Goal: Task Accomplishment & Management: Complete application form

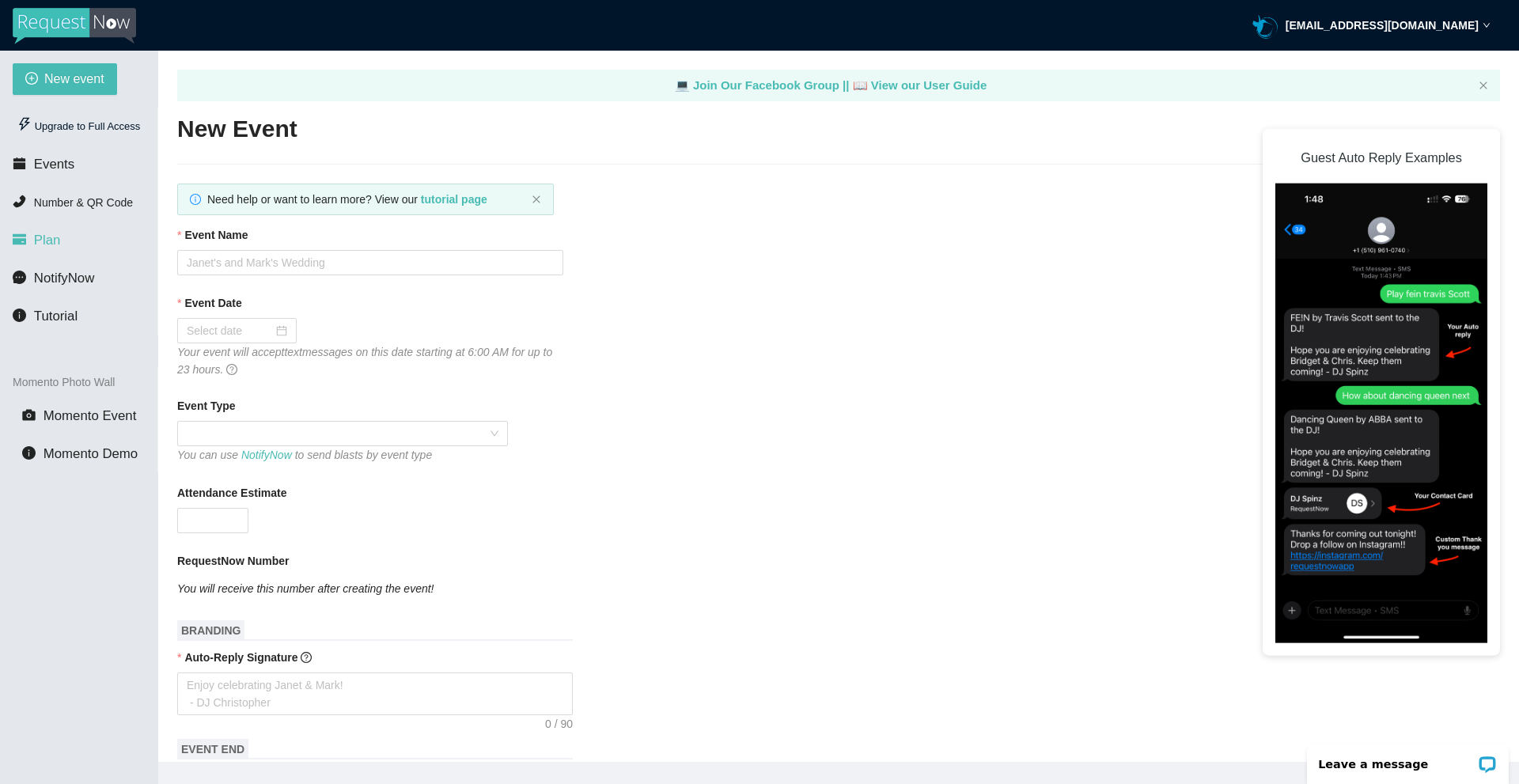
click at [52, 254] on li "Plan" at bounding box center [79, 240] width 157 height 31
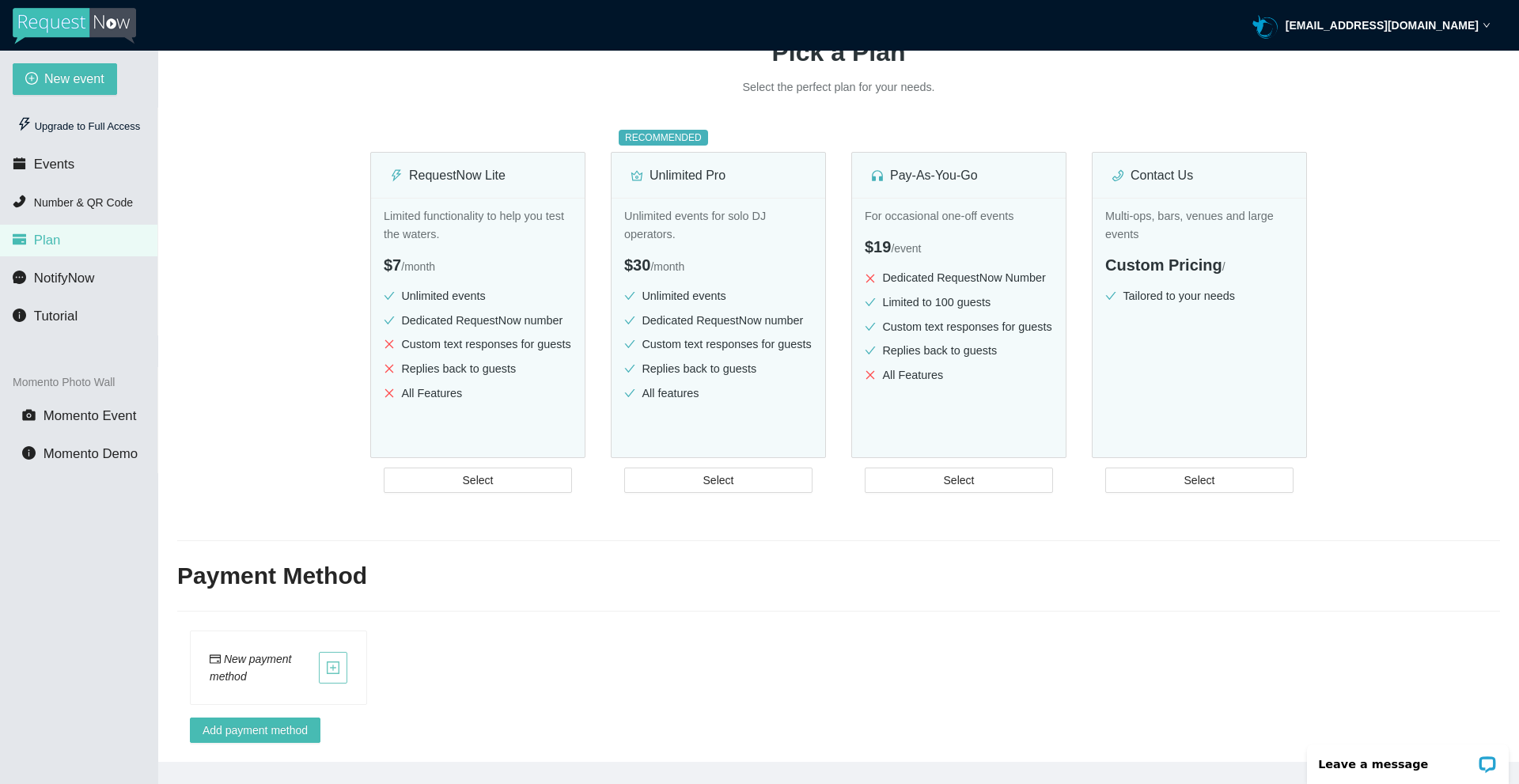
click at [338, 652] on button "button" at bounding box center [333, 667] width 28 height 31
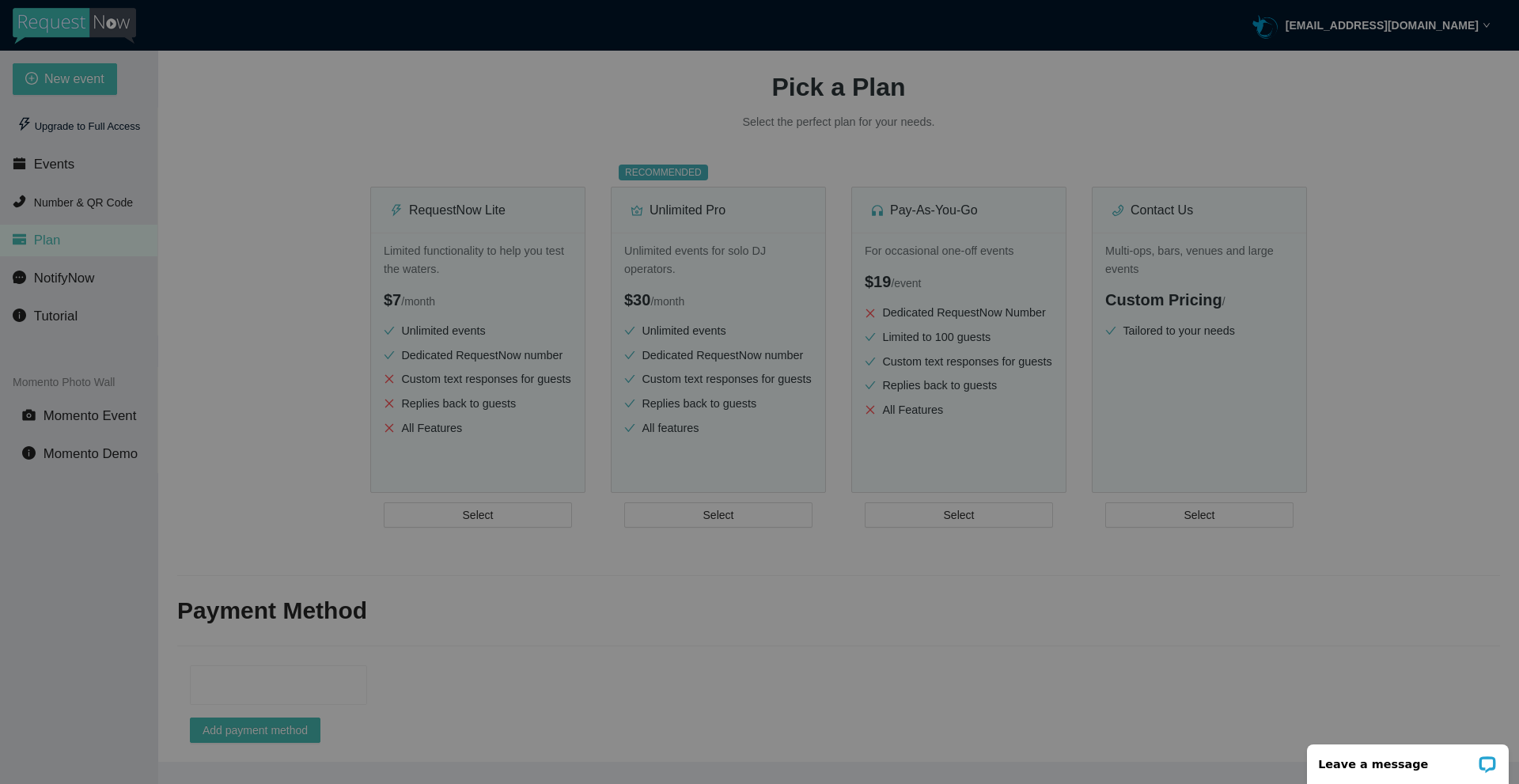
scroll to position [141, 0]
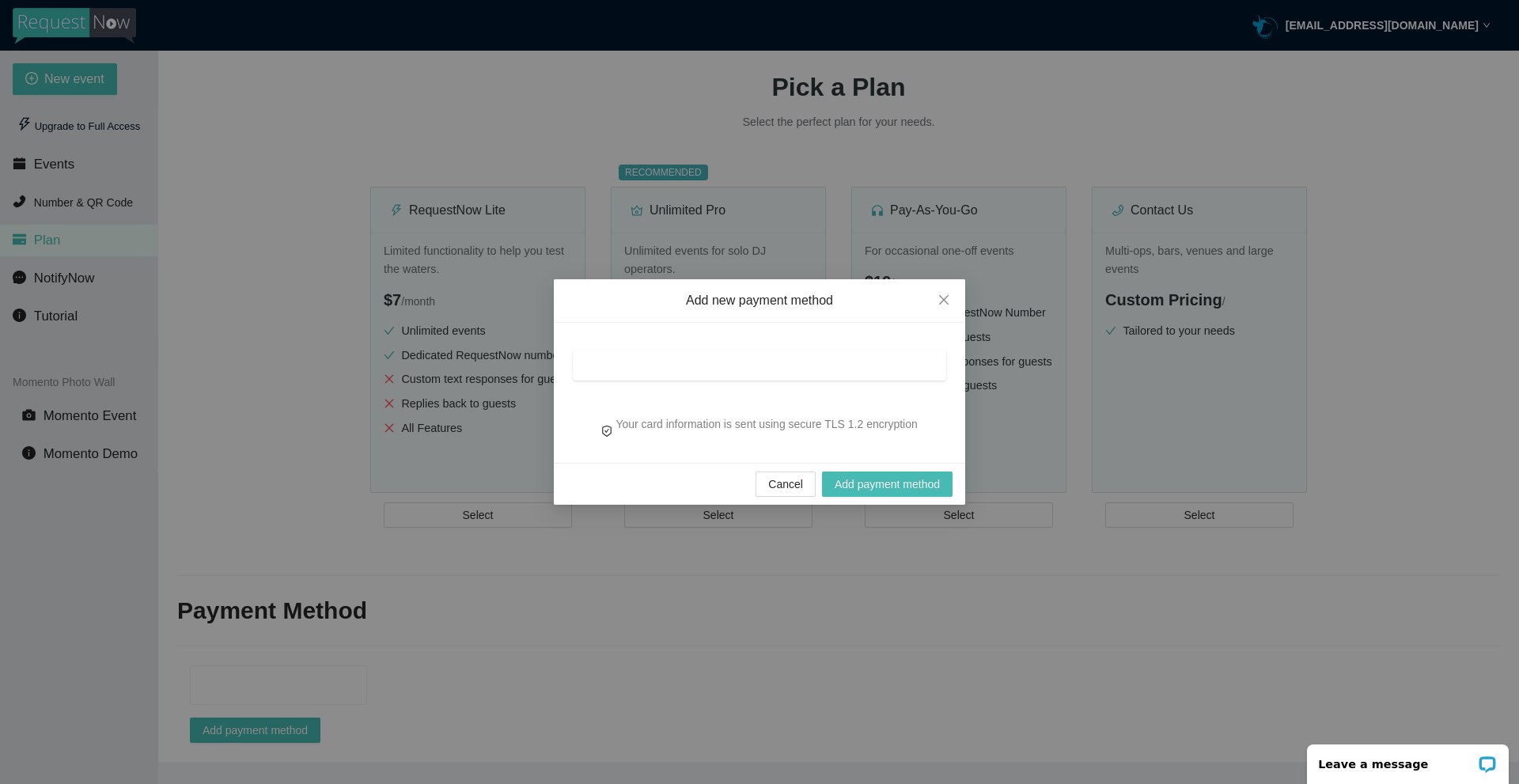
click at [663, 373] on div at bounding box center [760, 364] width 374 height 31
click at [718, 325] on div "Your card information is sent using secure TLS 1.2 encryption" at bounding box center [760, 392] width 412 height 140
click at [890, 481] on span "Add payment method" at bounding box center [887, 483] width 105 height 17
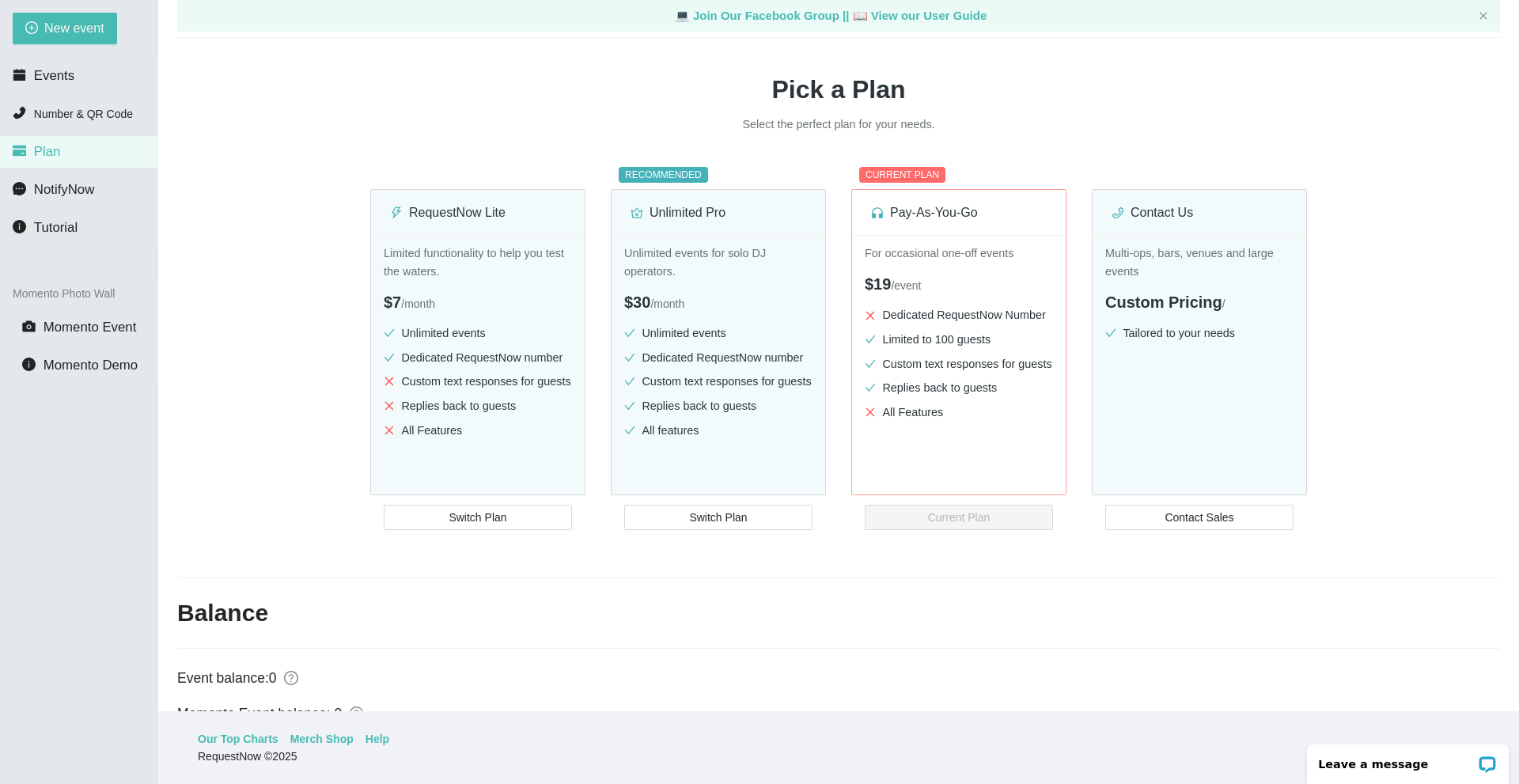
scroll to position [17, 0]
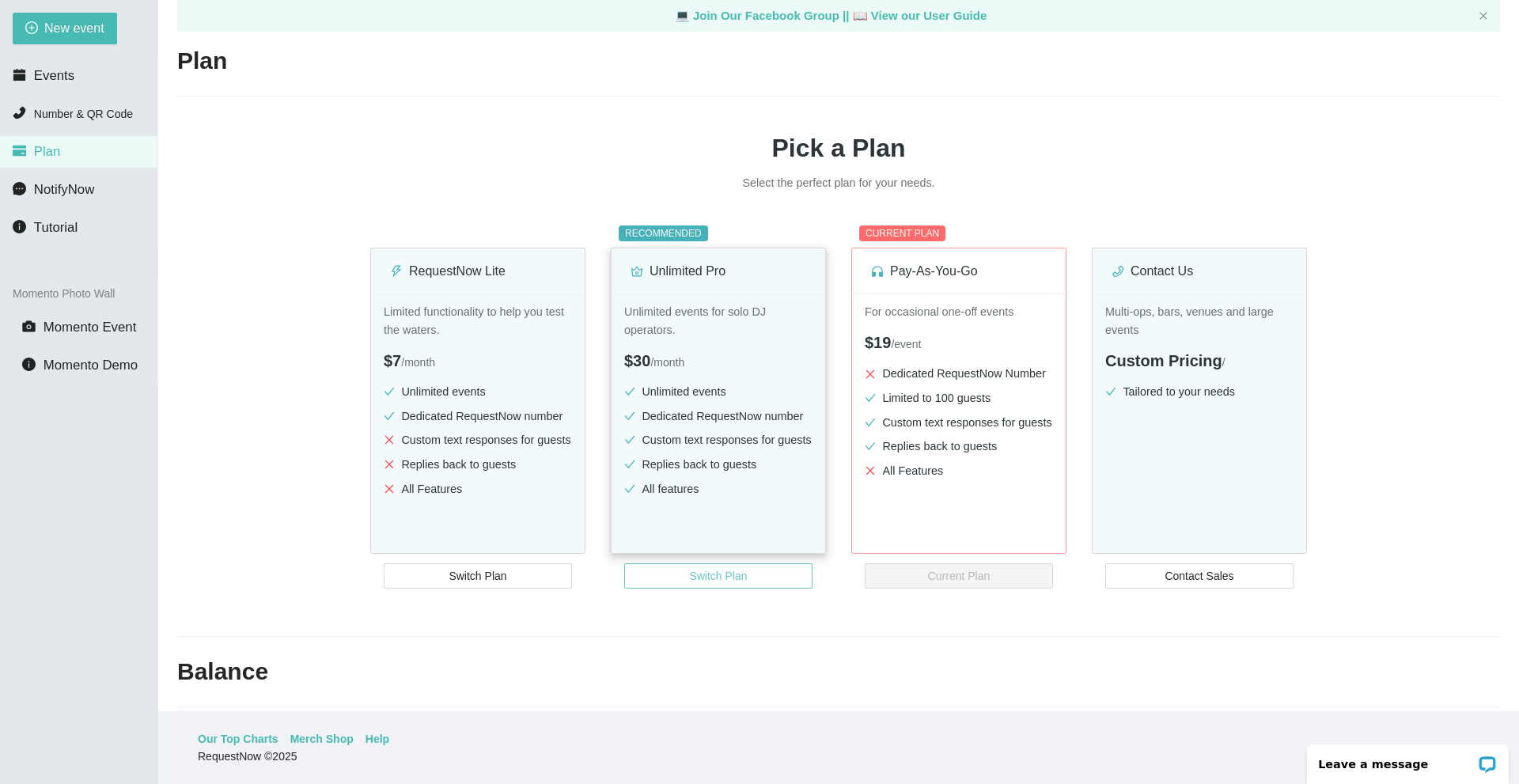
click at [722, 576] on span "Switch Plan" at bounding box center [718, 575] width 58 height 17
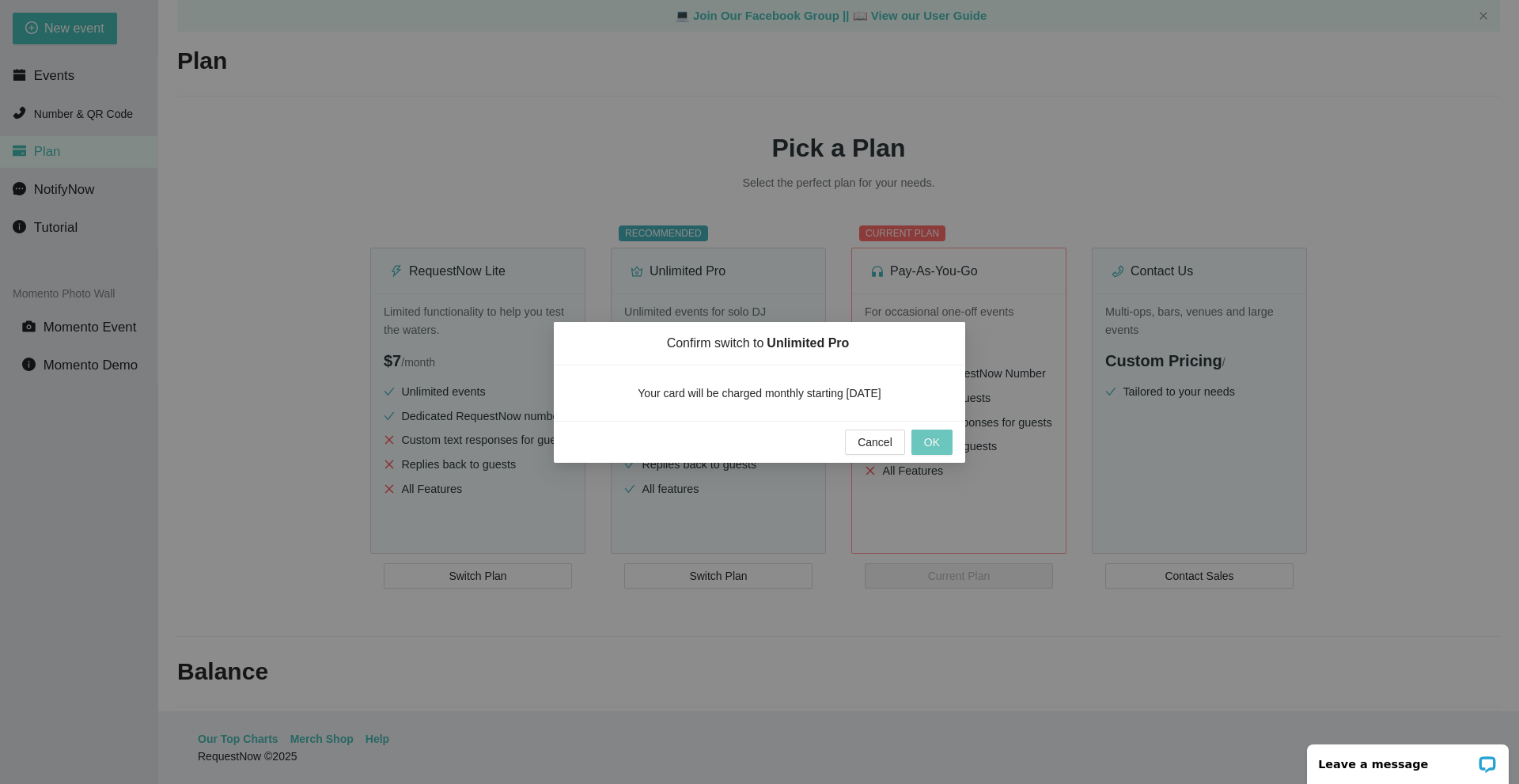
click at [934, 441] on span "OK" at bounding box center [932, 442] width 16 height 17
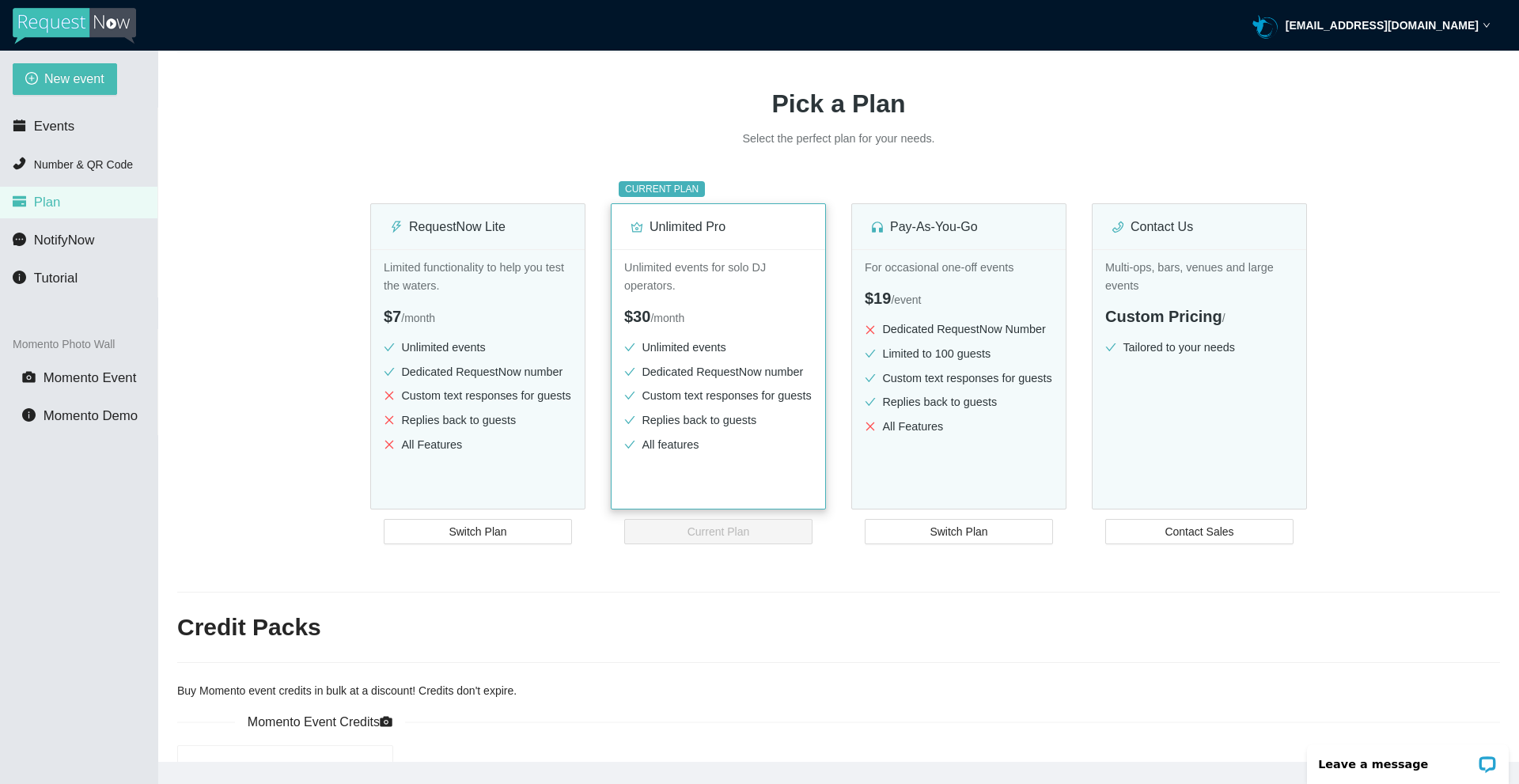
scroll to position [14, 0]
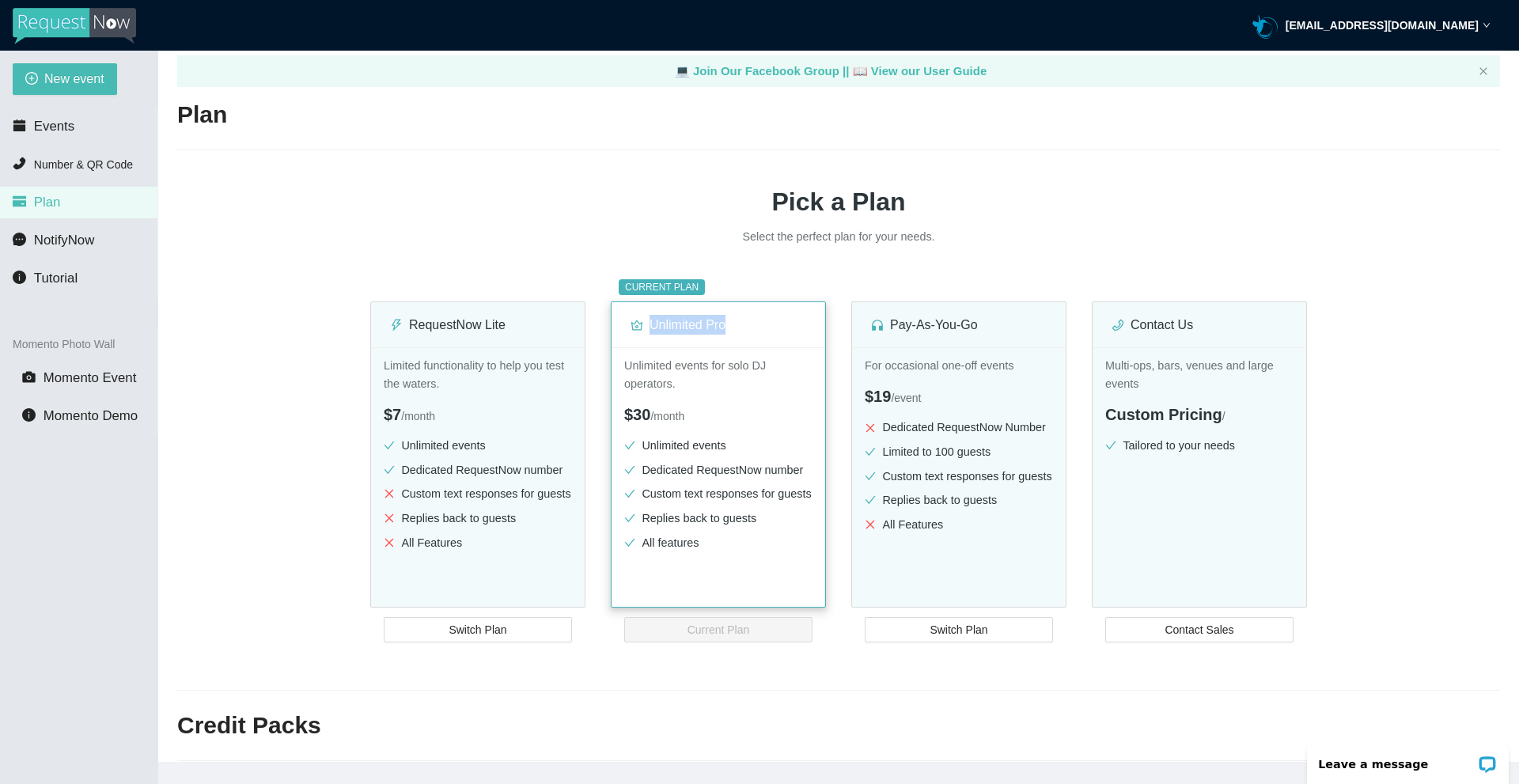
drag, startPoint x: 650, startPoint y: 328, endPoint x: 732, endPoint y: 347, distance: 84.2
click at [732, 347] on div "Unlimited Pro" at bounding box center [718, 325] width 176 height 45
copy div "Unlimited Pro"
click at [638, 187] on h1 "Pick a Plan" at bounding box center [838, 202] width 1323 height 40
click at [80, 74] on span "New event" at bounding box center [75, 79] width 60 height 20
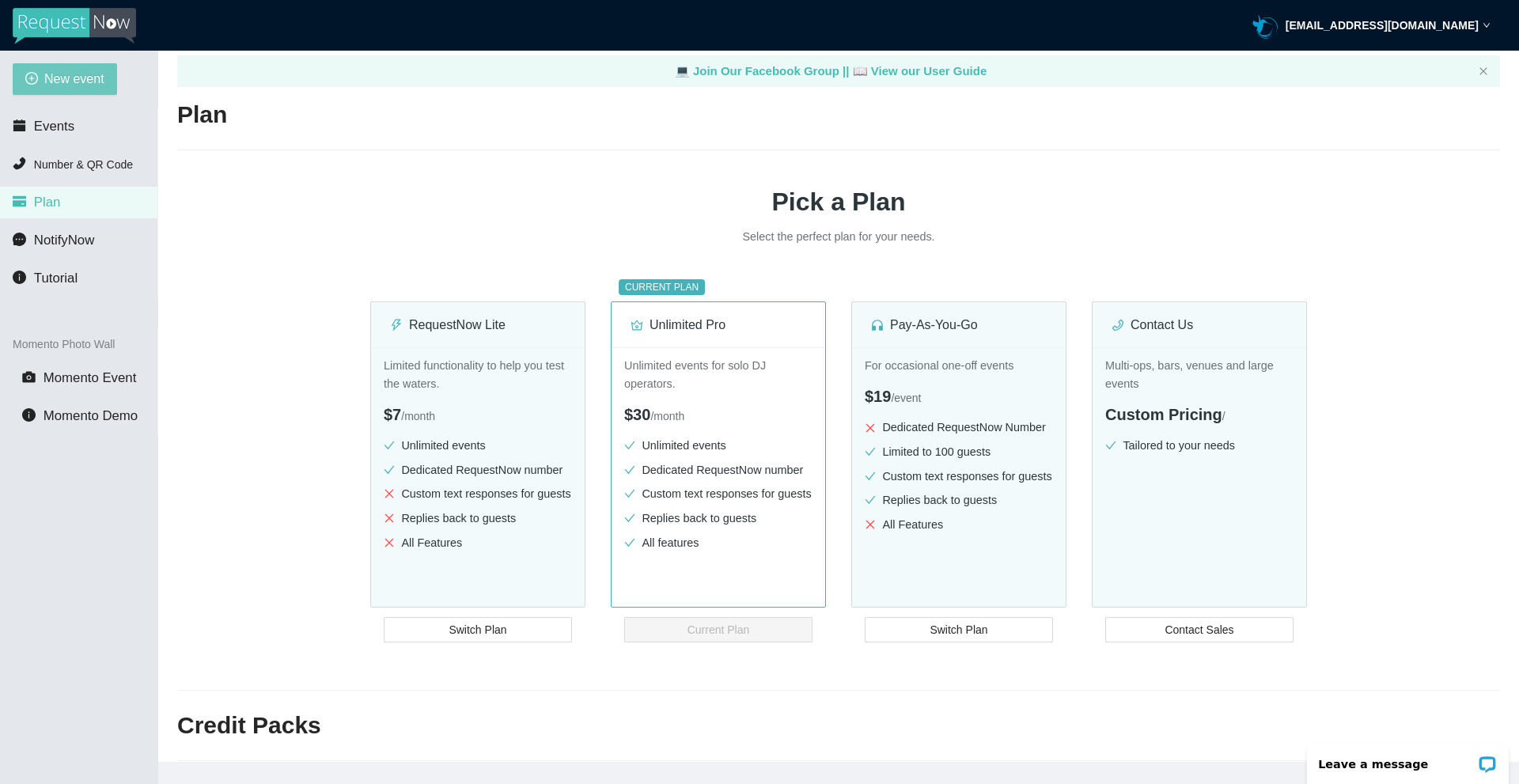
type textarea "[URL][DOMAIN_NAME]"
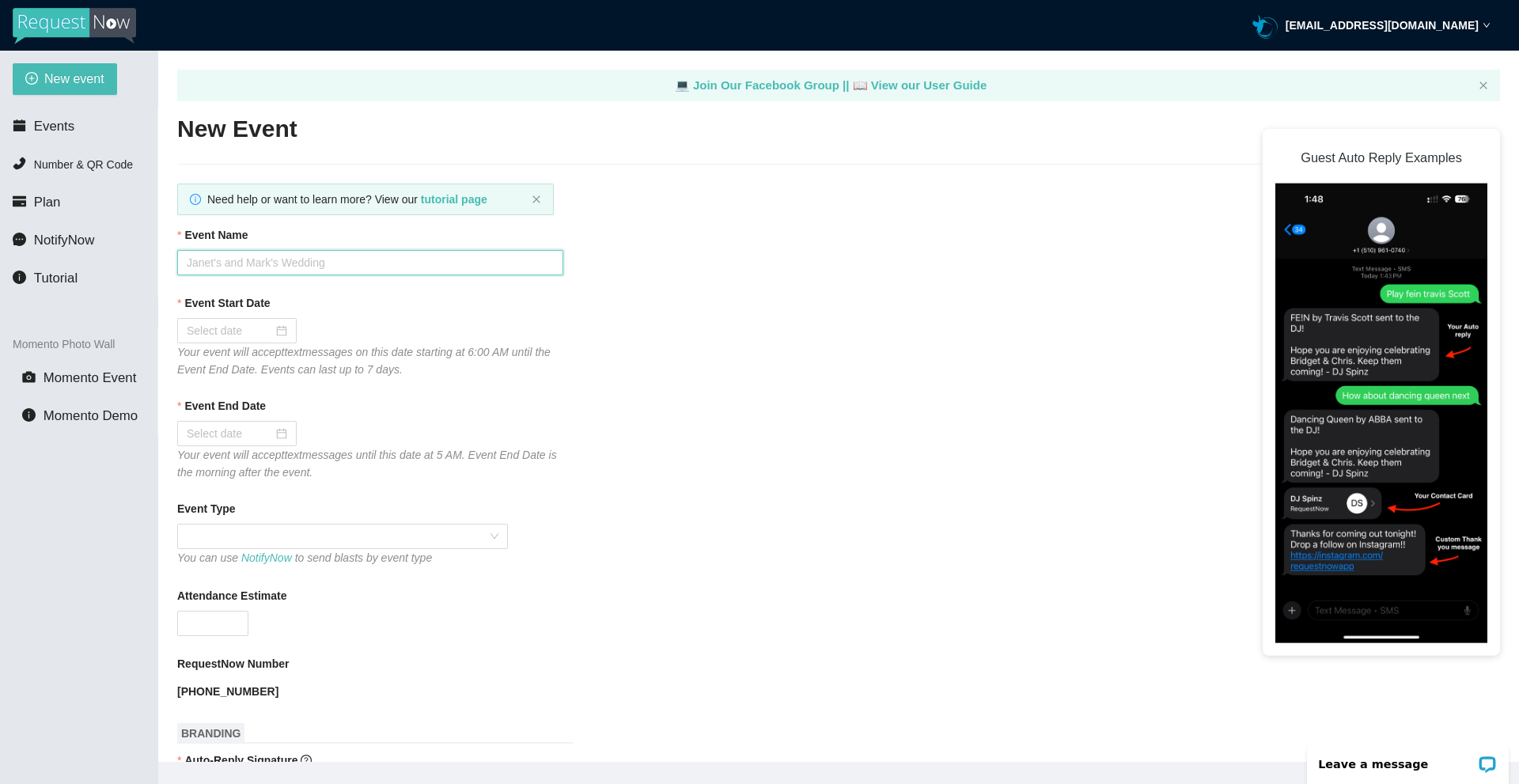
click at [268, 268] on input "Event Name" at bounding box center [370, 262] width 386 height 26
type input "IPSCO Radio"
drag, startPoint x: 346, startPoint y: 286, endPoint x: 338, endPoint y: 290, distance: 8.9
click at [268, 329] on input "Event Start Date" at bounding box center [229, 330] width 86 height 17
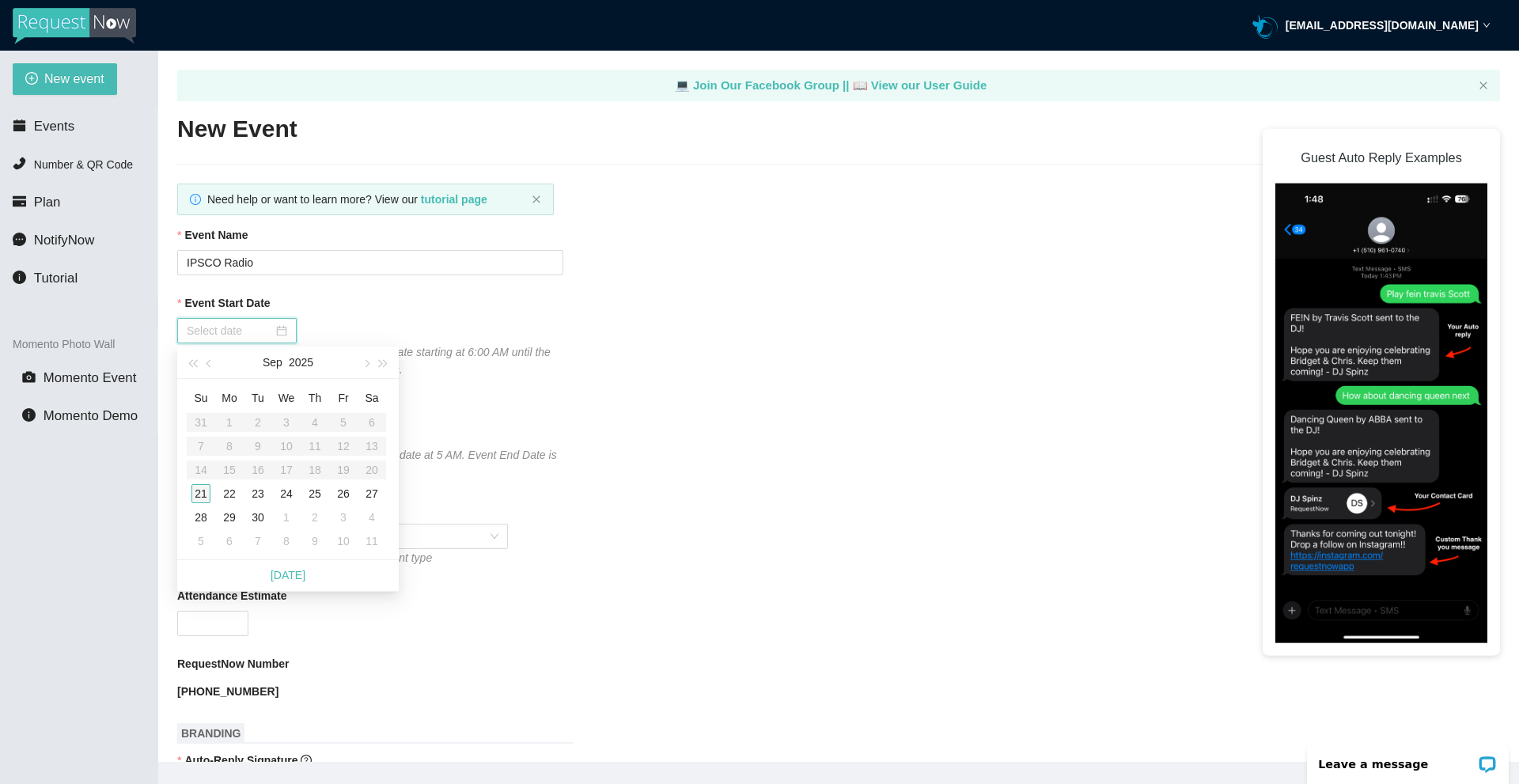
type input "09/21/2025"
click at [196, 491] on div "21" at bounding box center [200, 493] width 19 height 19
type input "09/22/2025"
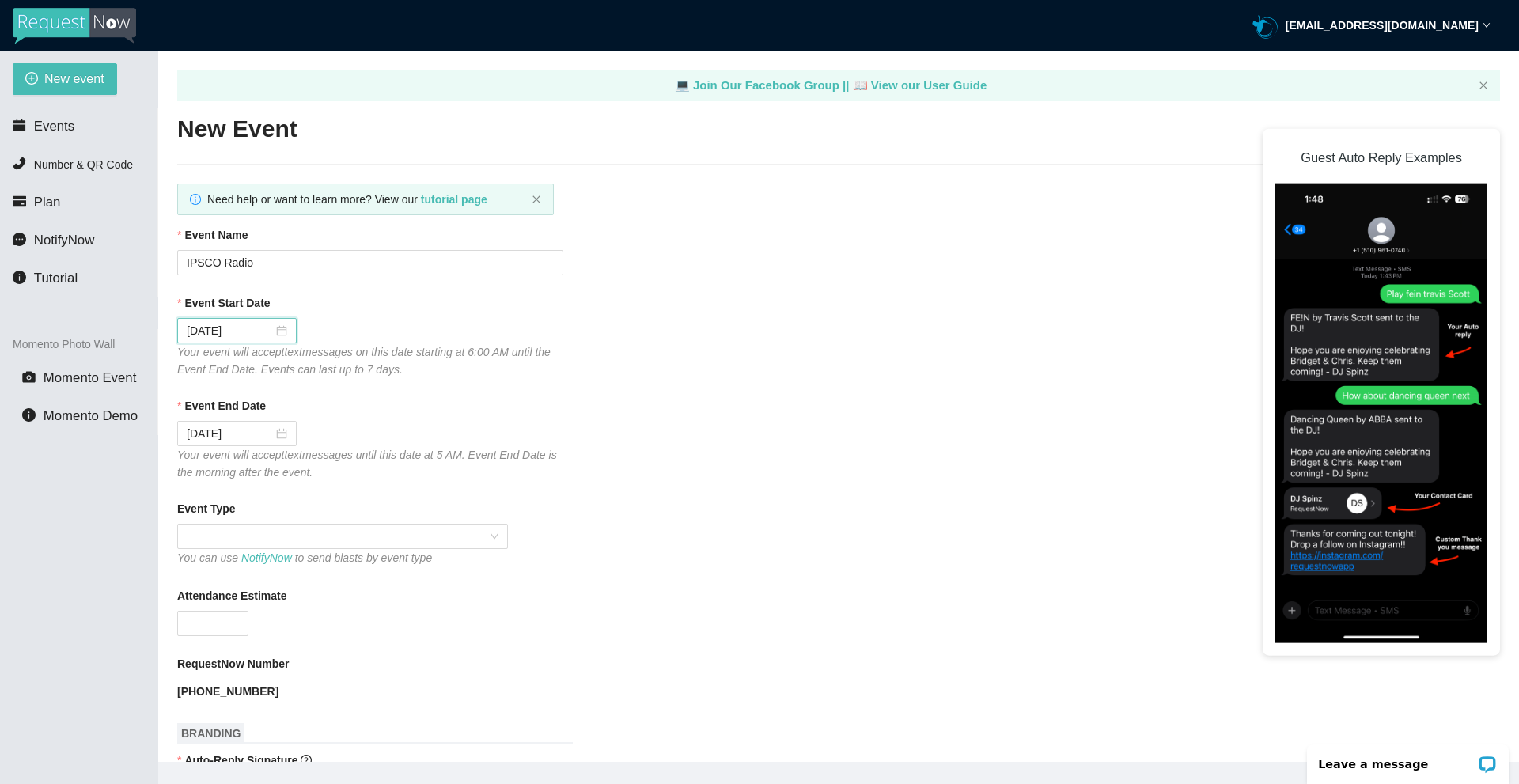
click at [362, 328] on div "09/21/2025" at bounding box center [370, 330] width 386 height 26
click at [256, 425] on input "Event End Date" at bounding box center [229, 433] width 86 height 17
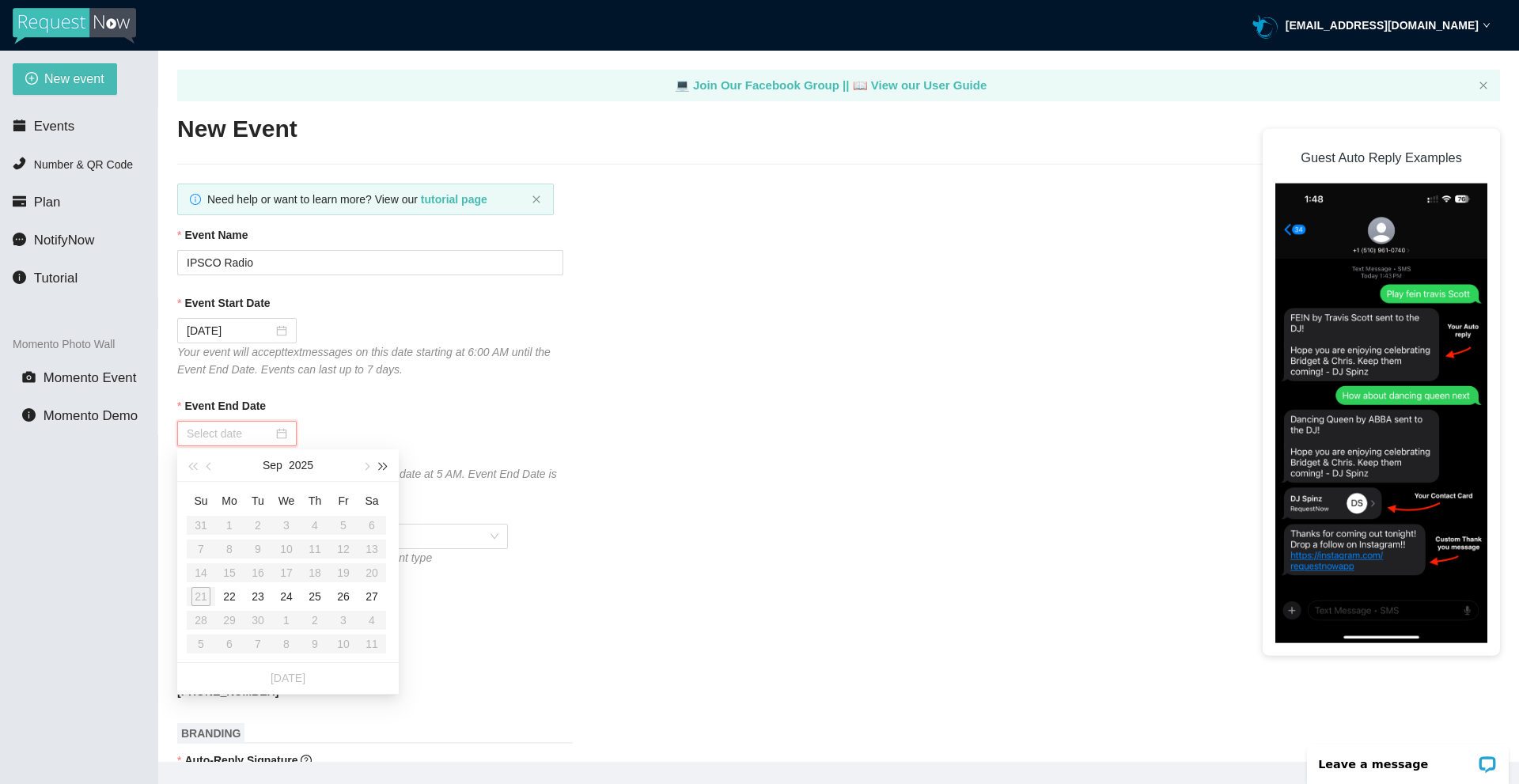
click at [383, 466] on span "button" at bounding box center [384, 467] width 8 height 8
drag, startPoint x: 378, startPoint y: 548, endPoint x: 363, endPoint y: 508, distance: 42.7
click at [374, 546] on table "Su Mo Tu We Th Fr Sa 30 31 1 2 3 4 5 6 7 8 9 10 11 12 13 14 15 16 17 18 19 20 2…" at bounding box center [286, 571] width 200 height 168
click at [364, 469] on span "button" at bounding box center [366, 467] width 8 height 8
click at [212, 469] on button "button" at bounding box center [210, 465] width 17 height 31
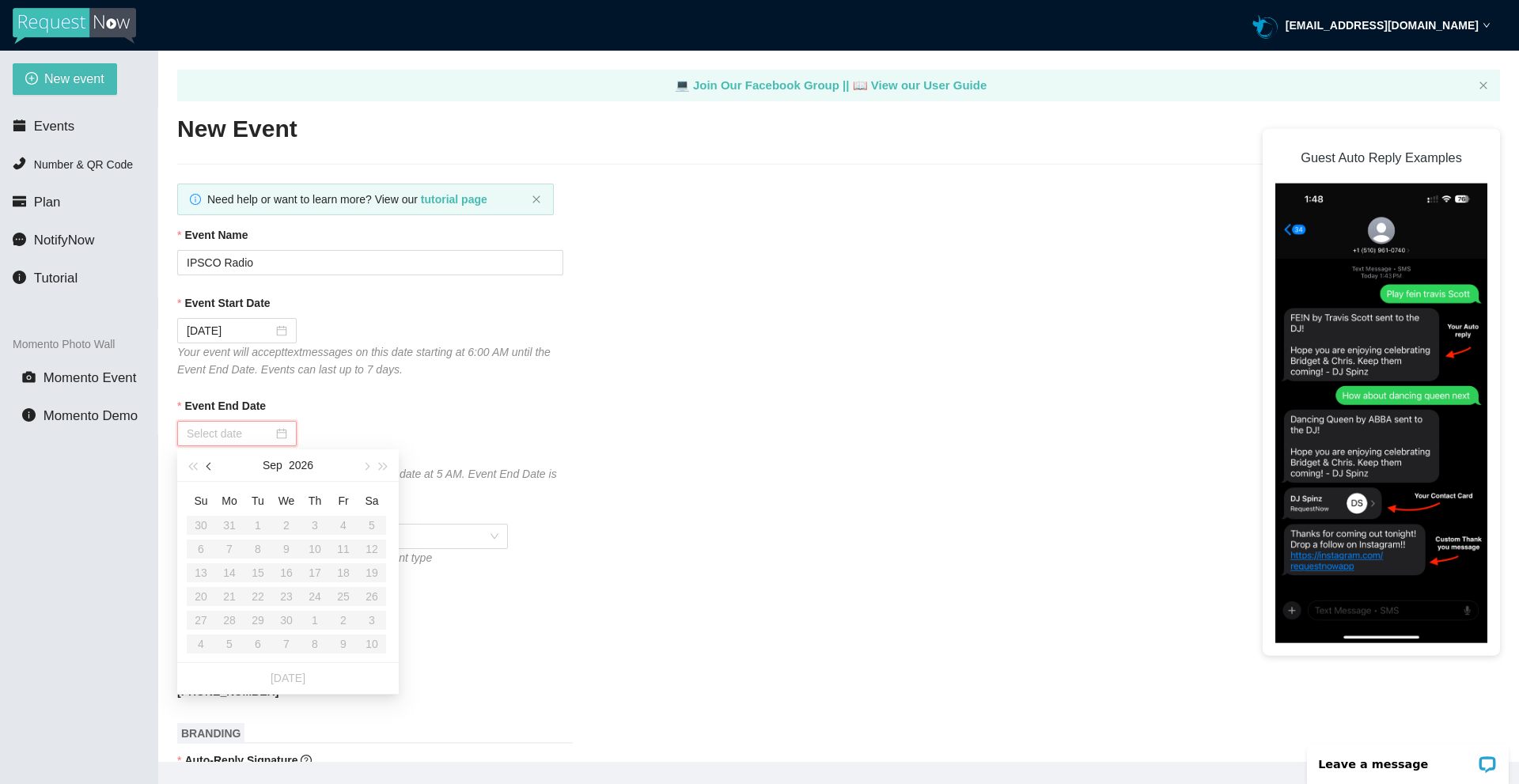
click at [212, 469] on button "button" at bounding box center [210, 465] width 17 height 31
click at [195, 467] on span "button" at bounding box center [192, 467] width 8 height 8
click at [364, 467] on span "button" at bounding box center [366, 467] width 8 height 8
click at [210, 464] on span "button" at bounding box center [210, 467] width 8 height 8
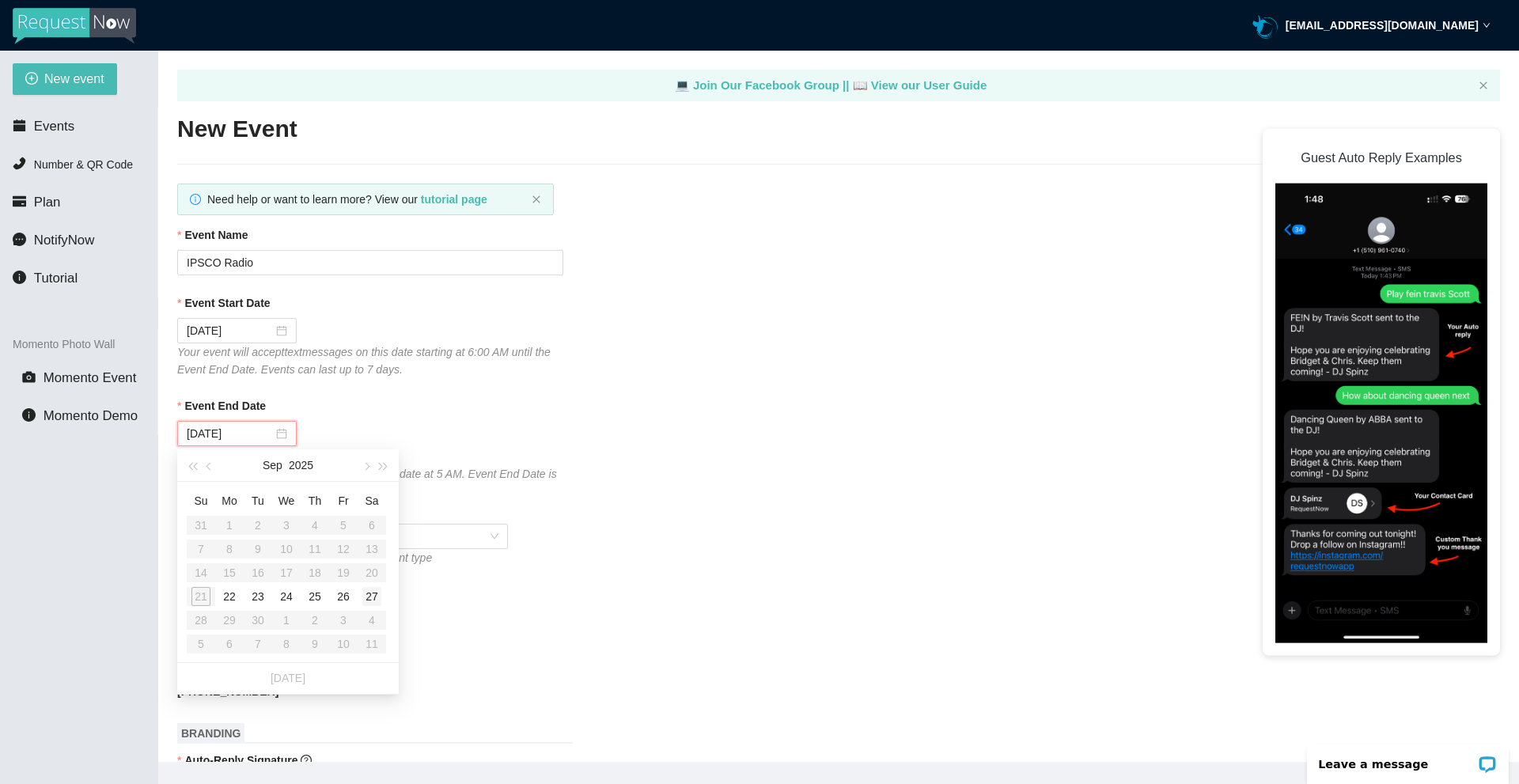
type input "09/27/2025"
click at [374, 594] on div "27" at bounding box center [372, 596] width 19 height 19
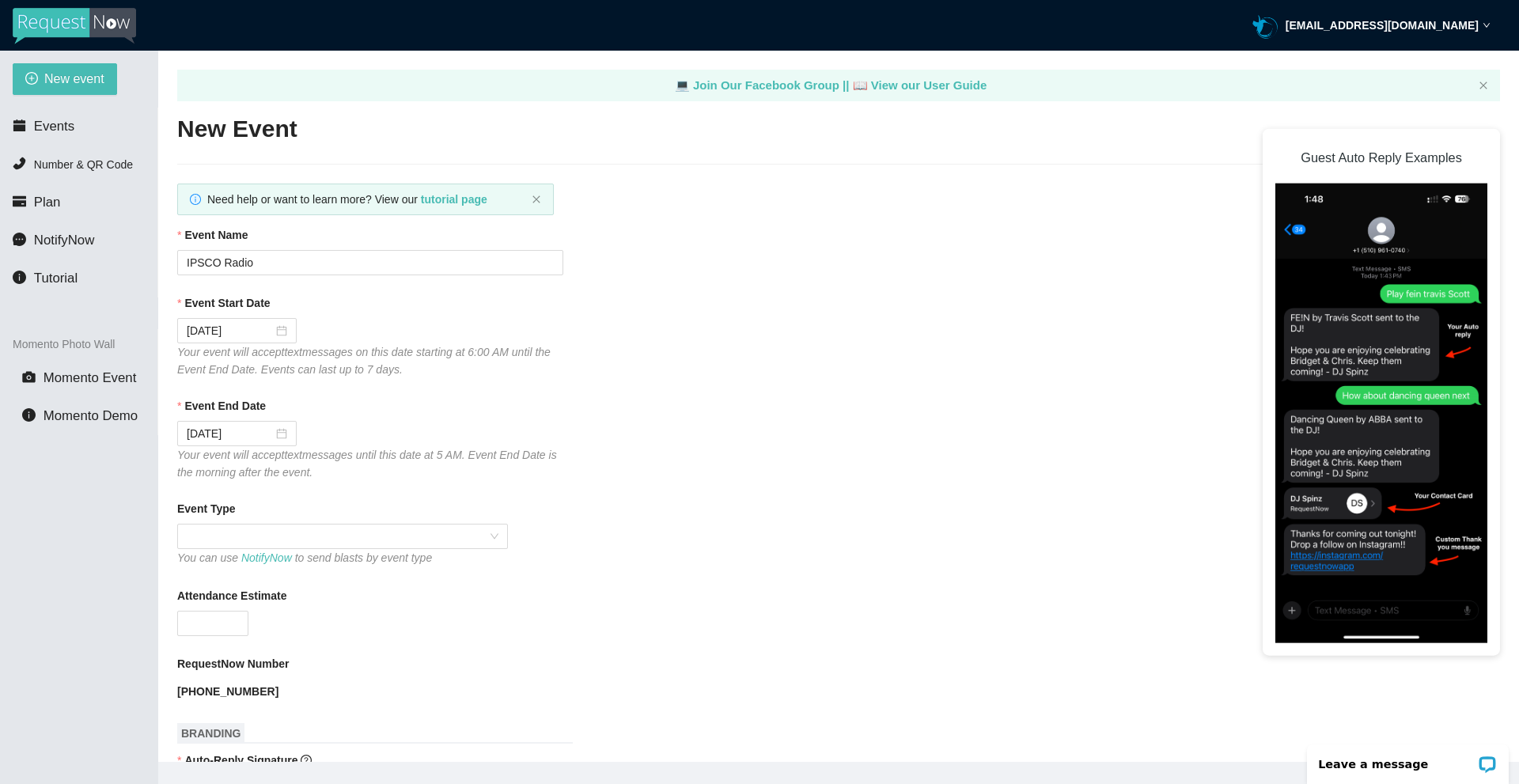
click at [409, 414] on div "Event End Date" at bounding box center [838, 409] width 1323 height 24
click at [380, 535] on span at bounding box center [342, 536] width 311 height 24
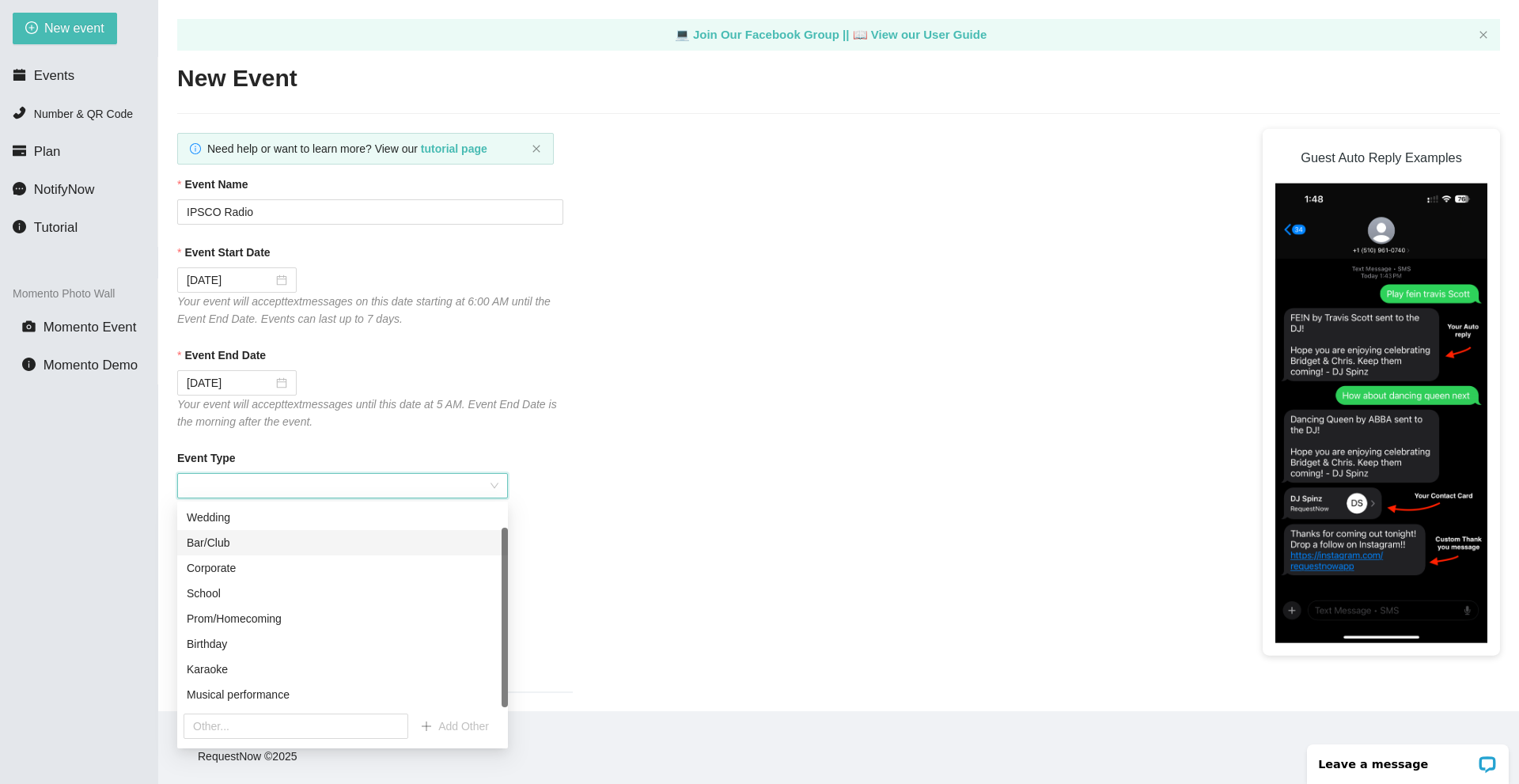
scroll to position [26, 0]
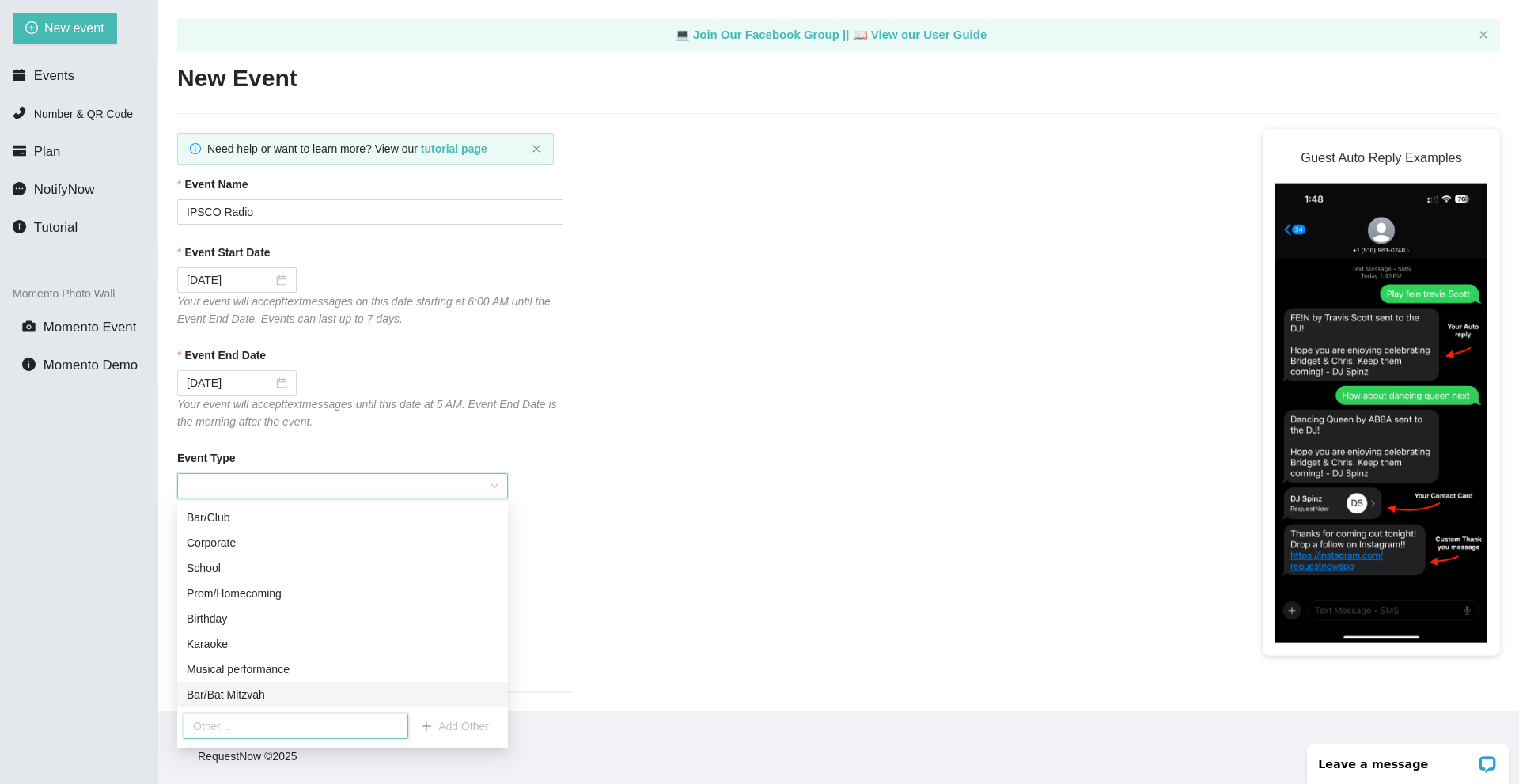
click at [279, 725] on input "text" at bounding box center [296, 726] width 224 height 26
type input "DJ"
click at [438, 727] on span "Add Other" at bounding box center [463, 726] width 51 height 17
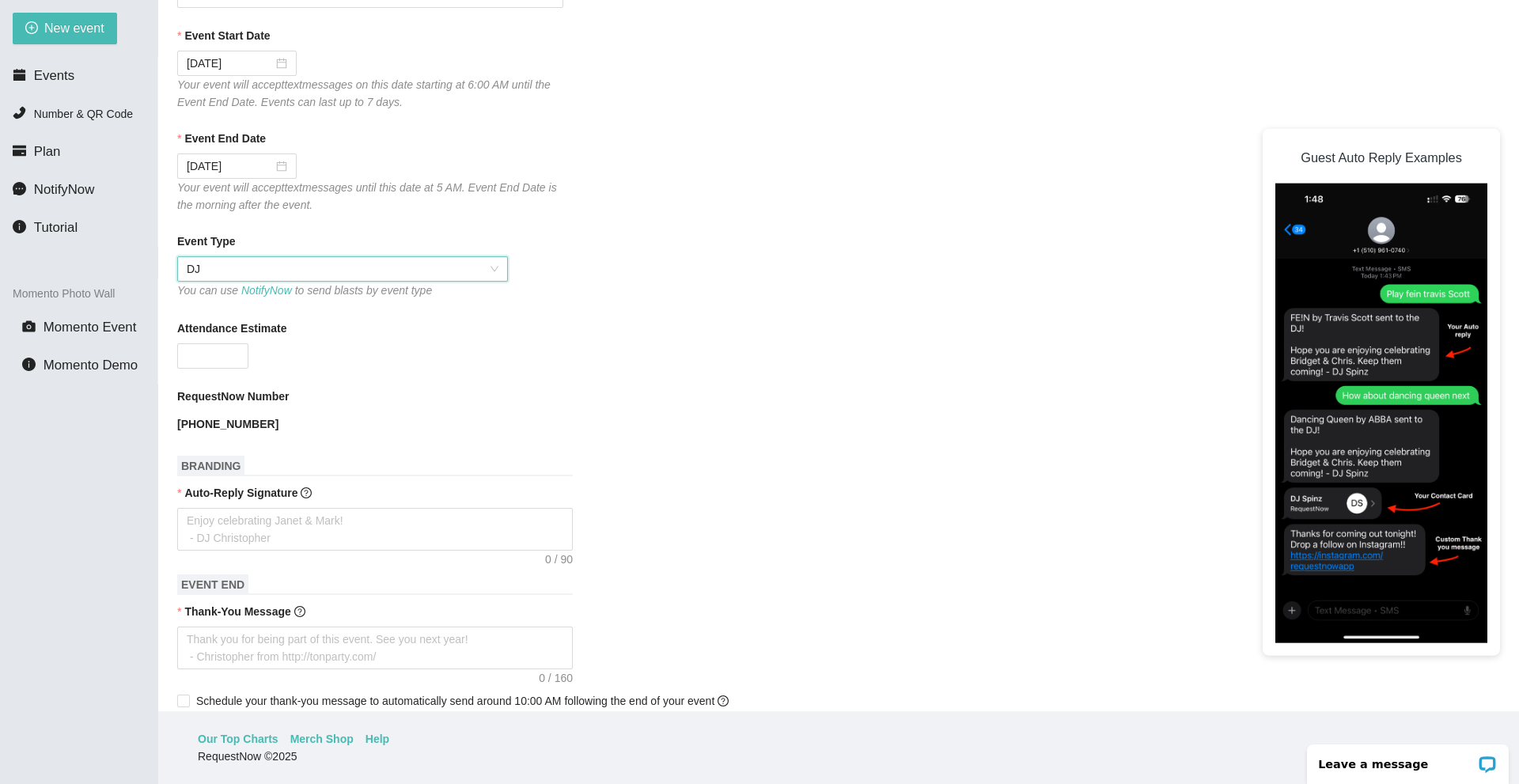
scroll to position [316, 0]
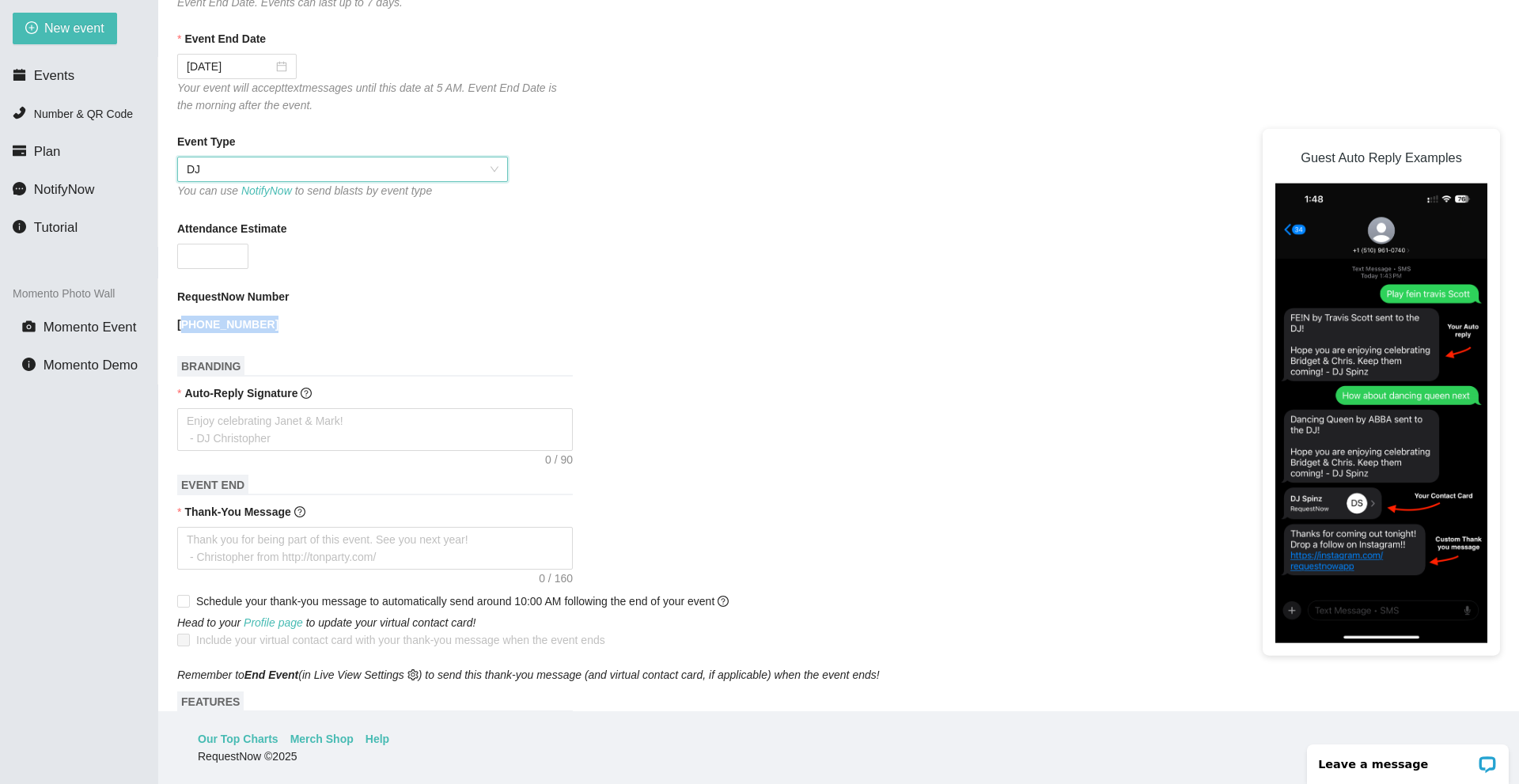
drag, startPoint x: 181, startPoint y: 319, endPoint x: 257, endPoint y: 314, distance: 76.2
click at [257, 314] on div "[PHONE_NUMBER]" at bounding box center [370, 324] width 386 height 26
click at [243, 314] on div "[PHONE_NUMBER]" at bounding box center [370, 324] width 386 height 26
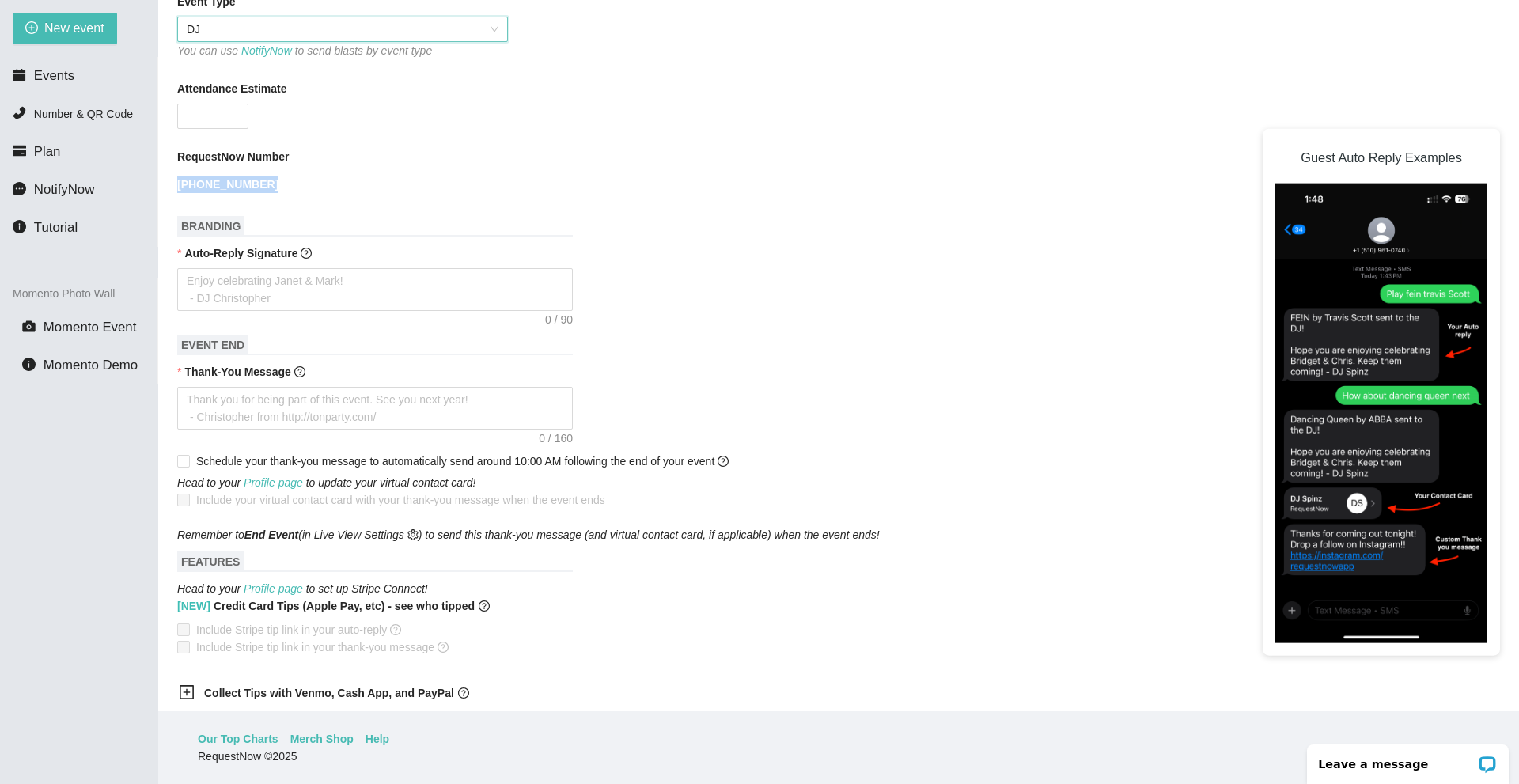
scroll to position [474, 0]
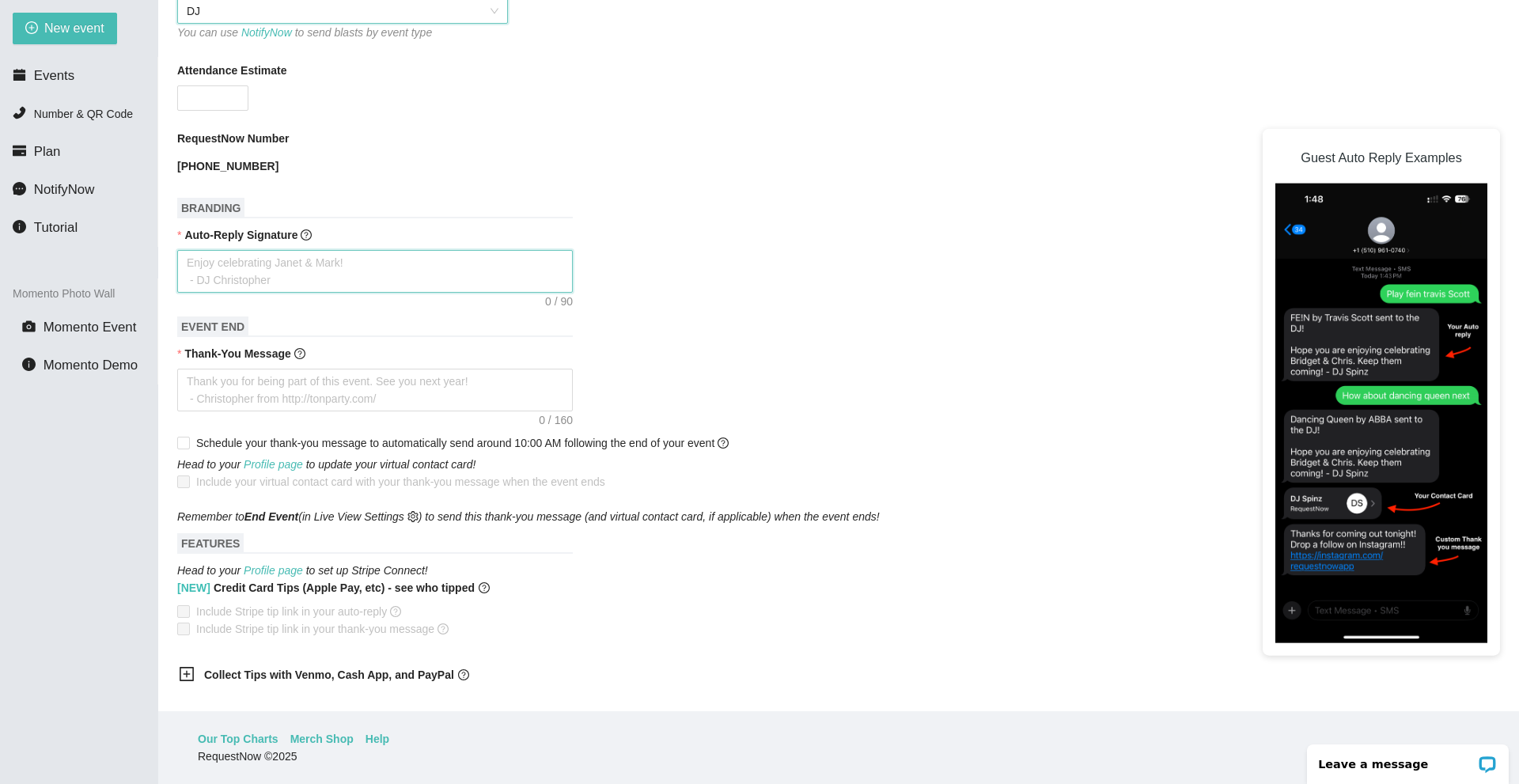
click at [293, 267] on textarea "Auto-Reply Signature" at bounding box center [375, 272] width 396 height 43
type textarea "P"
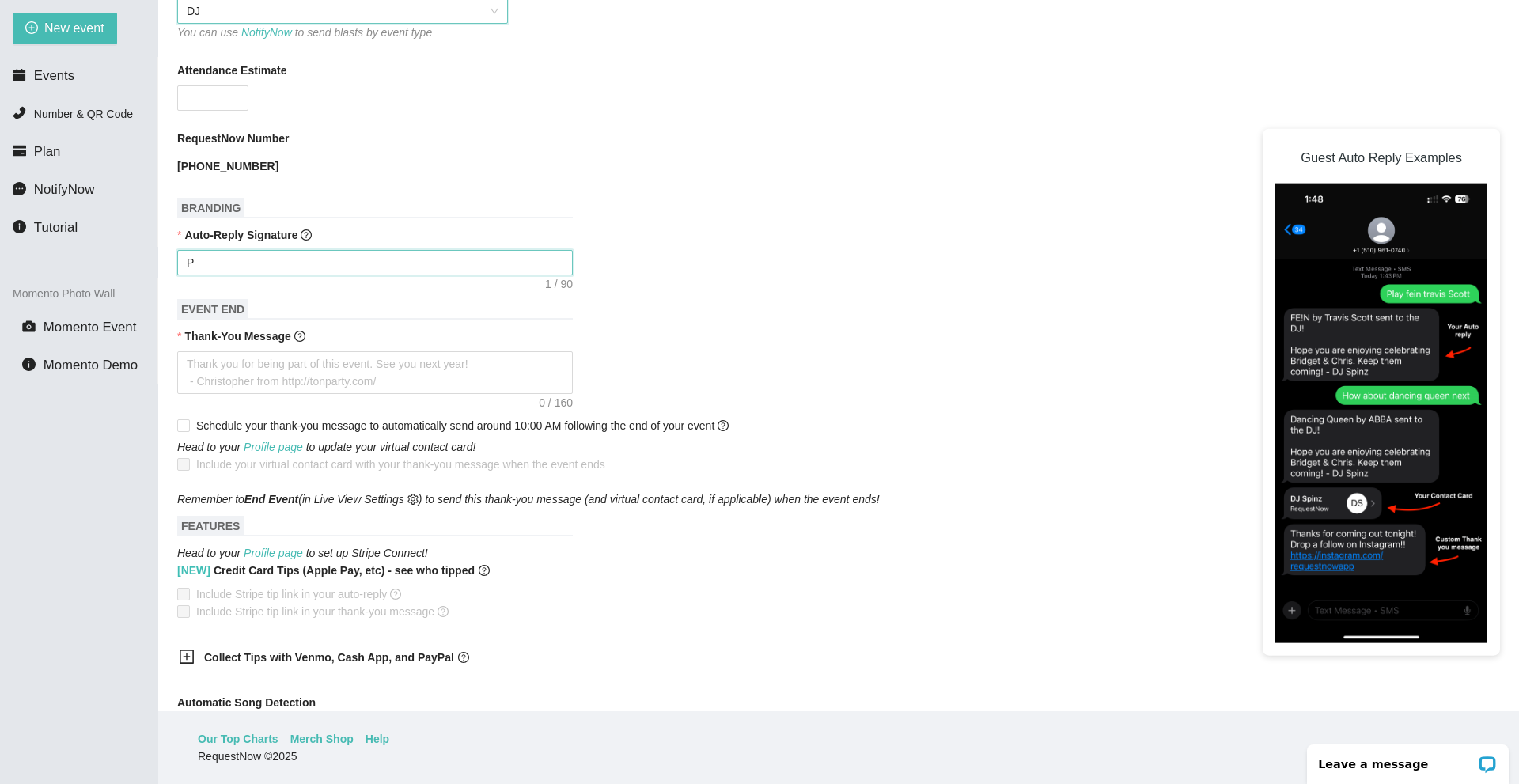
type textarea "Pa"
type textarea "Pas"
type textarea "Past"
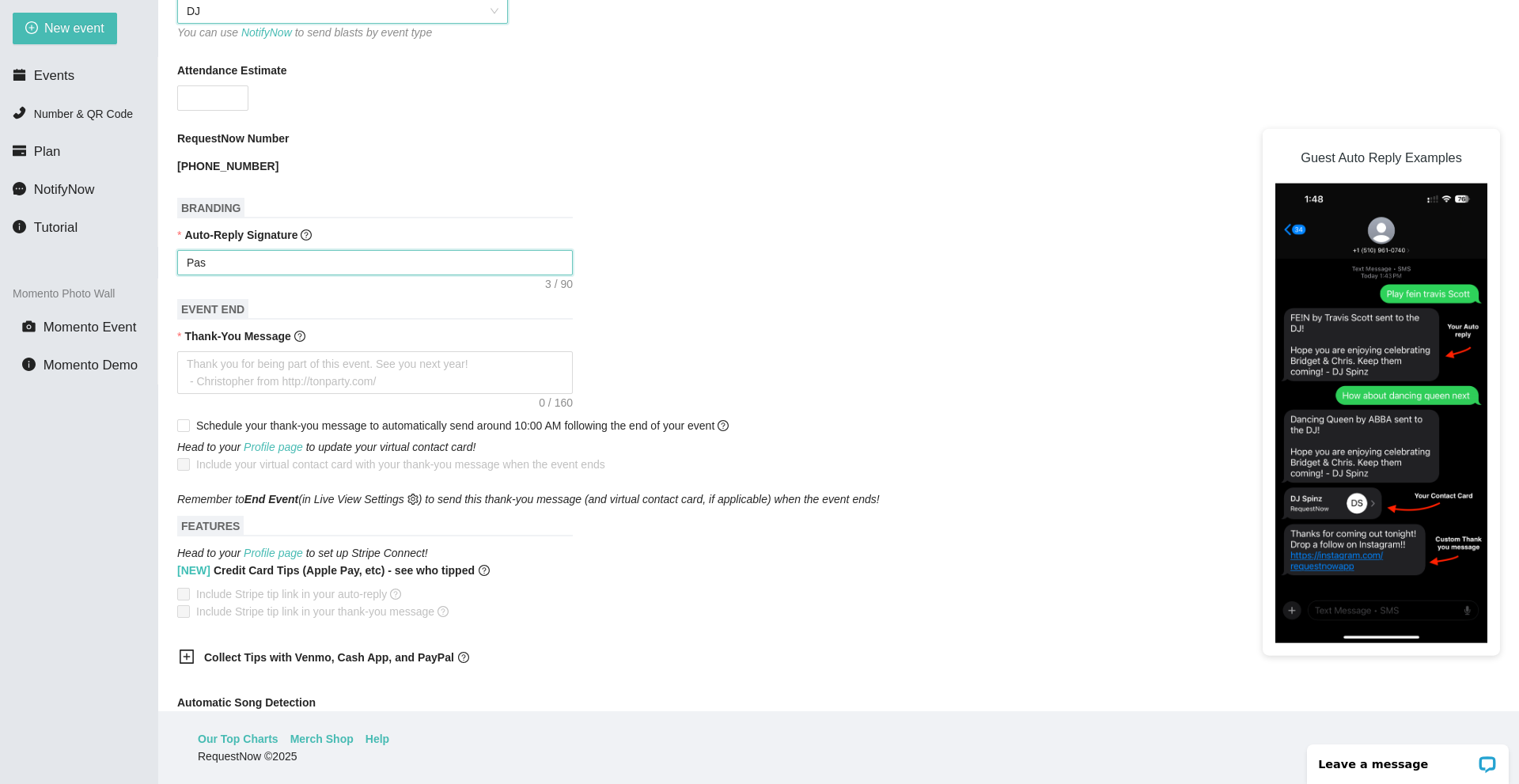
type textarea "Past"
type textarea "Pasto"
type textarea "Pastor"
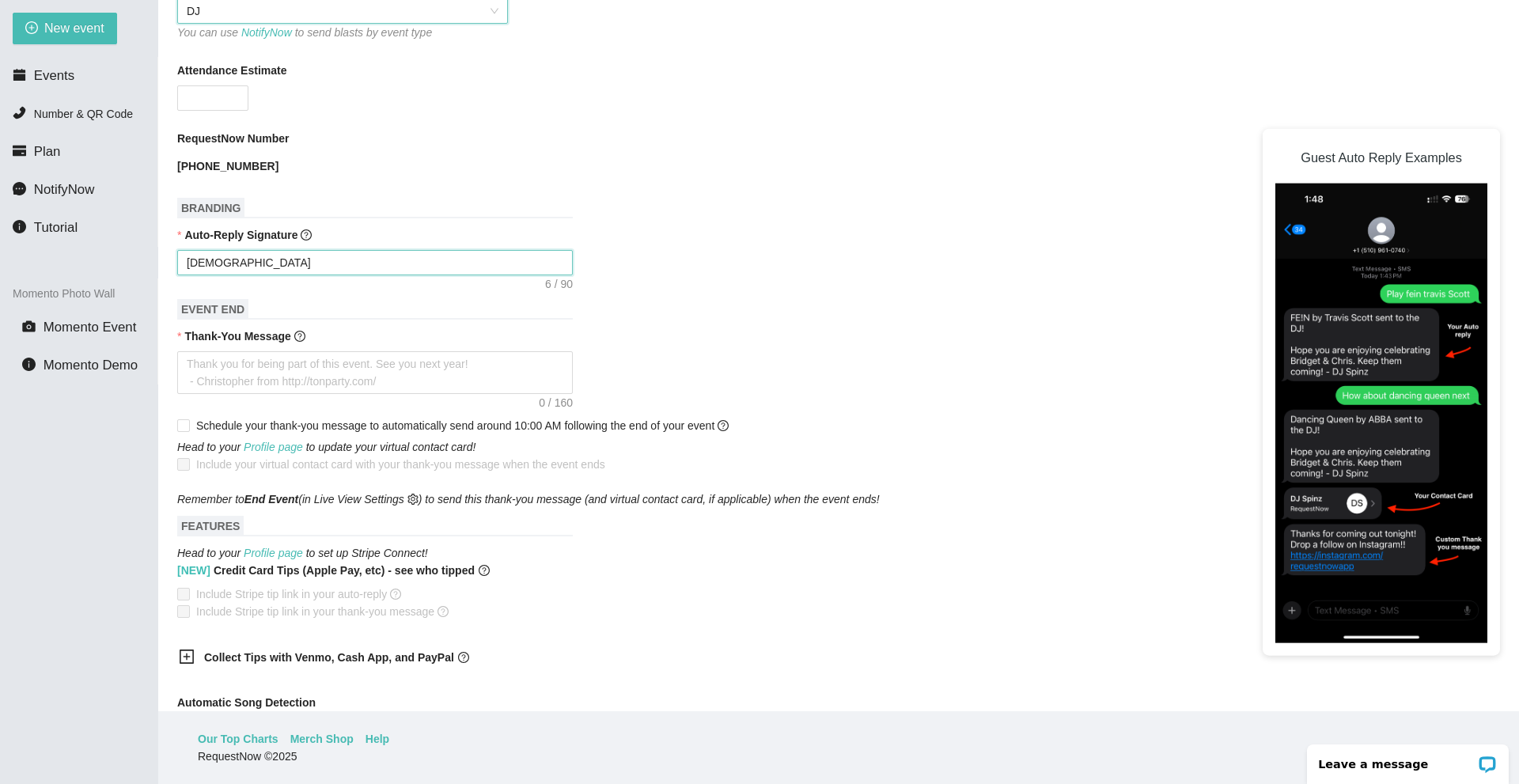
type textarea "Pastor"
type textarea "Pastor S"
type textarea "Pastor Se"
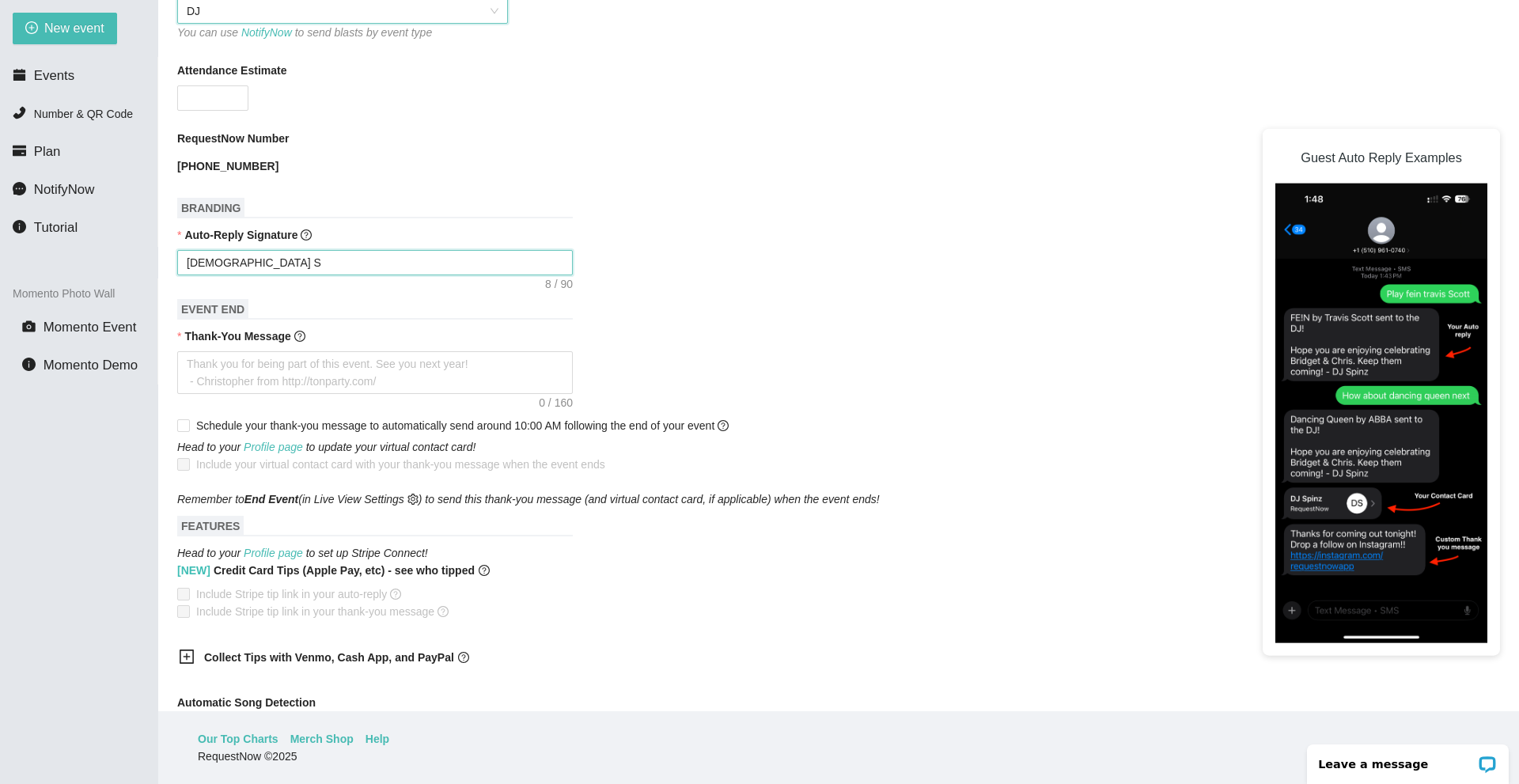
type textarea "Pastor Se"
type textarea "Pastor Sea"
type textarea "Pastor Sean"
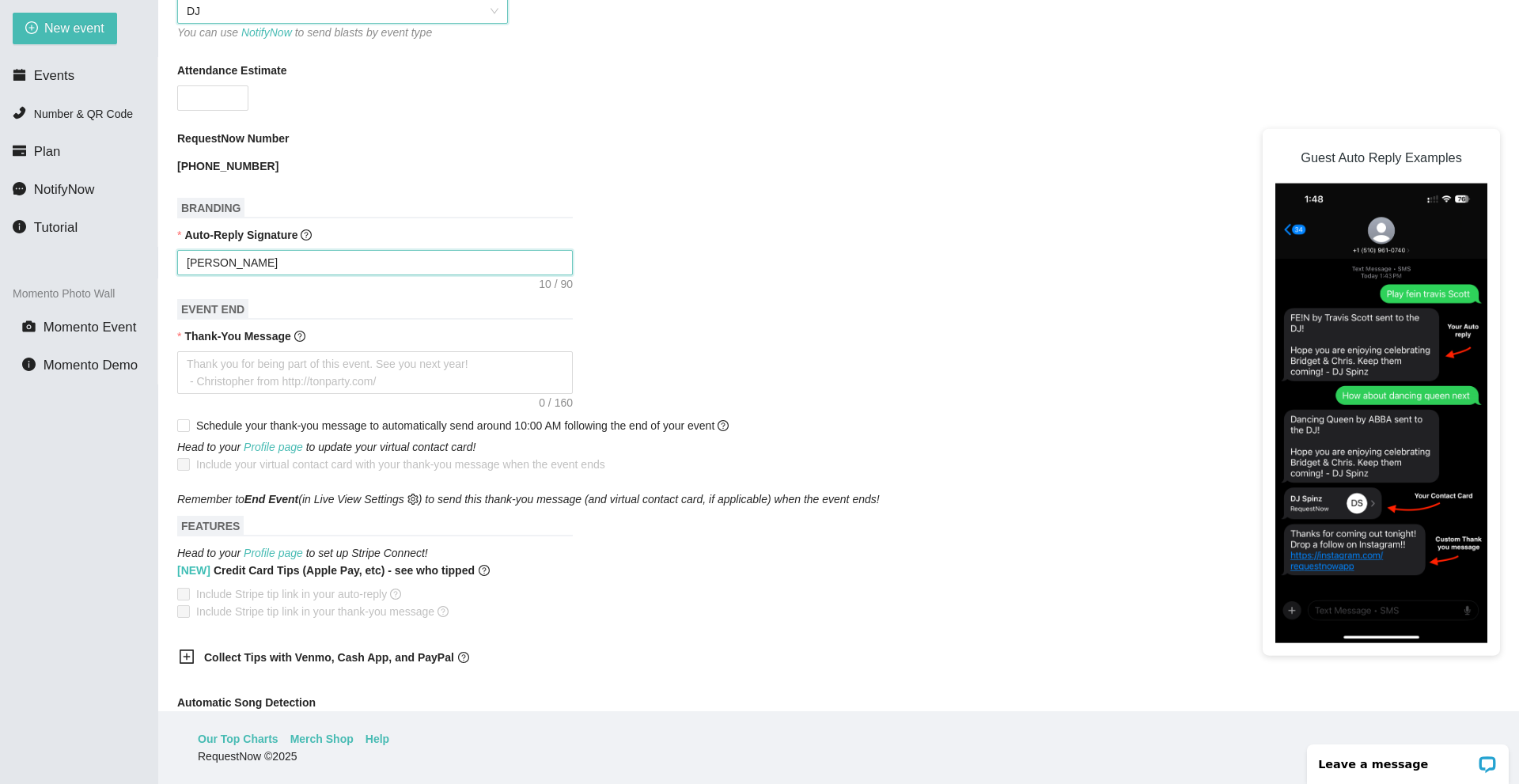
type textarea "Pastor Sean"
type textarea "Pastor Sean C"
type textarea "Pastor Sean Co"
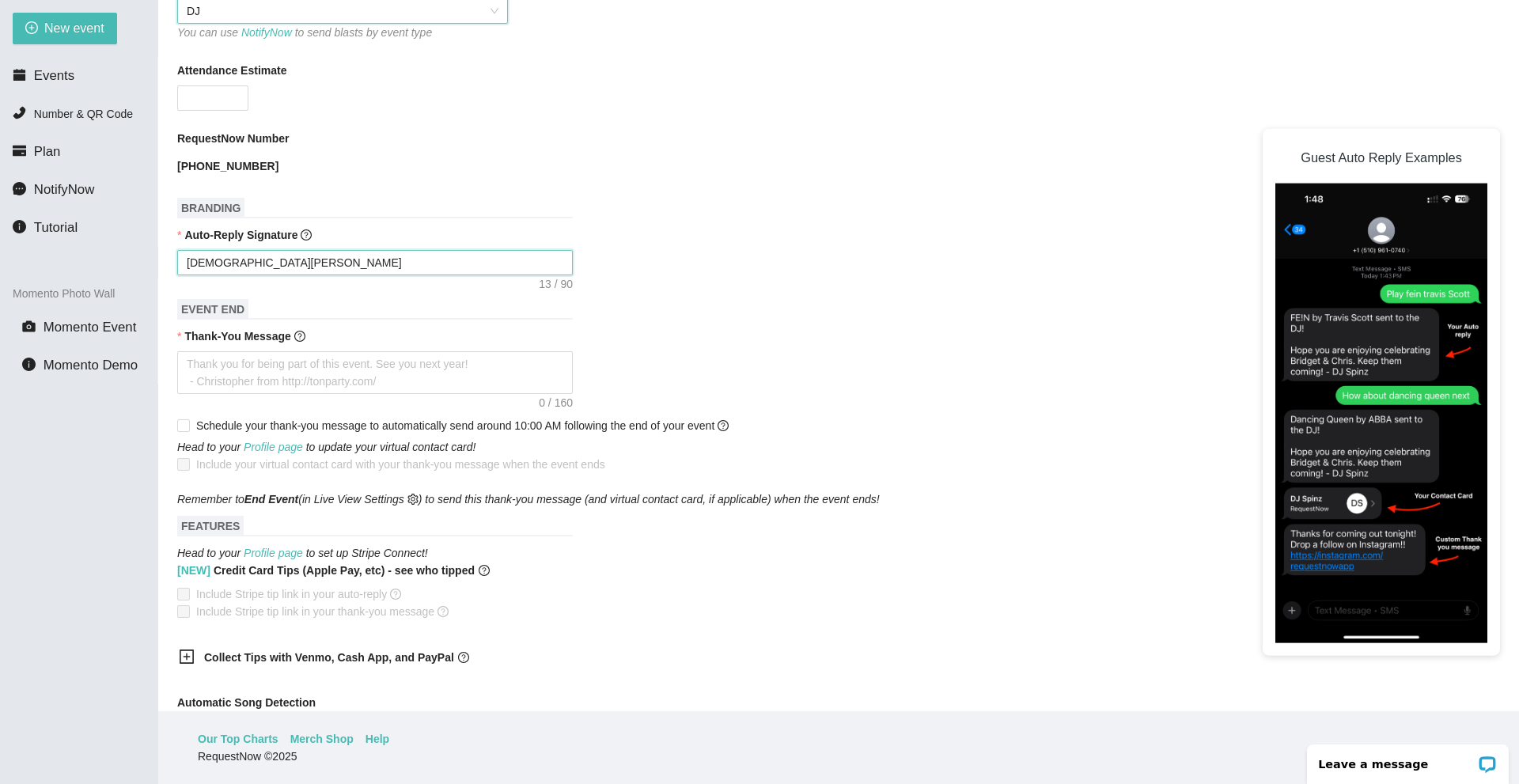
type textarea "Pastor Sean Co"
type textarea "Pastor Sean Con"
type textarea "Pastor Sean Cond"
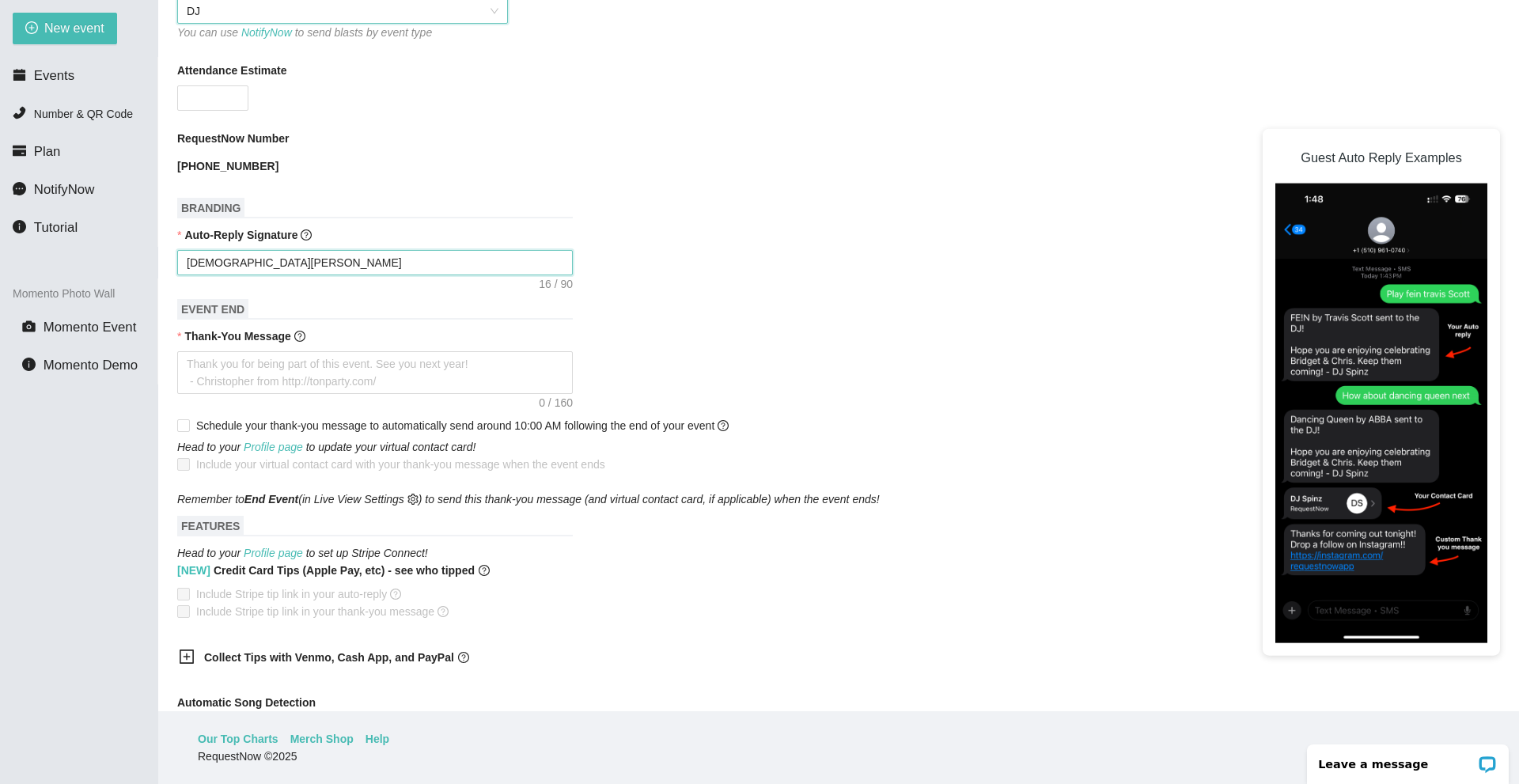
type textarea "Pastor Sean Condr"
type textarea "Pastor Sean Condra"
type textarea "Pastor Sean Condran"
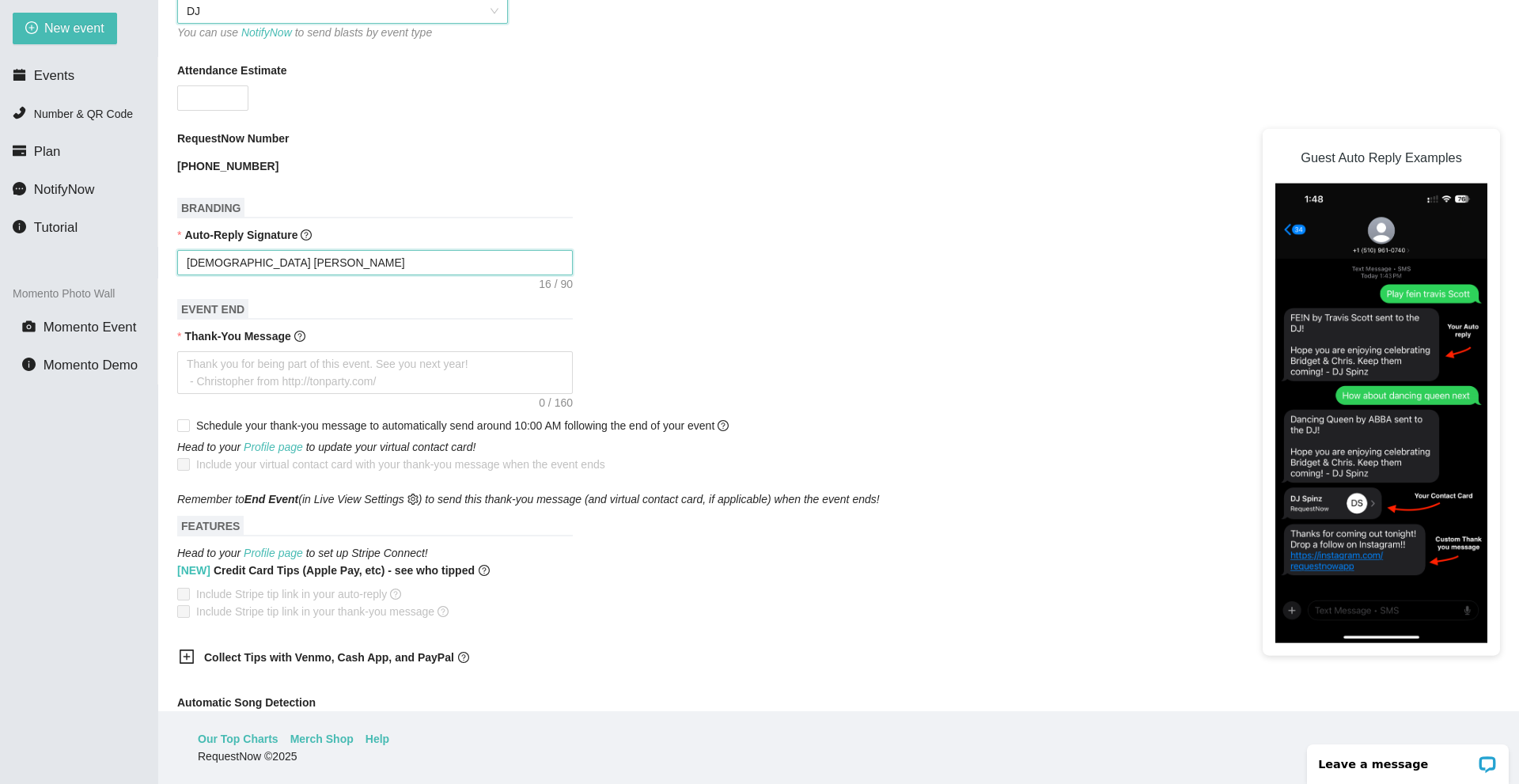
type textarea "Pastor Sean Condran"
type textarea "Pastor Sean Condran O"
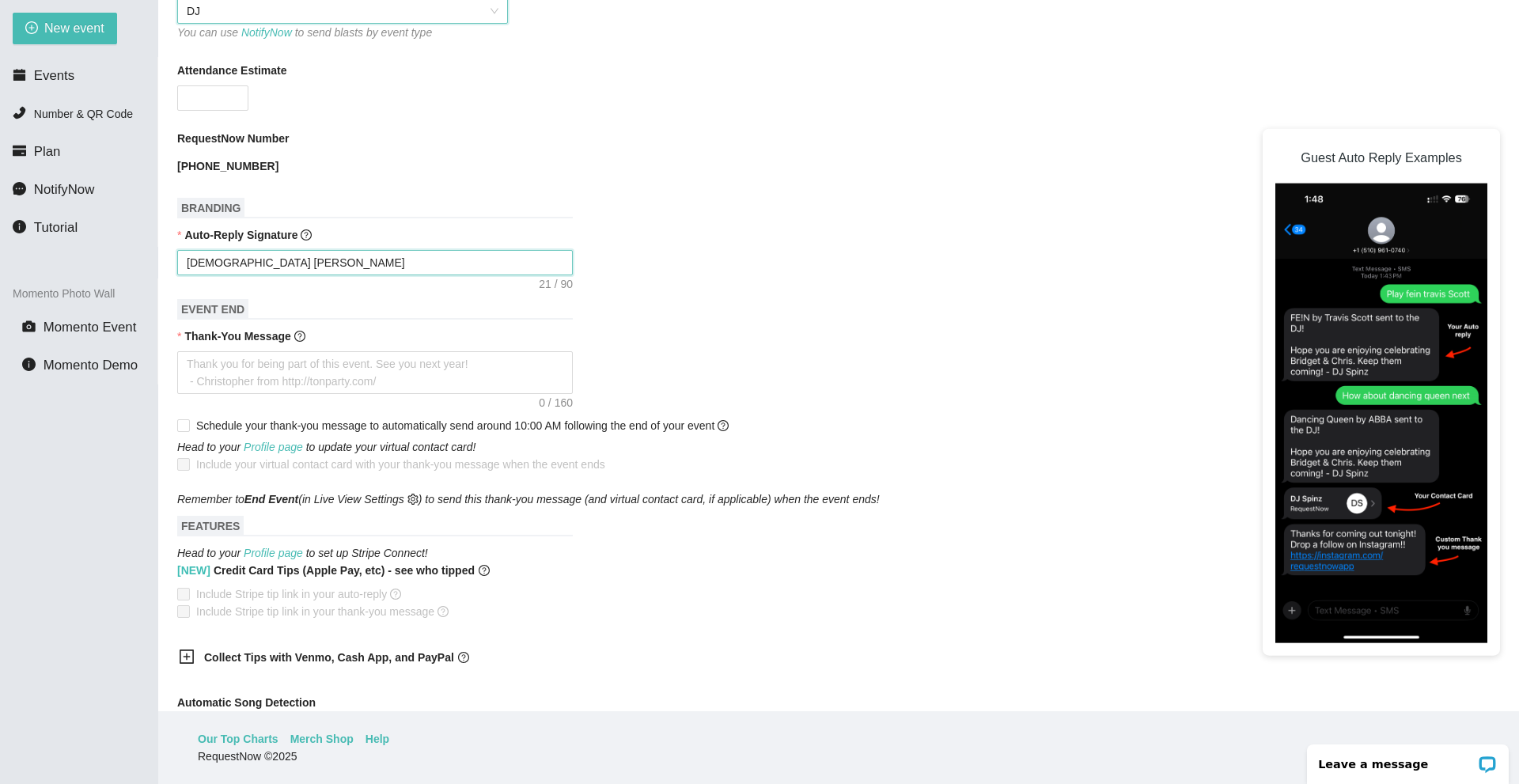
type textarea "Pastor Sean Condran Of"
type textarea "Pastor Sean Condran Off"
type textarea "Pastor Sean Condran Offi"
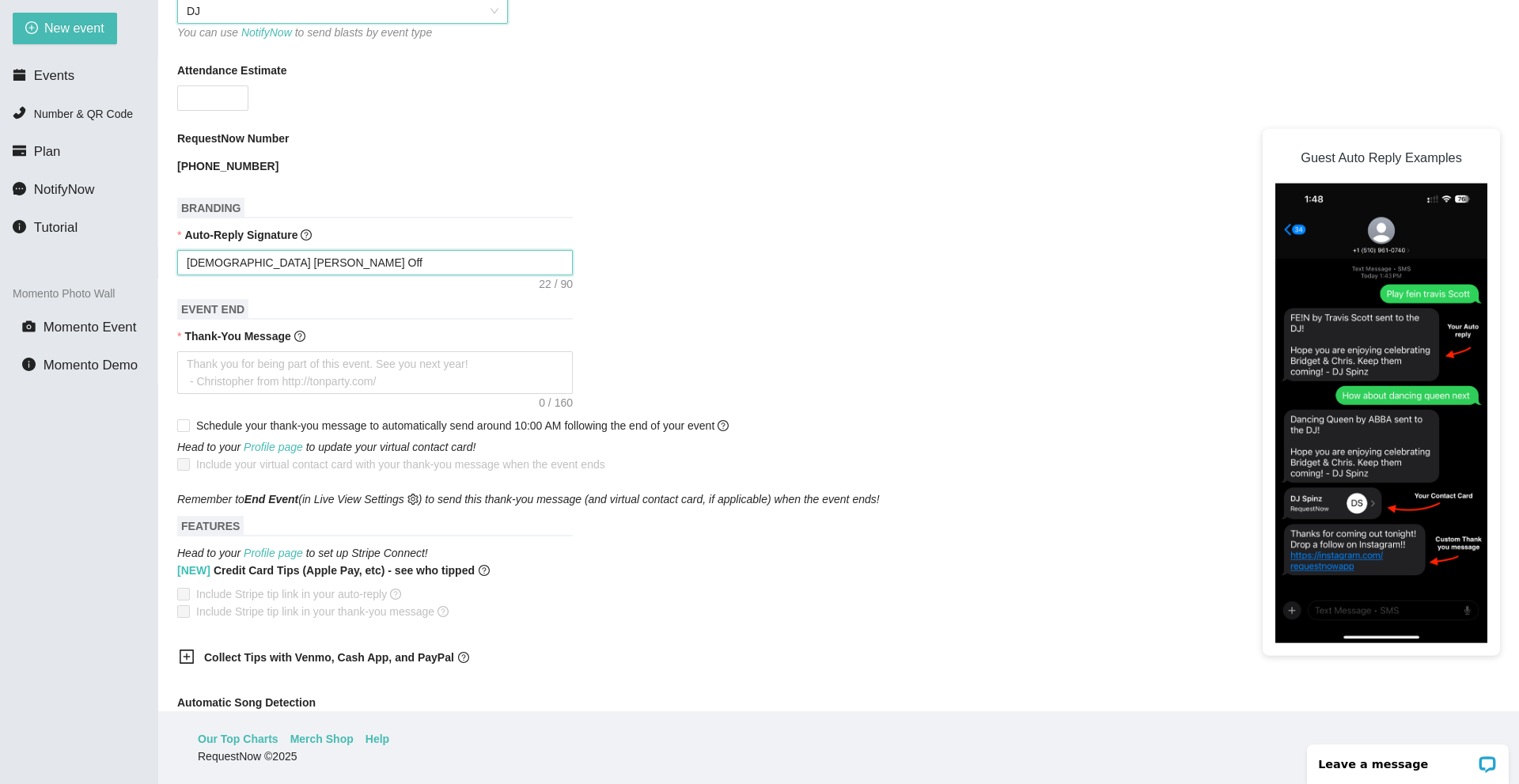
type textarea "Pastor Sean Condran Offi"
type textarea "Pastor Sean Condran Offic"
type textarea "Pastor Sean Condran Office"
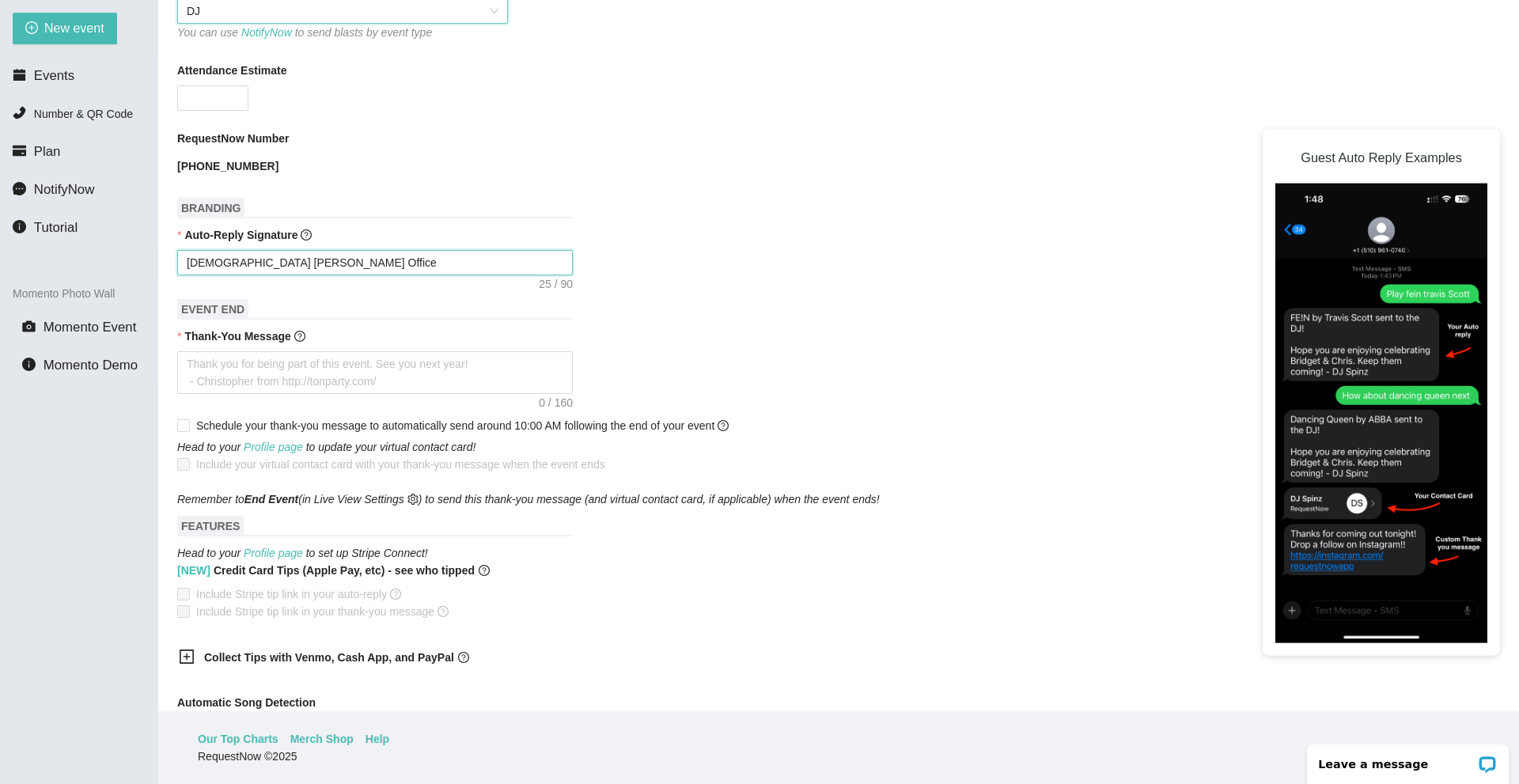
type textarea "Pastor Sean Condran Office"
type textarea "Pastor Sean Condran Office R"
type textarea "Pastor Sean Condran Office Ra"
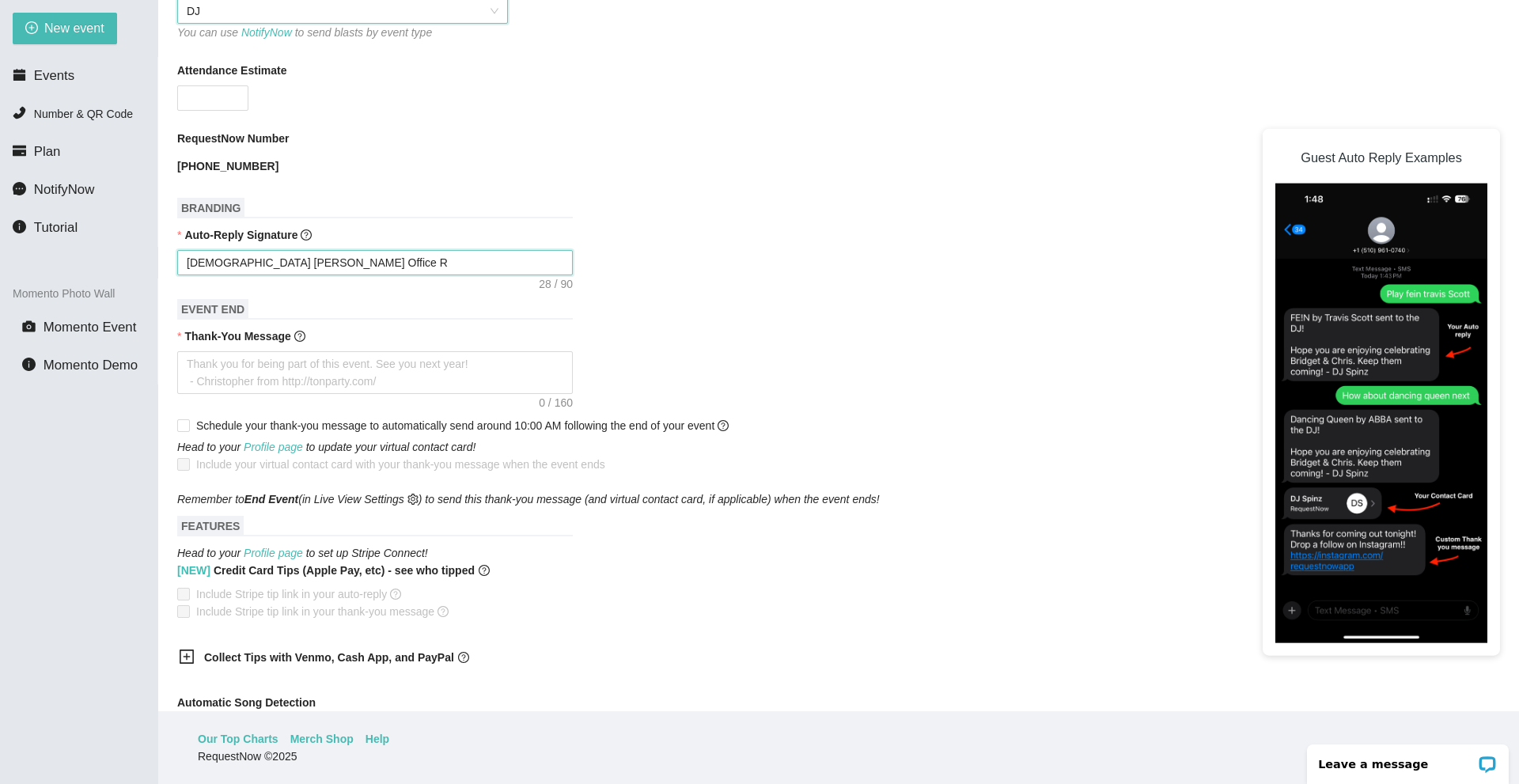
type textarea "Pastor Sean Condran Office Ra"
type textarea "Pastor Sean Condran Office Rad"
type textarea "Pastor Sean Condran Office Radi"
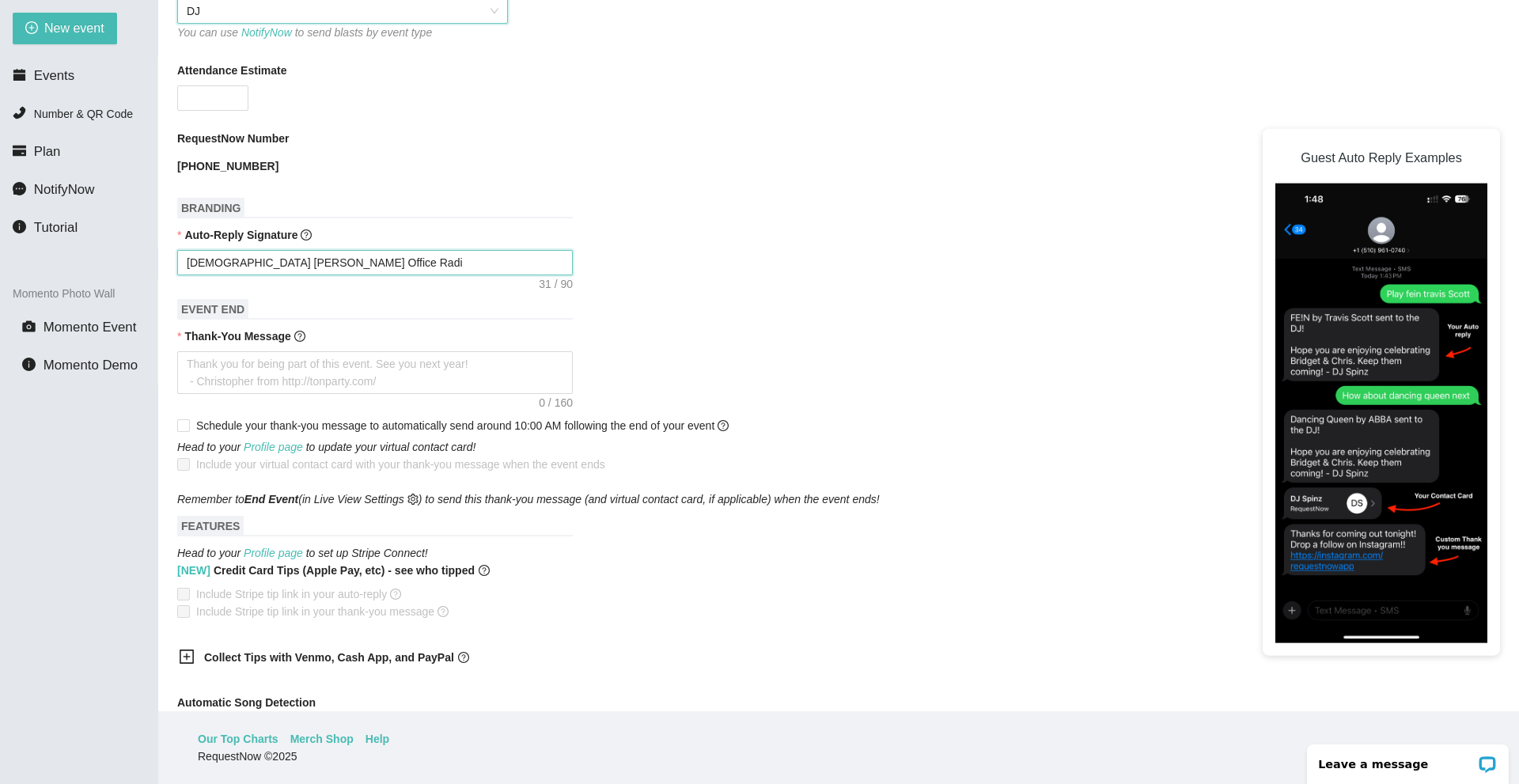
type textarea "Pastor Sean Condran Office Radio"
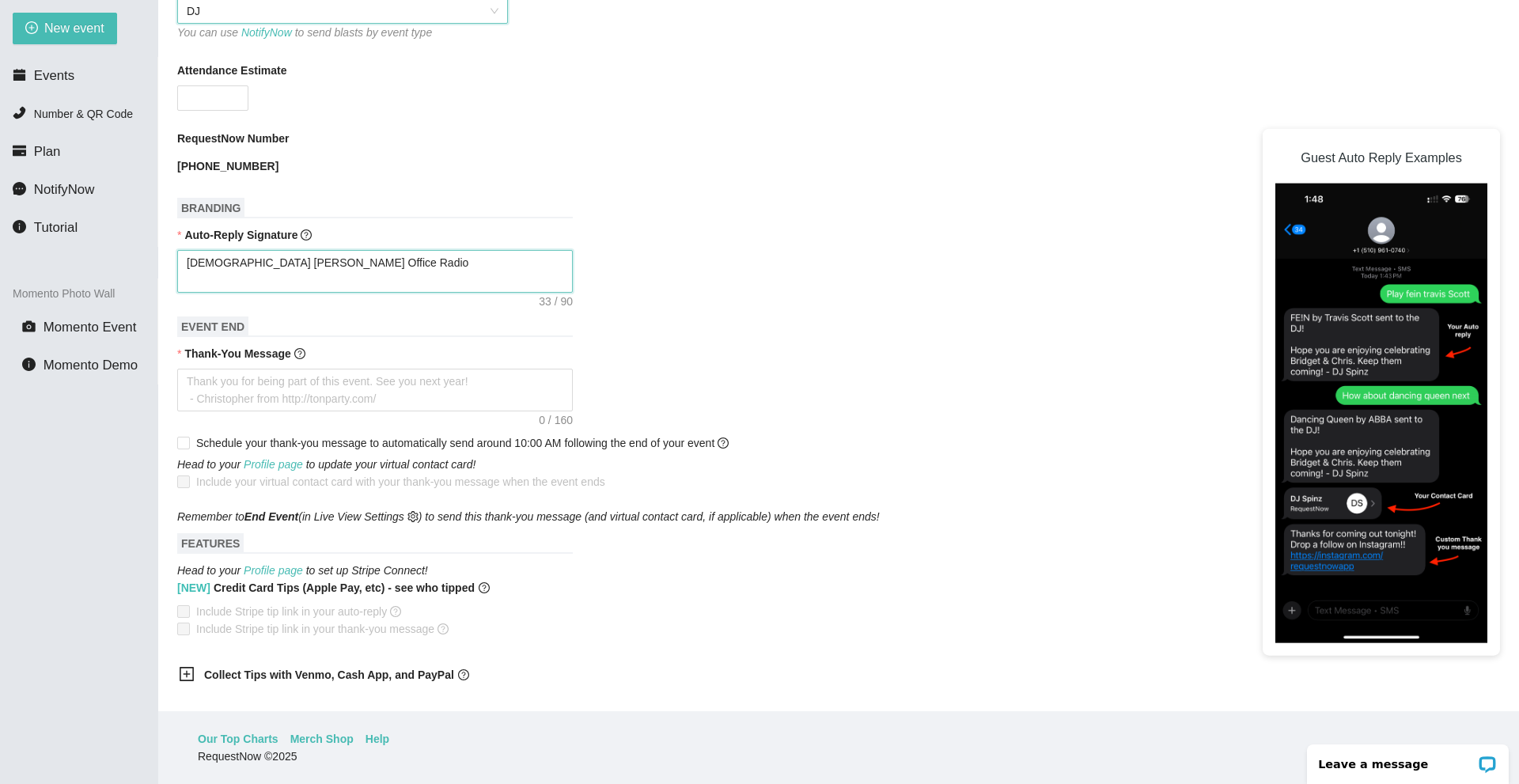
type textarea "Pastor Sean Condran Office Radio -"
type textarea "Pastor Sean Condran Office Radio -D"
type textarea "Pastor Sean Condran Office Radio -DJ"
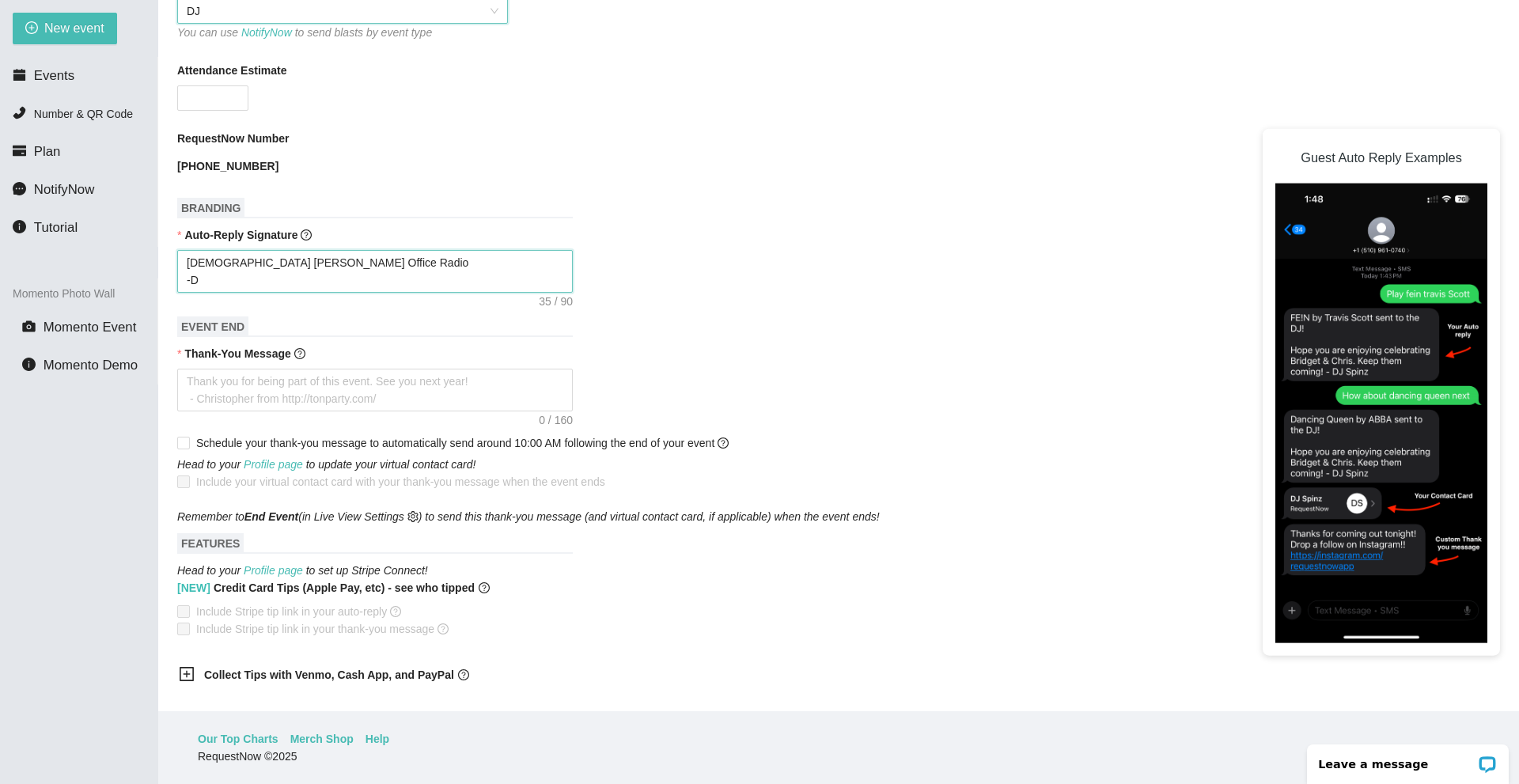
type textarea "Pastor Sean Condran Office Radio -DJ"
type textarea "Pastor Sean Condran Office Radio -DJ P"
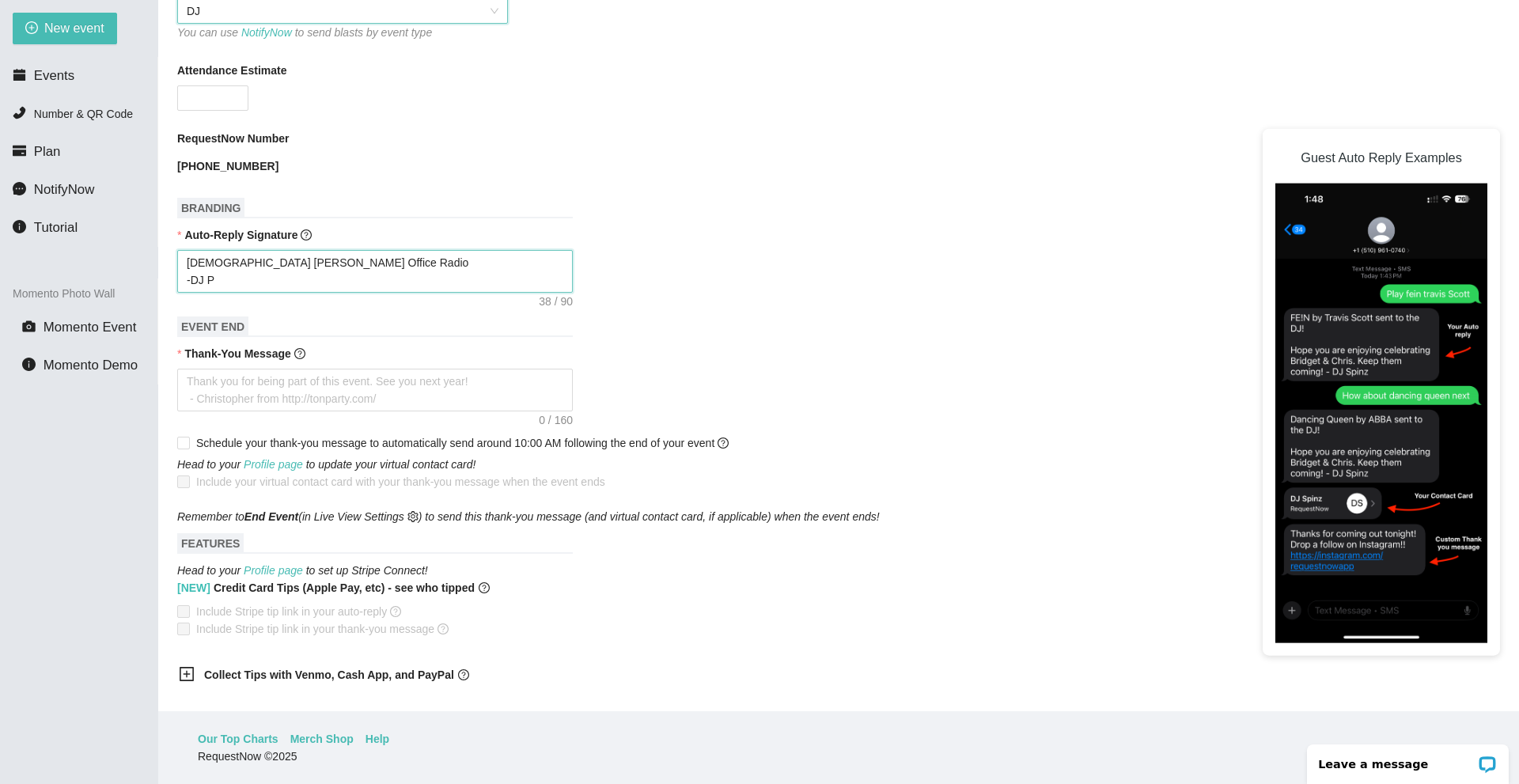
type textarea "Pastor Sean Condran Office Radio -DJ Pa"
type textarea "Pastor Sean Condran Office Radio -DJ Pas"
type textarea "Pastor Sean Condran Office Radio -DJ Past"
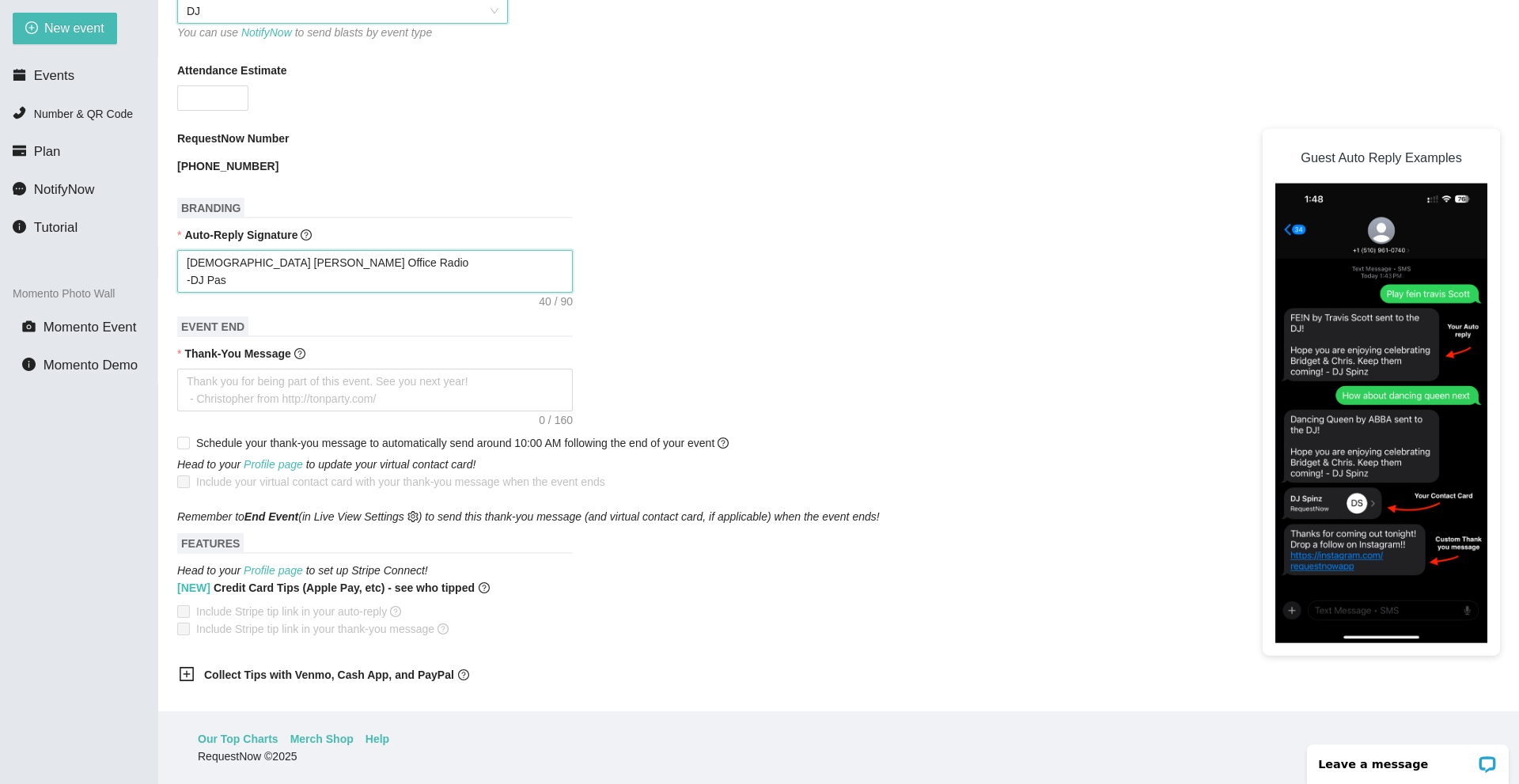
type textarea "Pastor Sean Condran Office Radio -DJ Past"
type textarea "Pastor Sean Condran Office Radio -DJ Pasto"
type textarea "Pastor Sean Condran Office Radio -DJ Pastor"
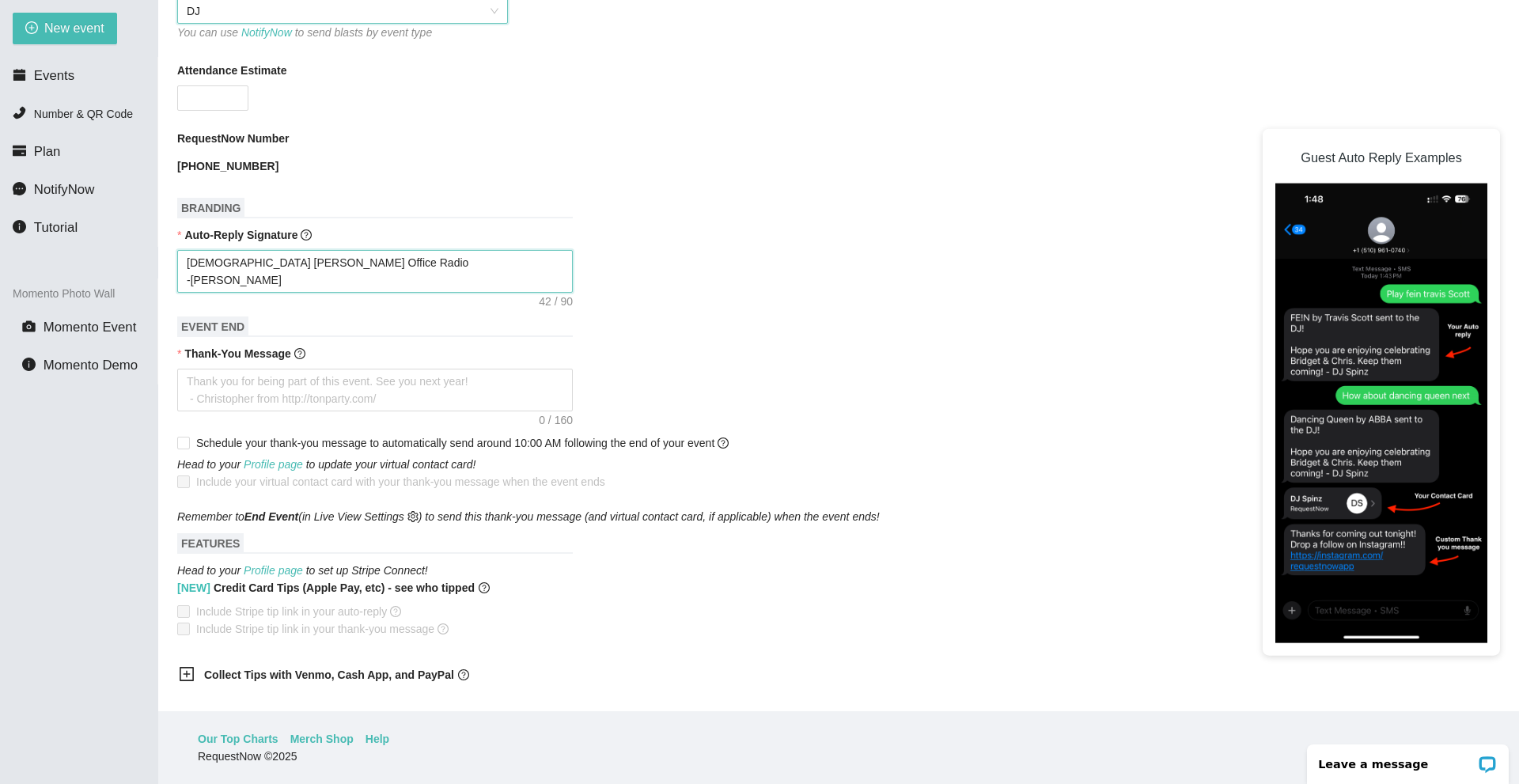
type textarea "Pastor Sean Condran Office Radio -DJ Pastor"
type textarea "Pastor Sean Condran Office Radio -DJ Pastor S"
type textarea "Pastor Sean Condran Office Radio -DJ Pastor Se"
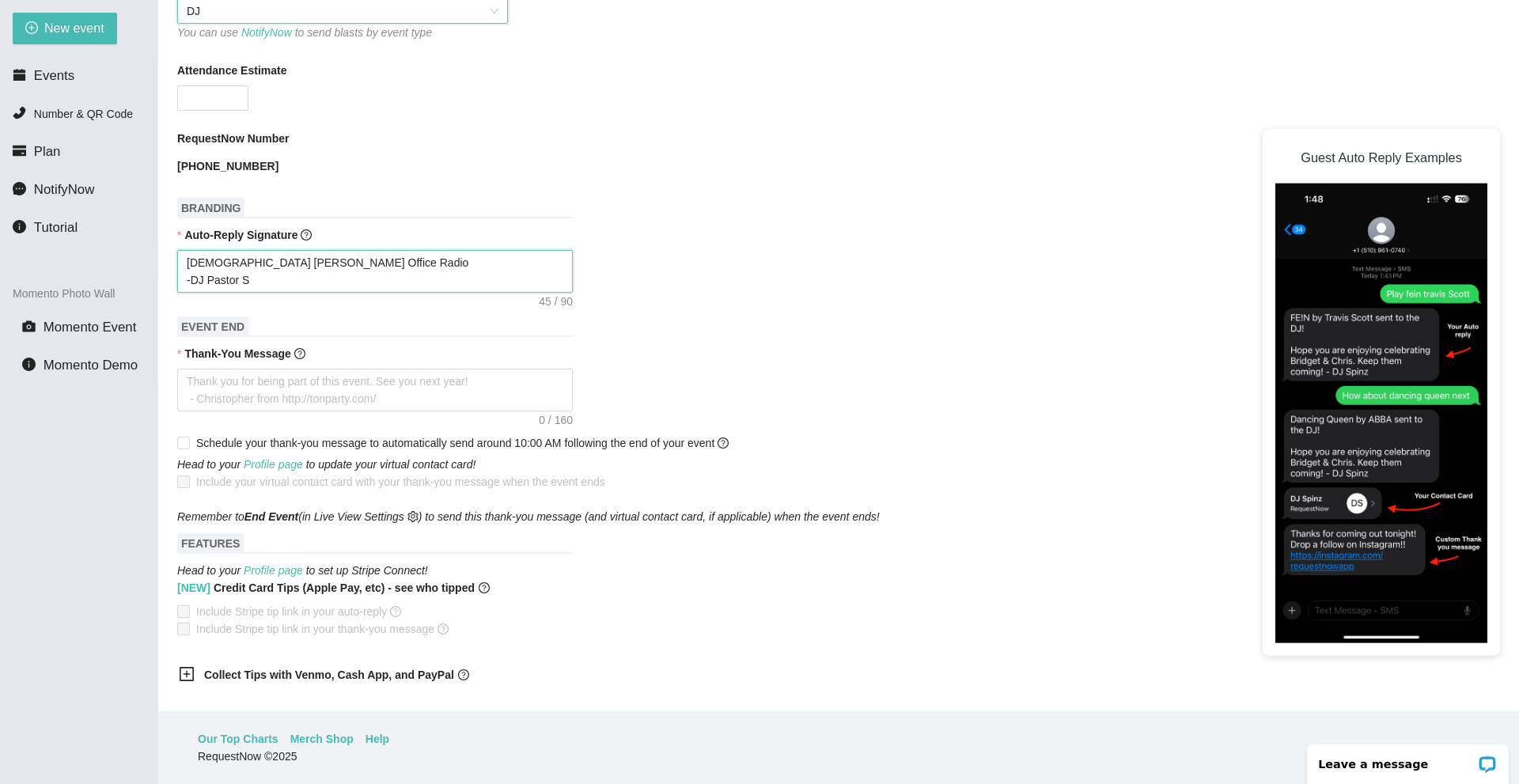
type textarea "Pastor Sean Condran Office Radio -DJ Pastor Se"
type textarea "Pastor Sean Condran Office Radio -DJ Pastor Sea"
type textarea "Pastor Sean Condran Office Radio -DJ Pastor Sean"
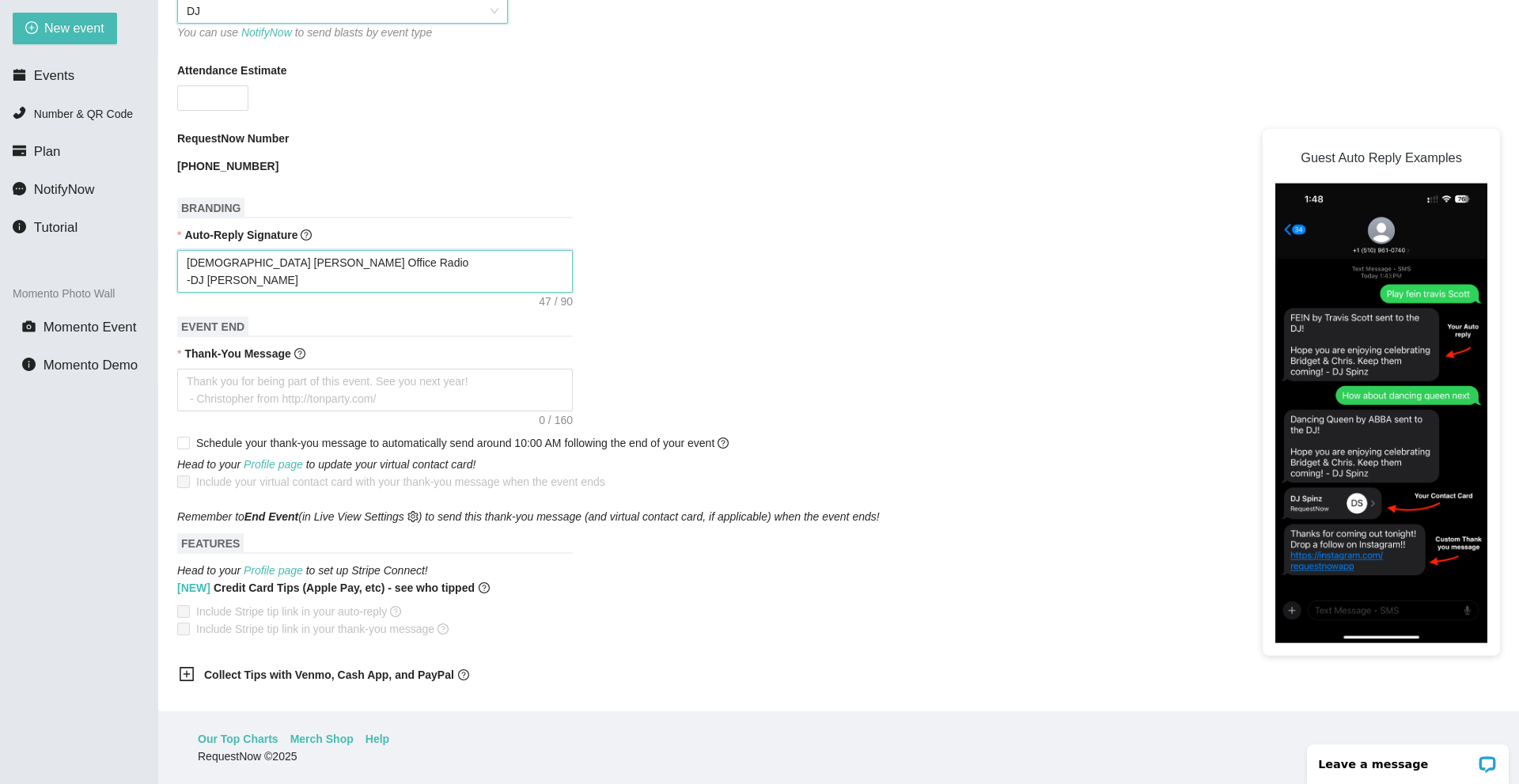
type textarea "Pastor Sean Condran Office Radio -DJ Pastor Sean"
type textarea "Pastor Sean Condran Office Radio -DJ Pastor Sean C"
type textarea "Pastor Sean Condran Office Radio -DJ Pastor Sean CO"
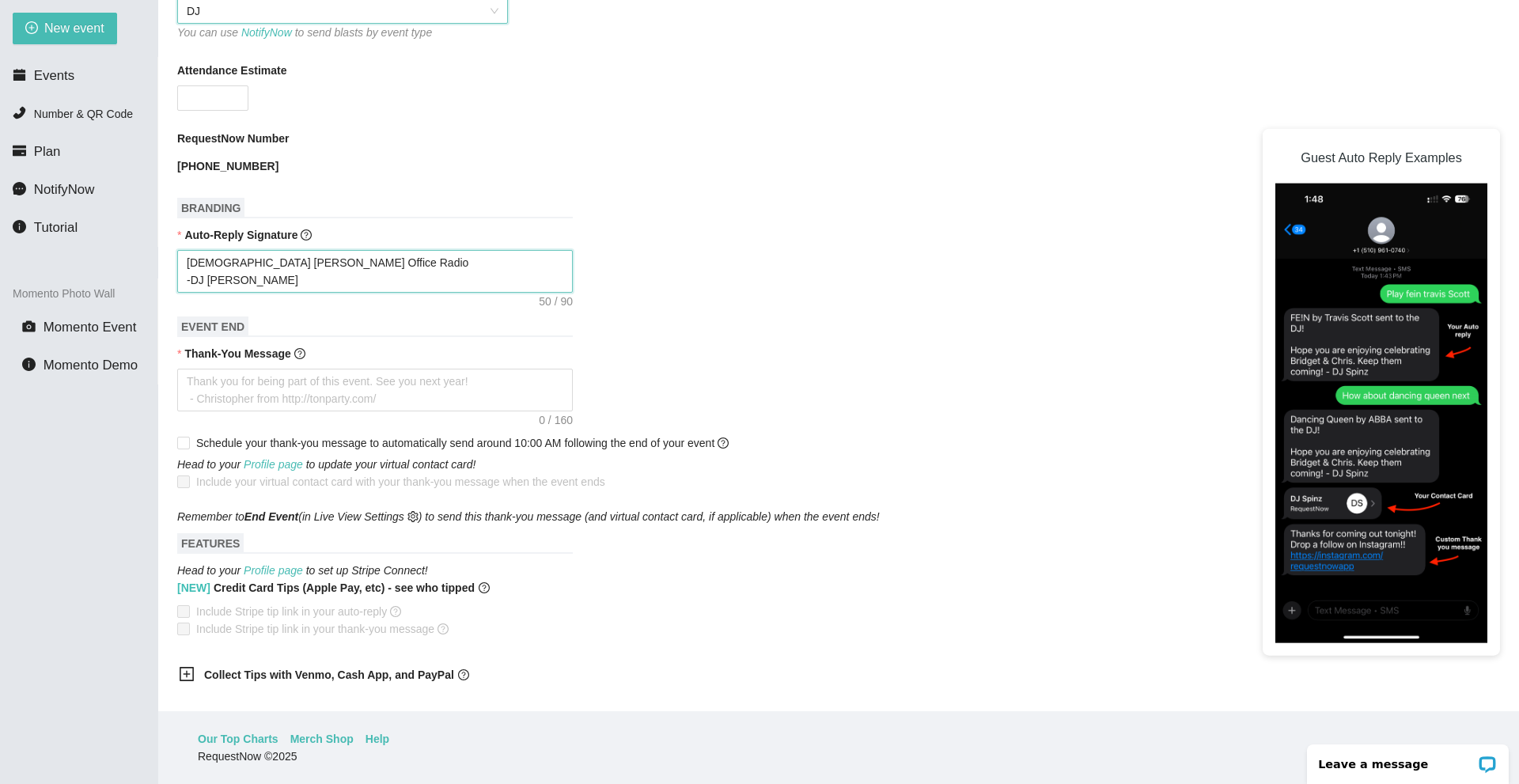
type textarea "Pastor Sean Condran Office Radio -DJ Pastor Sean CO"
type textarea "Pastor Sean Condran Office Radio -DJ Pastor Sean COn"
type textarea "Pastor Sean Condran Office Radio -DJ Pastor Sean COnd"
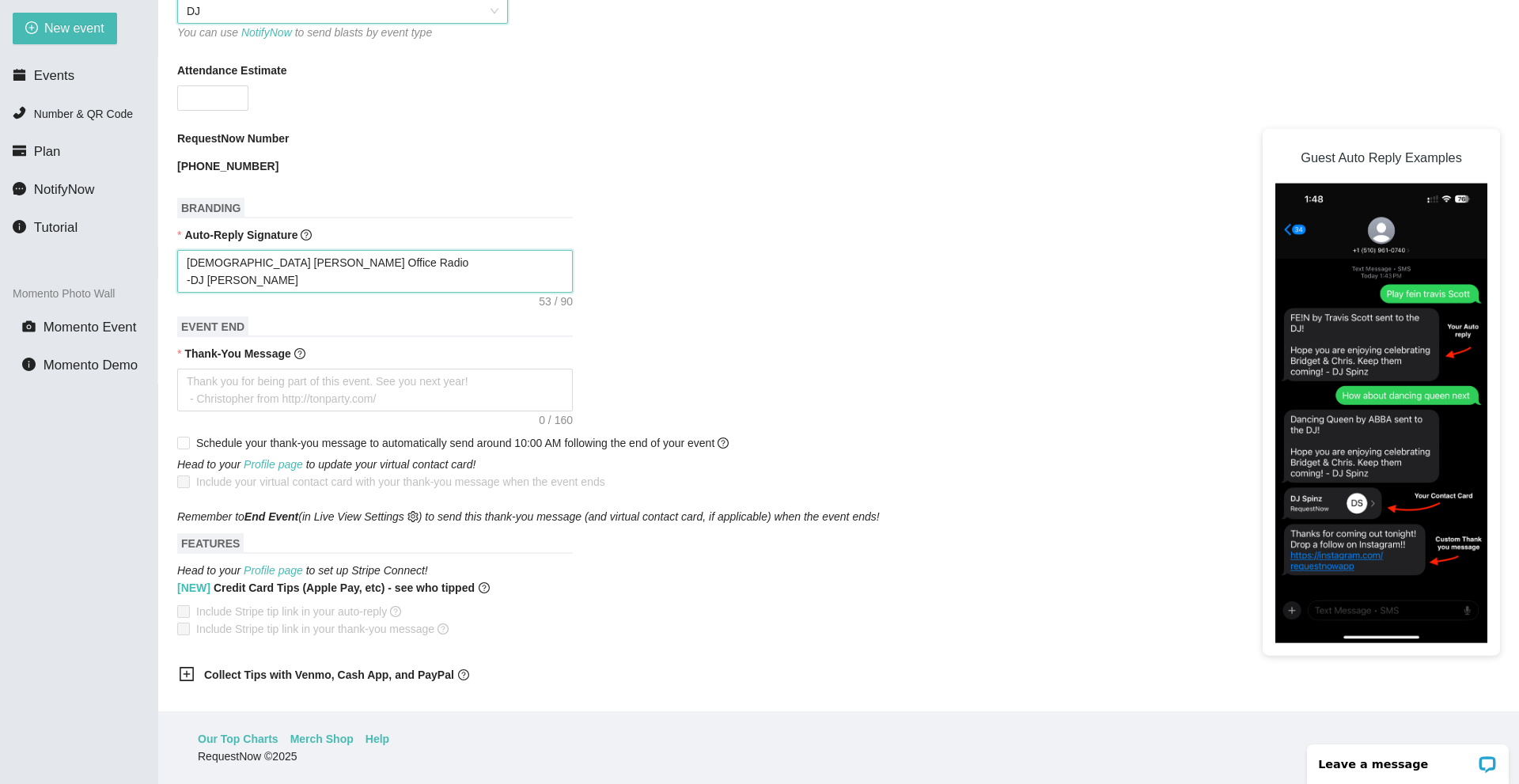
type textarea "Pastor Sean Condran Office Radio -DJ Pastor Sean COndr"
type textarea "Pastor Sean Condran Office Radio -DJ Pastor Sean COndra"
type textarea "Pastor Sean Condran Office Radio -DJ Pastor Sean COndran"
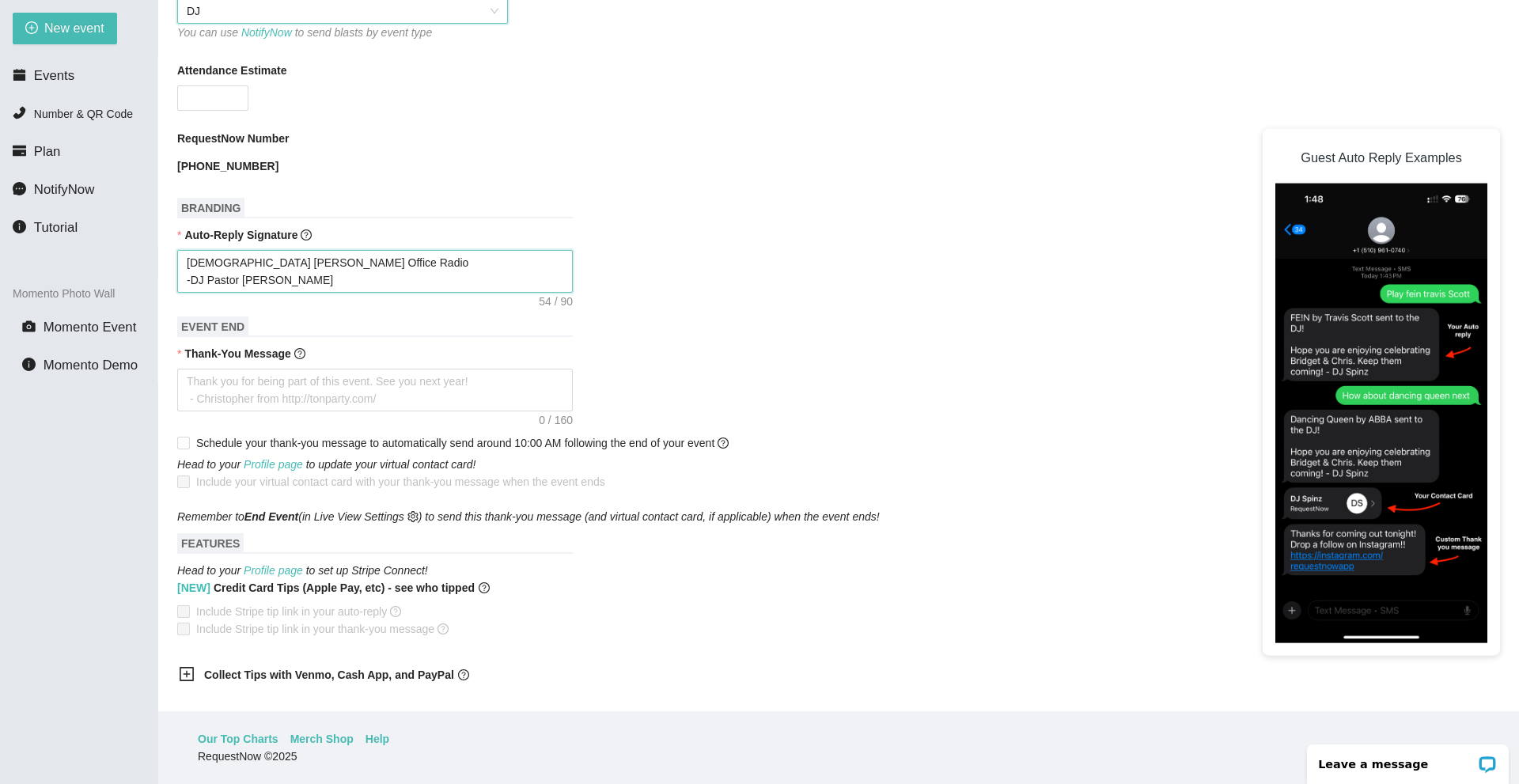
type textarea "Pastor Sean Condran Office Radio -DJ Pastor Sean COndran"
type textarea "Pastor Sean Condran Office Radio -DJ Pastor Sean Cndran"
type textarea "Pastor Sean Condran Office Radio -DJ Pastor Sean Condran"
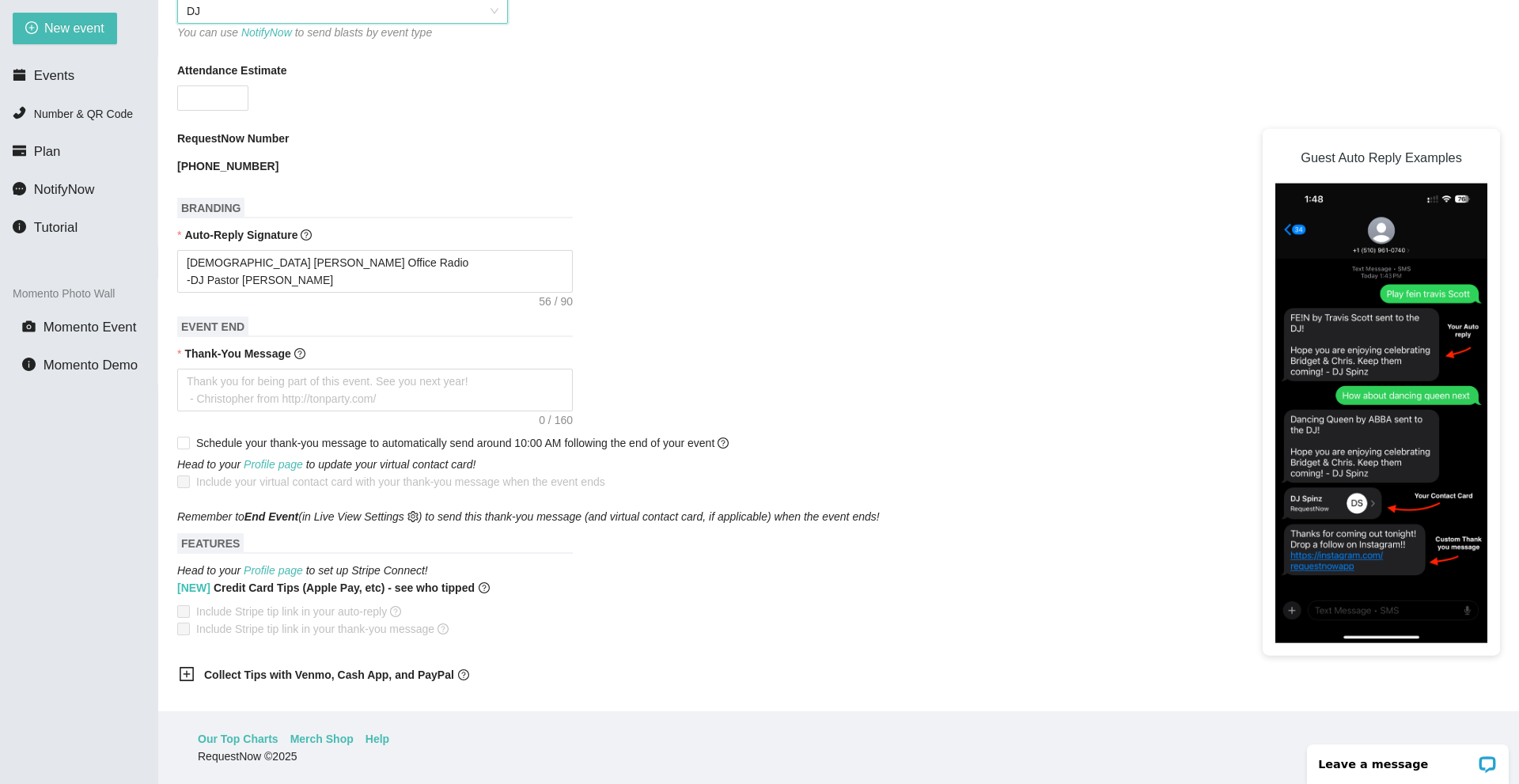
click at [435, 328] on h1 "EVENT END" at bounding box center [375, 326] width 396 height 21
click at [497, 393] on textarea "Thank-You Message" at bounding box center [375, 390] width 396 height 43
drag, startPoint x: 186, startPoint y: 277, endPoint x: 341, endPoint y: 268, distance: 155.3
click at [341, 268] on textarea "Pastor Sean Condran Office Radio -DJ Pastor Sean Condran" at bounding box center [375, 272] width 396 height 43
click at [306, 275] on textarea "Pastor Sean Condran Office Radio -DJ Pastor Sean Condran" at bounding box center [375, 272] width 396 height 43
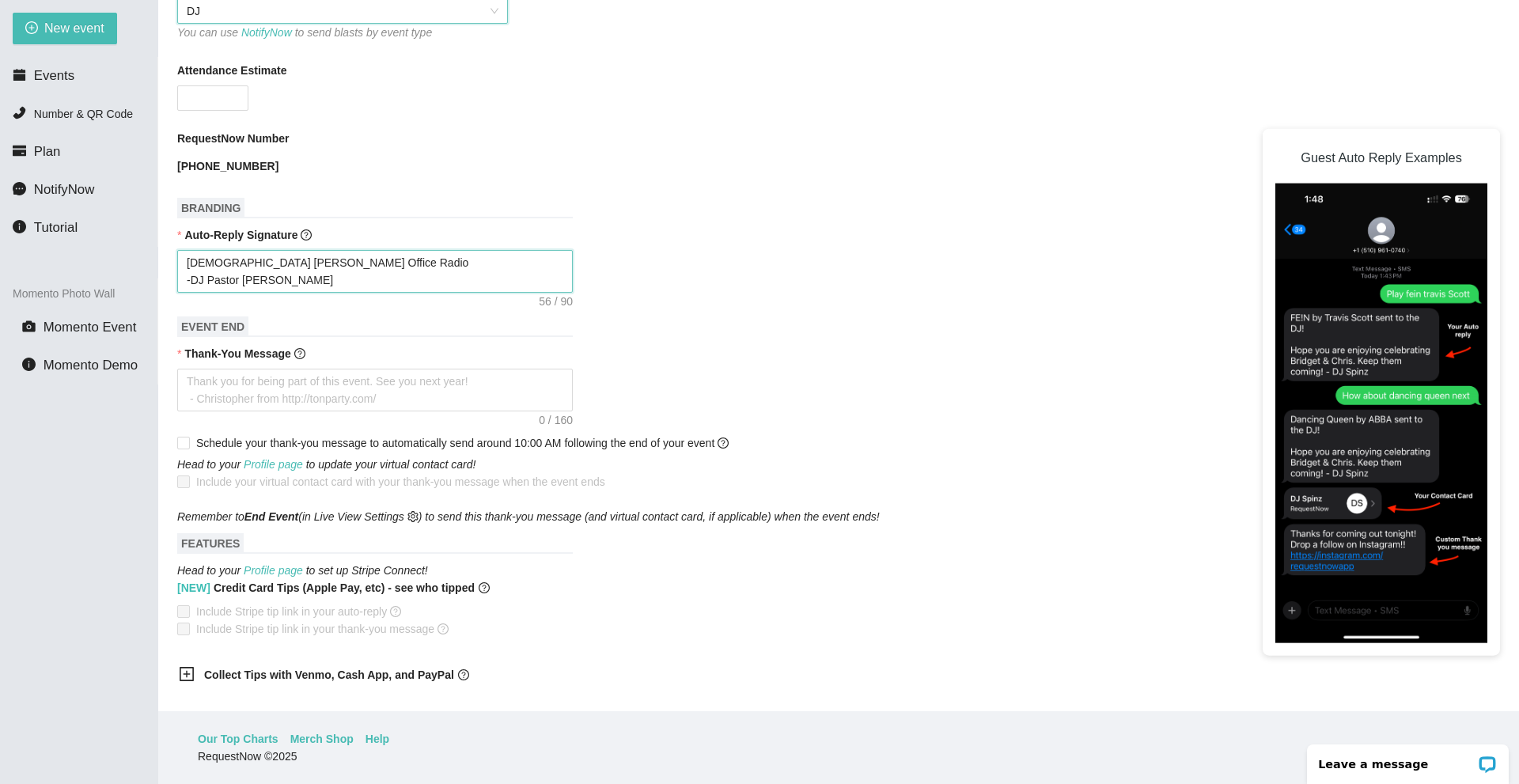
click at [305, 275] on textarea "Pastor Sean Condran Office Radio -DJ Pastor Sean Condran" at bounding box center [375, 272] width 396 height 43
click at [305, 277] on textarea "Pastor Sean Condran Office Radio -DJ Pastor Sean Condran" at bounding box center [375, 272] width 396 height 43
click at [290, 386] on textarea "Thank-You Message" at bounding box center [375, 390] width 396 height 43
type textarea "T"
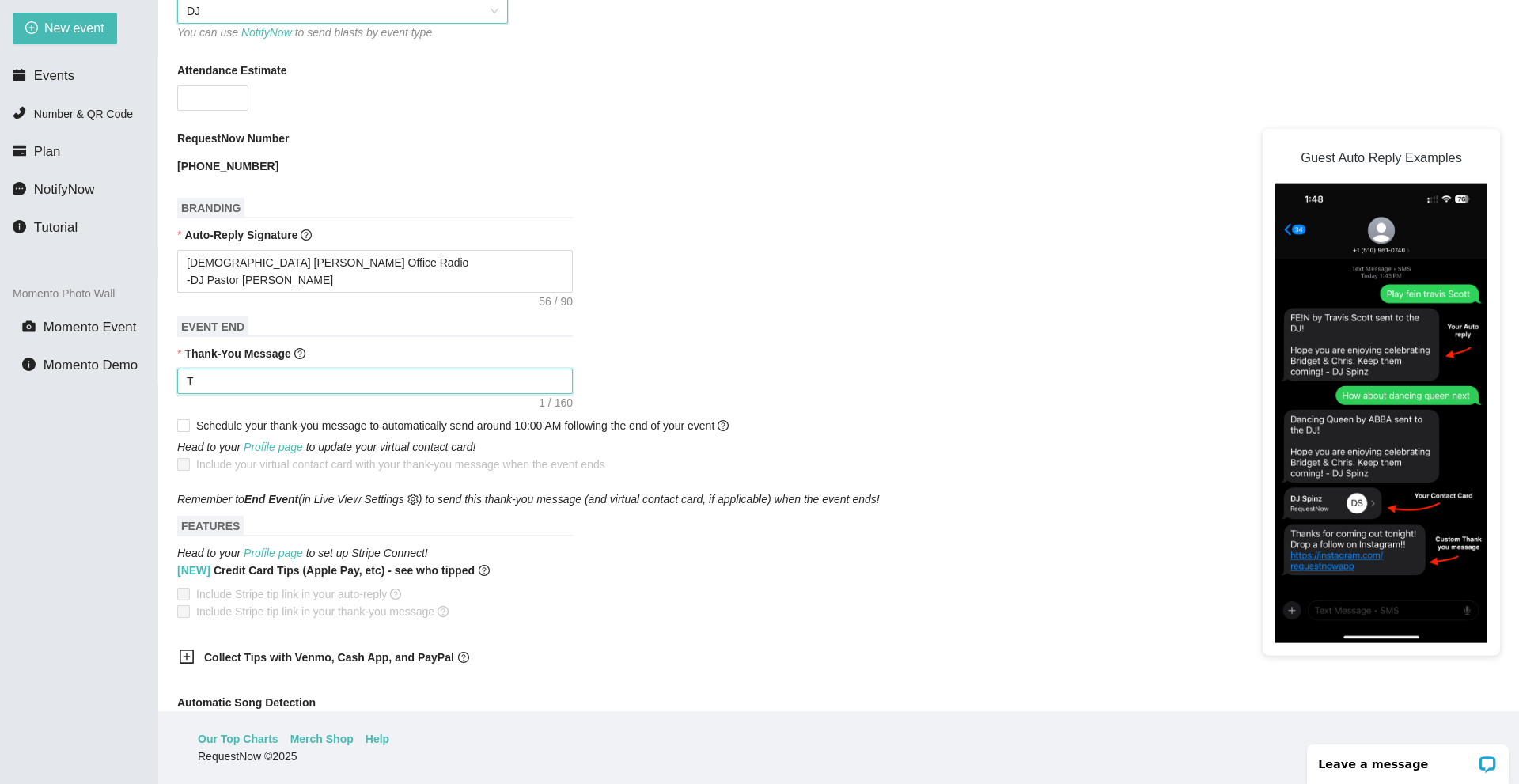
type textarea "Th"
type textarea "Tha"
type textarea "Than"
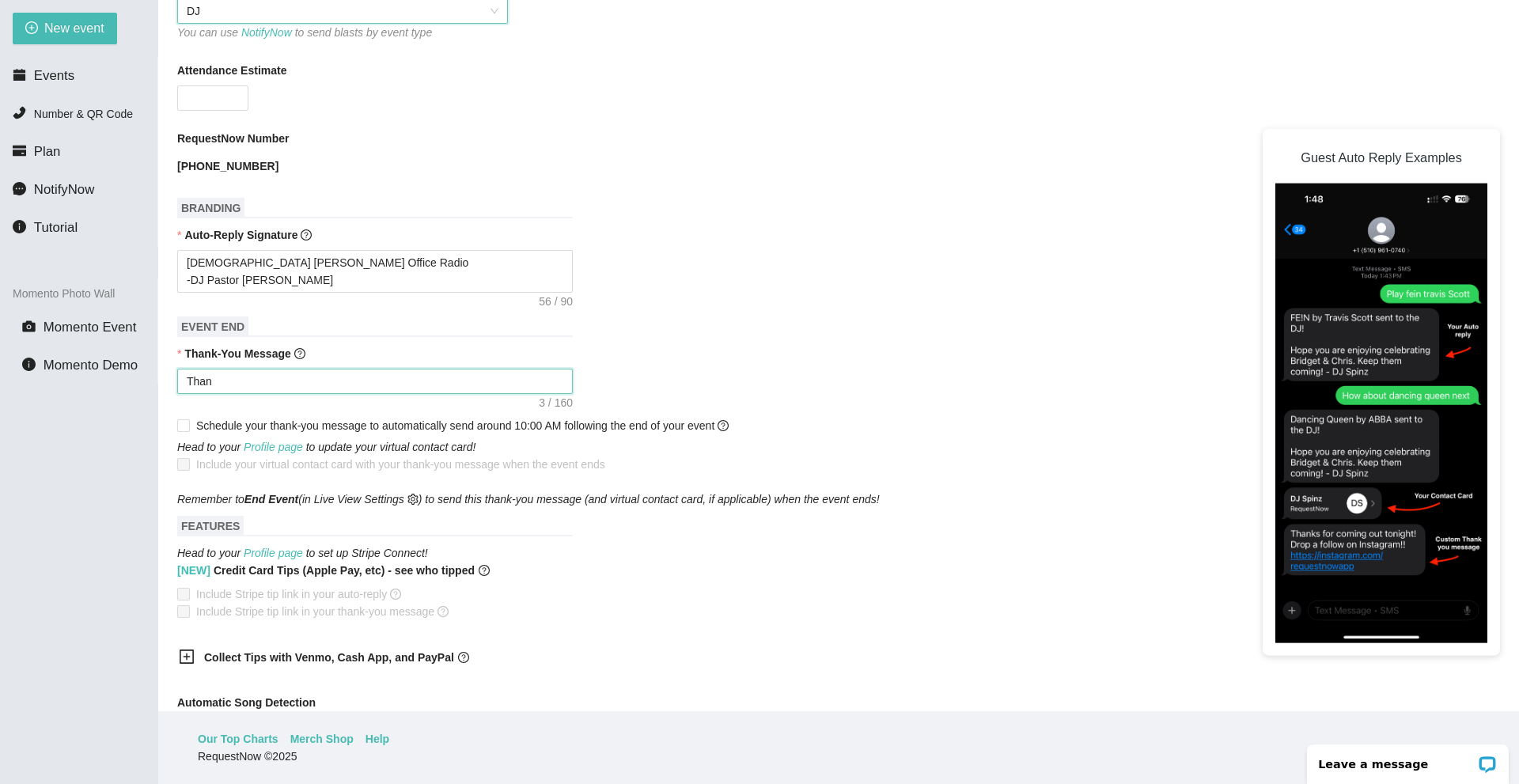
type textarea "Thank"
type textarea "Thank y"
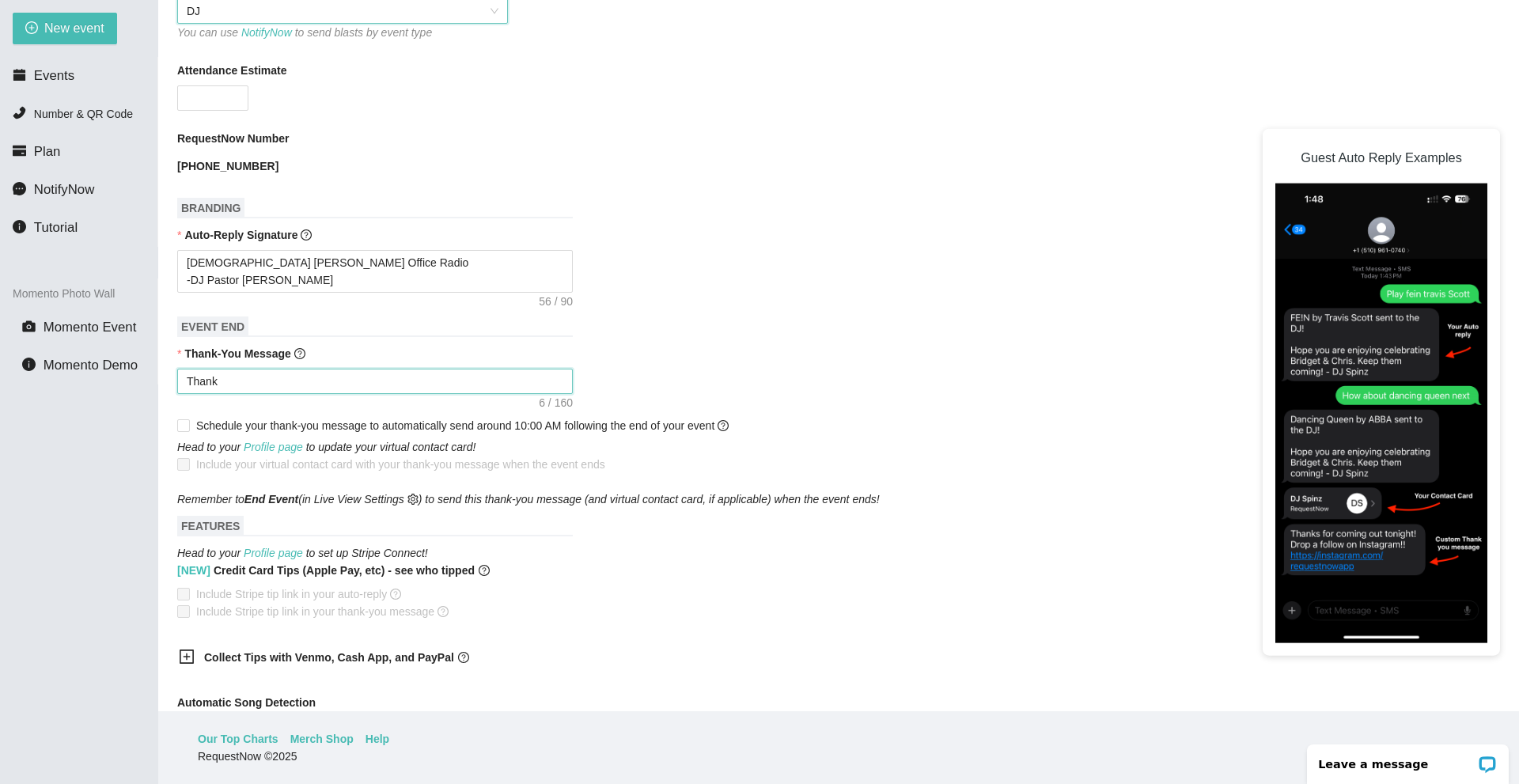
type textarea "Thank y"
type textarea "Thank yo"
type textarea "Thank you"
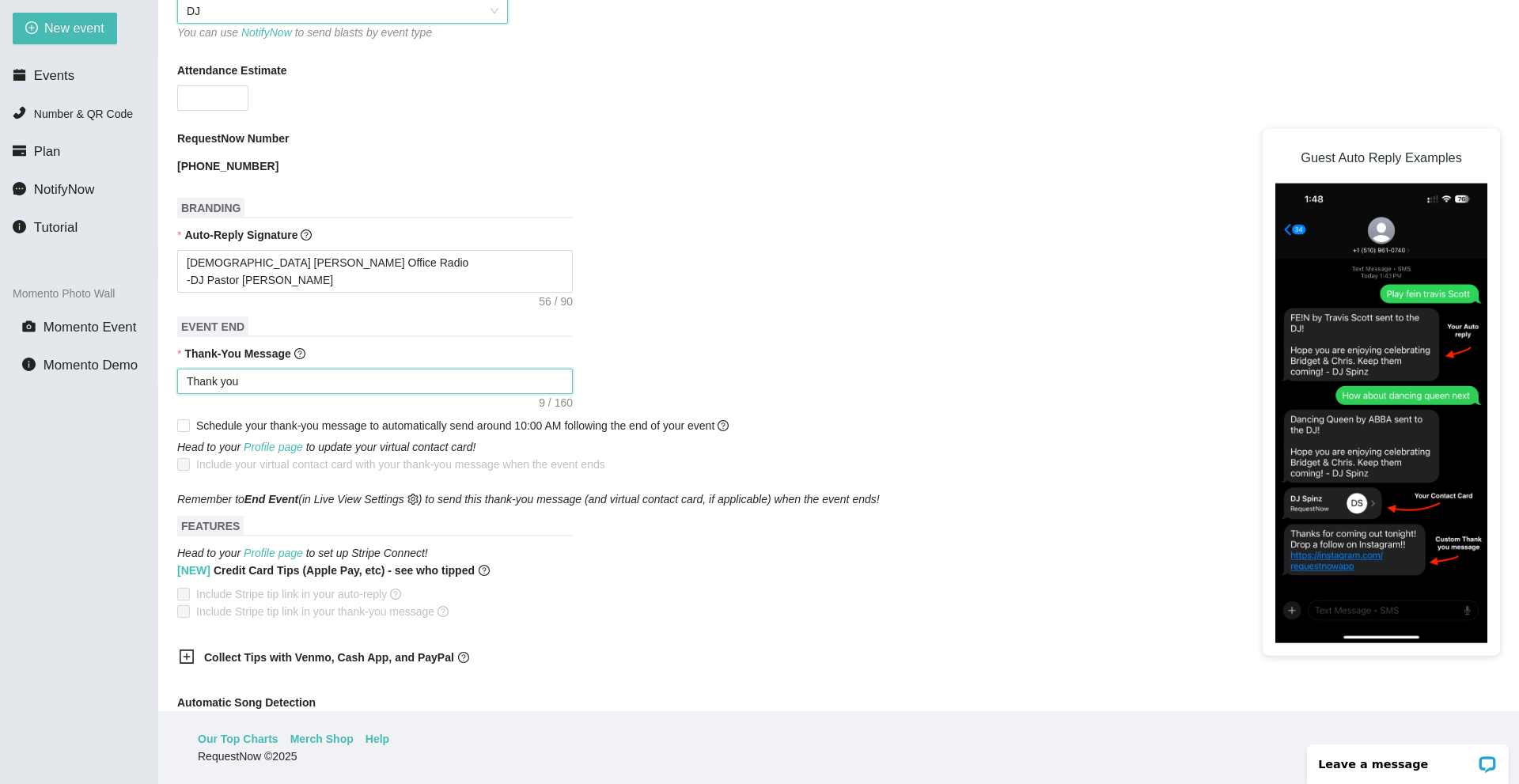
type textarea "Thank you"
type textarea "Thank you f"
type textarea "Thank you fo"
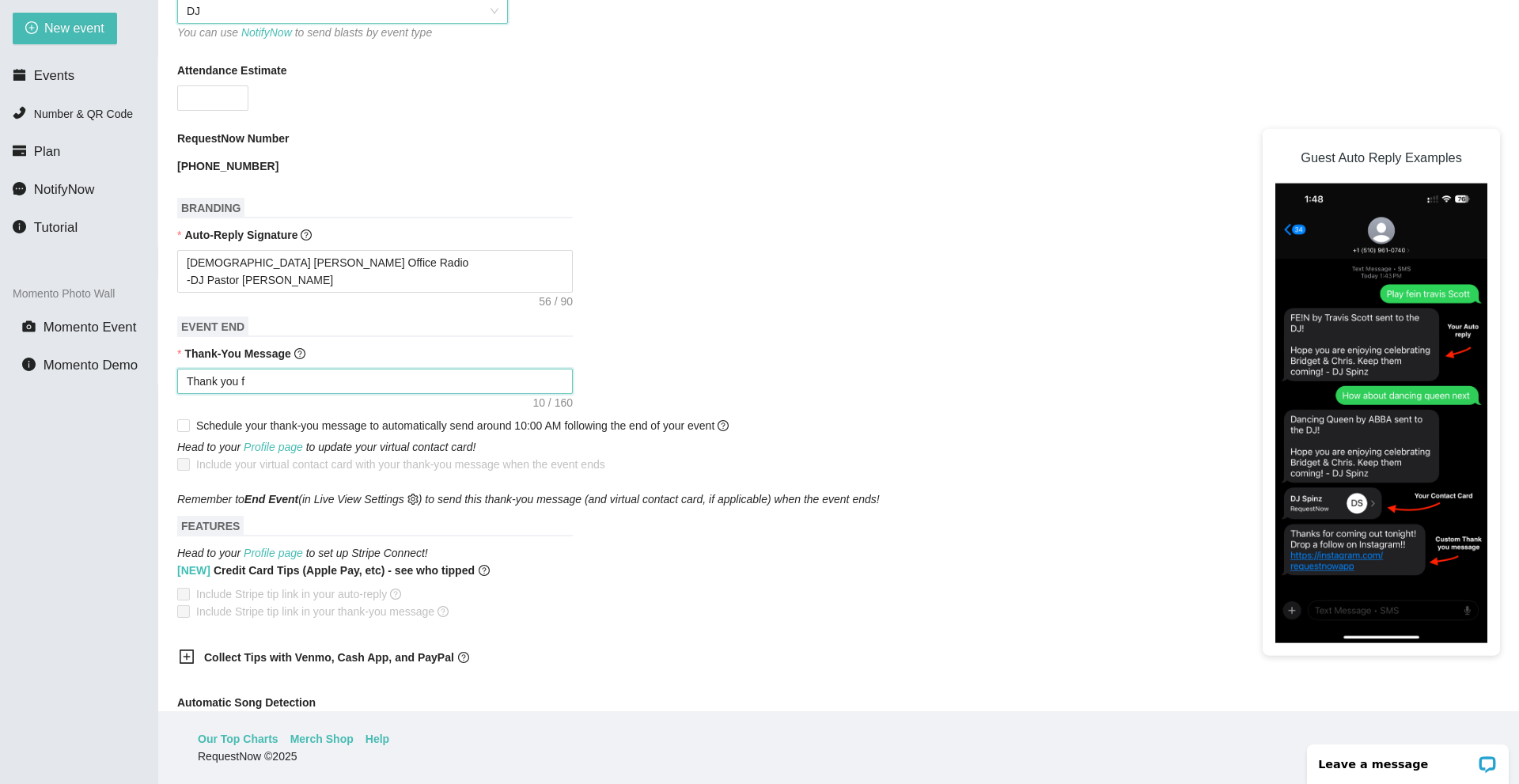
type textarea "Thank you fo"
type textarea "Thank you for"
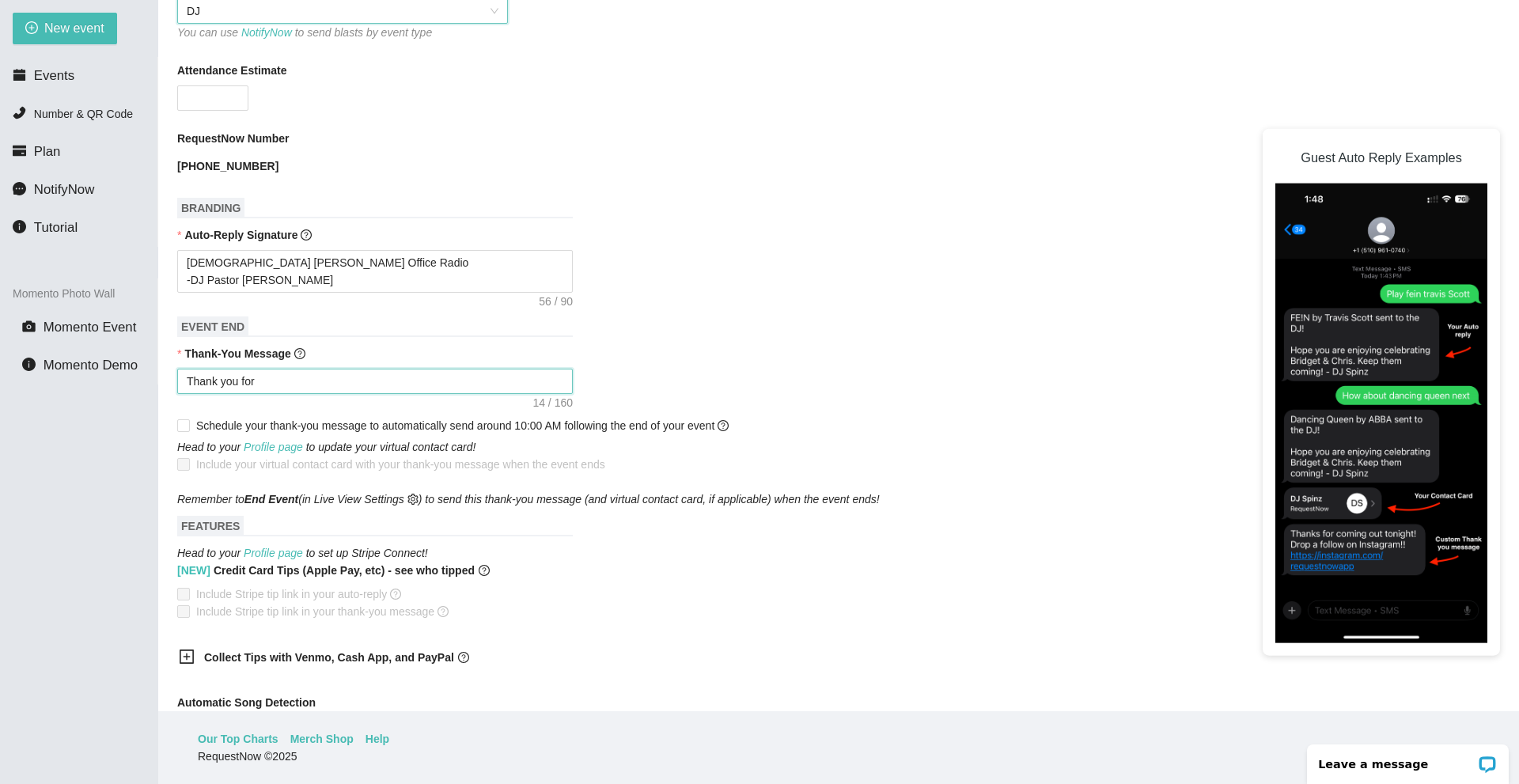
type textarea "Thank you for j"
type textarea "Thank you for jo"
type textarea "Thank you for joi"
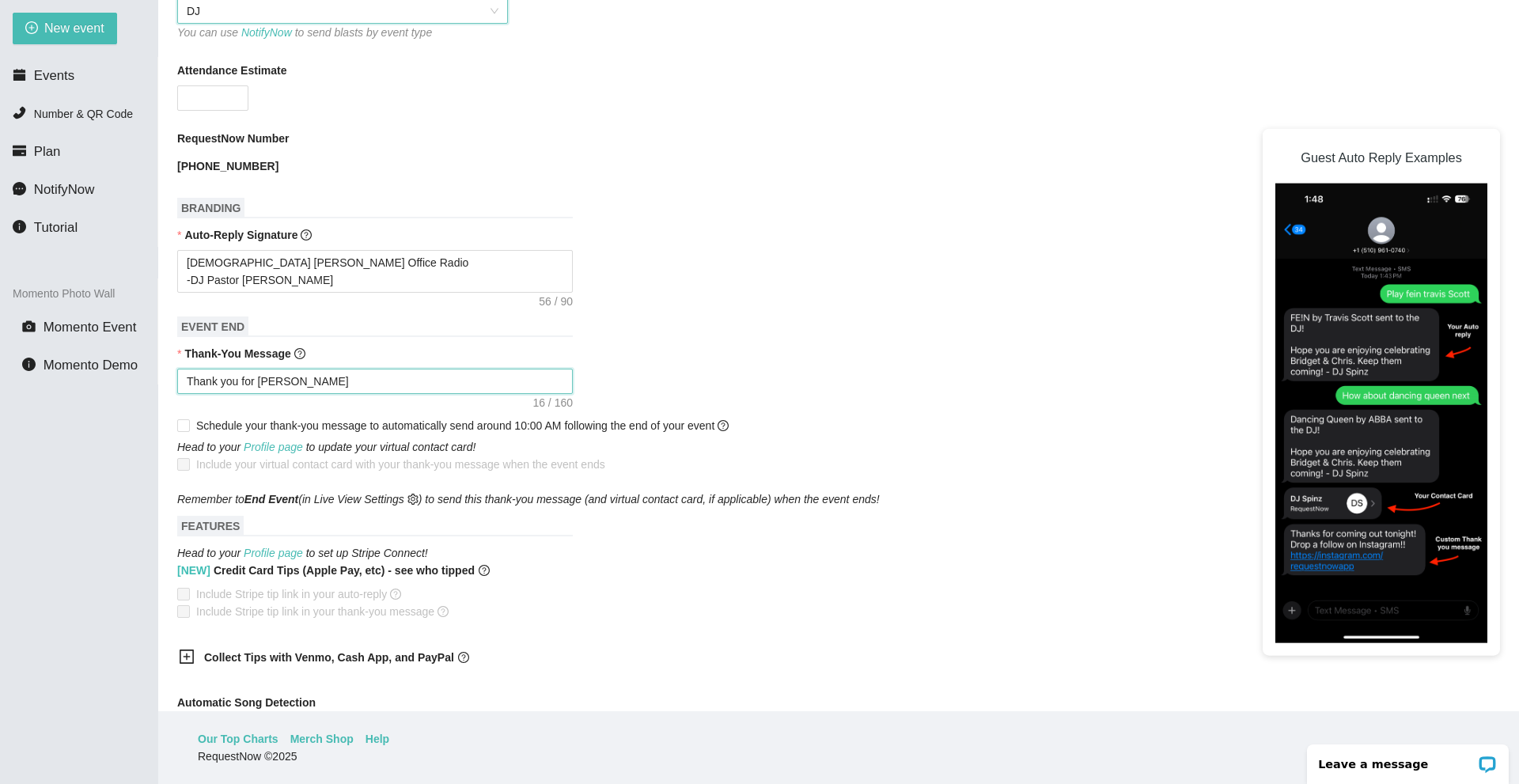
type textarea "Thank you for joi"
type textarea "Thank you for join"
type textarea "Thank you for joing"
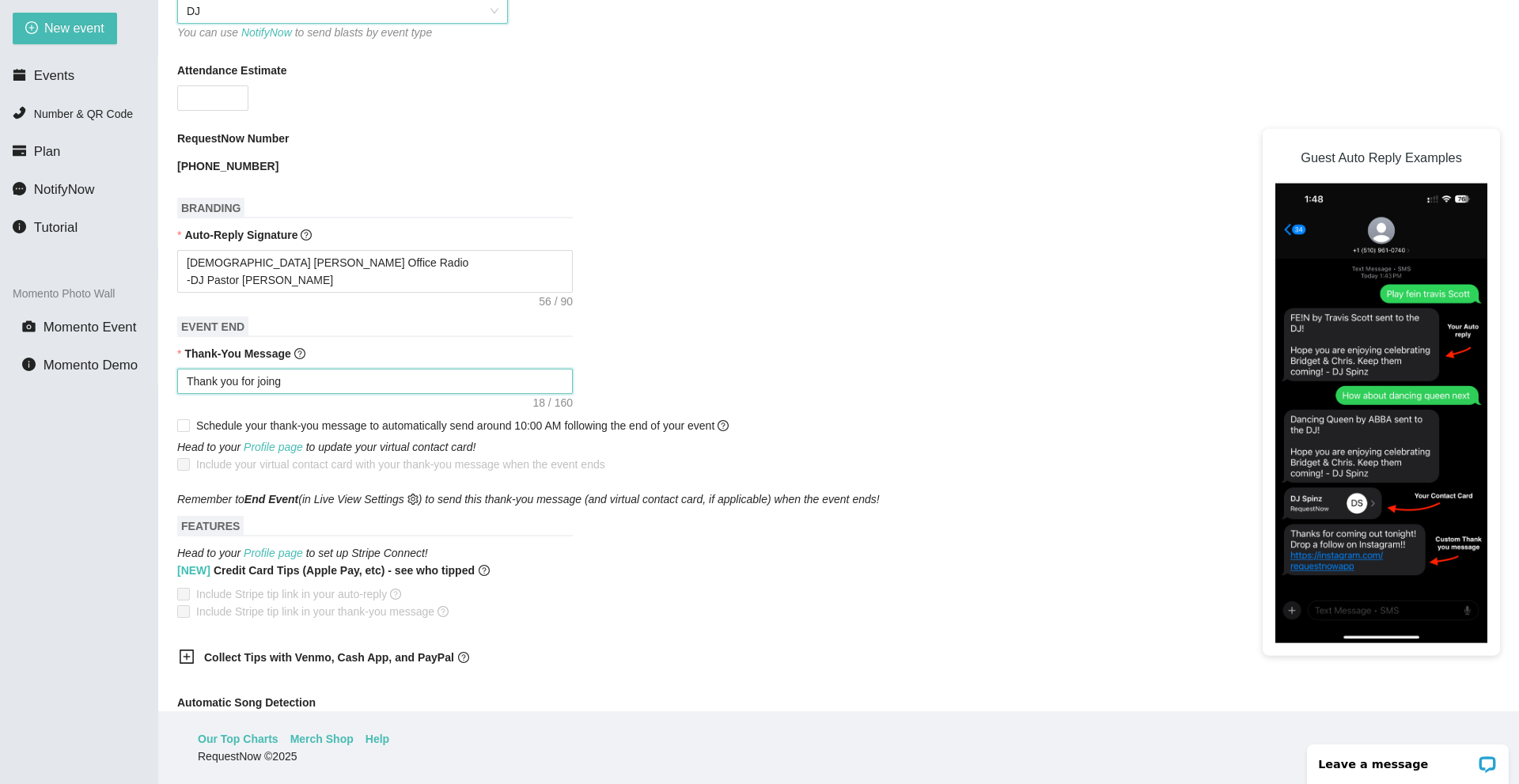
type textarea "Thank you for joing"
type textarea "Thank you for joing u"
type textarea "Thank you for joing us"
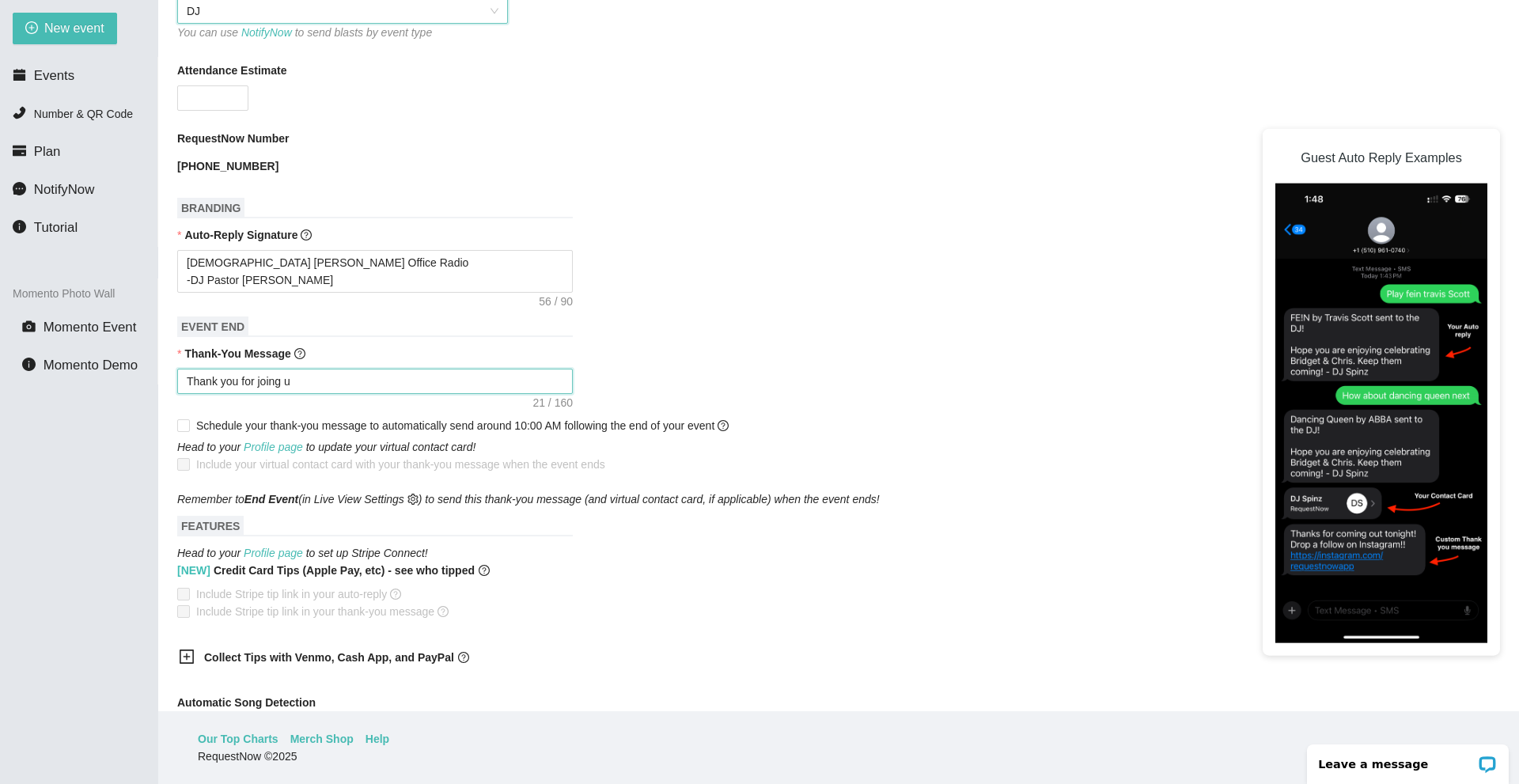
type textarea "Thank you for joing us"
type textarea "Thank you for joing us t"
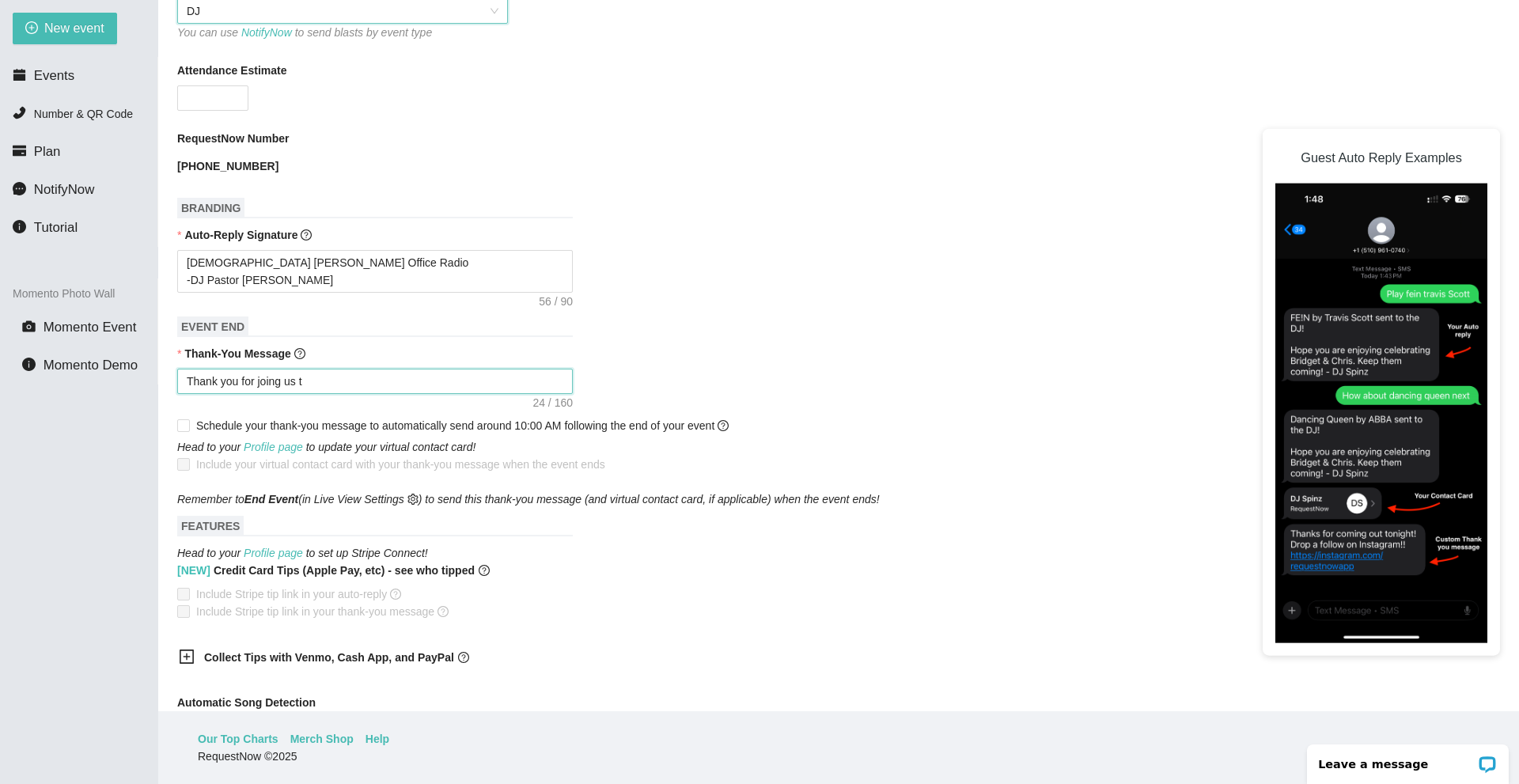
type textarea "Thank you for joing us to"
type textarea "Thank you for joing us tod"
type textarea "Thank you for joing us toda"
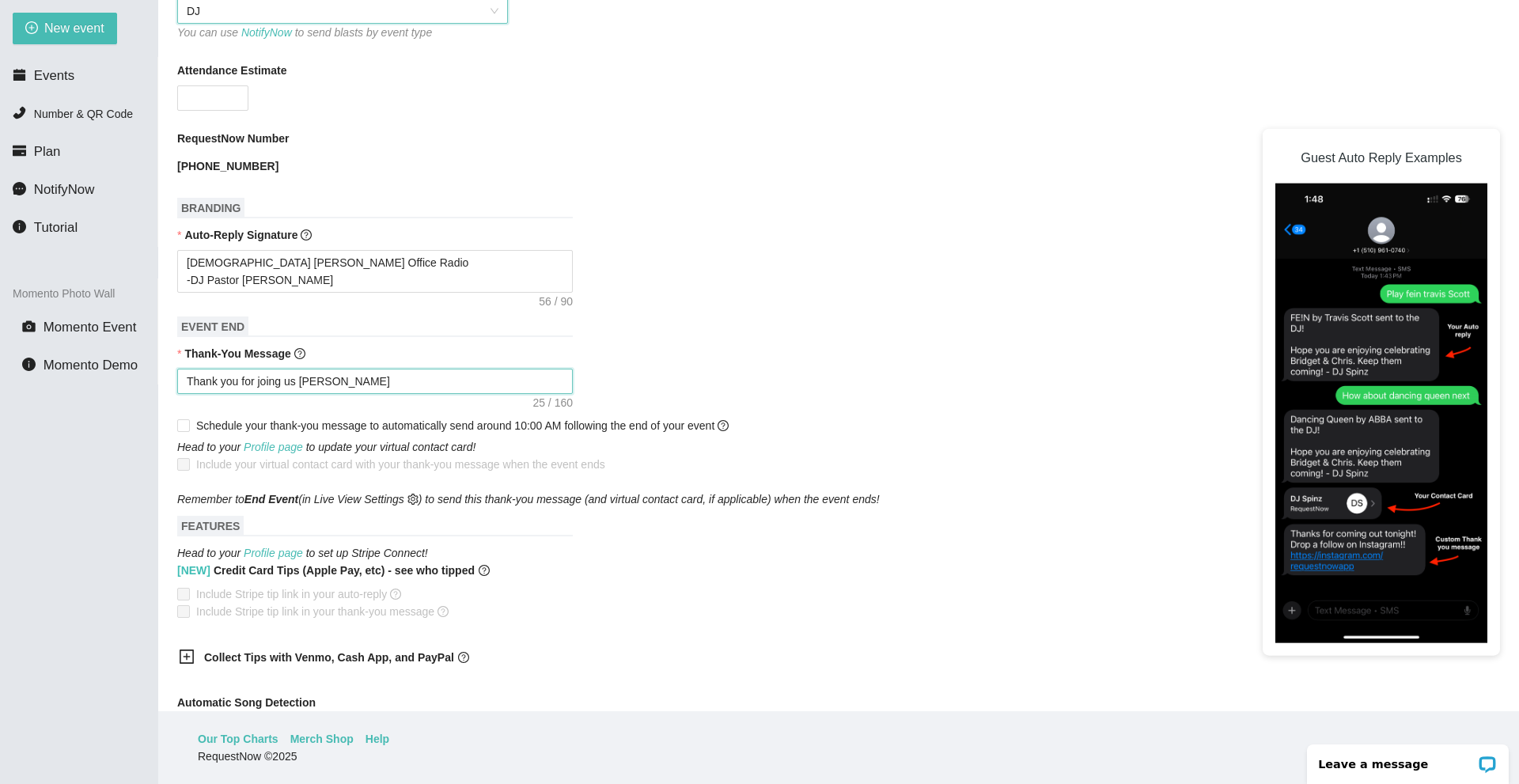
type textarea "Thank you for joing us toda"
type textarea "Thank you for joing us today"
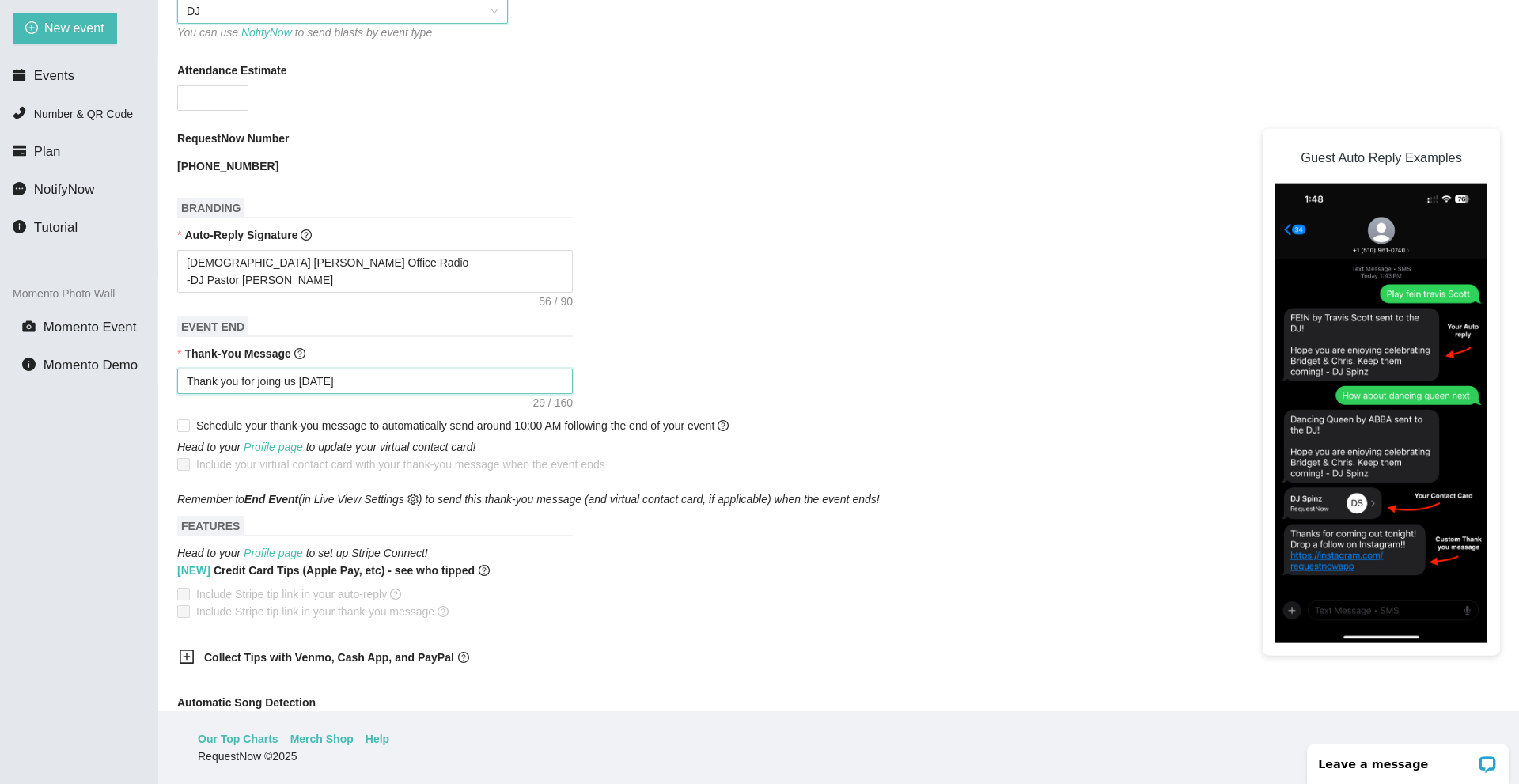
type textarea "Thank you for joing us today f"
type textarea "Thank you for joing us today fo"
type textarea "Thank you for joing us today for"
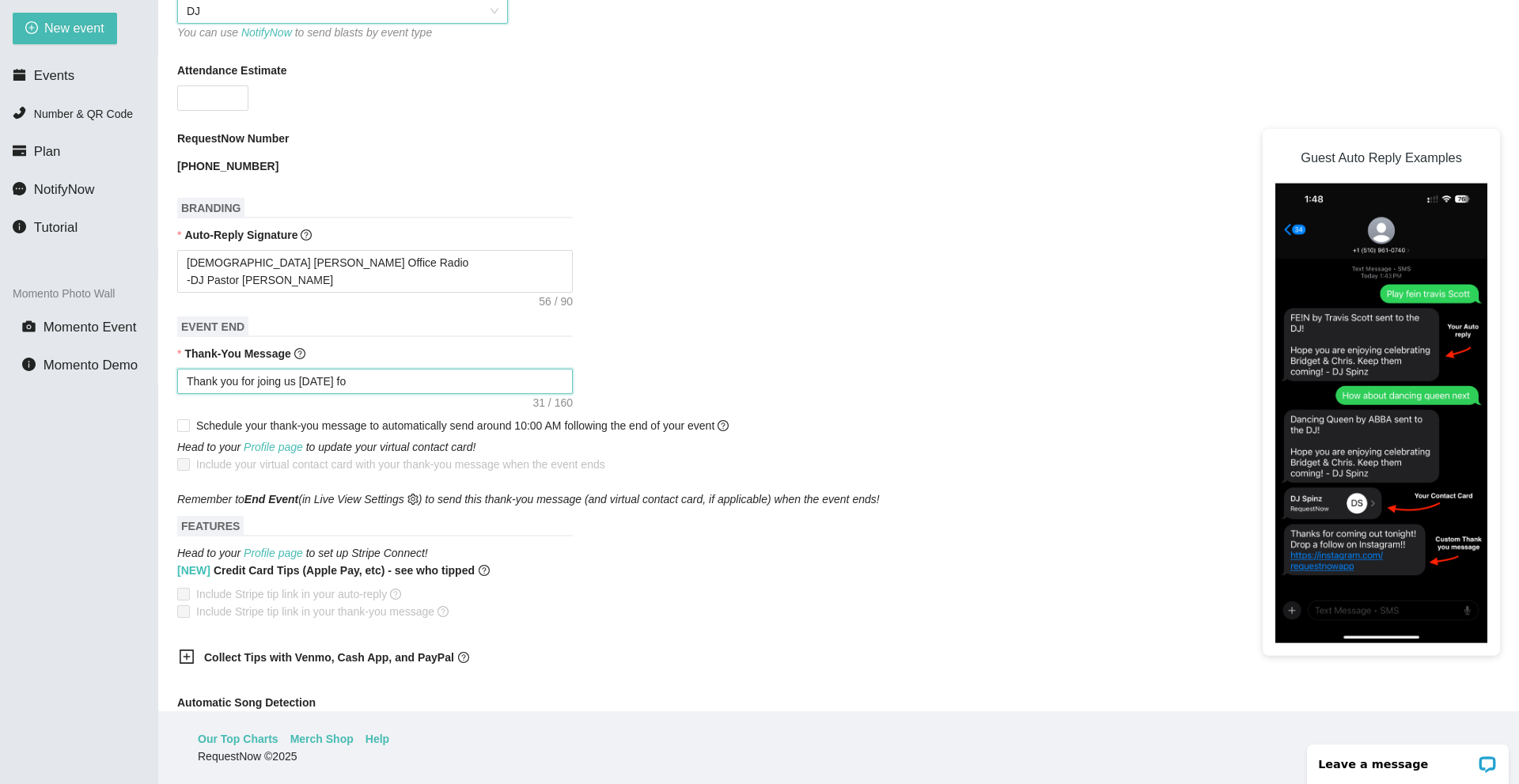
type textarea "Thank you for joing us today for"
type textarea "Thank you for joing us today for o"
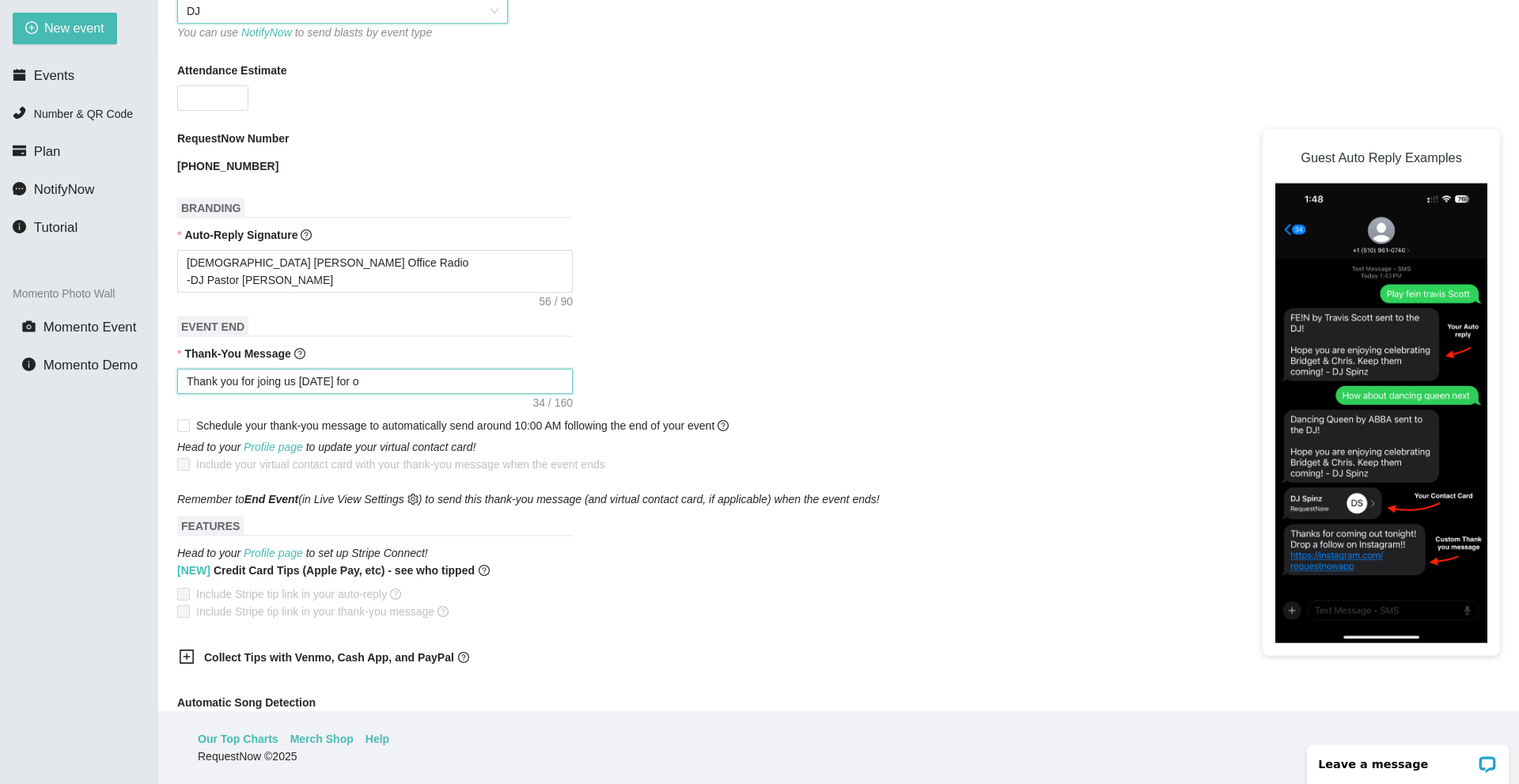
type textarea "Thank you for joing us today for ou"
type textarea "Thank you for joing us today for our"
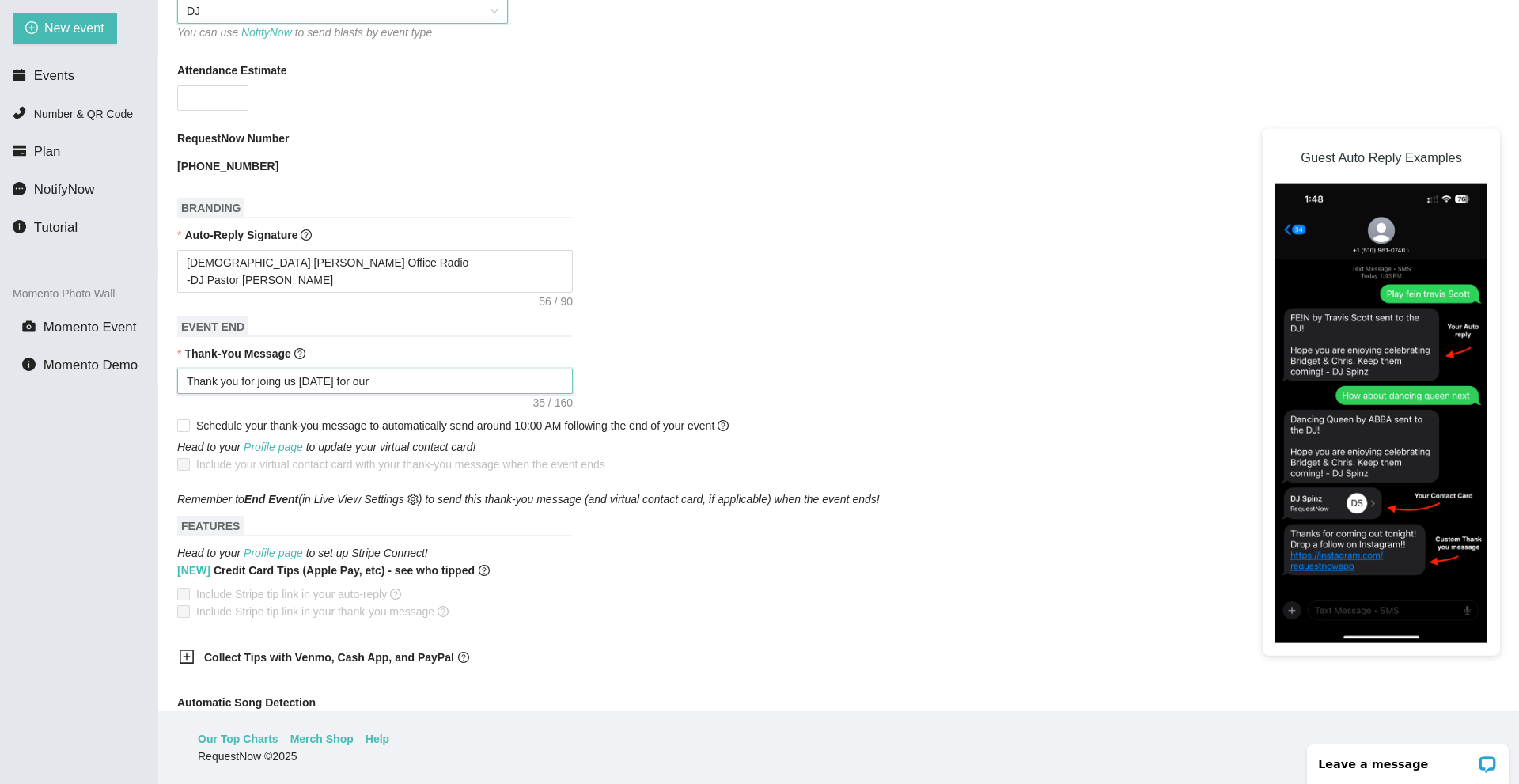
type textarea "Thank you for joing us today for our"
type textarea "Thank you for joing us today for our l"
type textarea "Thank you for joing us today for our li"
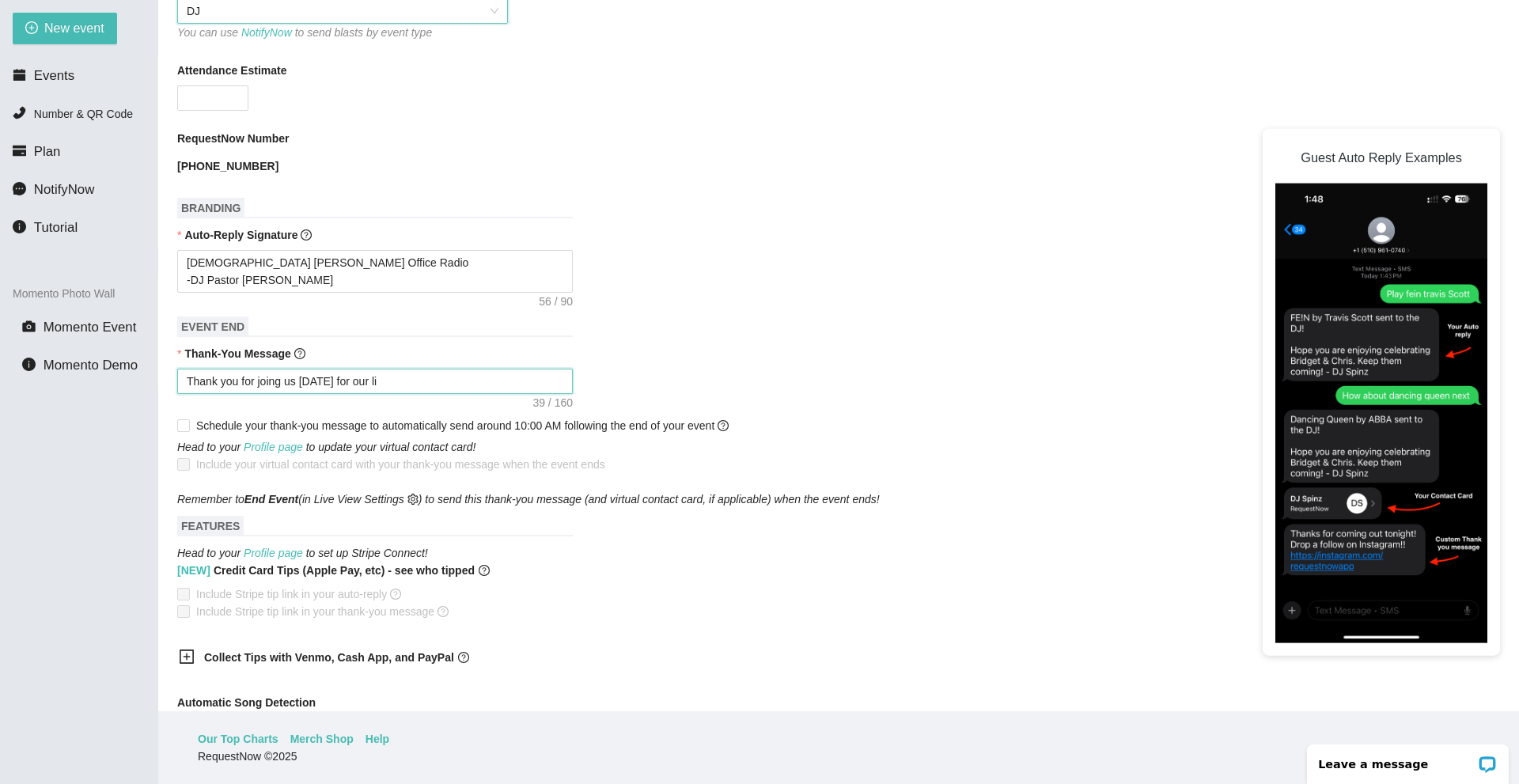
type textarea "Thank you for joing us today for our liv"
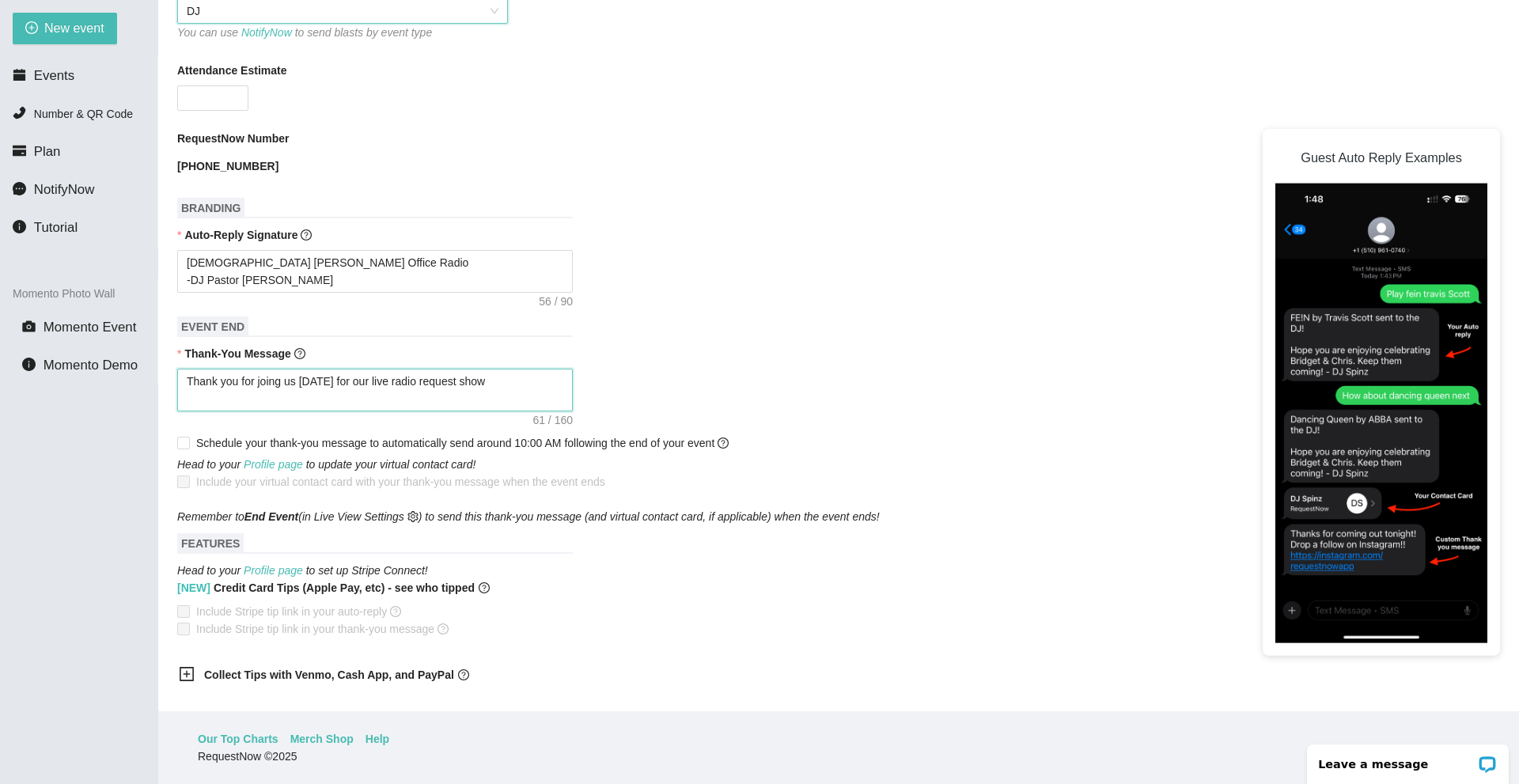
paste textarea "-DJ Pastor Sean Condran"
click at [275, 384] on textarea "Thank you for joing us today for our live radio request show -DJ Pastor Sean Co…" at bounding box center [375, 390] width 396 height 43
click at [329, 402] on textarea "Thank you for joining us today for our live radio request show -DJ Pastor Sean …" at bounding box center [375, 390] width 396 height 43
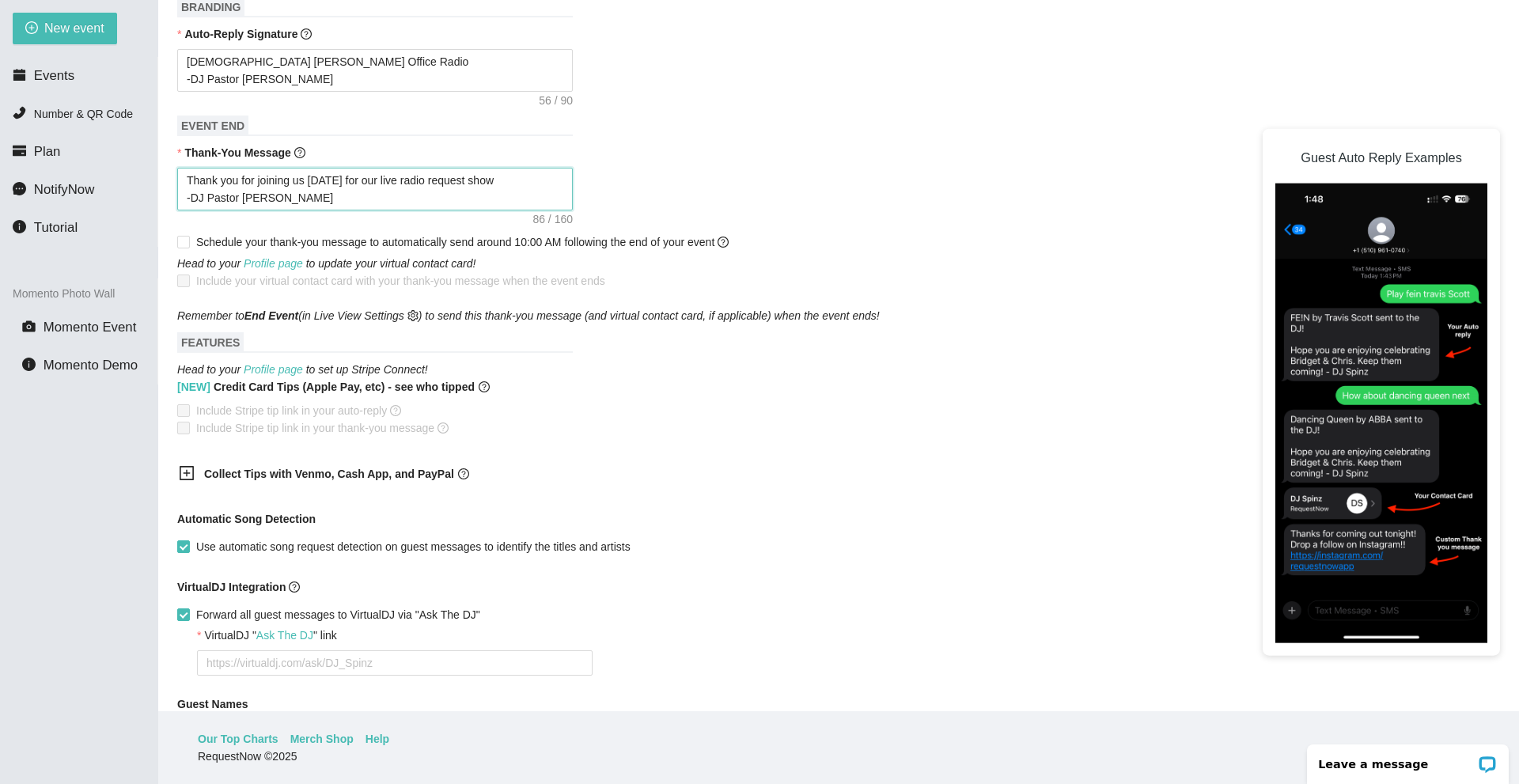
scroll to position [712, 0]
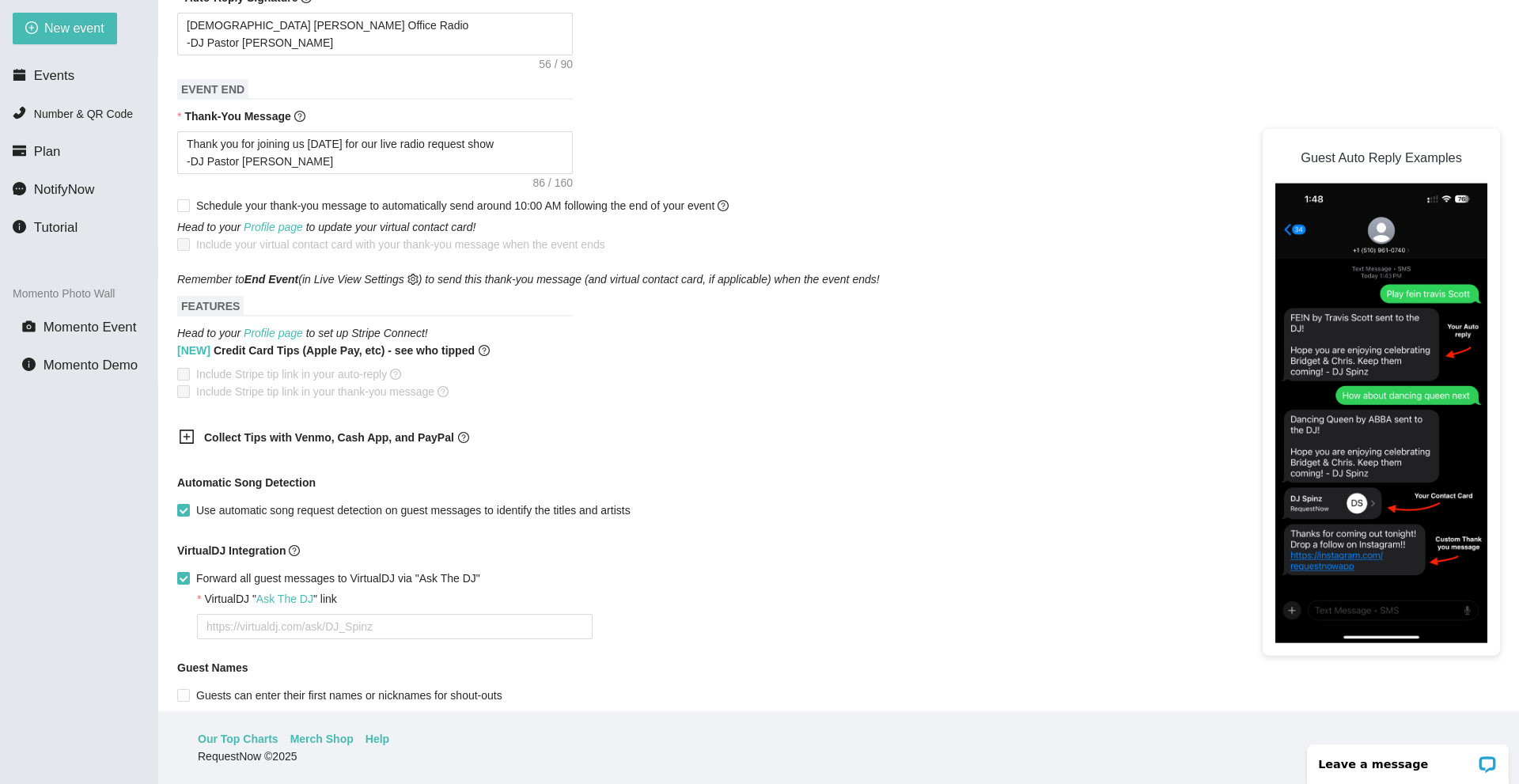
click at [285, 435] on b "Collect Tips with Venmo, Cash App, and PayPal" at bounding box center [329, 437] width 250 height 12
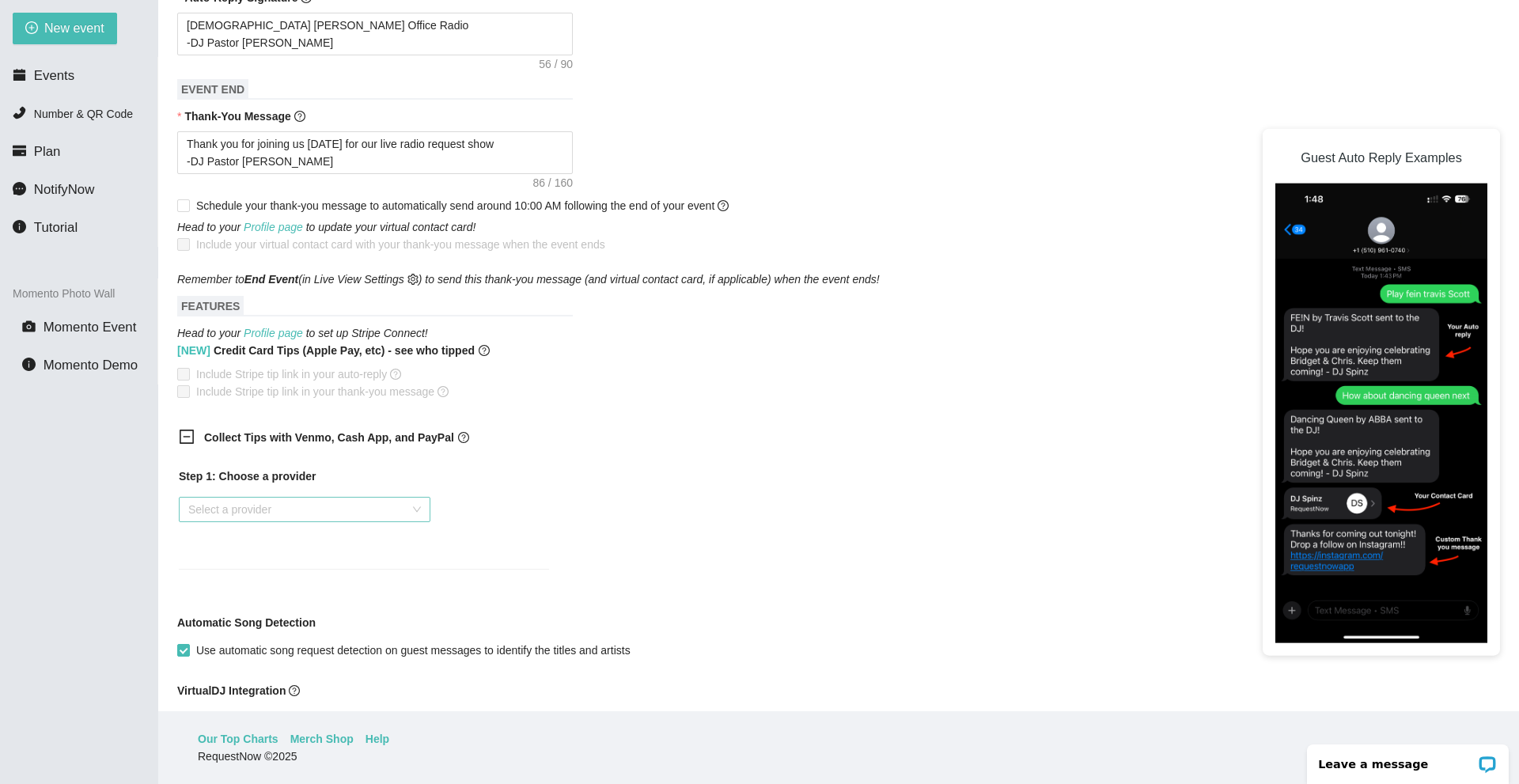
click at [263, 498] on input "search" at bounding box center [299, 509] width 222 height 24
click at [249, 539] on div "PayPal.Me" at bounding box center [304, 541] width 233 height 17
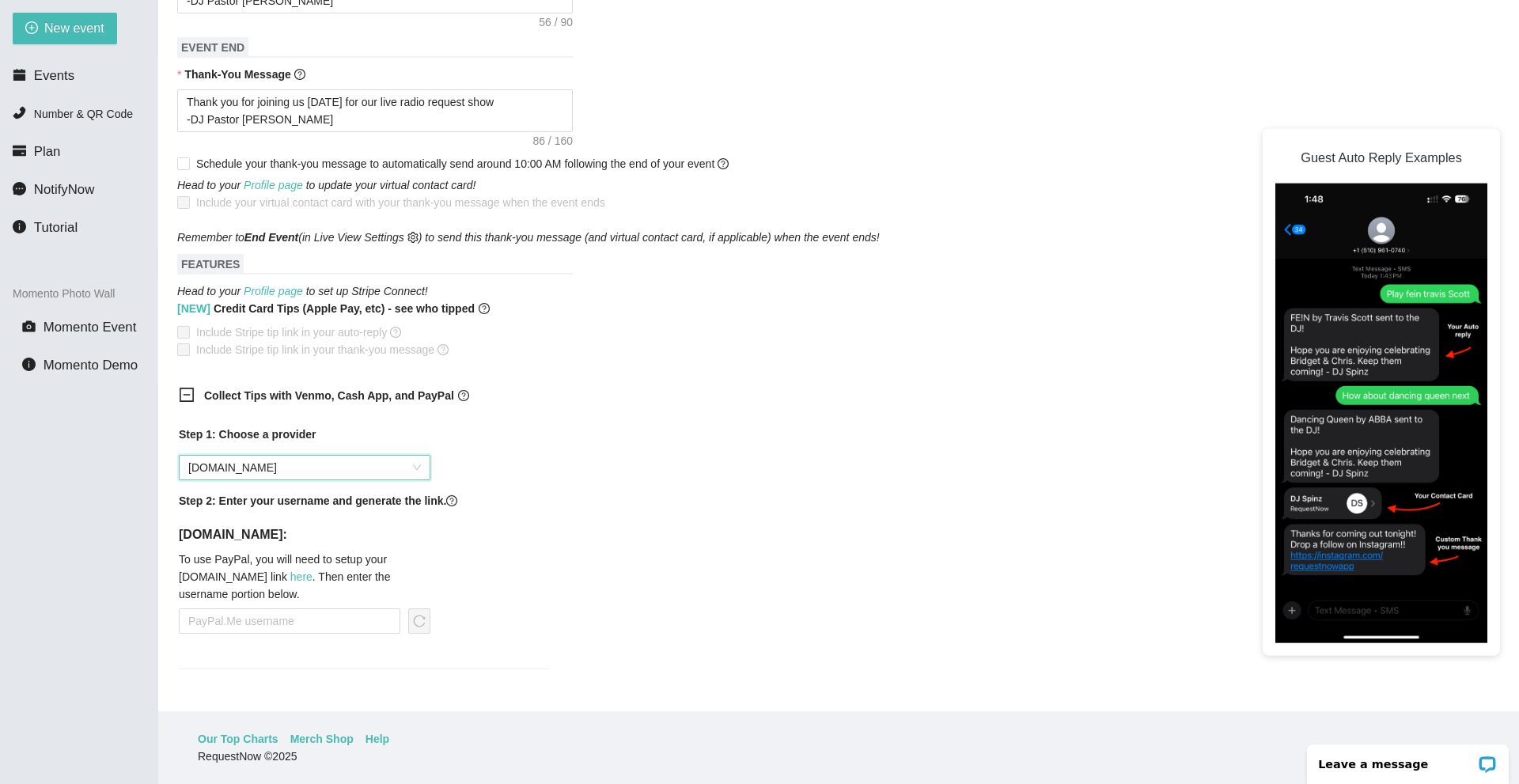
scroll to position [791, 0]
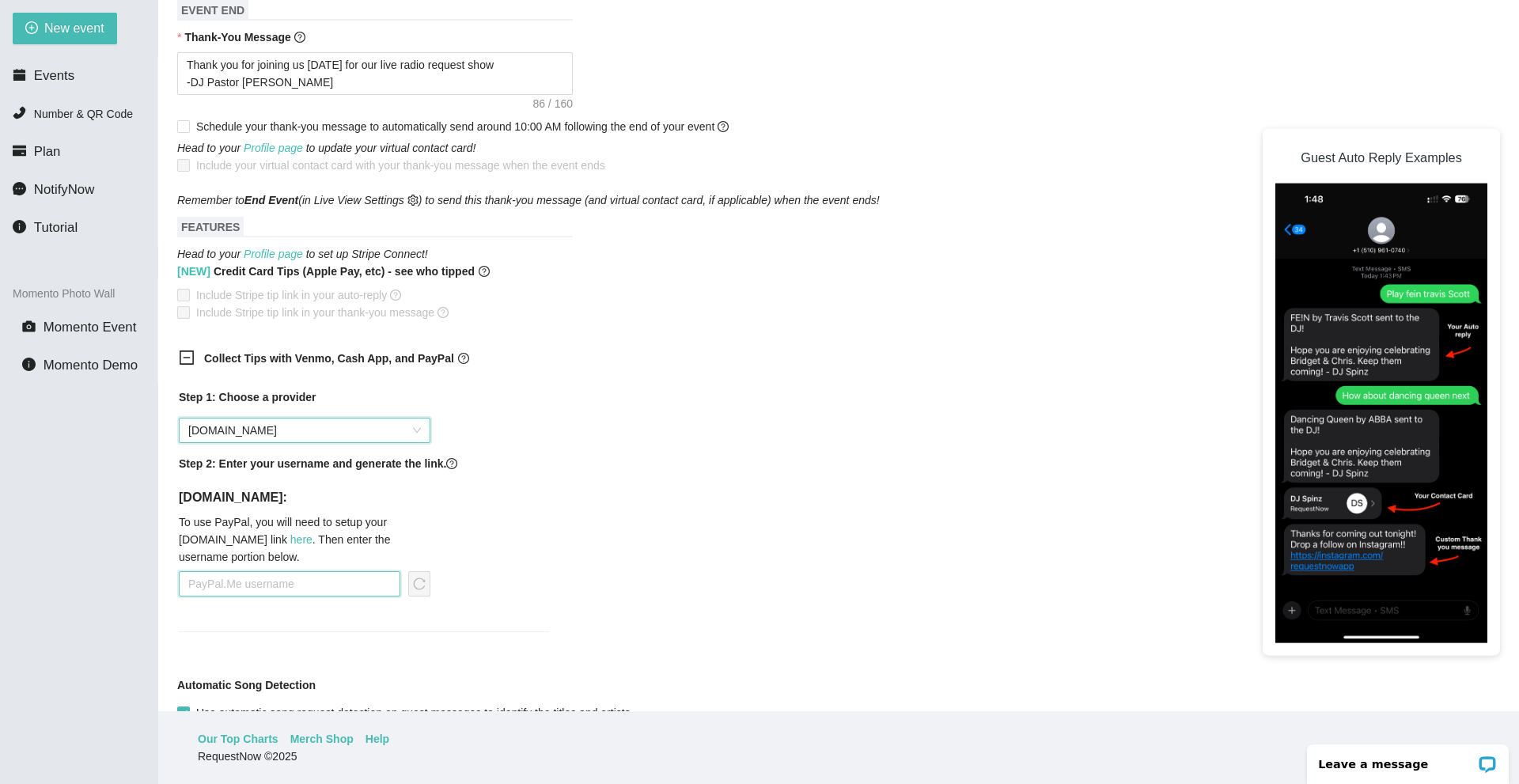
click at [272, 575] on input "text" at bounding box center [290, 584] width 222 height 26
click at [343, 522] on h4 "To use PayPal, you will need to setup your PayPal.me link here . Then enter the…" at bounding box center [305, 539] width 252 height 52
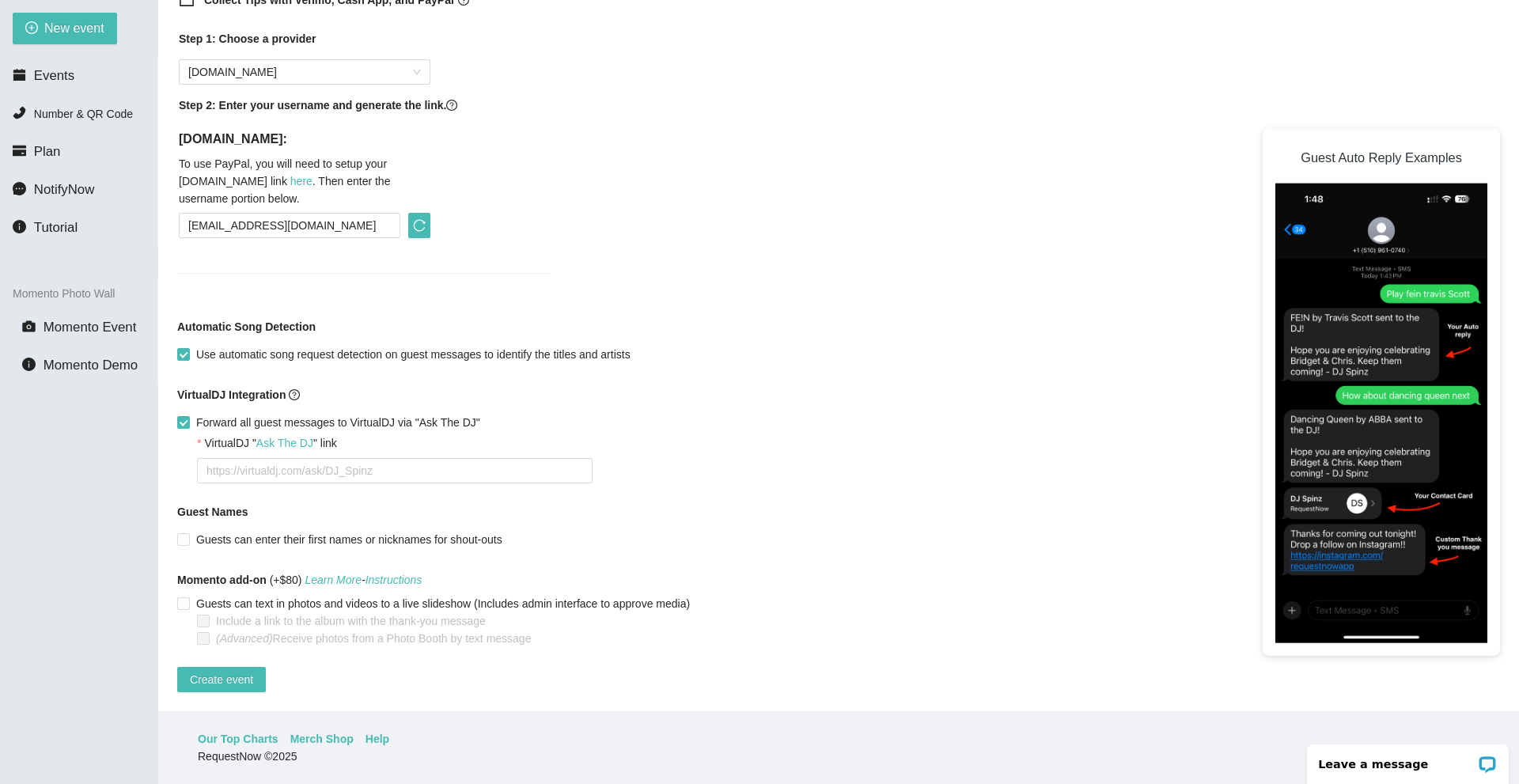
scroll to position [1162, 0]
click at [183, 416] on input "Forward all guest messages to VirtualDJ via "Ask The DJ"" at bounding box center [182, 421] width 11 height 11
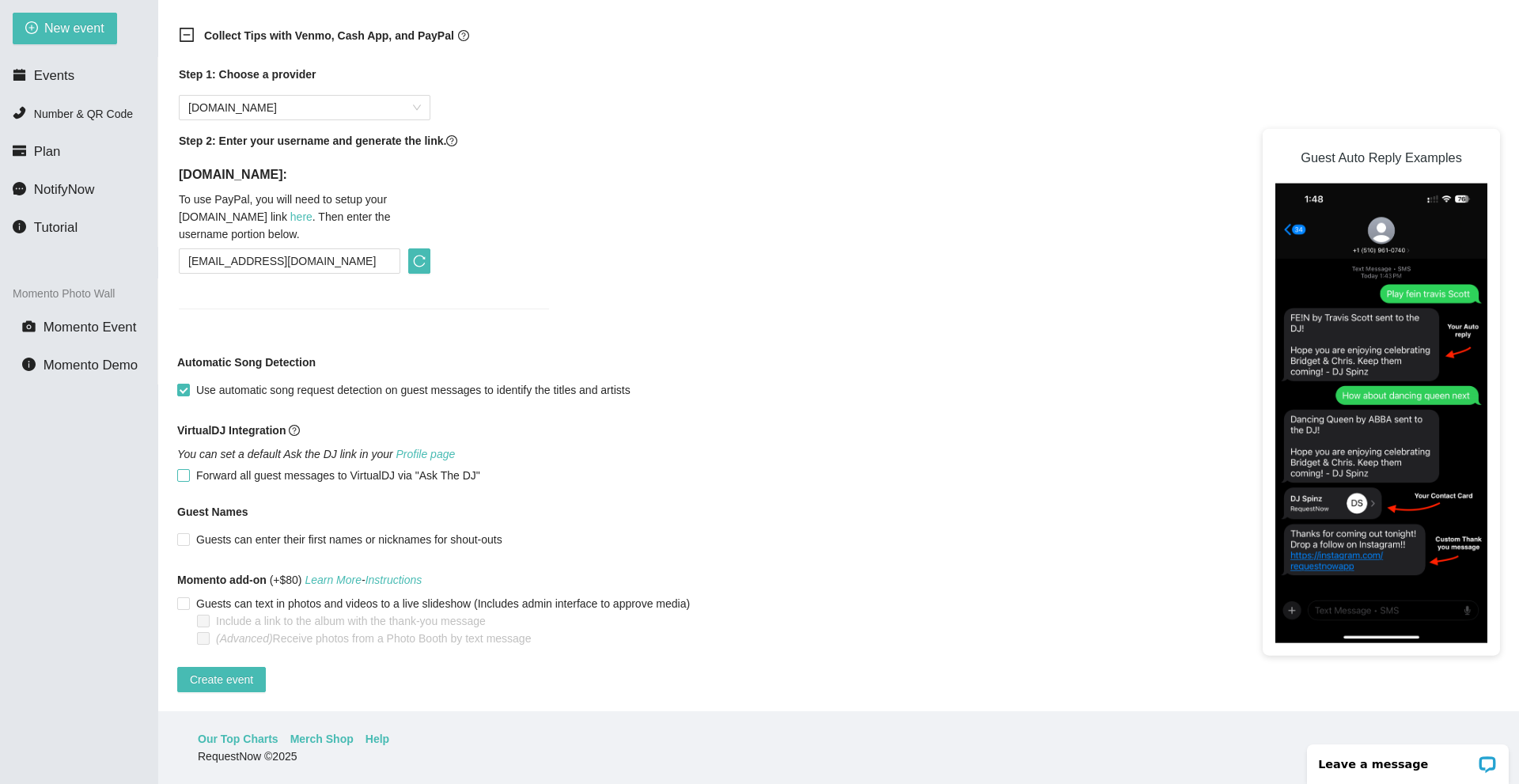
scroll to position [1126, 0]
click at [180, 533] on span at bounding box center [183, 539] width 12 height 12
click at [180, 533] on input "Guests can enter their first names or nicknames for shout-outs" at bounding box center [182, 538] width 11 height 11
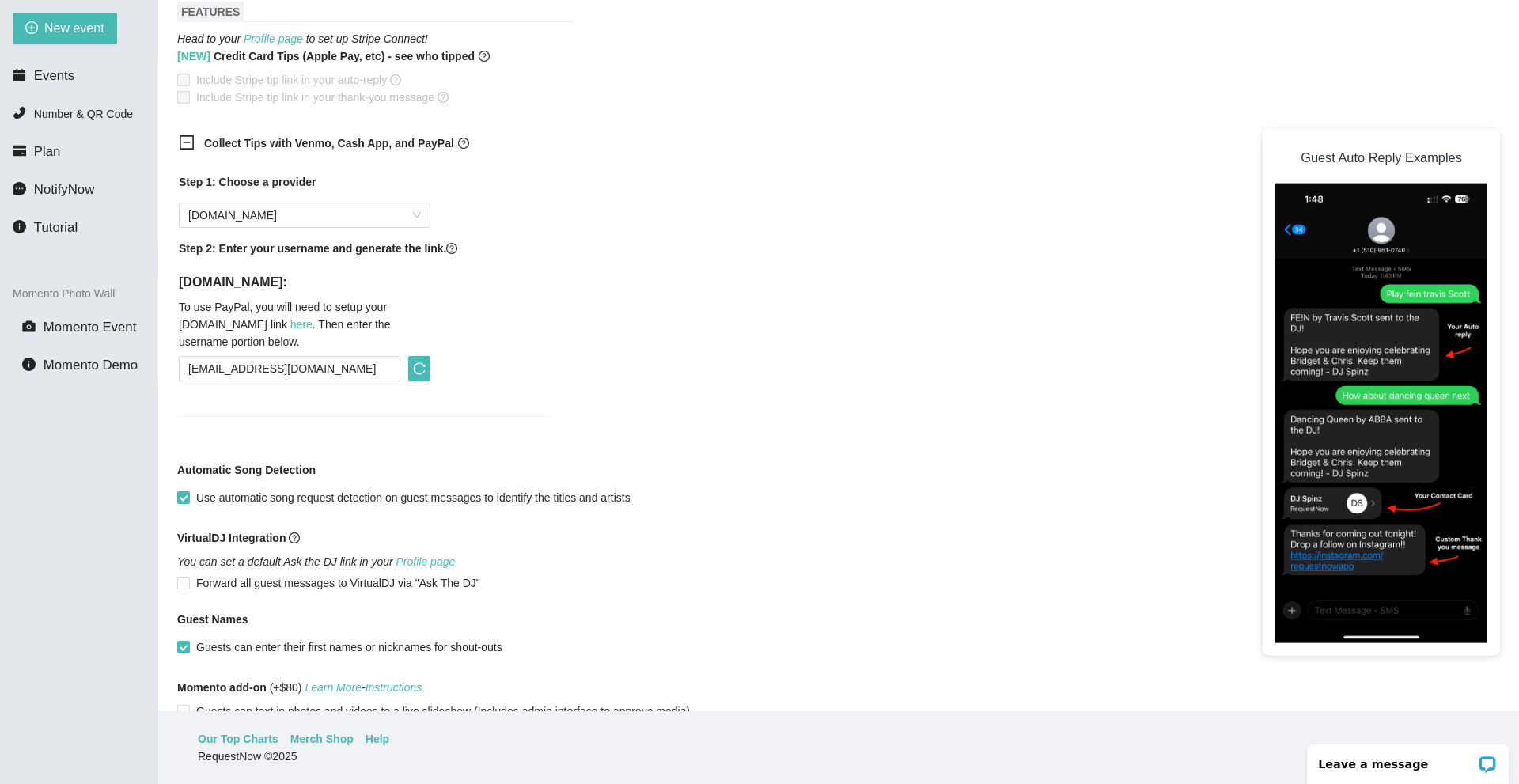
scroll to position [888, 0]
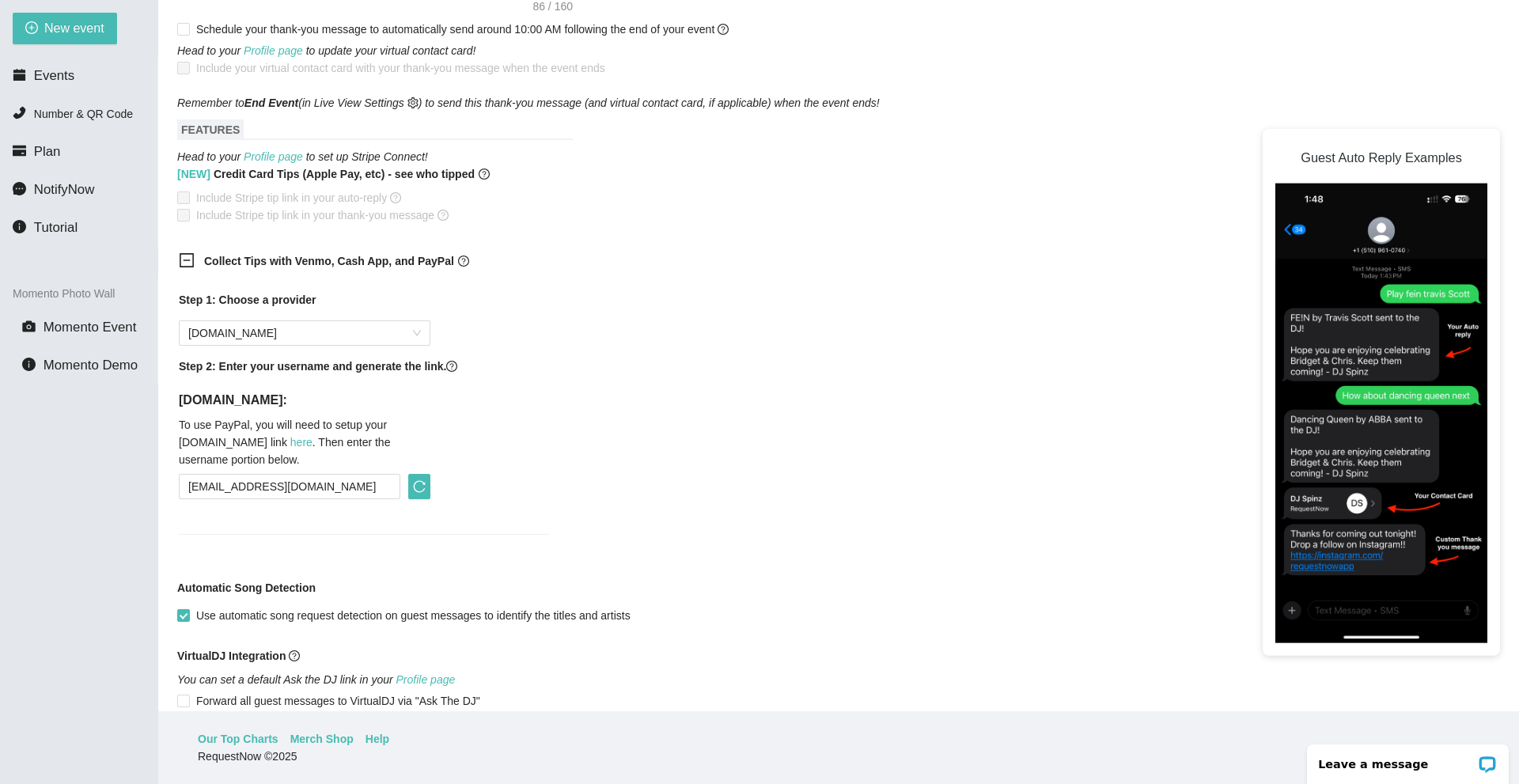
click at [435, 405] on div "Step 1: Choose a provider PayPal.Me Step 2: Enter your username and generate th…" at bounding box center [364, 403] width 370 height 224
click at [423, 481] on icon "reload" at bounding box center [419, 486] width 12 height 12
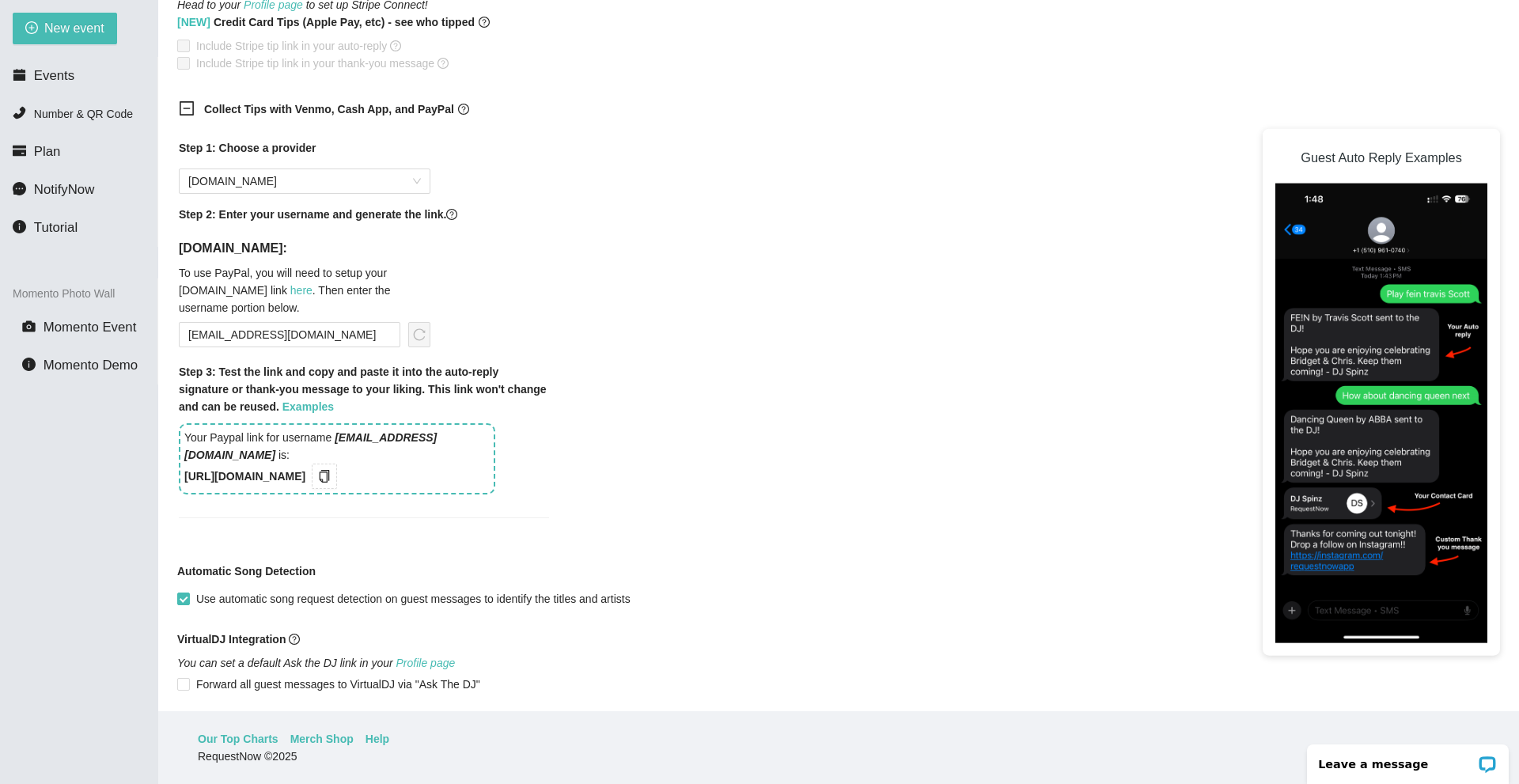
scroll to position [1046, 0]
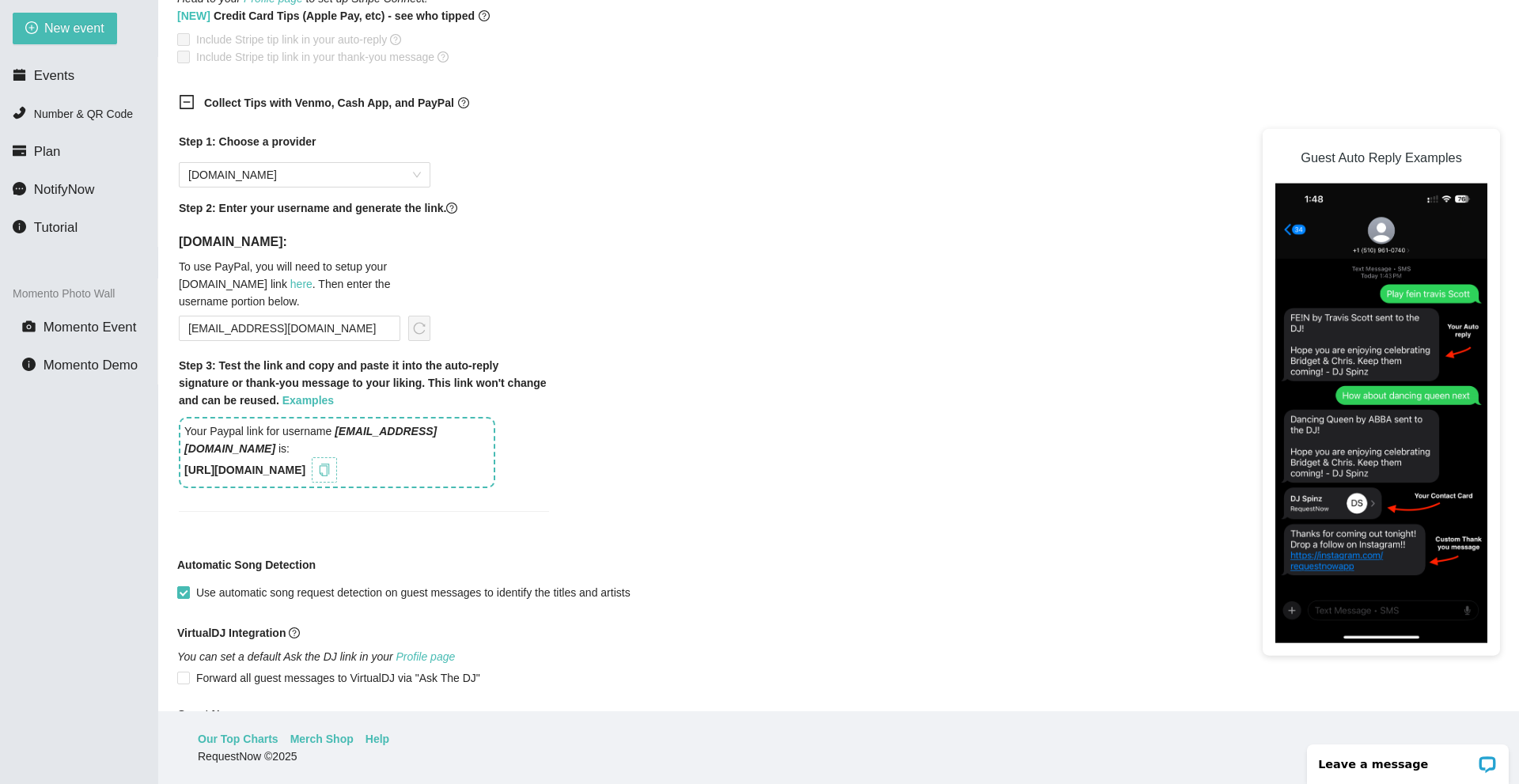
drag, startPoint x: 186, startPoint y: 470, endPoint x: 333, endPoint y: 474, distance: 147.1
click at [333, 474] on div "Your Paypal link for username mail@pastorseancondranoffice.org is: https://song…" at bounding box center [337, 452] width 316 height 71
click at [330, 469] on icon "copy" at bounding box center [324, 469] width 12 height 12
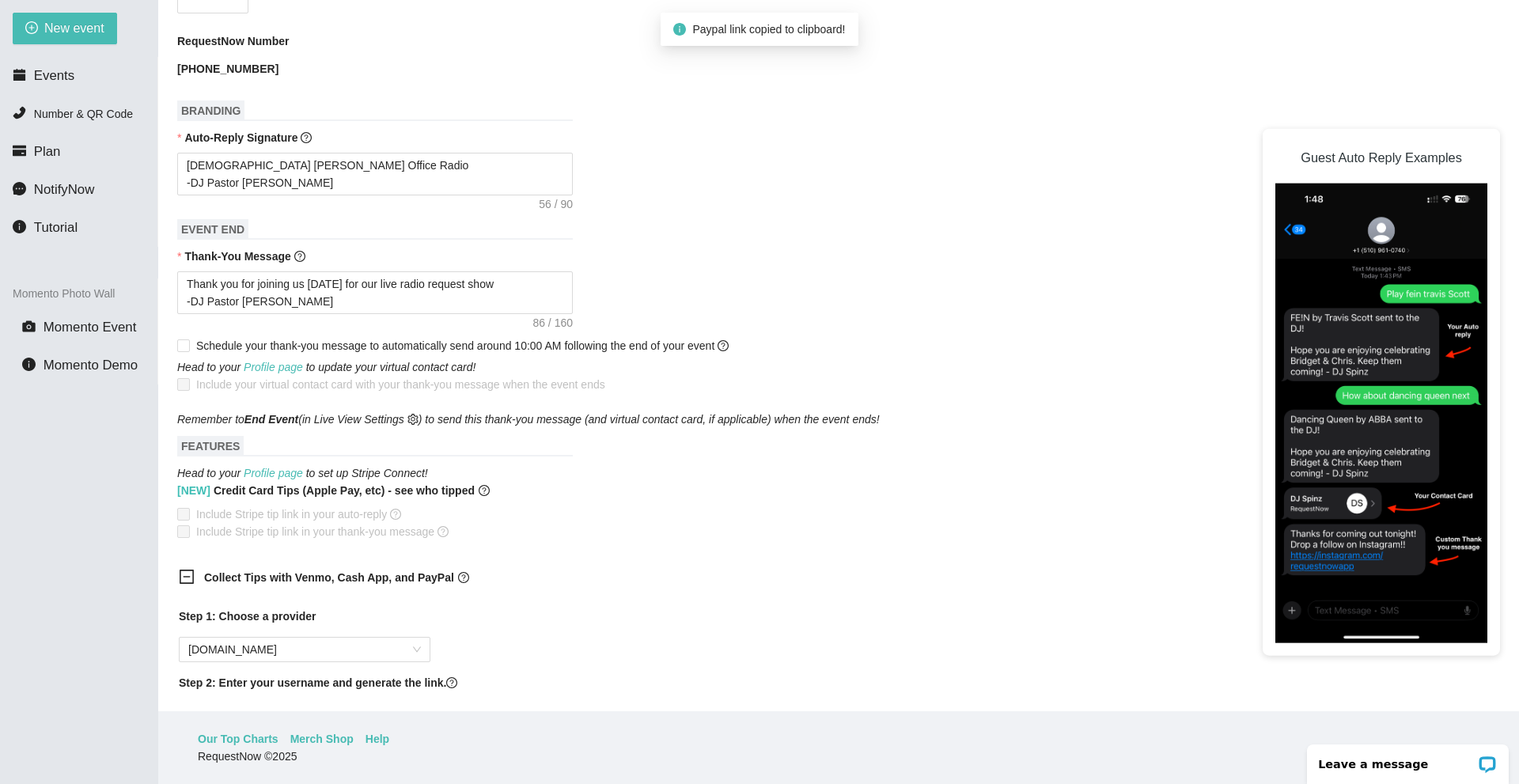
scroll to position [493, 0]
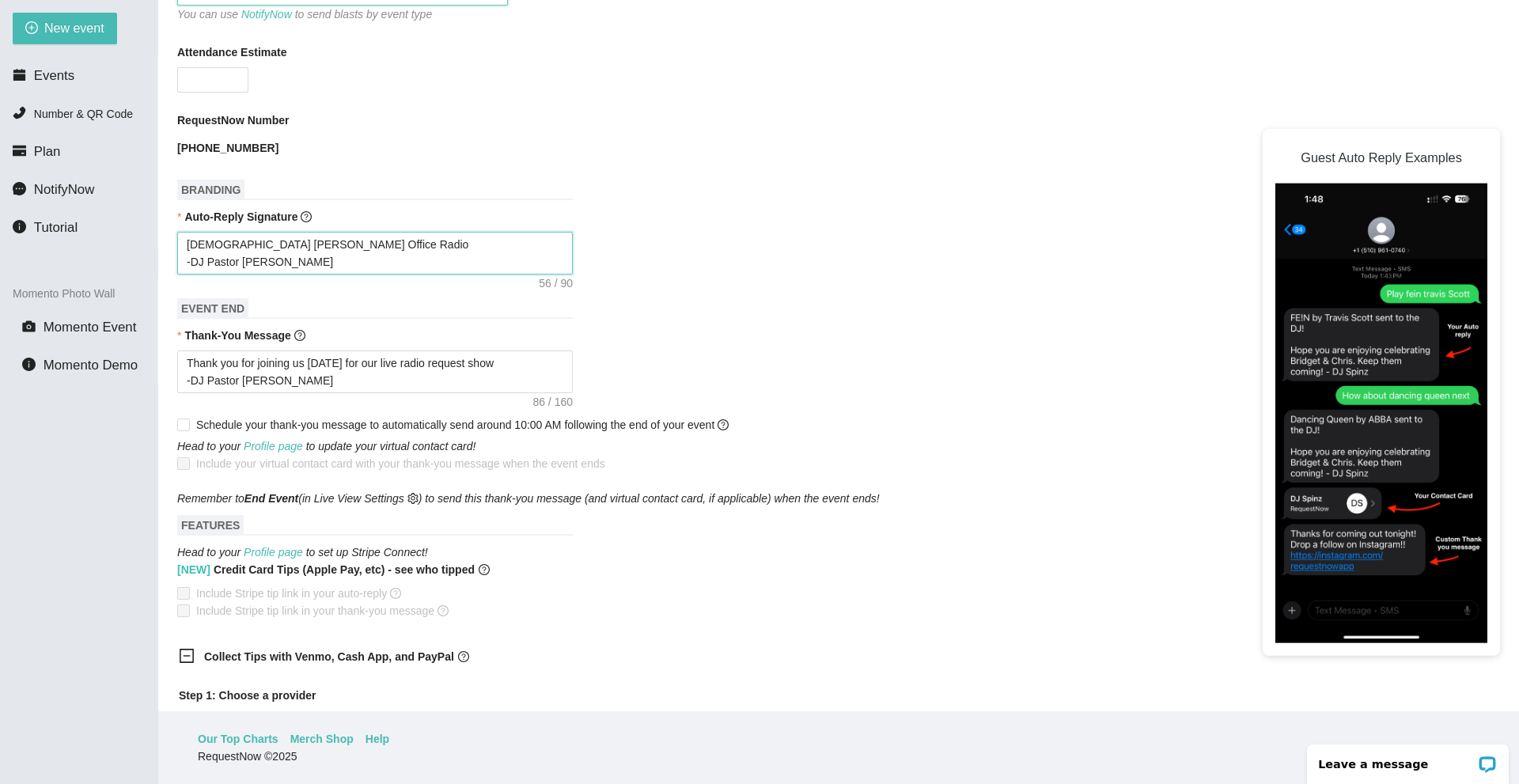
click at [337, 266] on textarea "Pastor Sean Condran Office Radio -DJ Pastor Sean Condran" at bounding box center [375, 253] width 396 height 43
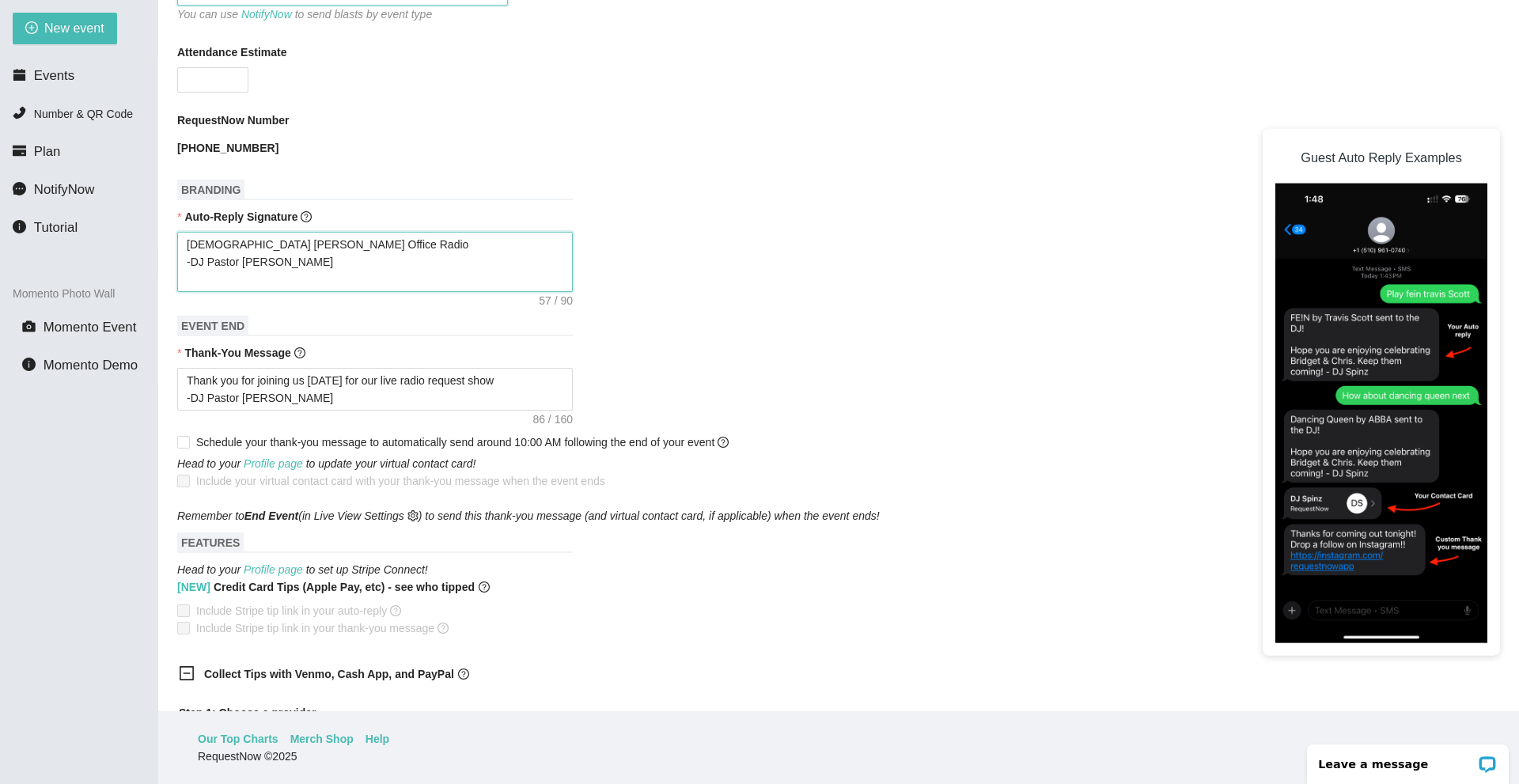
paste textarea "https://songtips.me/3TdbN"
click at [322, 397] on textarea "Thank you for joining us today for our live radio request show -DJ Pastor Sean …" at bounding box center [375, 389] width 396 height 43
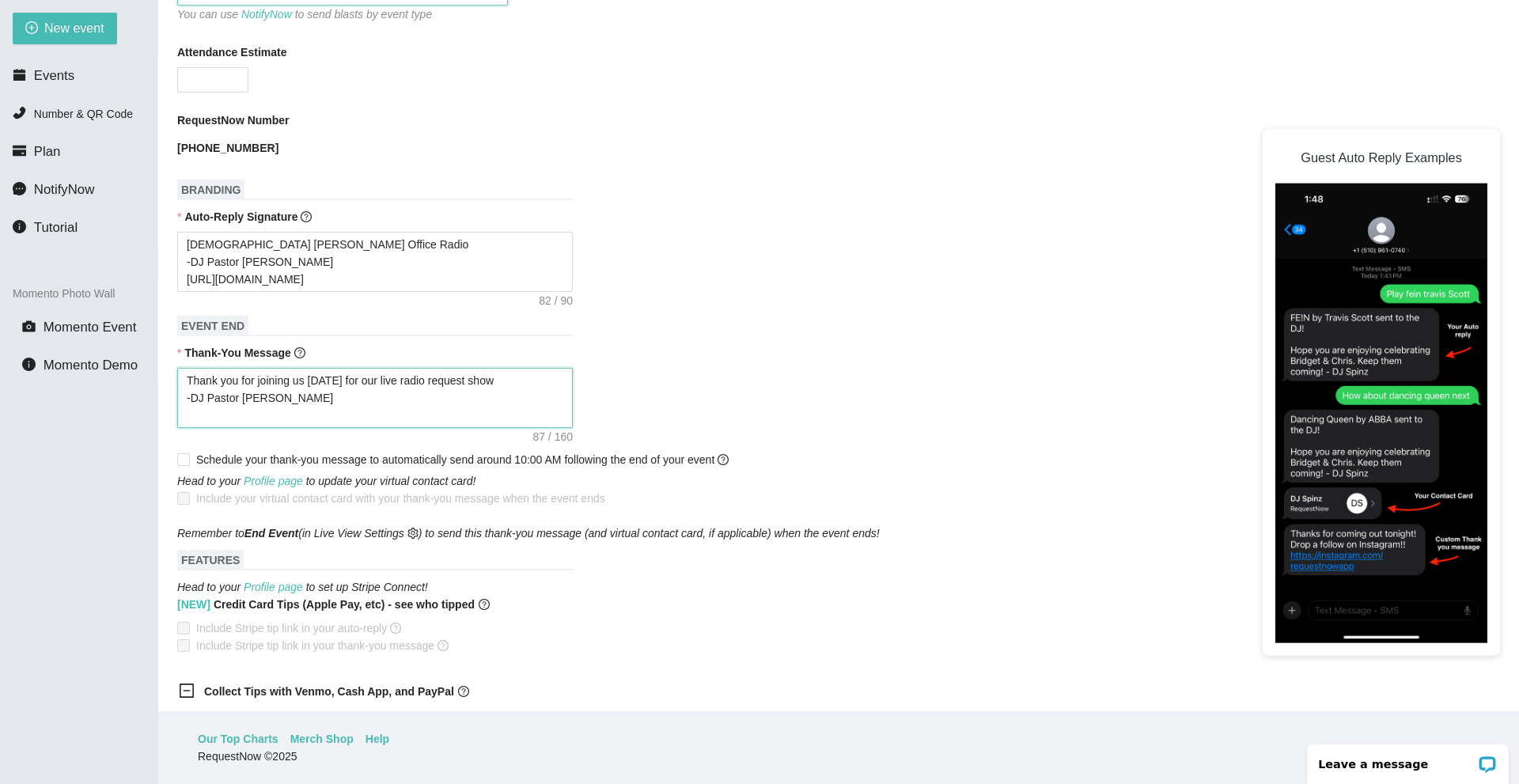
paste textarea "https://songtips.me/3TdbN"
click at [737, 386] on div "Thank you for joining us today for our live radio request show -DJ Pastor Sean …" at bounding box center [838, 397] width 1323 height 60
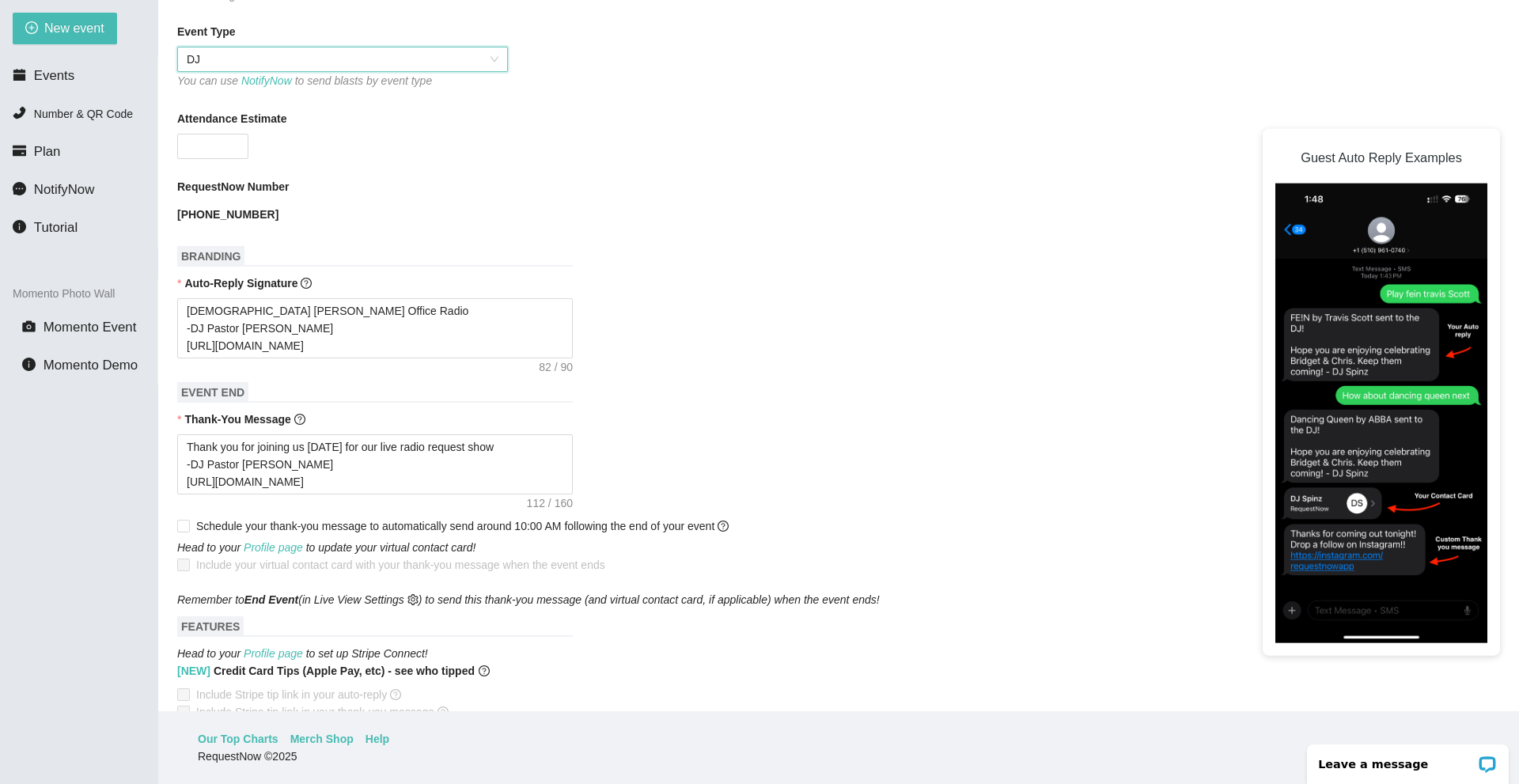
scroll to position [426, 0]
click at [231, 213] on b "[PHONE_NUMBER]" at bounding box center [228, 214] width 101 height 12
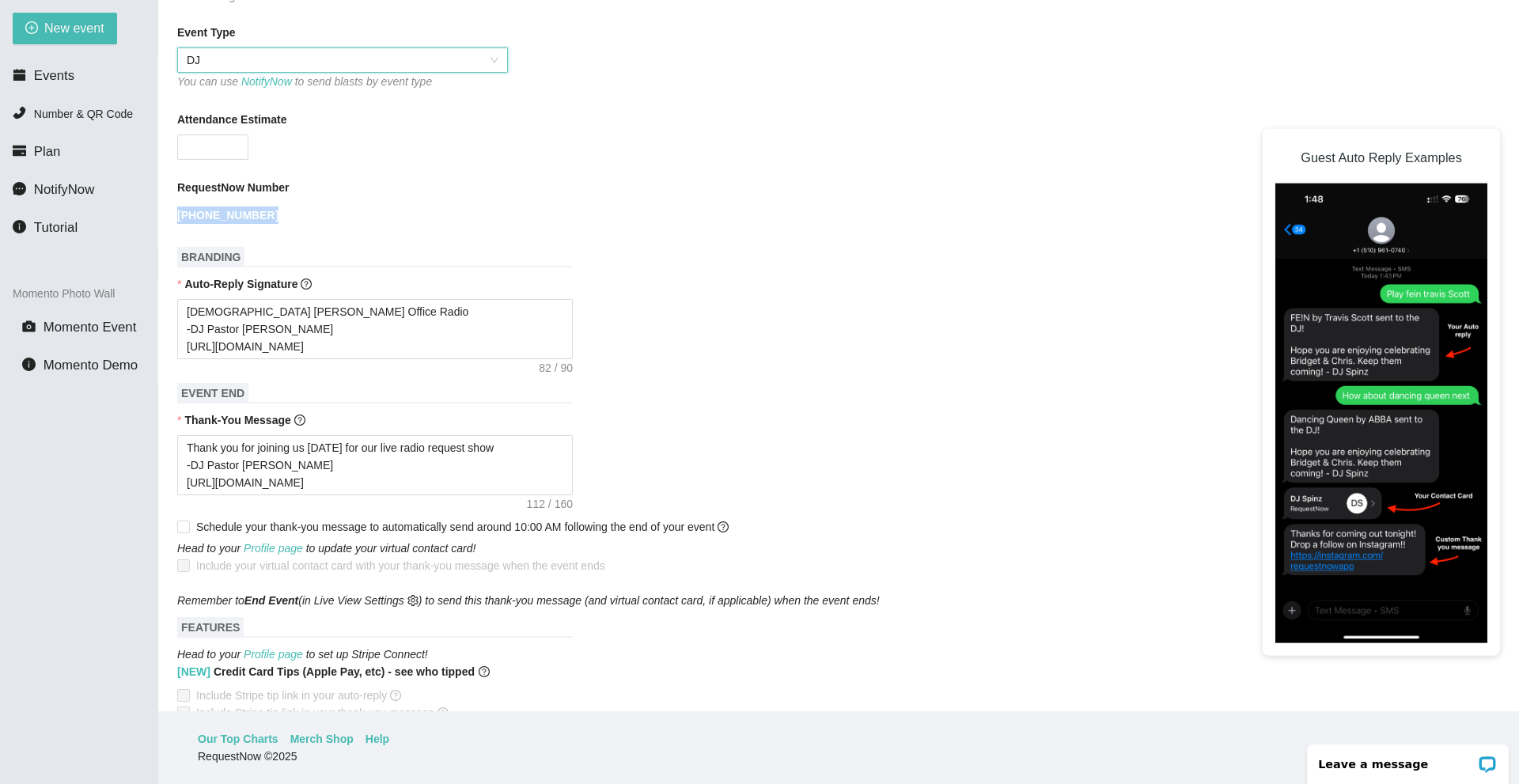
copy b "[PHONE_NUMBER]"
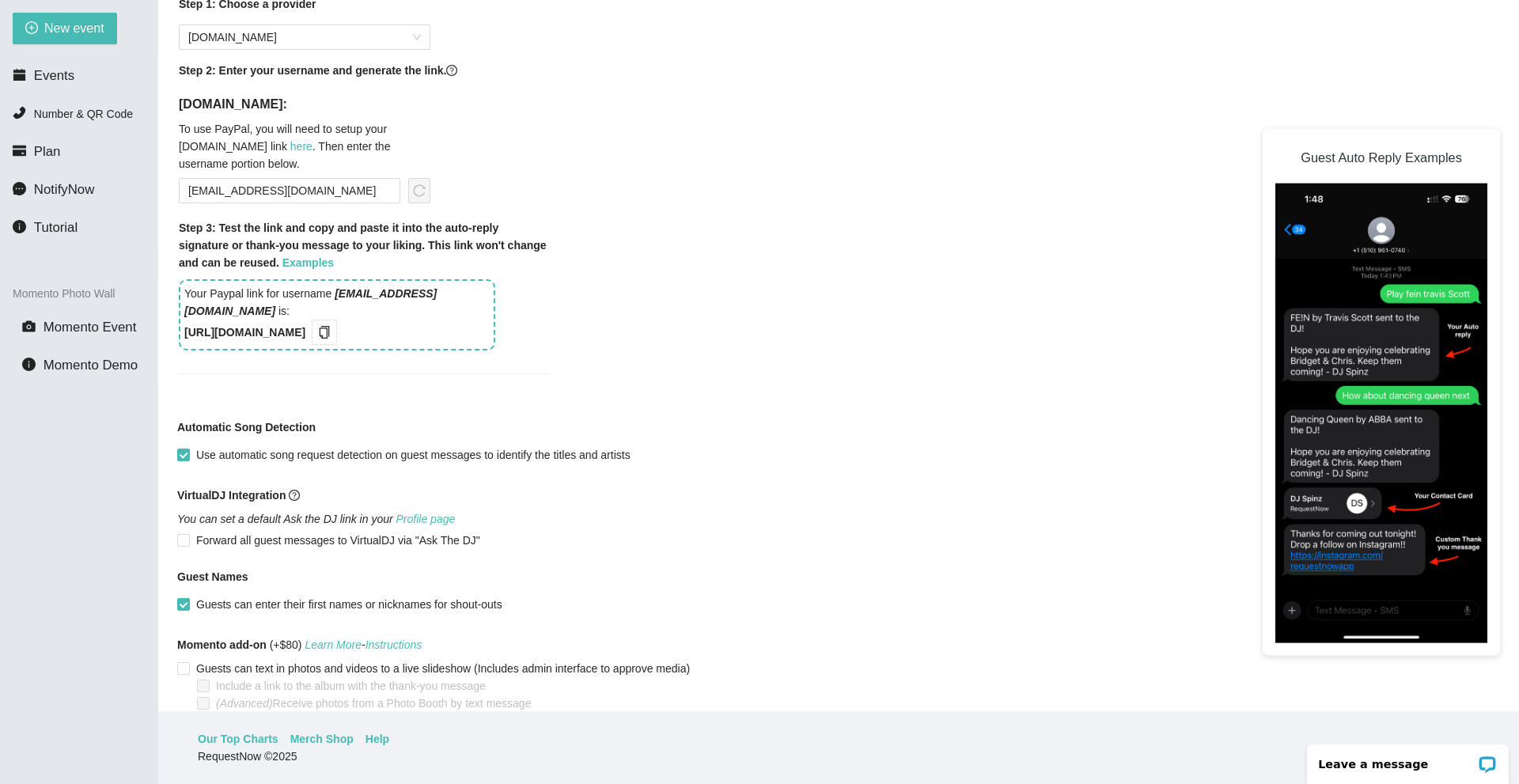
scroll to position [1296, 0]
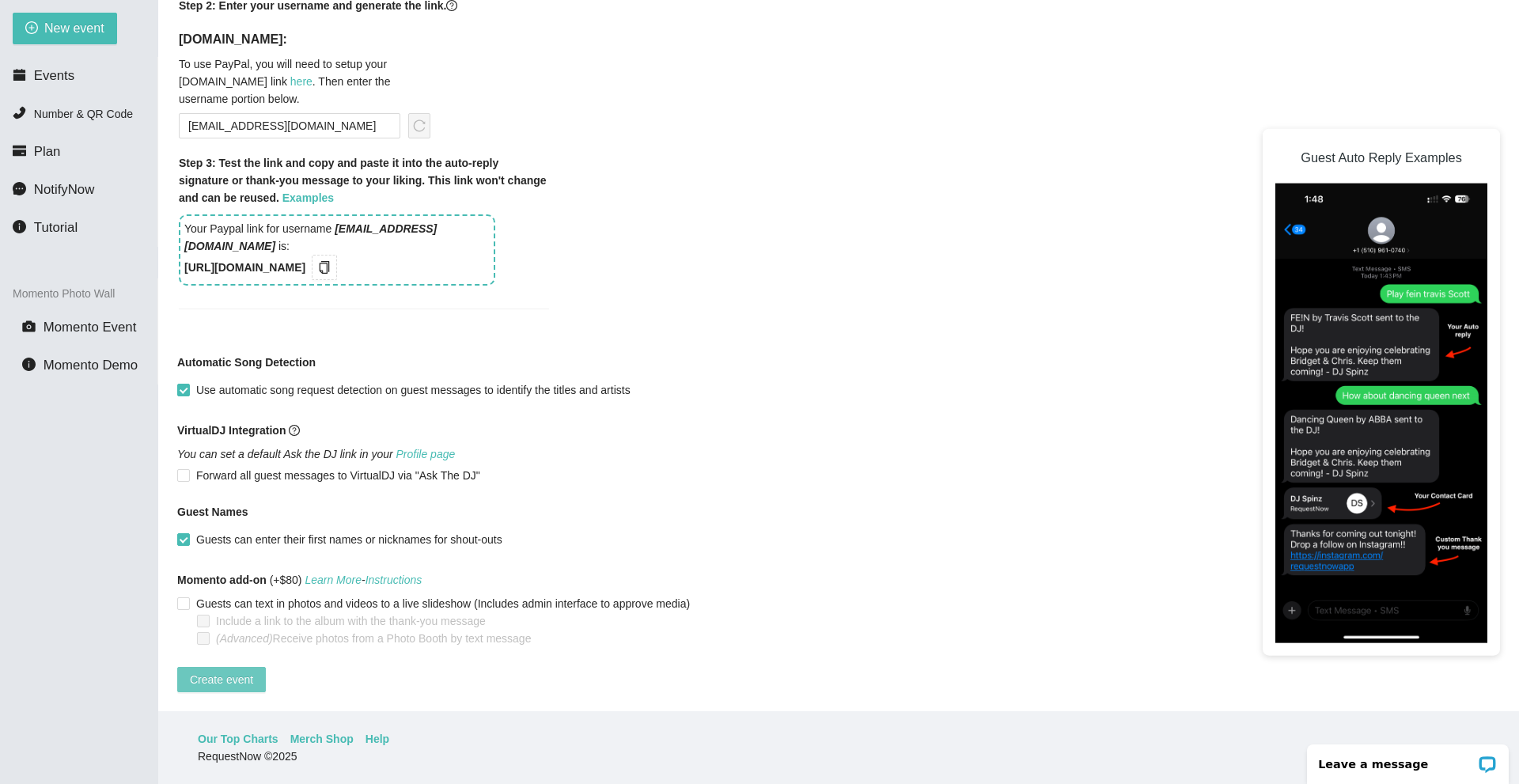
drag, startPoint x: 249, startPoint y: 667, endPoint x: 268, endPoint y: 667, distance: 19.0
click at [248, 671] on span "Create event" at bounding box center [221, 679] width 63 height 17
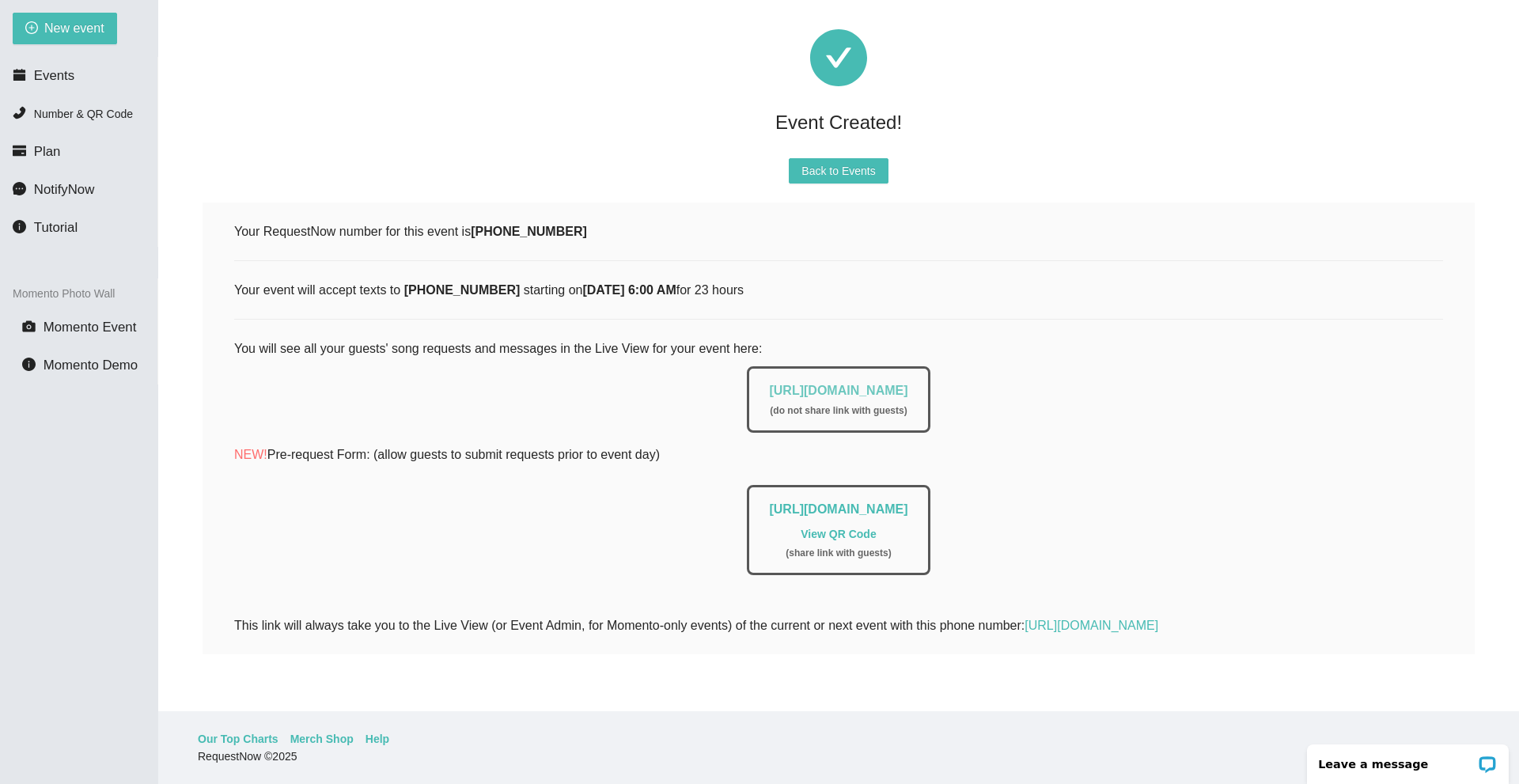
click at [908, 383] on link "https://app.requestnow.io/live/eqlamlr" at bounding box center [838, 390] width 138 height 13
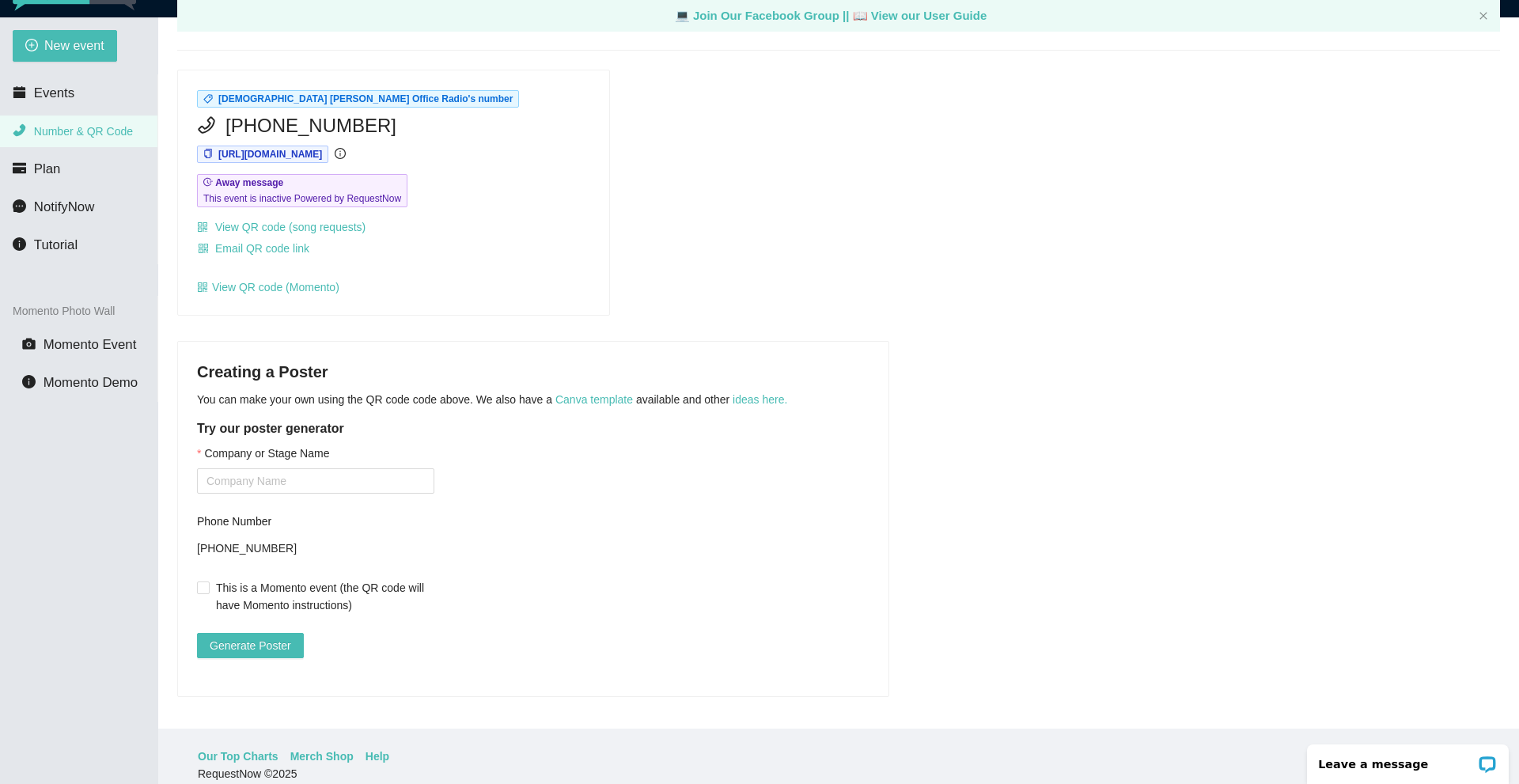
scroll to position [51, 0]
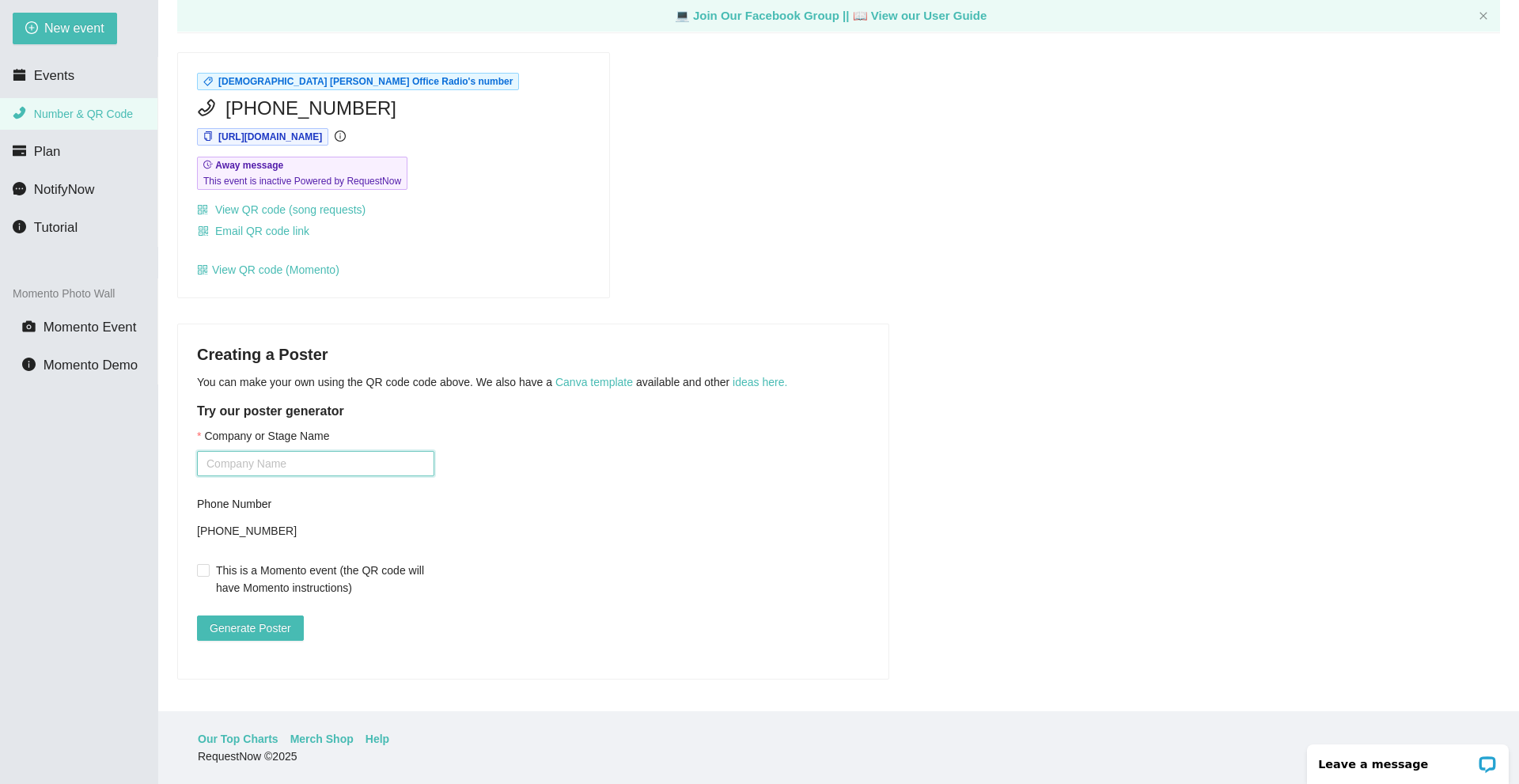
click at [304, 451] on input "Company or Stage Name" at bounding box center [316, 464] width 238 height 26
type input "P"
type input "IPSCO RADIO"
click at [436, 474] on div "Company or Stage Name IPSCO RADIO Phone Number +17178629110 This is a Momento e…" at bounding box center [533, 543] width 673 height 233
click at [275, 623] on span "Generate Poster" at bounding box center [250, 628] width 81 height 17
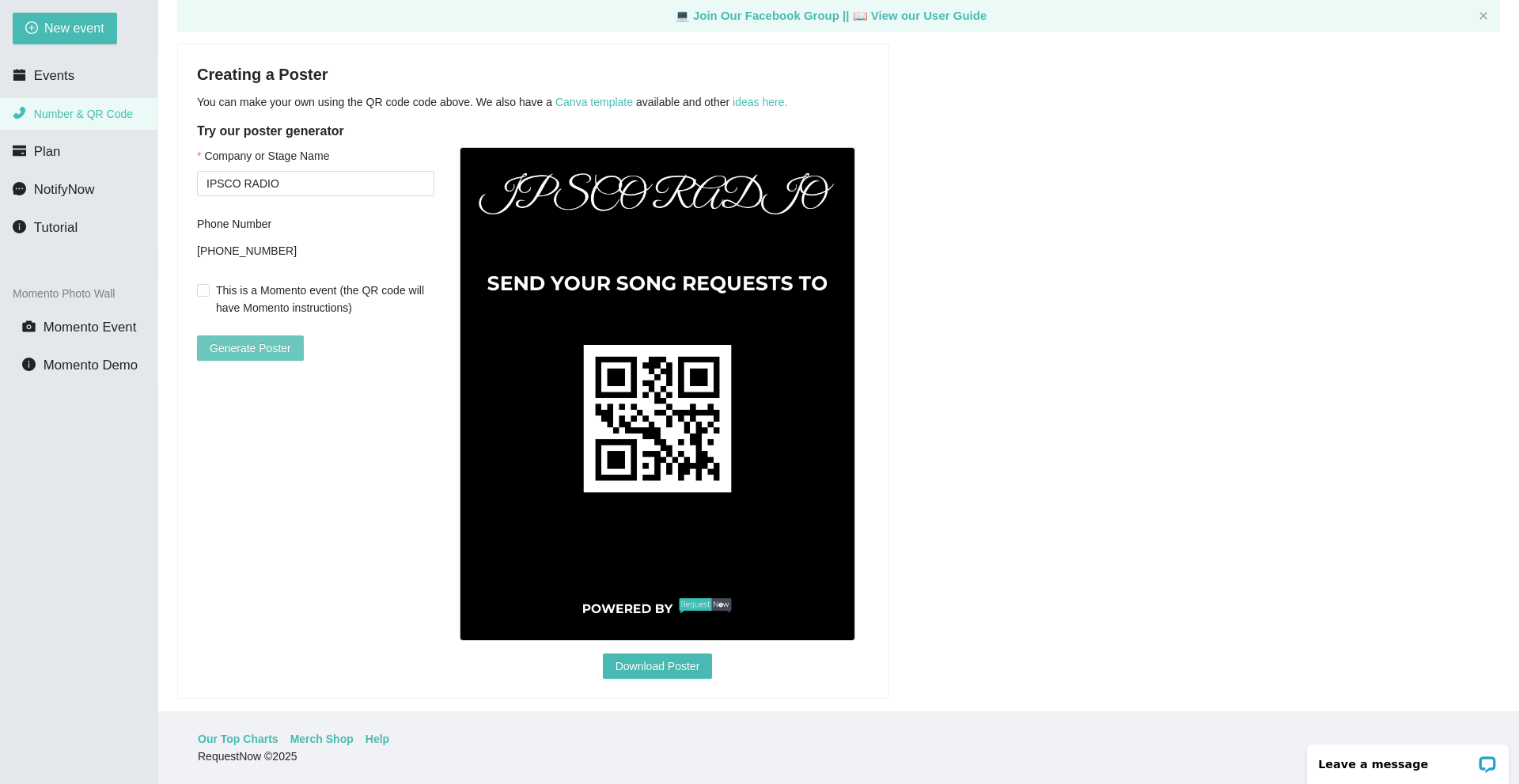
scroll to position [390, 0]
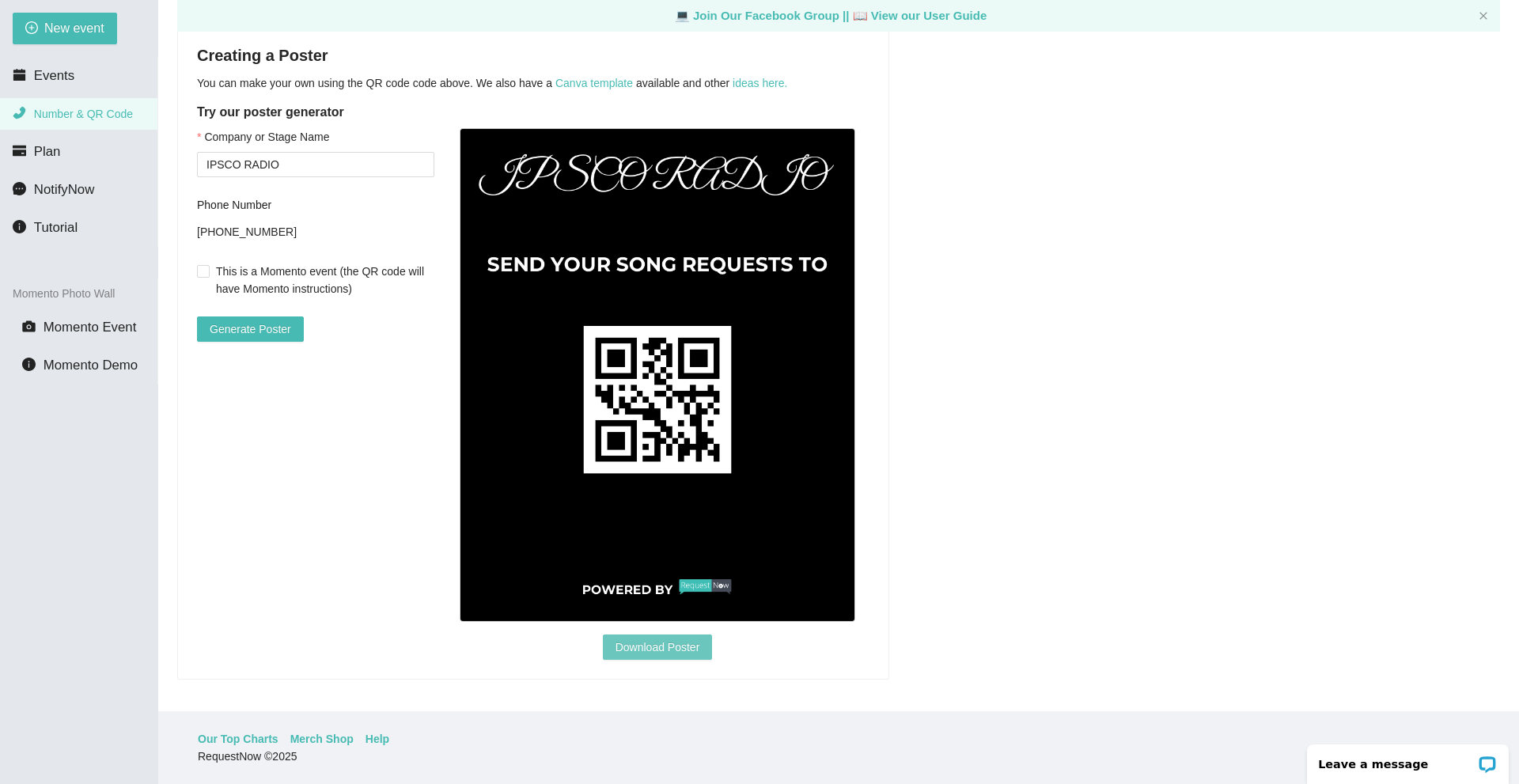
click at [682, 638] on span "Download Poster" at bounding box center [658, 647] width 84 height 17
click at [1191, 260] on div "Creating a Poster You can make your own using the QR code code above. We also h…" at bounding box center [838, 353] width 1323 height 656
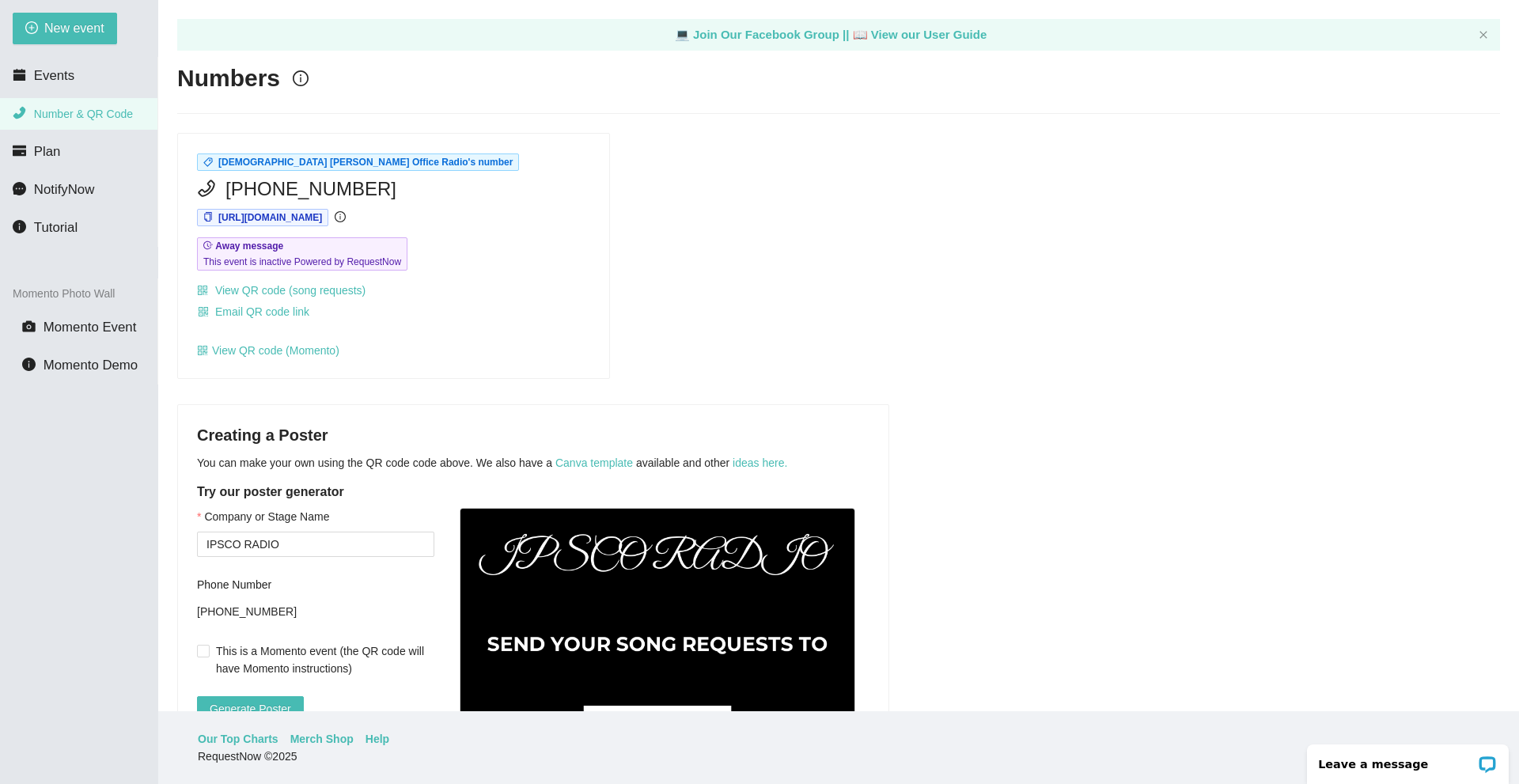
scroll to position [0, 0]
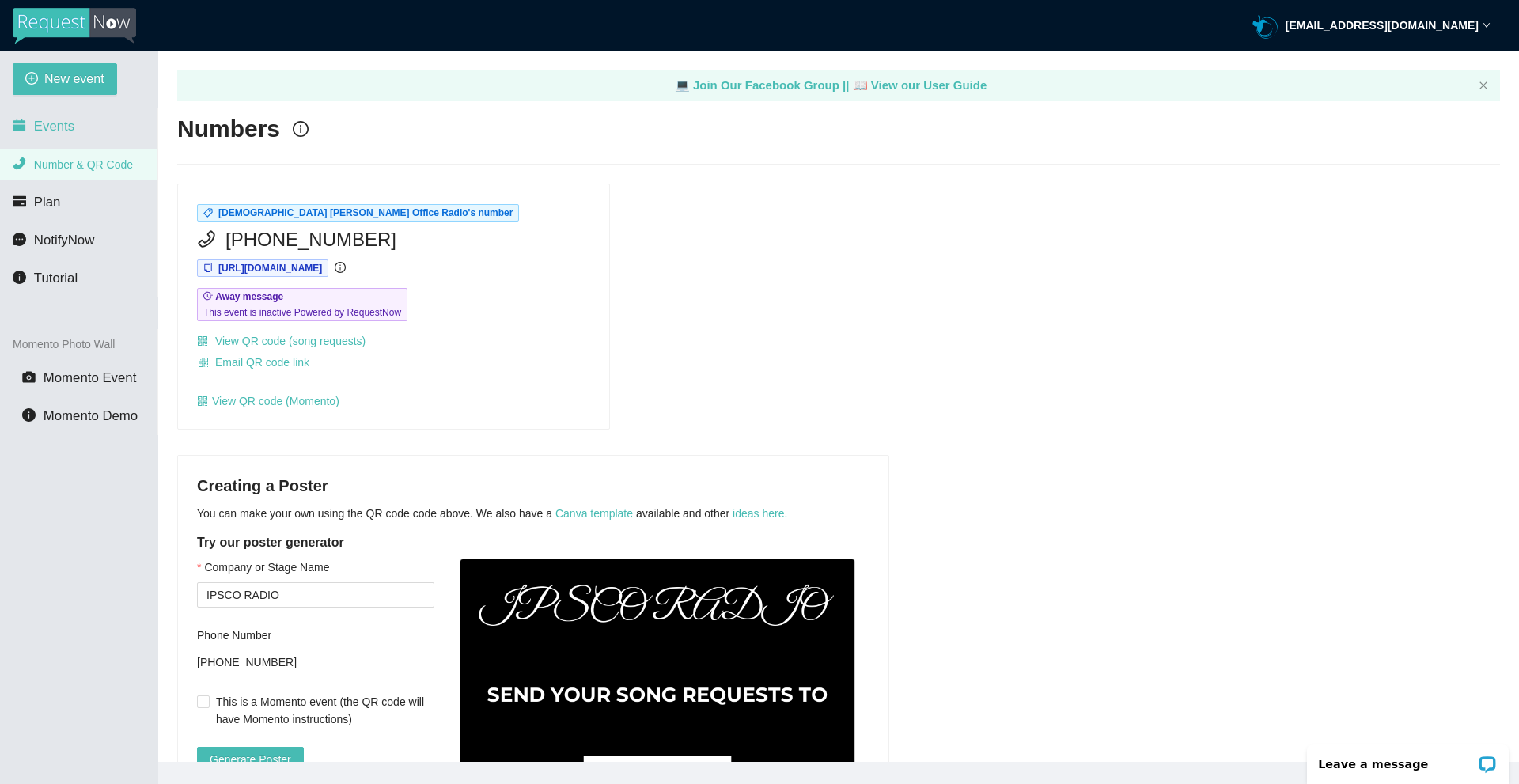
click at [58, 133] on span "Events" at bounding box center [54, 126] width 41 height 15
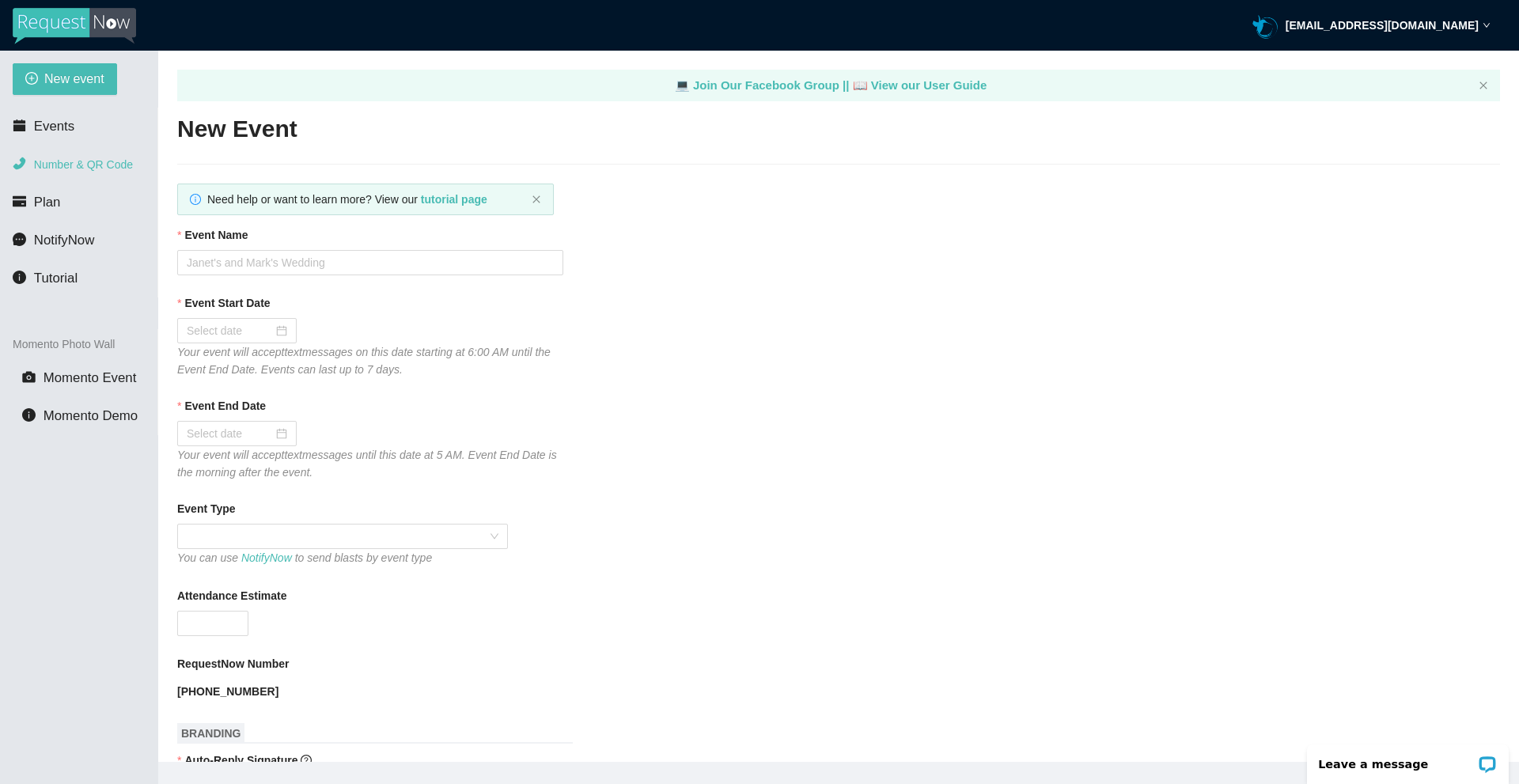
click at [62, 159] on span "Number & QR Code" at bounding box center [83, 164] width 99 height 12
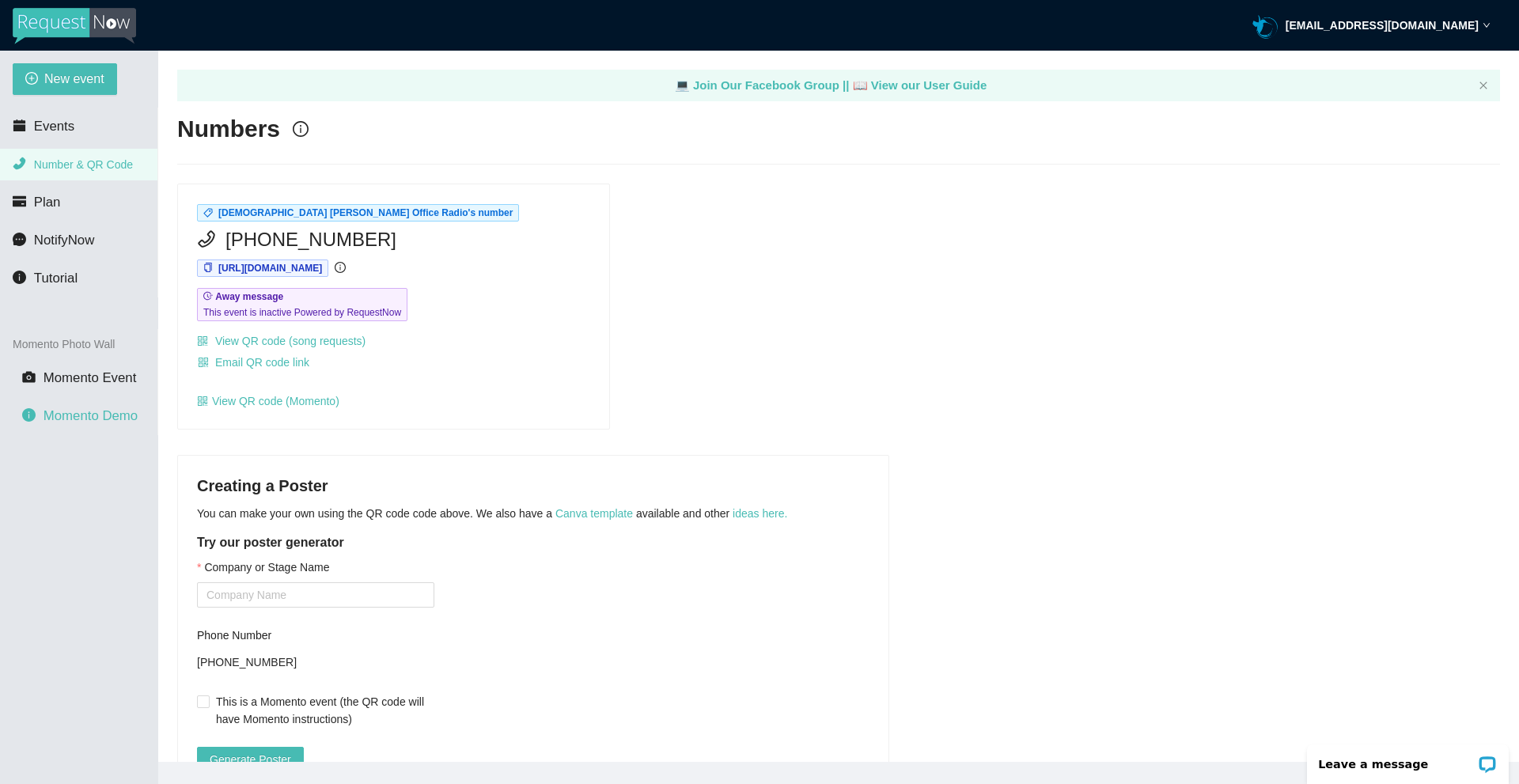
click at [115, 430] on li "Momento Demo" at bounding box center [79, 416] width 157 height 31
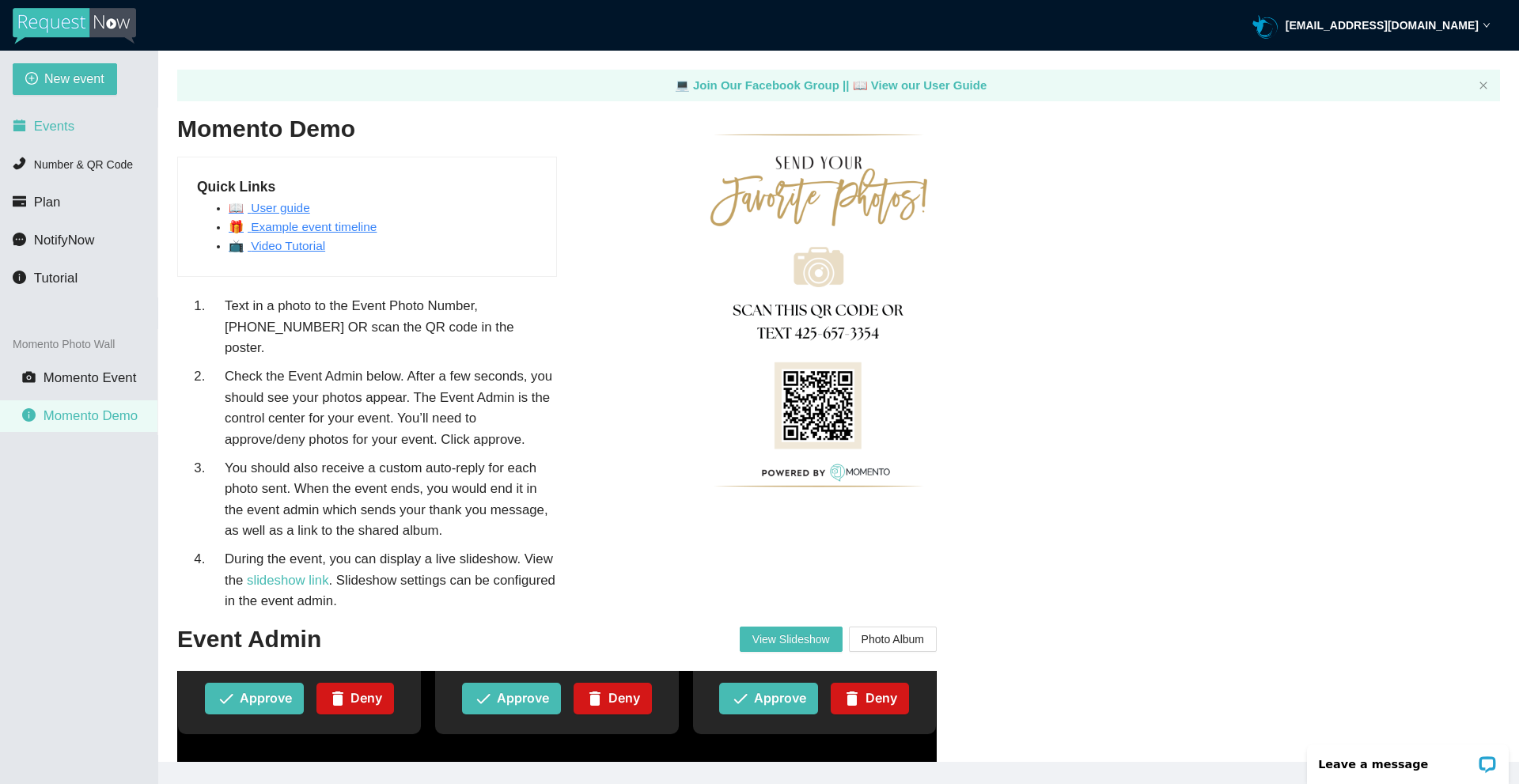
click at [50, 132] on span "Events" at bounding box center [54, 126] width 41 height 15
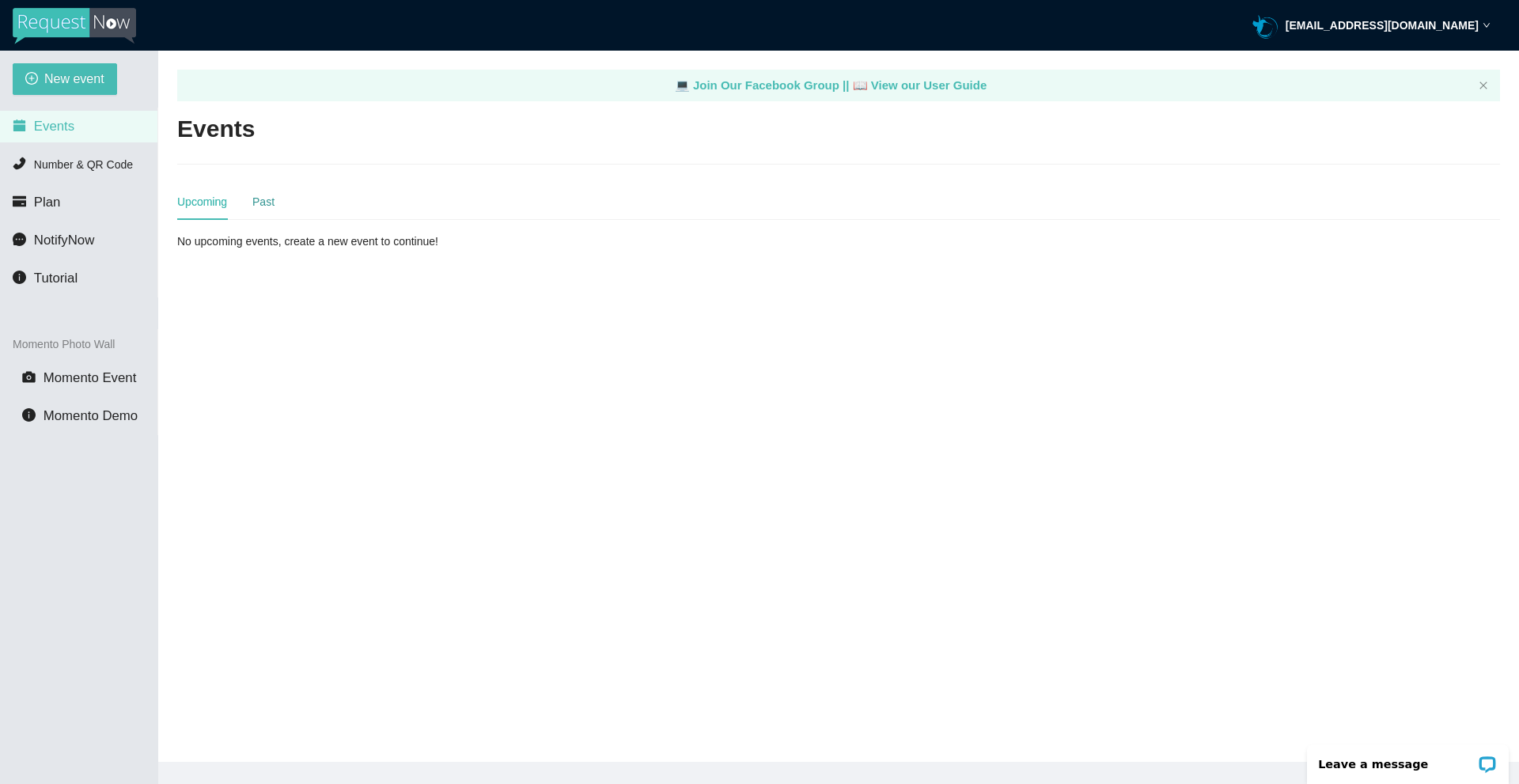
click at [259, 204] on div "Past" at bounding box center [263, 201] width 22 height 17
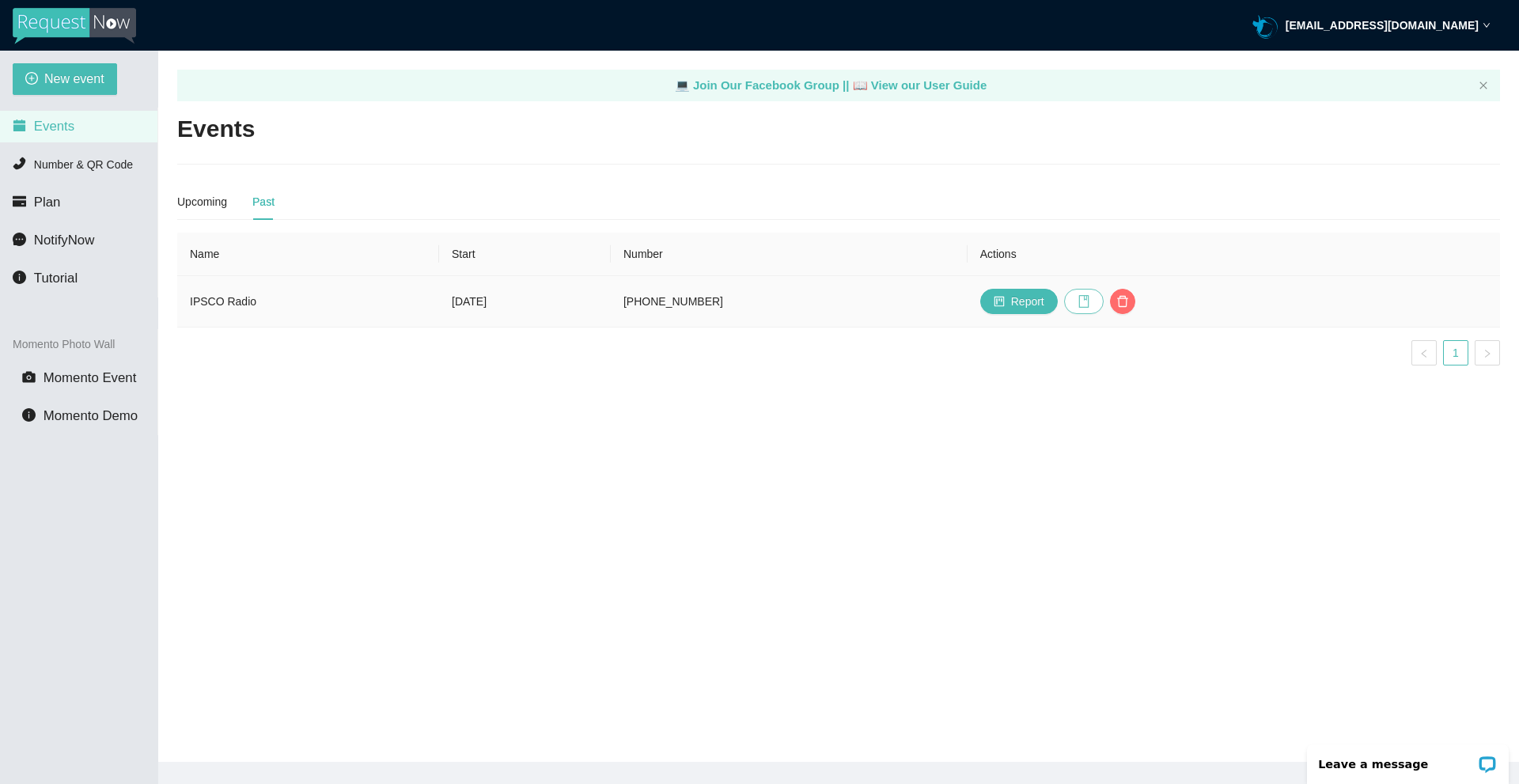
click at [1091, 305] on icon "book" at bounding box center [1083, 301] width 12 height 12
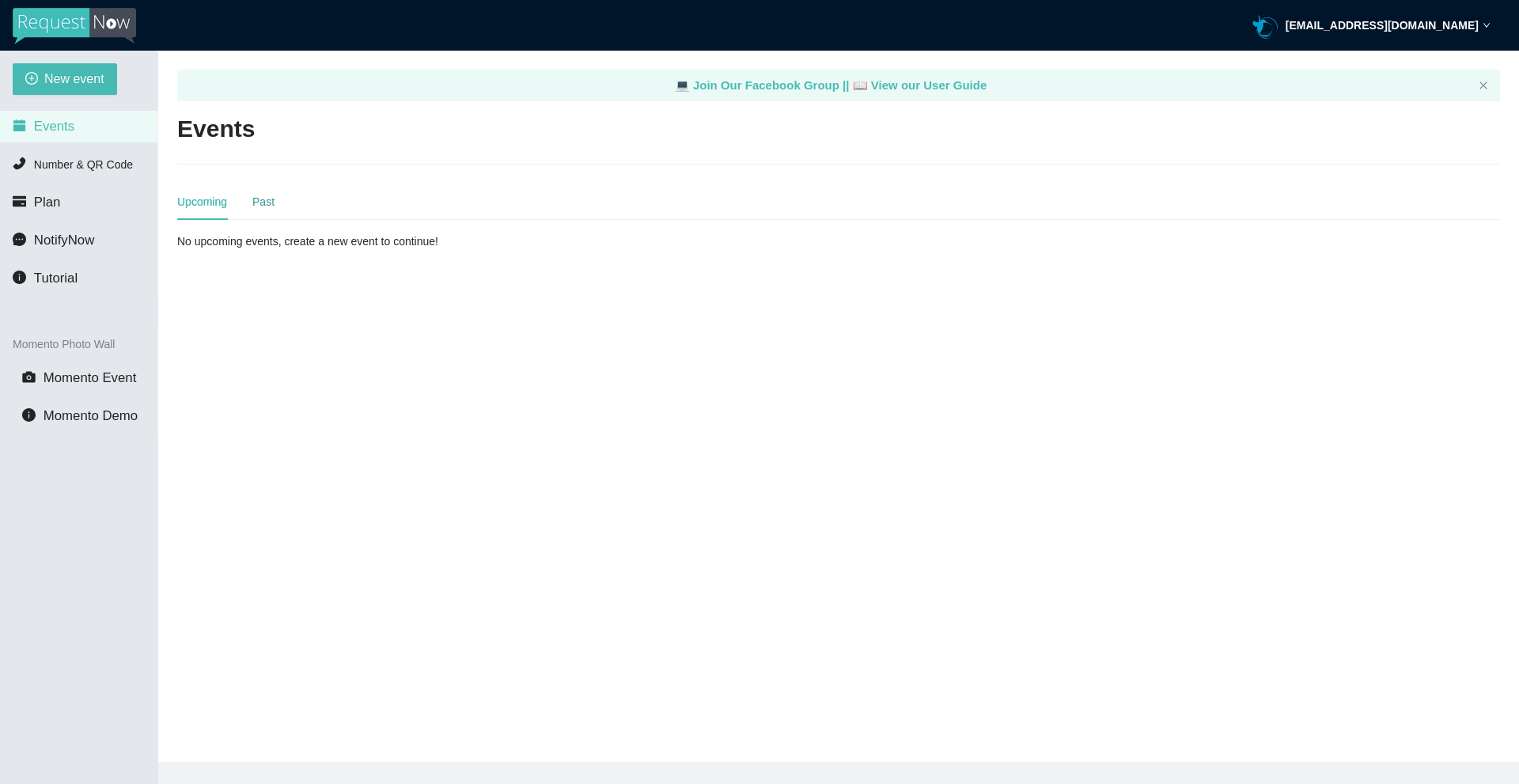
click at [273, 196] on div "Past" at bounding box center [263, 201] width 22 height 17
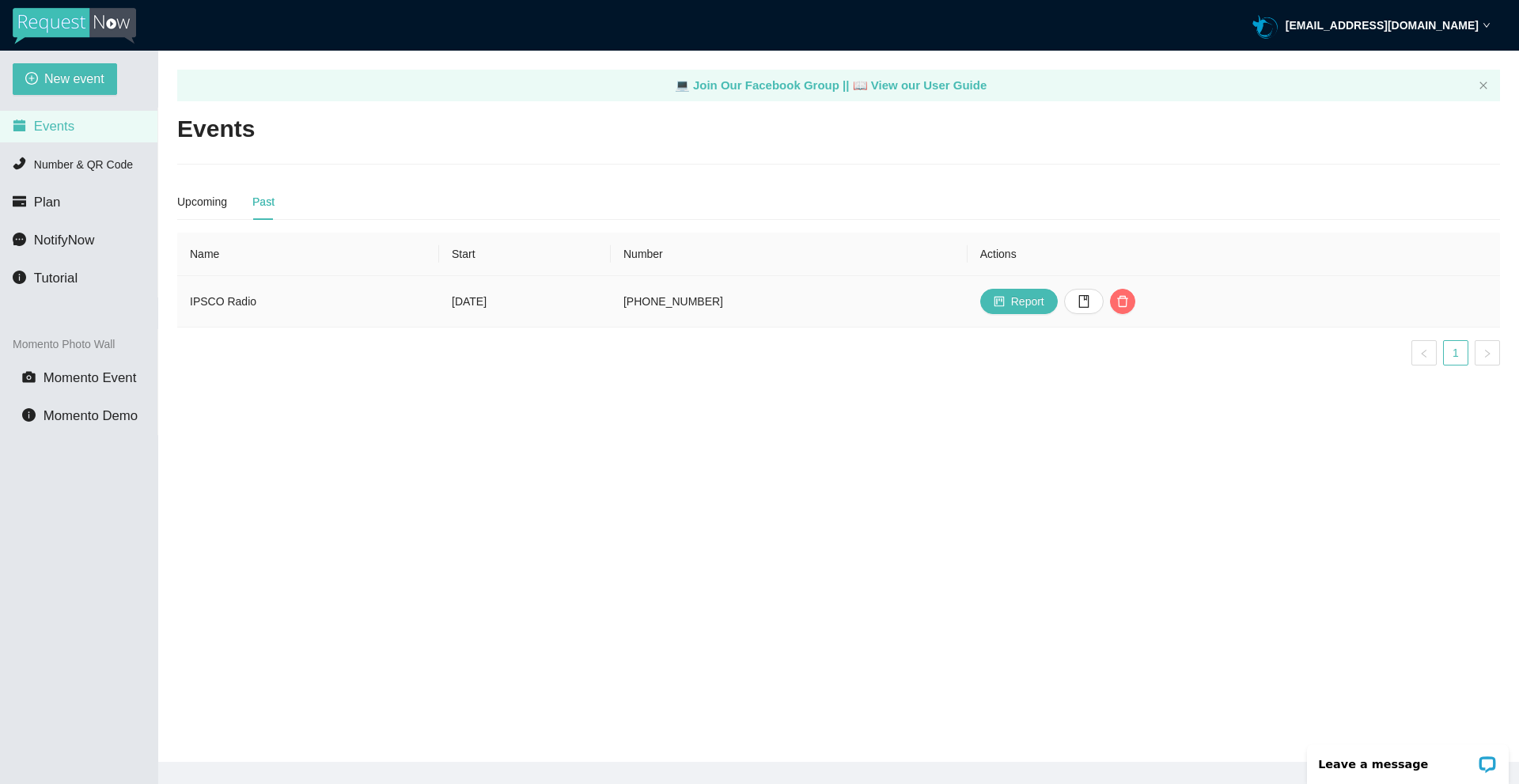
click at [439, 309] on td "[DATE]" at bounding box center [524, 301] width 171 height 51
click at [74, 81] on span "New event" at bounding box center [75, 79] width 60 height 20
type textarea "[URL][DOMAIN_NAME]"
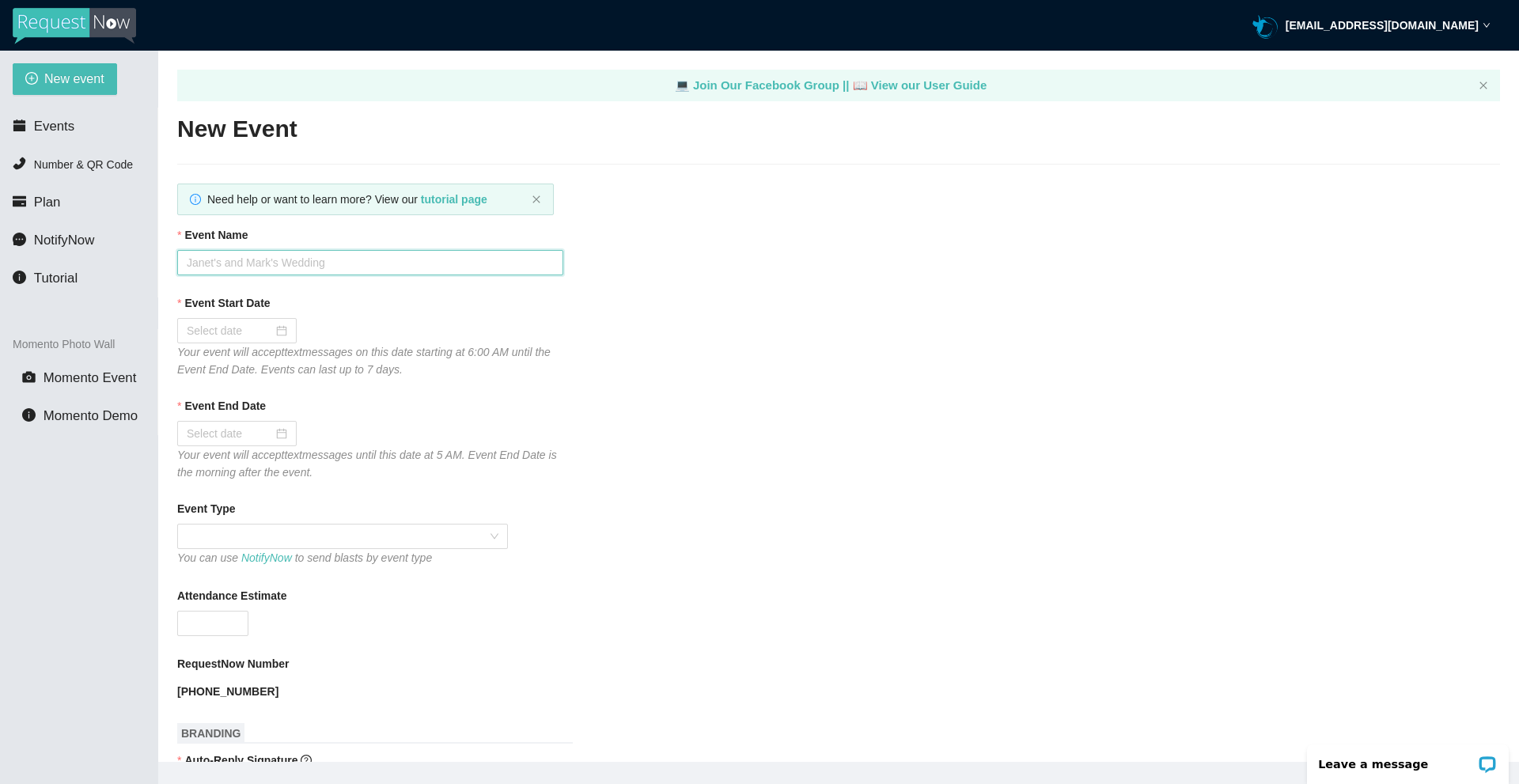
click at [290, 258] on input "Event Name" at bounding box center [370, 262] width 386 height 26
click at [709, 296] on div "Event Start Date" at bounding box center [838, 305] width 1323 height 24
type textarea "[URL][DOMAIN_NAME]"
click at [56, 209] on span "Plan" at bounding box center [47, 202] width 27 height 15
type textarea "[URL][DOMAIN_NAME]"
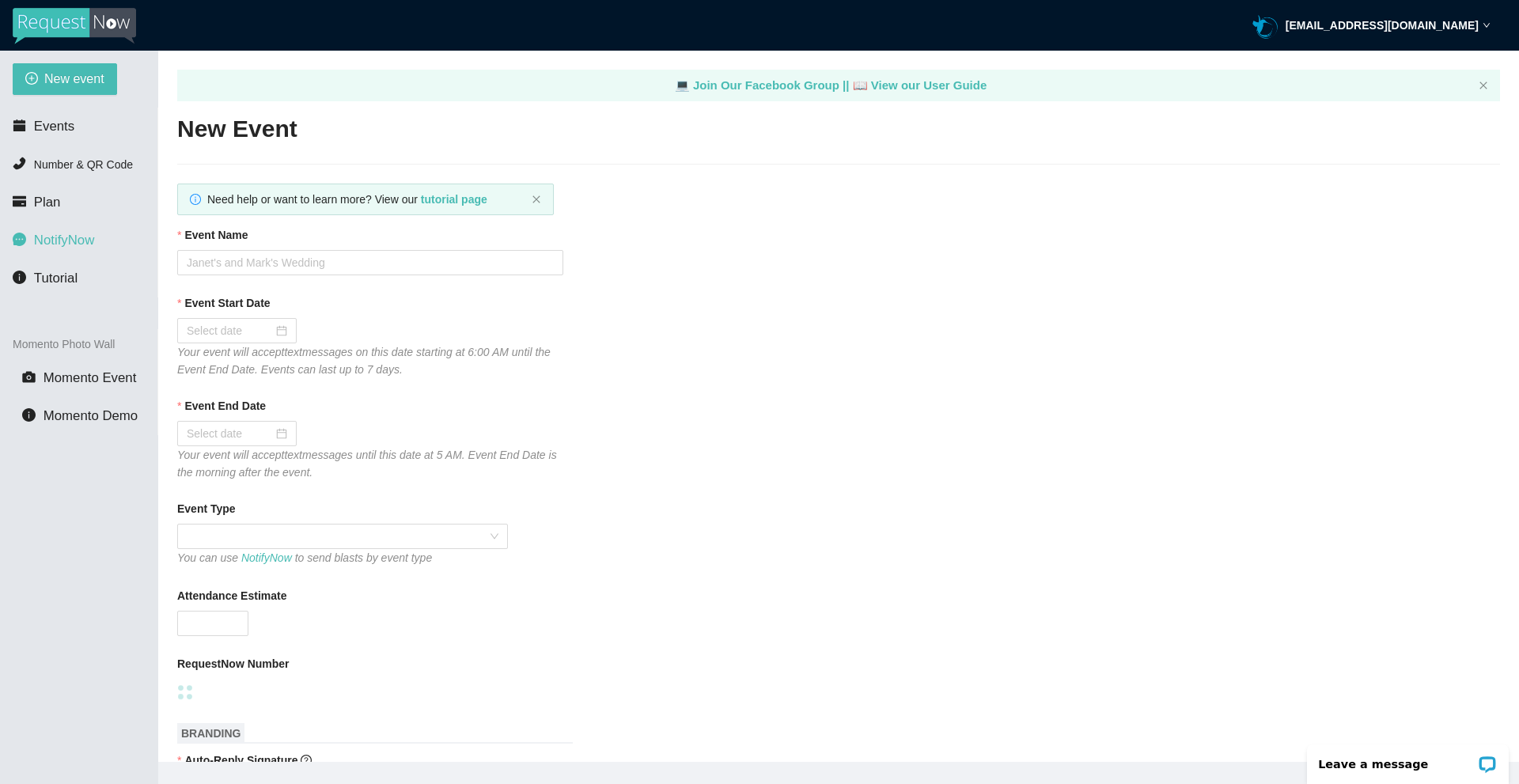
click at [72, 247] on span "NotifyNow" at bounding box center [64, 240] width 60 height 15
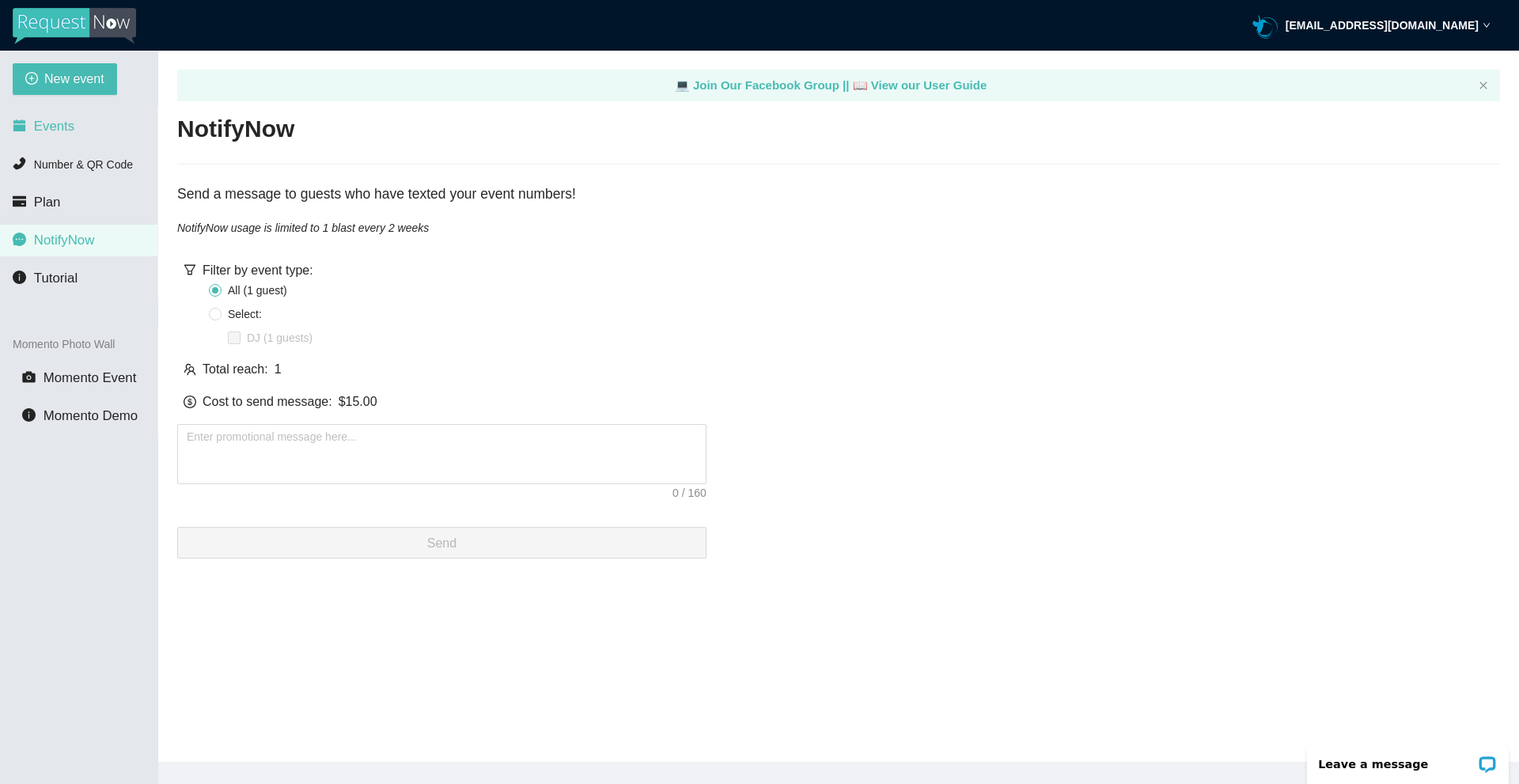
click at [84, 133] on li "Events" at bounding box center [79, 127] width 157 height 31
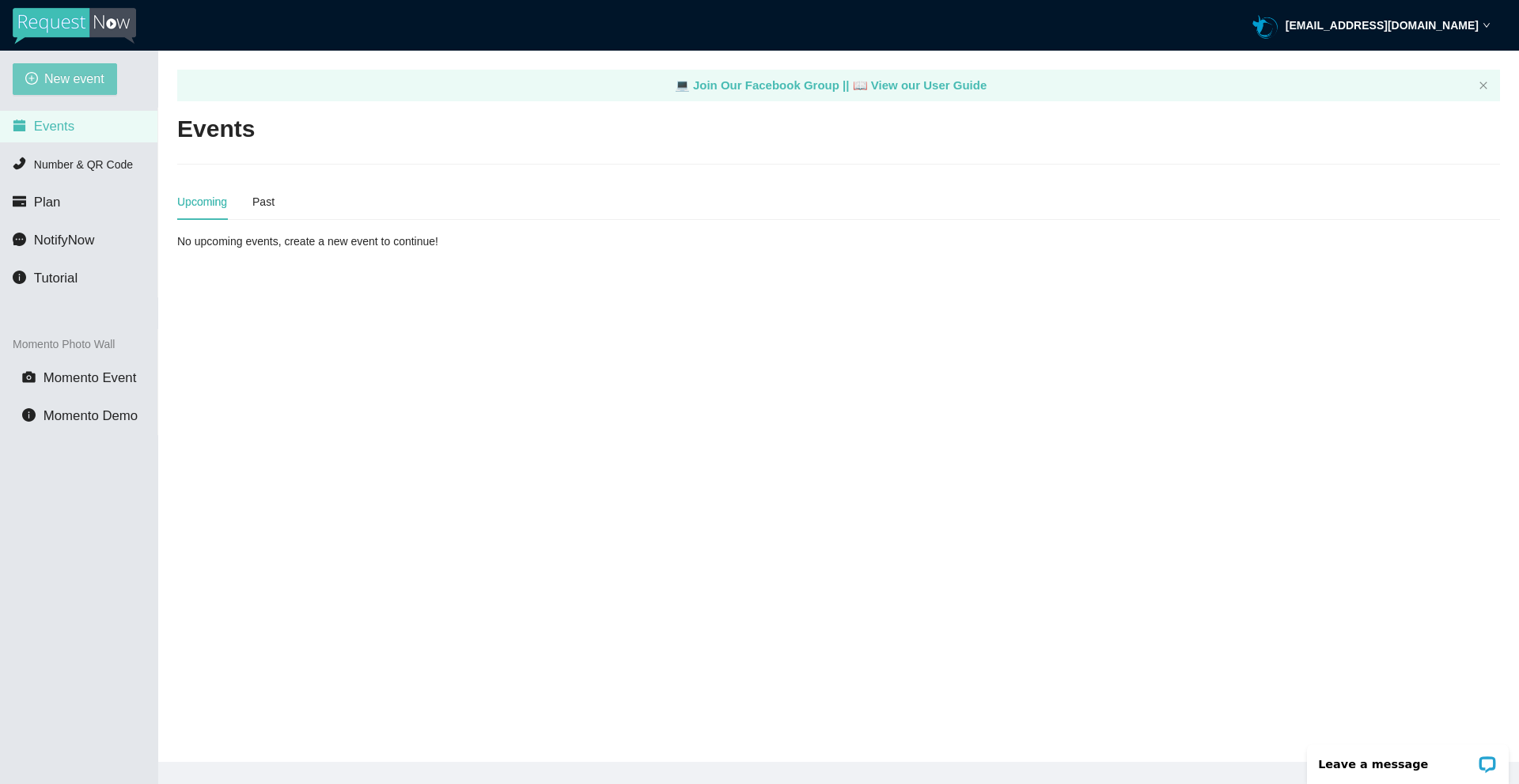
click at [89, 74] on span "New event" at bounding box center [75, 79] width 60 height 20
type textarea "https://virtualdj.com/ask/DJ_Spinz"
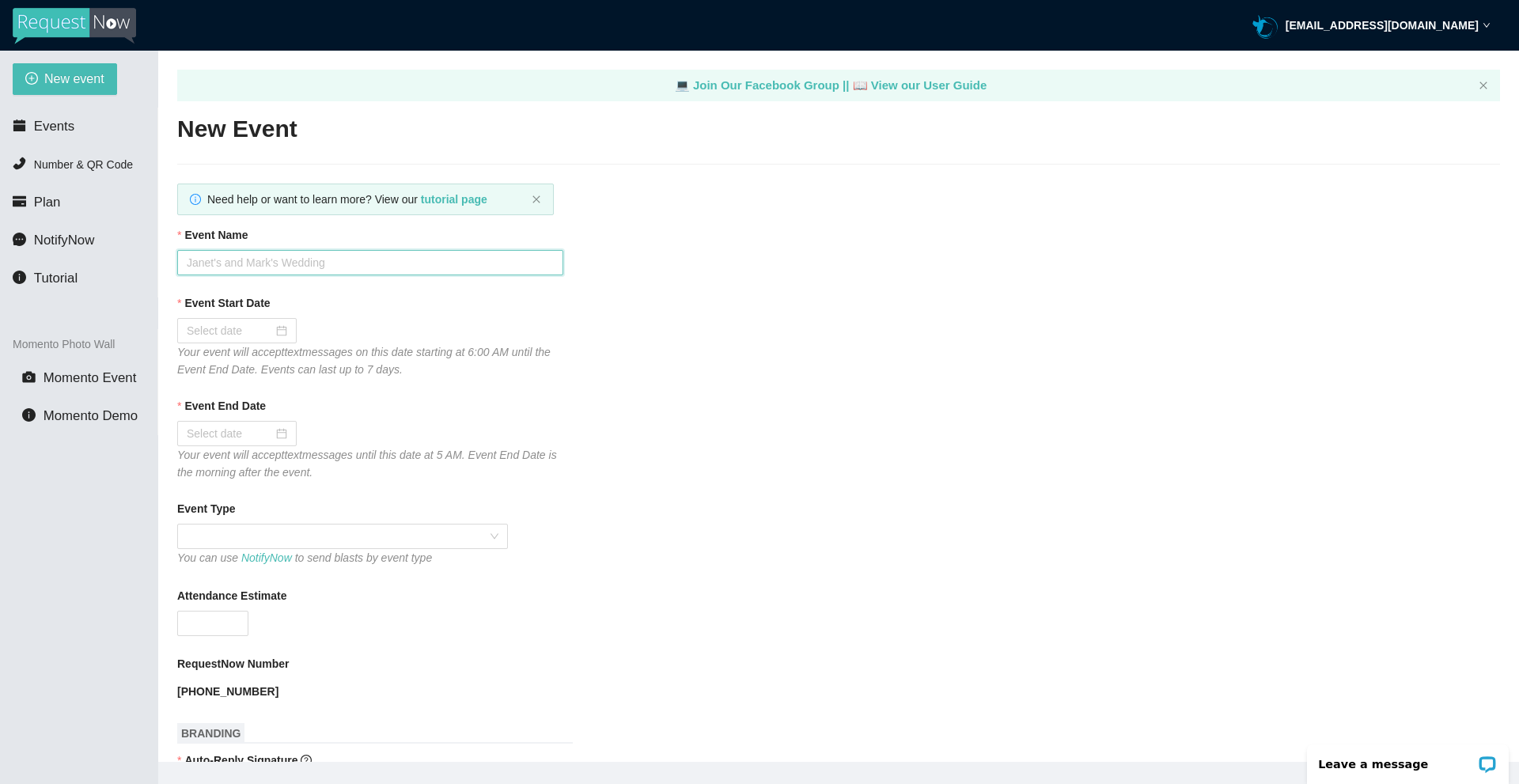
click at [340, 261] on input "Event Name" at bounding box center [370, 262] width 386 height 26
drag, startPoint x: 346, startPoint y: 264, endPoint x: 0, endPoint y: 264, distance: 346.0
click at [0, 264] on section "New event Events Number & QR Code Plan NotifyNow Tutorial Momento Photo Wall Mo…" at bounding box center [760, 442] width 1519 height 784
type input "IPSCO Radio"
click at [277, 334] on div at bounding box center [236, 330] width 100 height 17
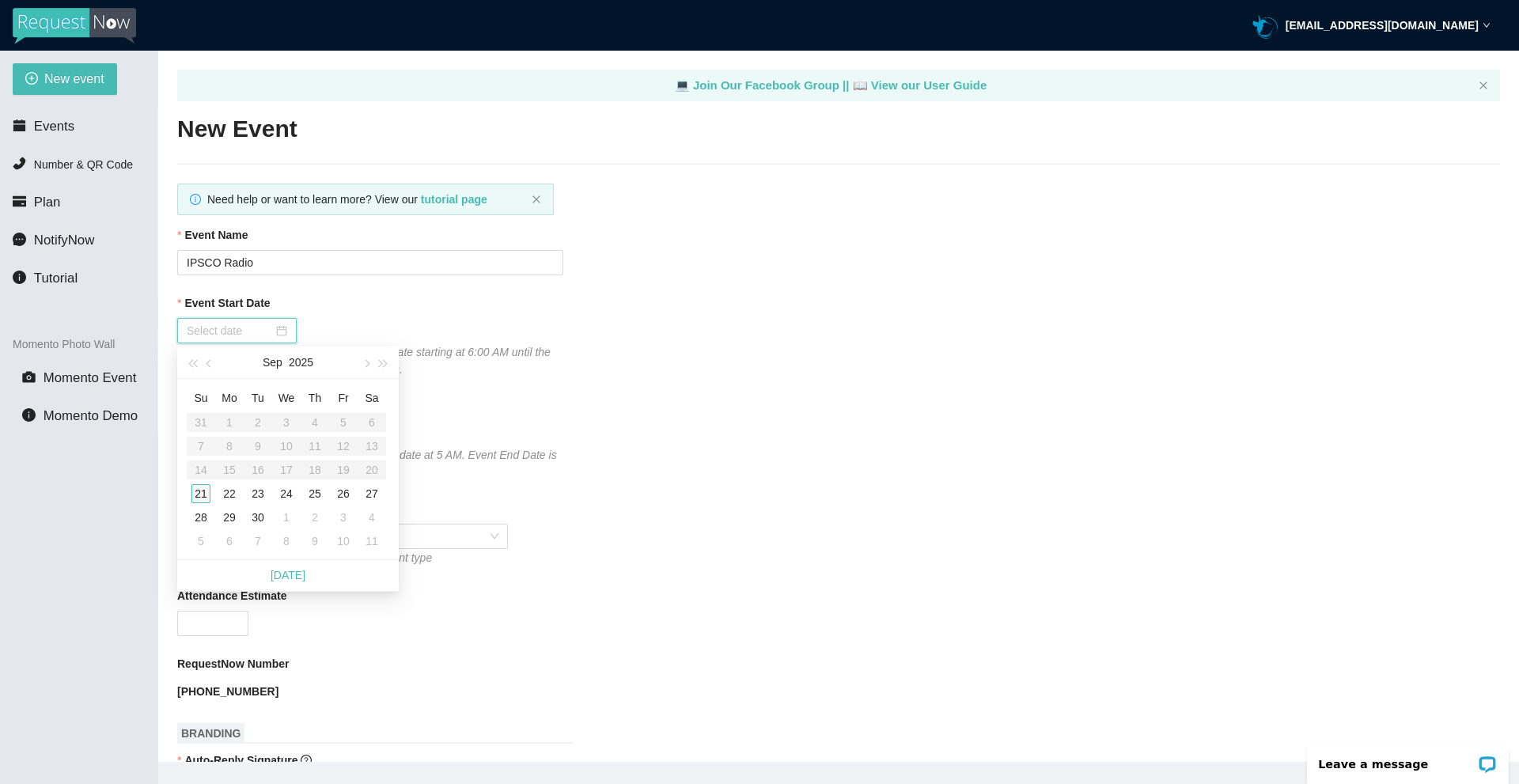
type input "09/21/2025"
click at [200, 491] on div "21" at bounding box center [200, 493] width 19 height 19
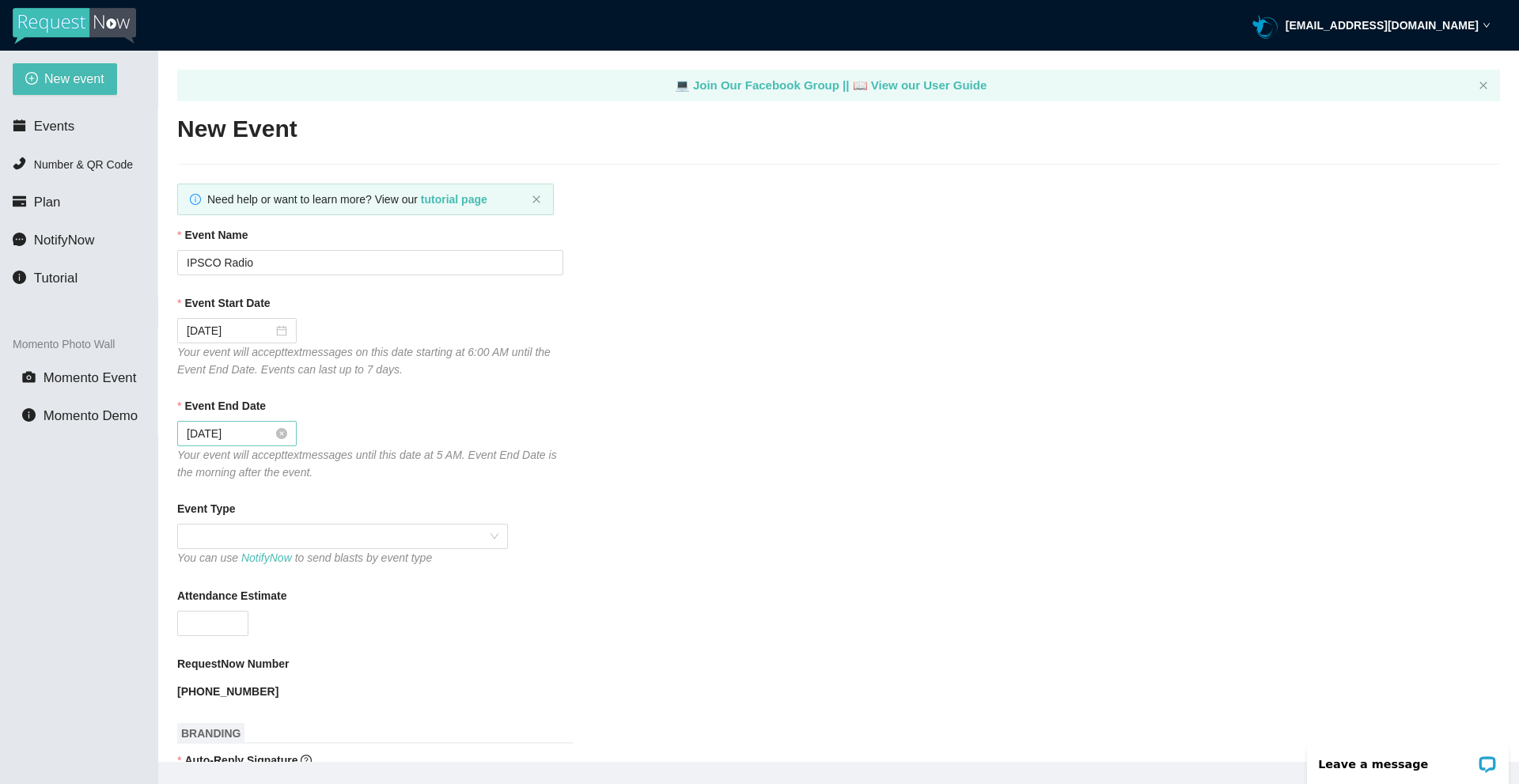
click at [276, 440] on div "09/22/2025" at bounding box center [236, 433] width 100 height 17
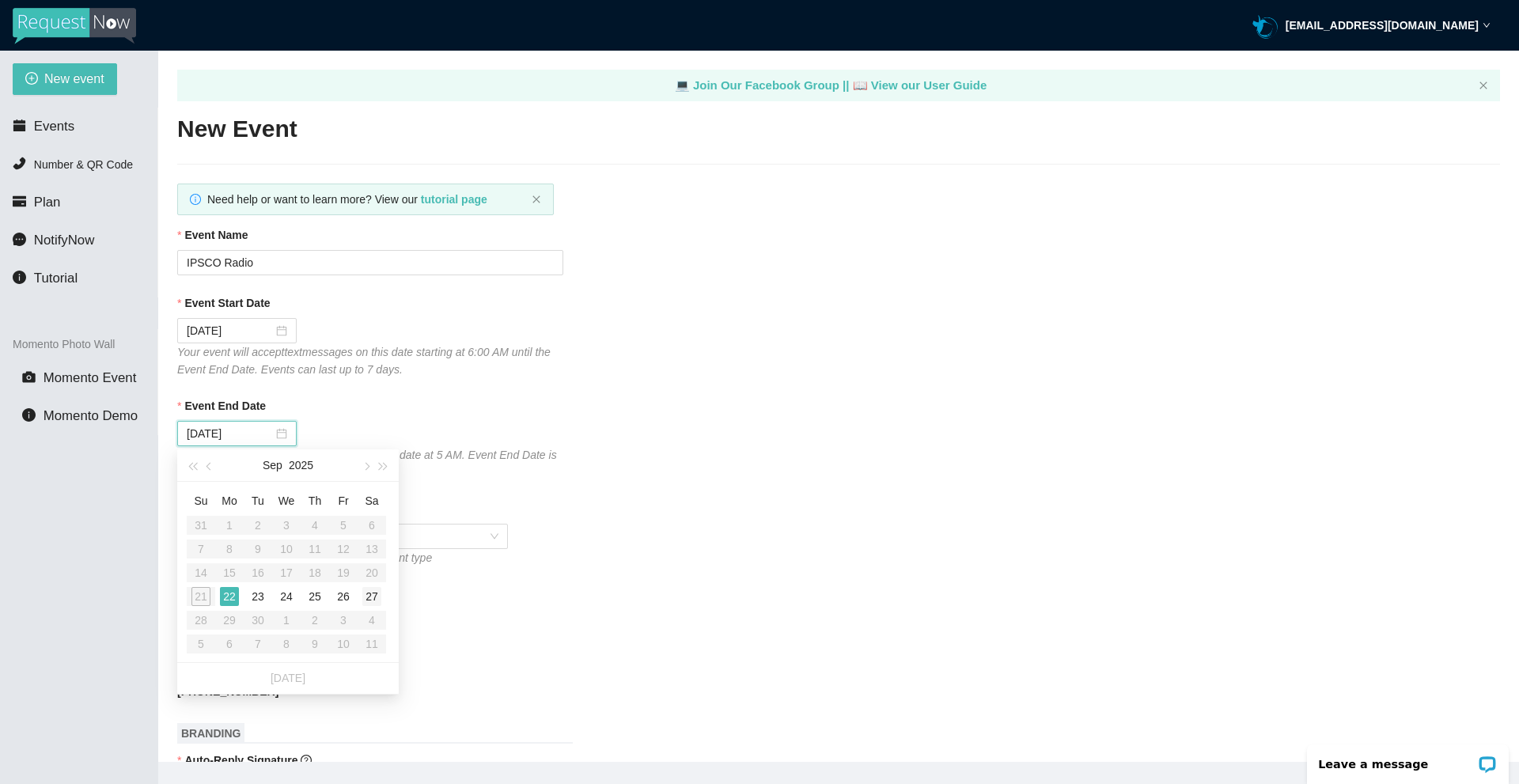
type input "09/27/2025"
click at [372, 596] on div "27" at bounding box center [372, 596] width 19 height 19
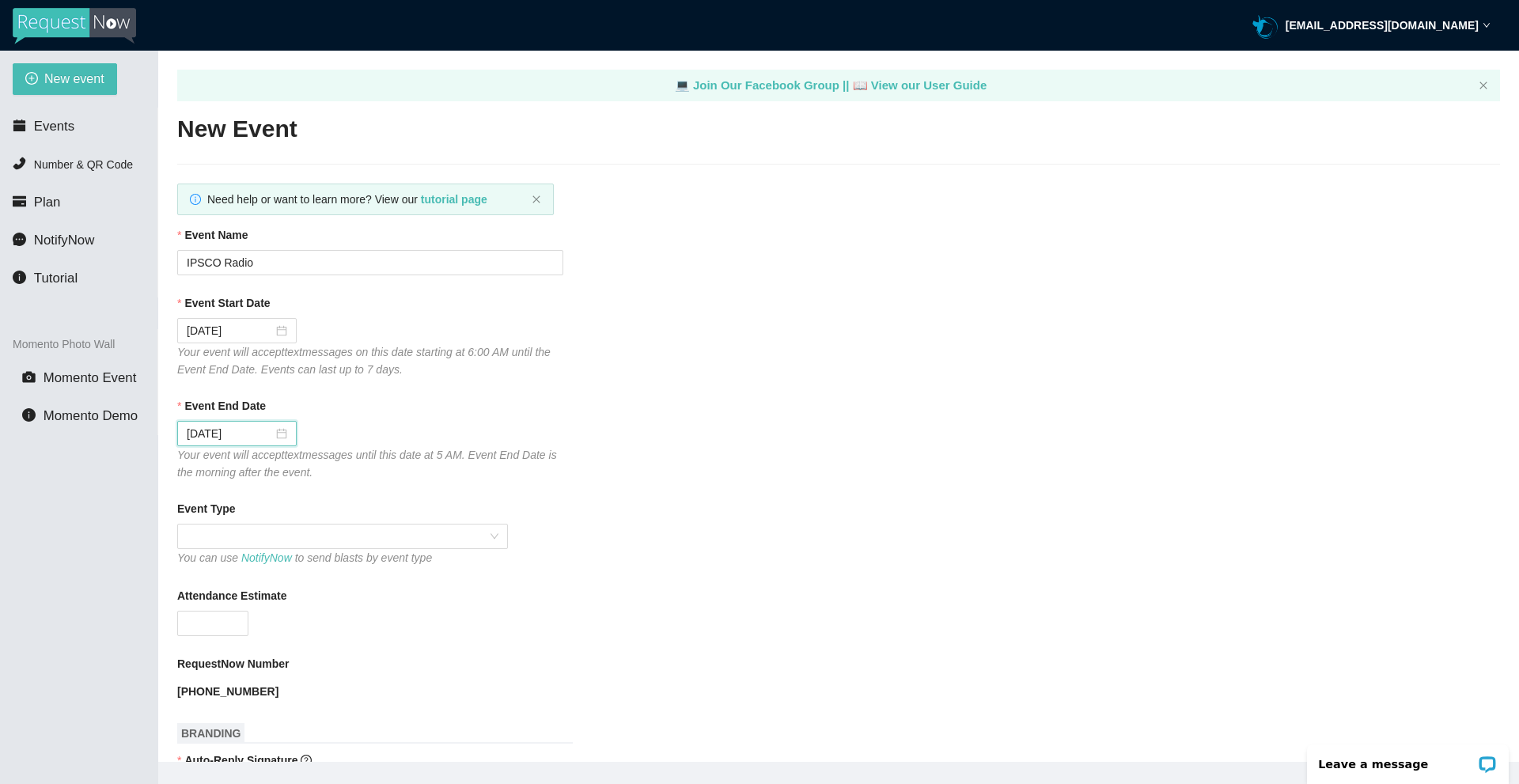
click at [492, 421] on div "09/27/2025" at bounding box center [370, 433] width 386 height 26
click at [379, 537] on span at bounding box center [342, 536] width 311 height 24
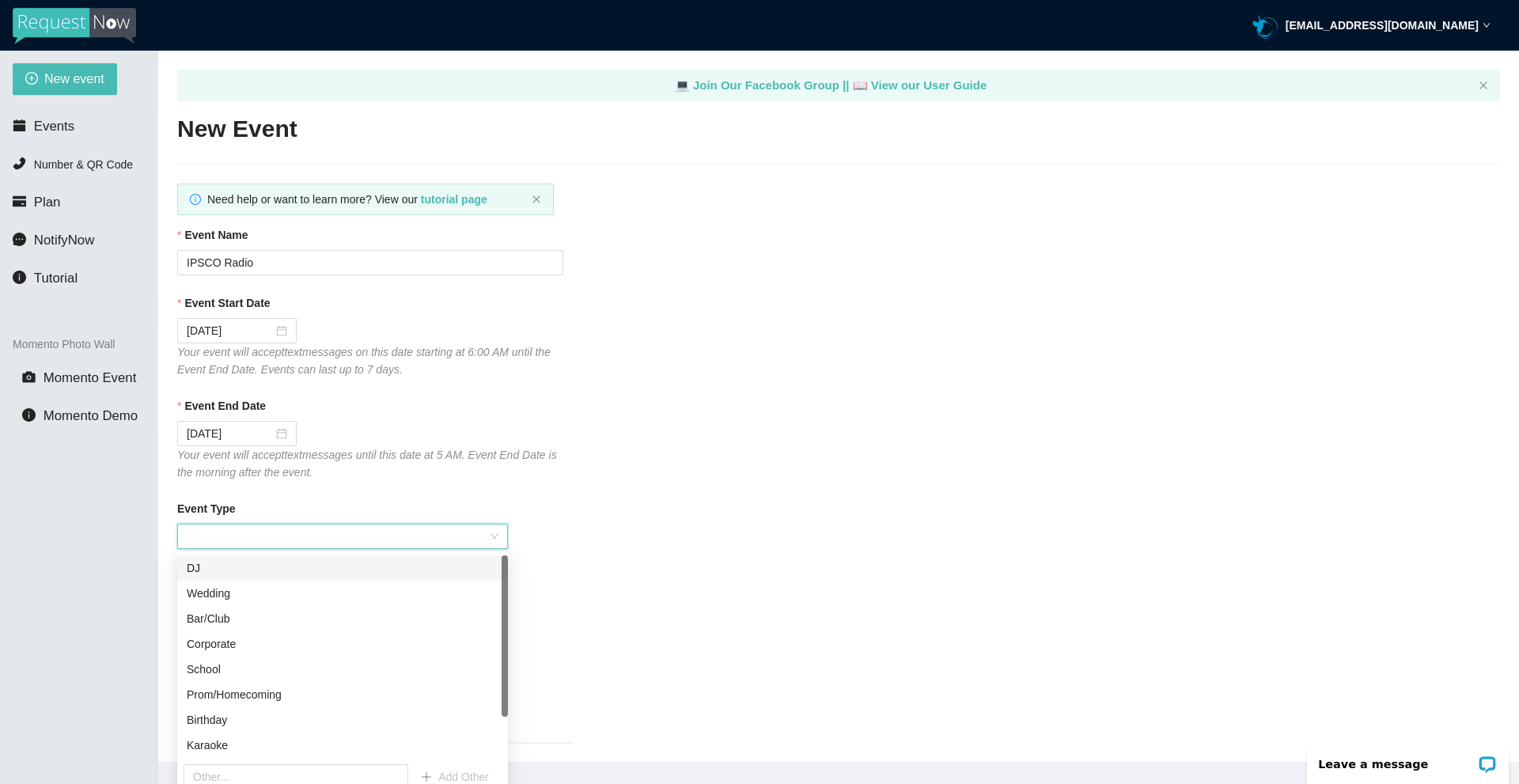
click at [224, 565] on div "DJ" at bounding box center [342, 567] width 311 height 17
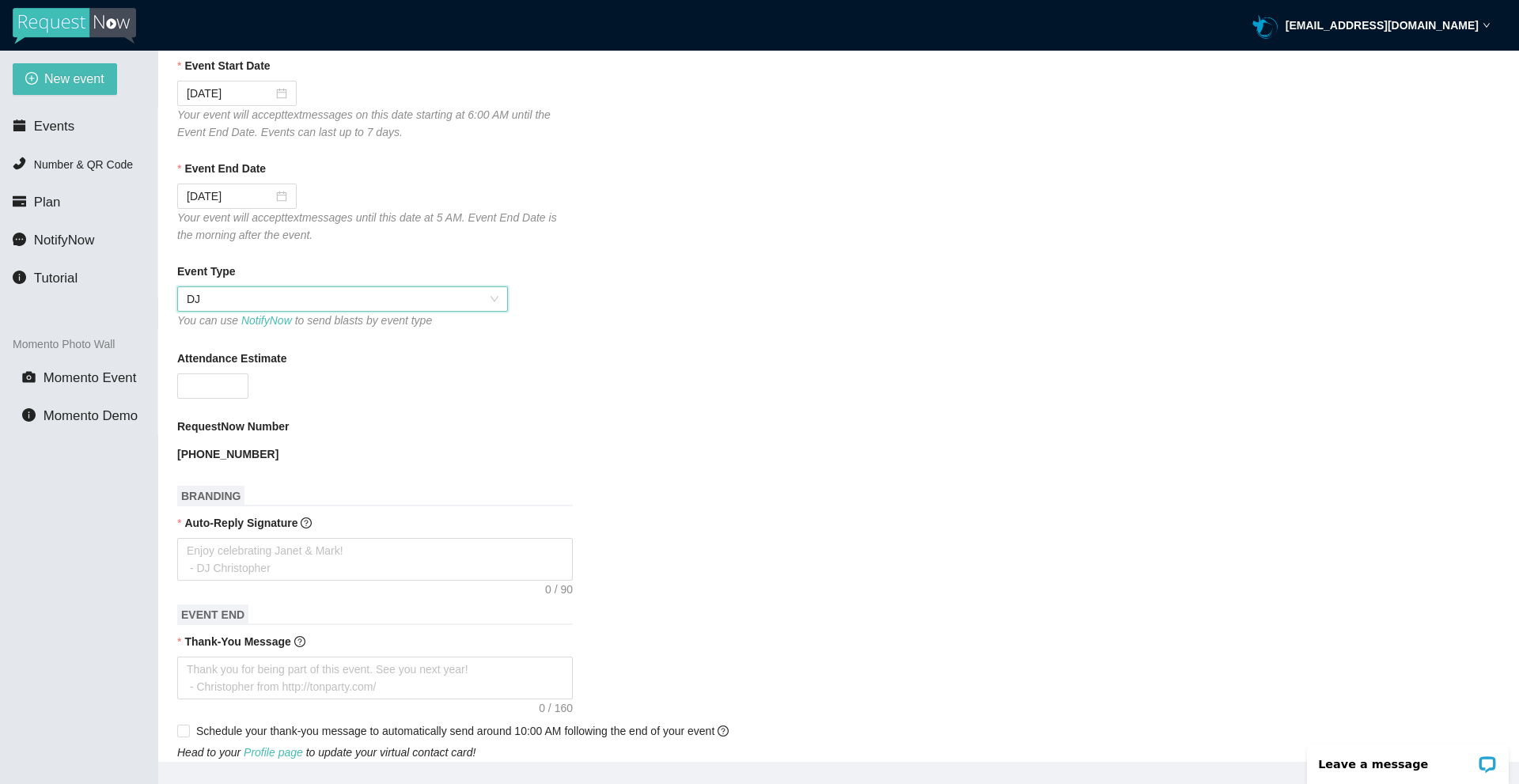
scroll to position [316, 0]
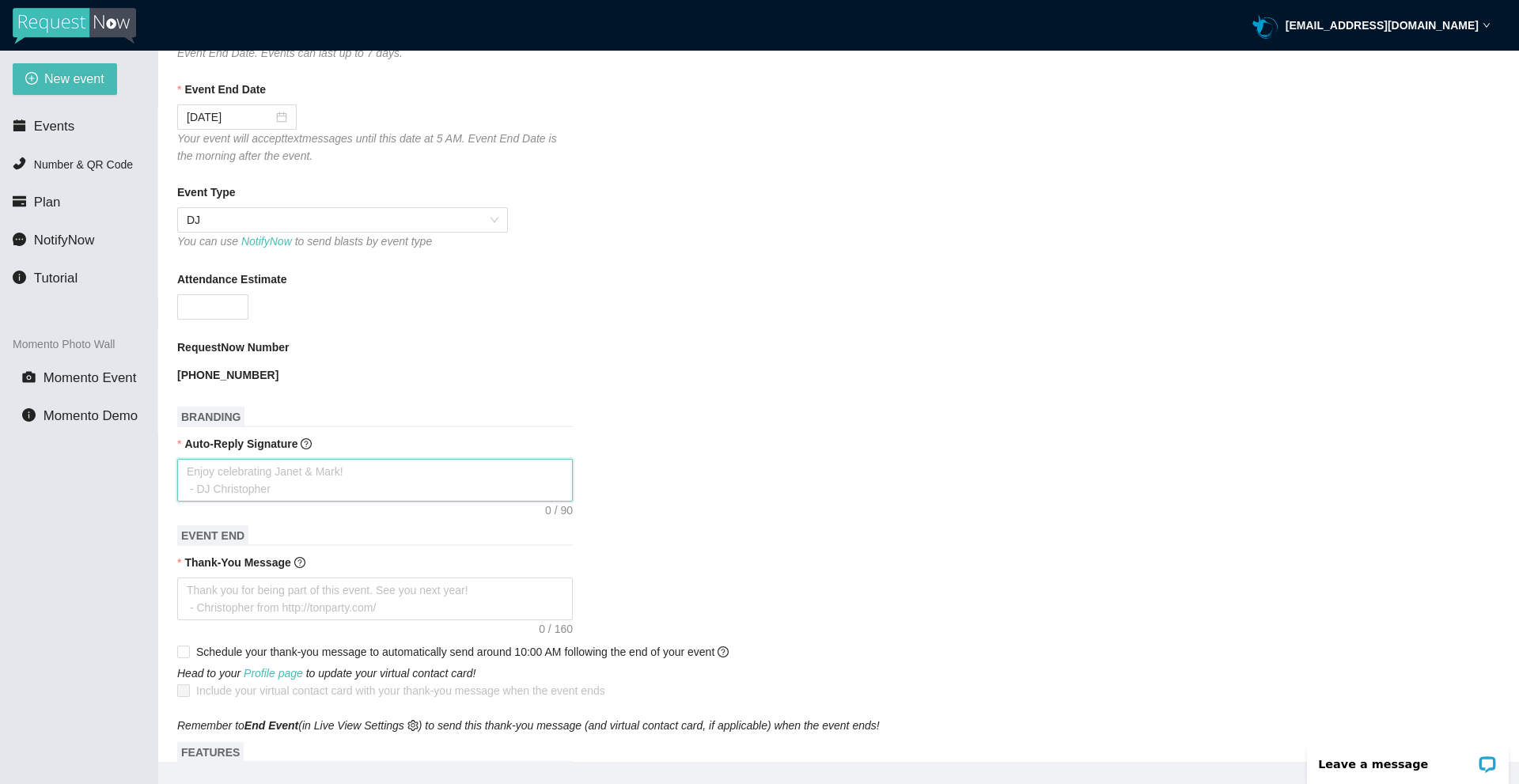
click at [287, 479] on textarea "Auto-Reply Signature" at bounding box center [375, 480] width 396 height 43
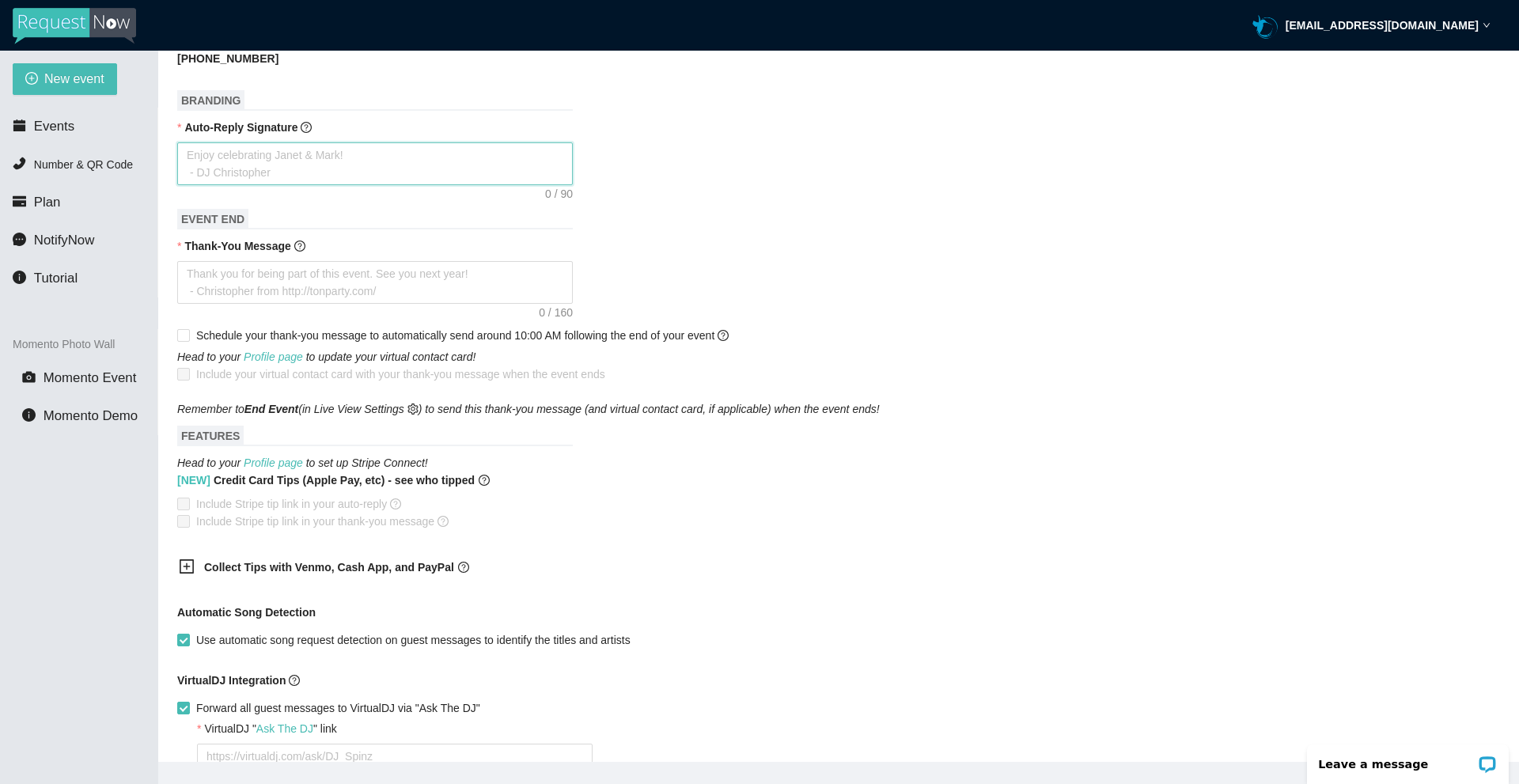
scroll to position [712, 0]
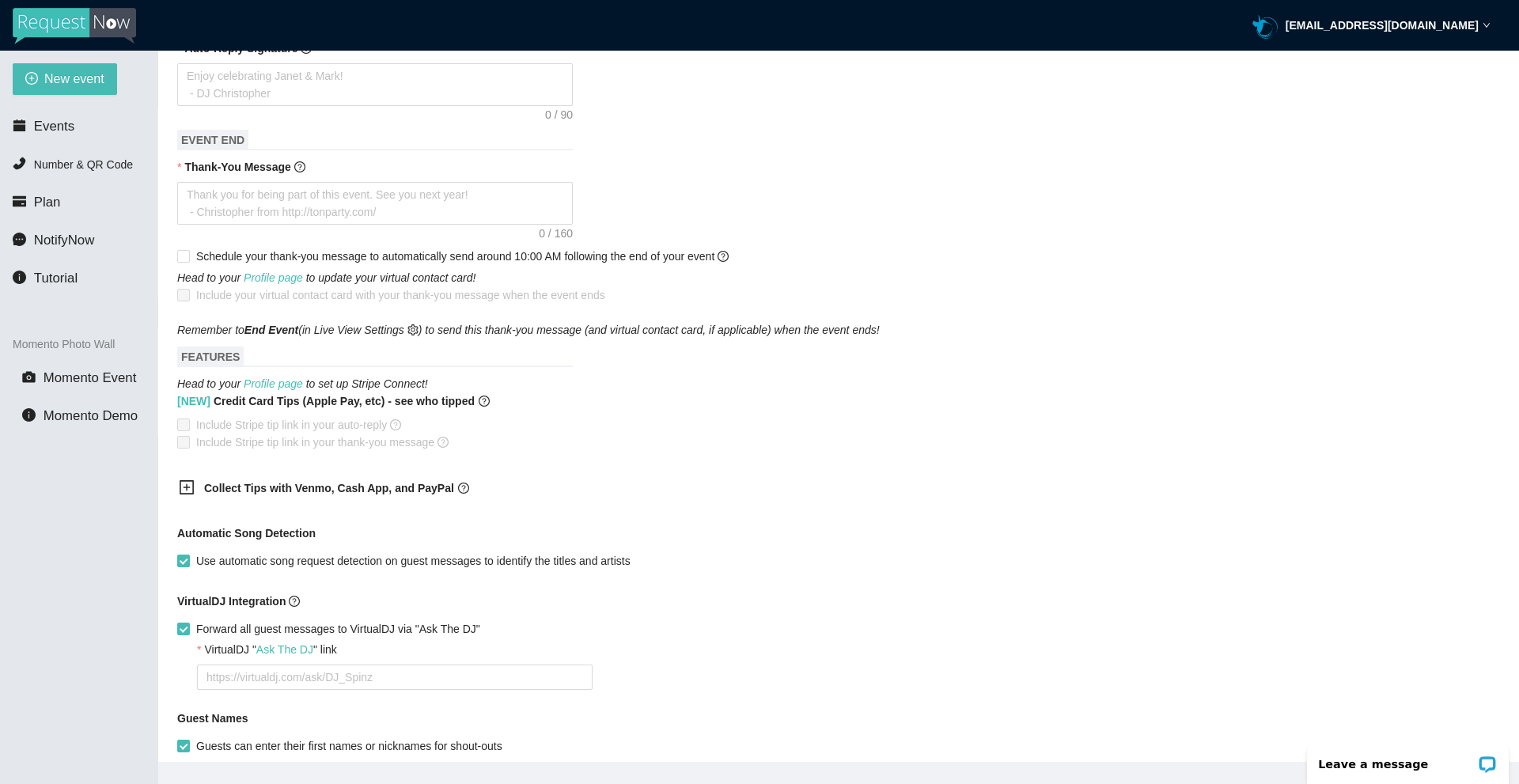
click at [187, 488] on icon "plus-square" at bounding box center [187, 488] width 7 height 7
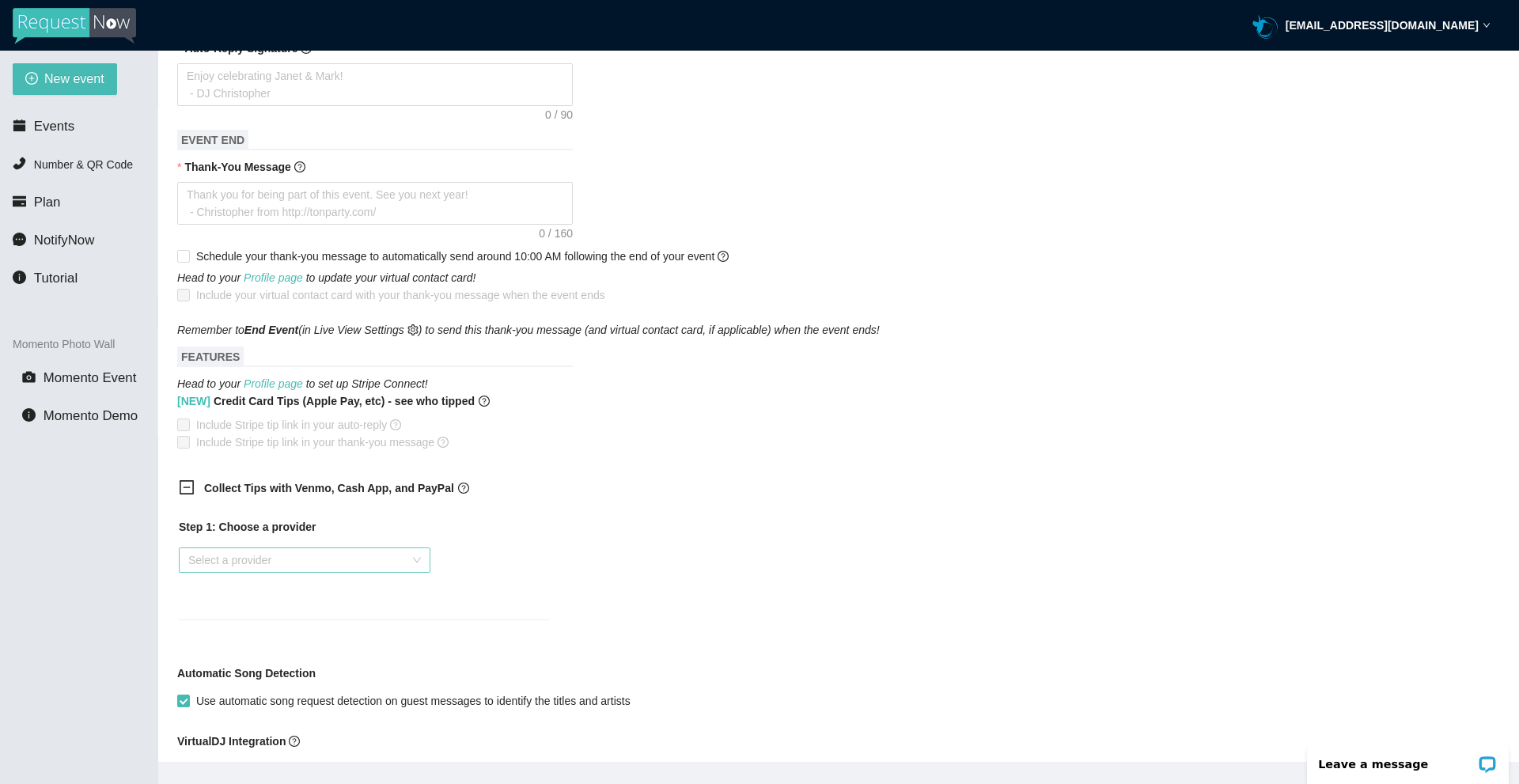
click at [223, 560] on input "search" at bounding box center [299, 560] width 222 height 24
click at [233, 591] on div "PayPal.Me" at bounding box center [304, 591] width 233 height 17
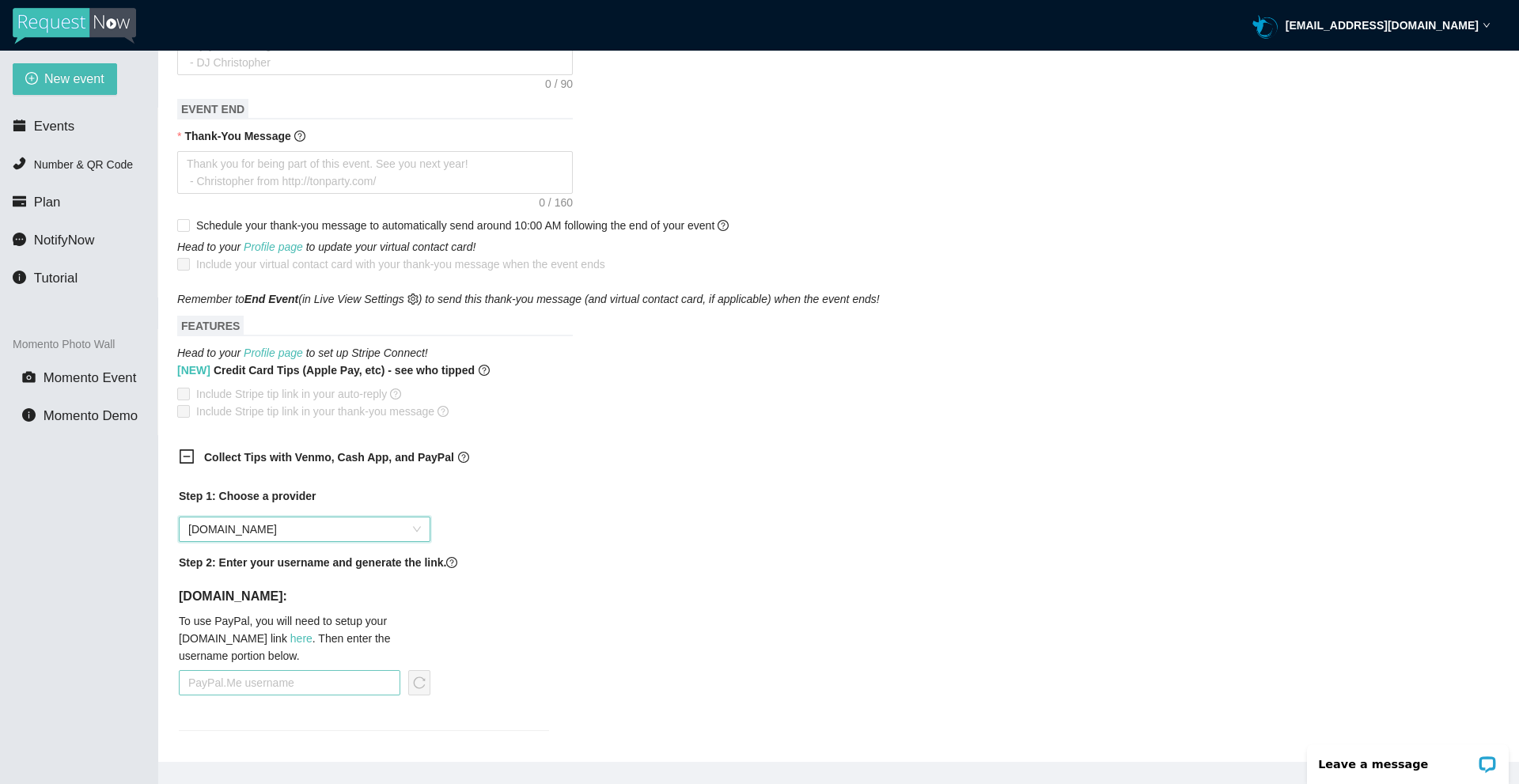
scroll to position [791, 0]
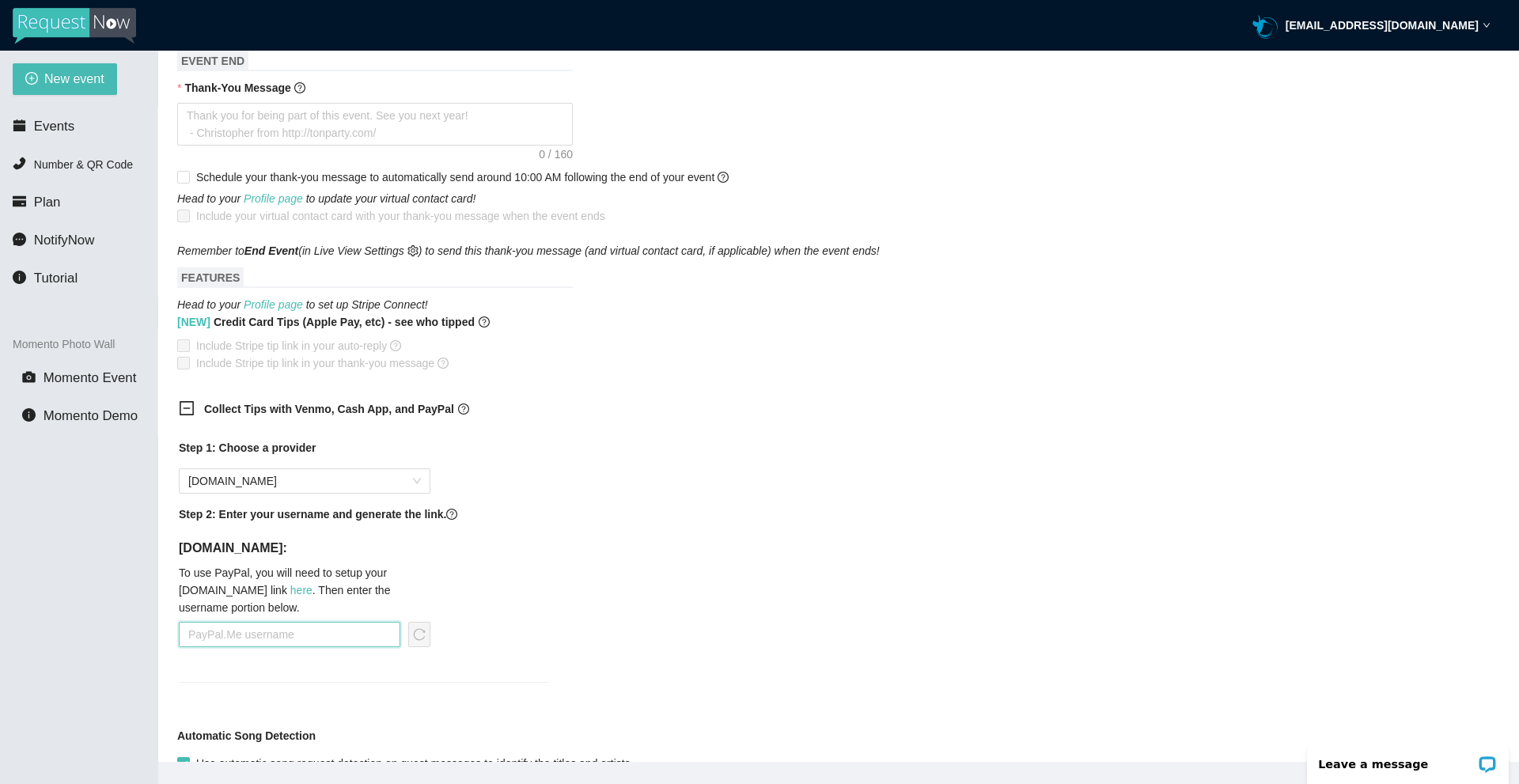
click at [251, 636] on input "text" at bounding box center [290, 634] width 222 height 26
type input "M"
type input "mail@pastorseancondranoffice.org"
click at [394, 597] on h4 "To use PayPal, you will need to setup your PayPal.me link here . Then enter the…" at bounding box center [305, 589] width 252 height 52
click at [418, 635] on icon "reload" at bounding box center [419, 634] width 12 height 12
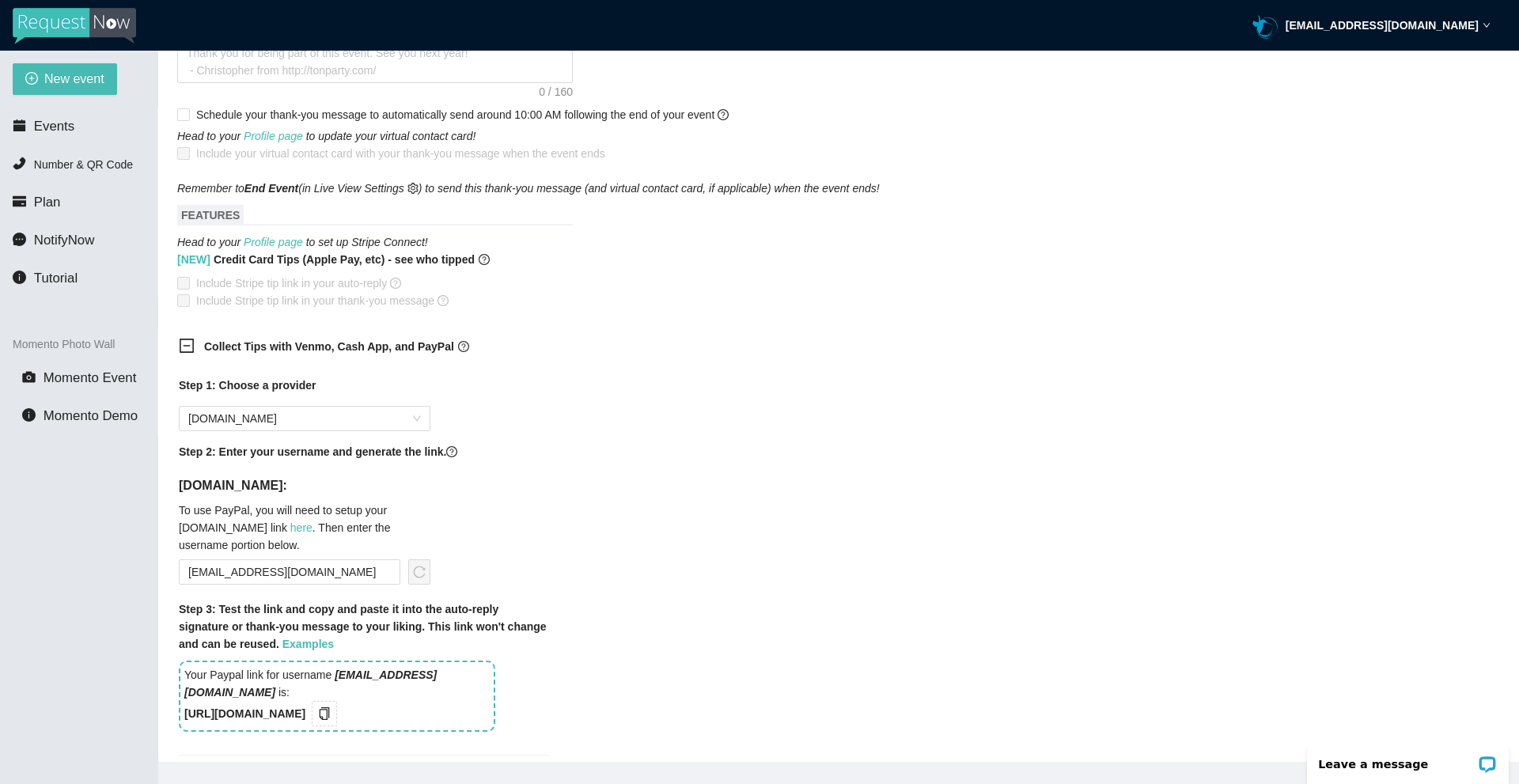
scroll to position [949, 0]
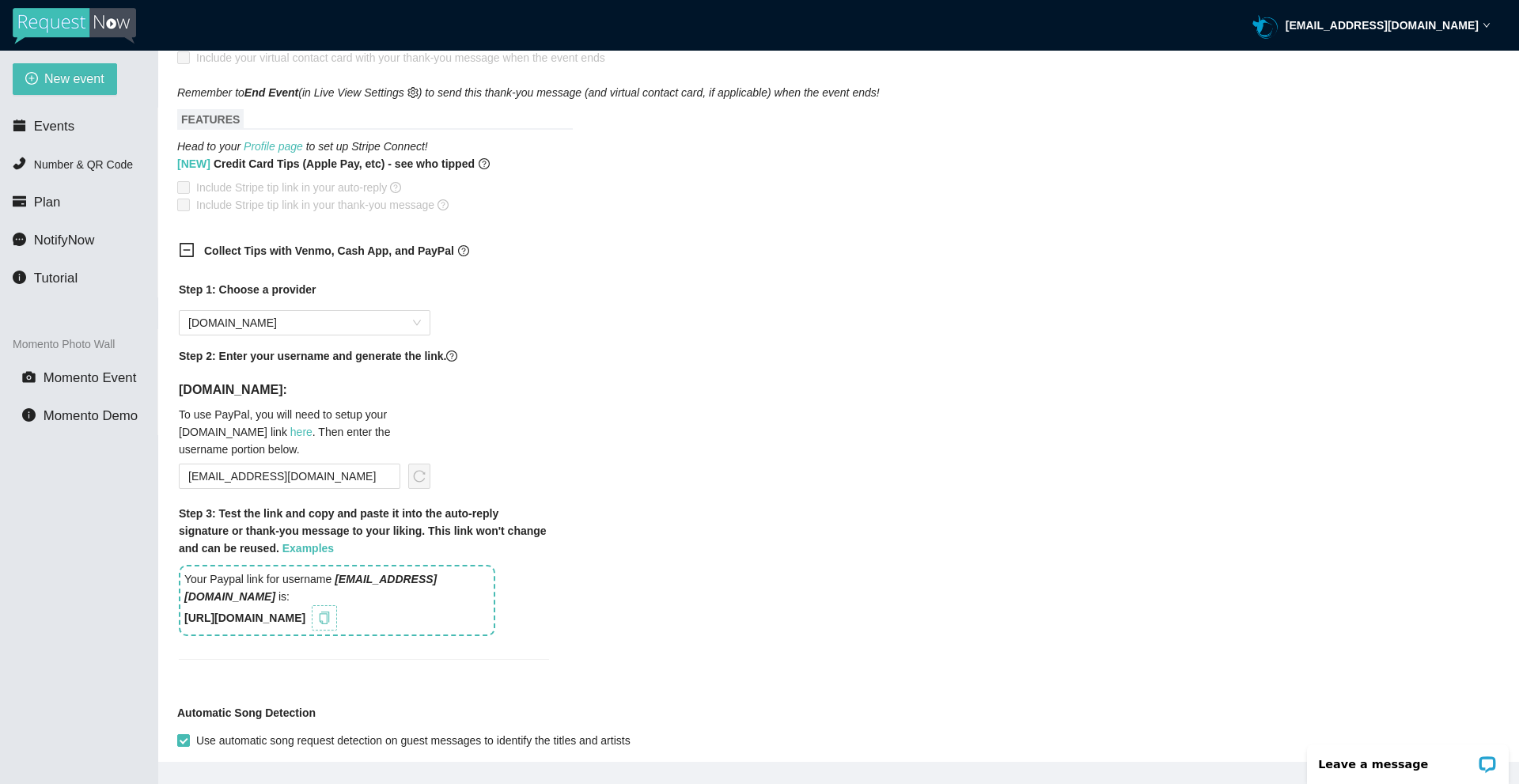
click at [330, 620] on icon "copy" at bounding box center [324, 618] width 12 height 12
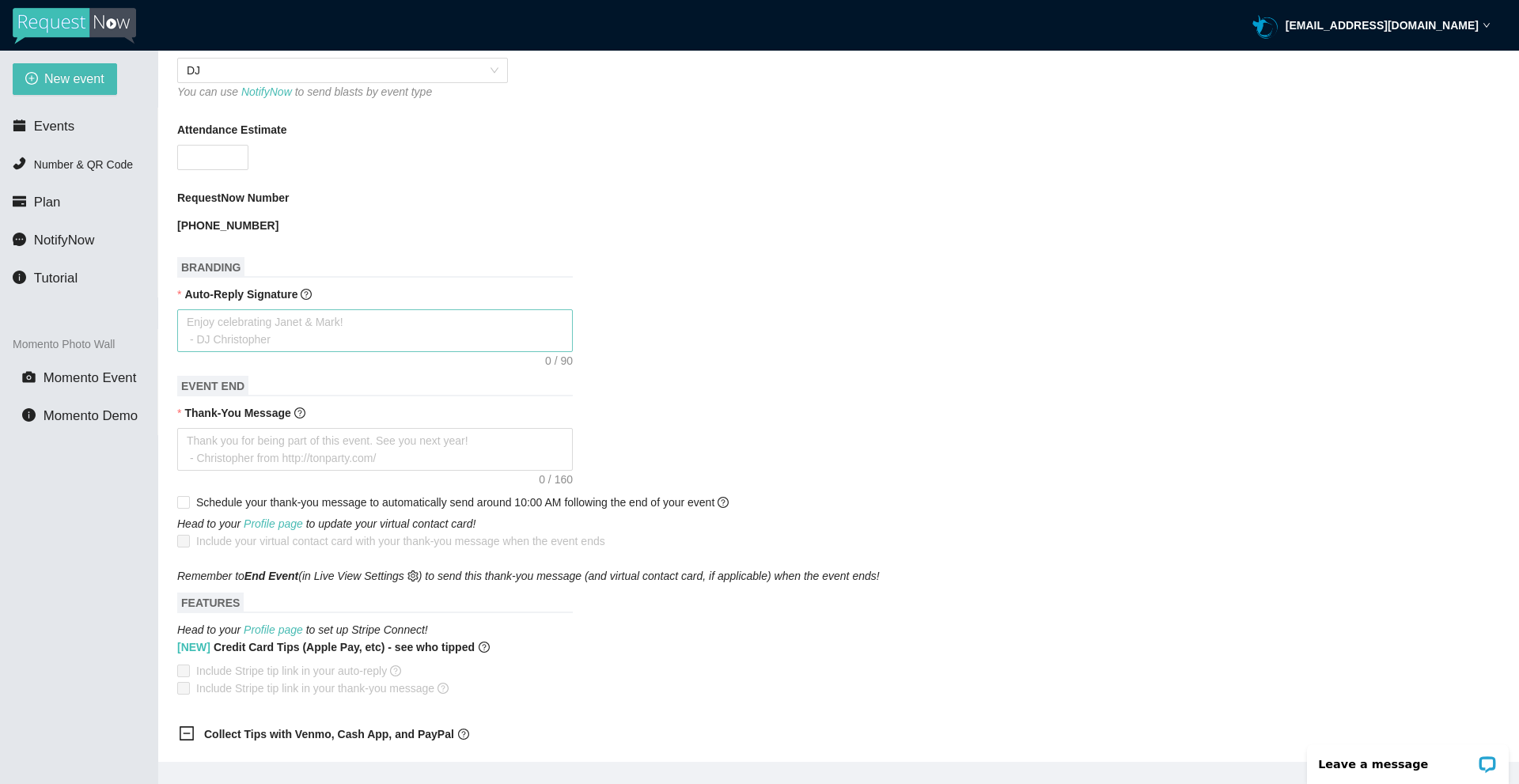
scroll to position [474, 0]
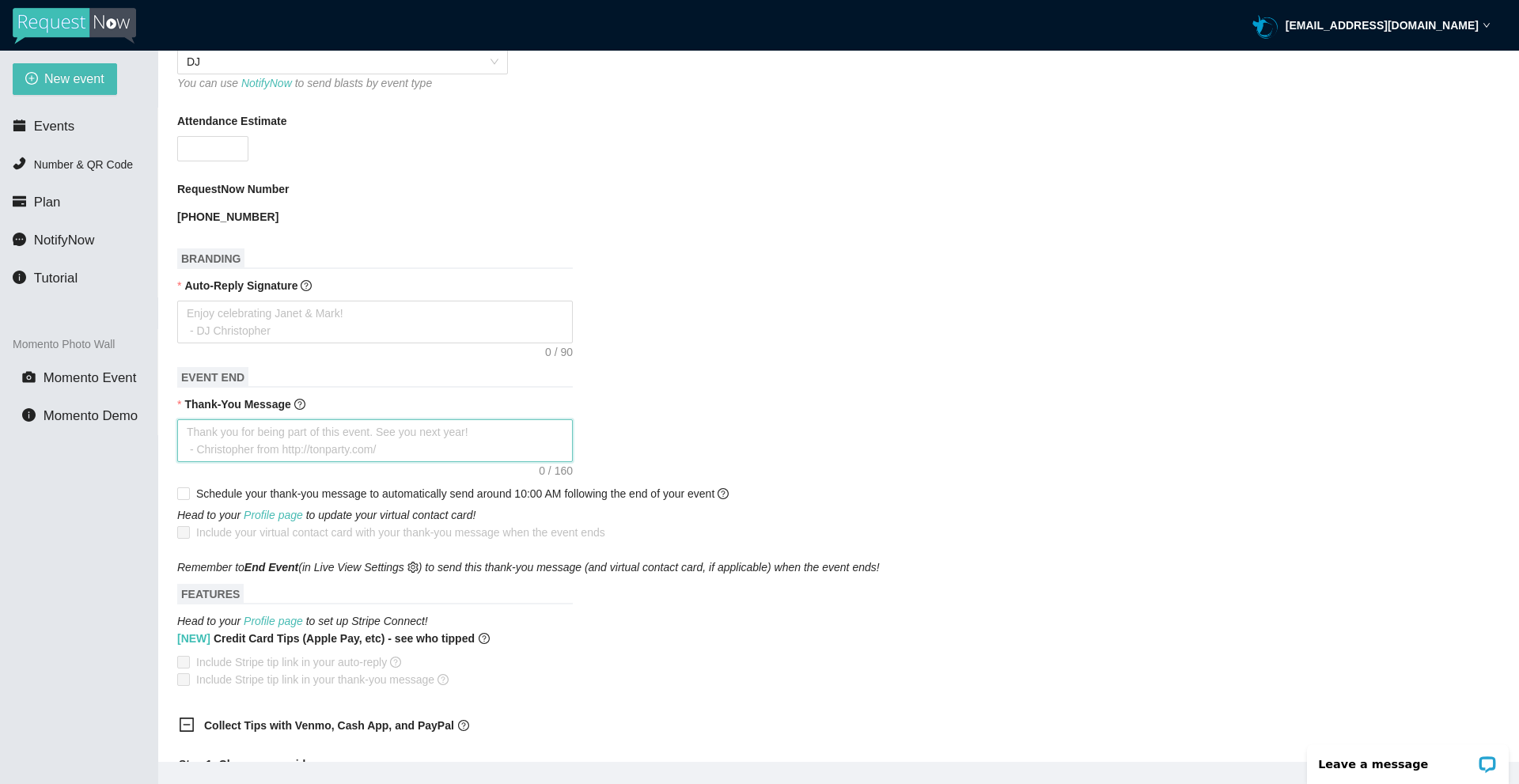
click at [364, 440] on textarea "Thank-You Message" at bounding box center [375, 440] width 396 height 43
type textarea "T"
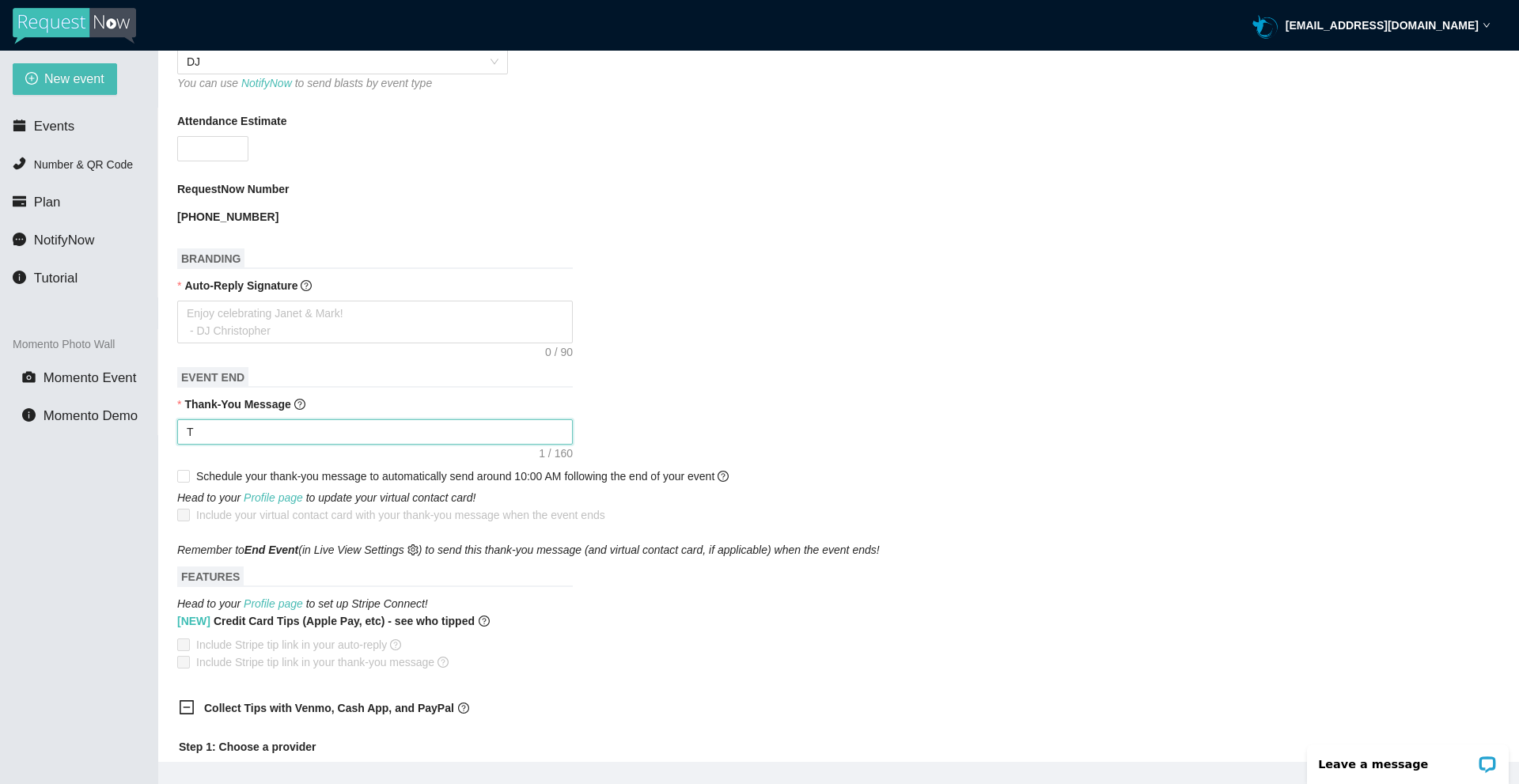
type textarea "Th"
type textarea "Tha"
type textarea "Than"
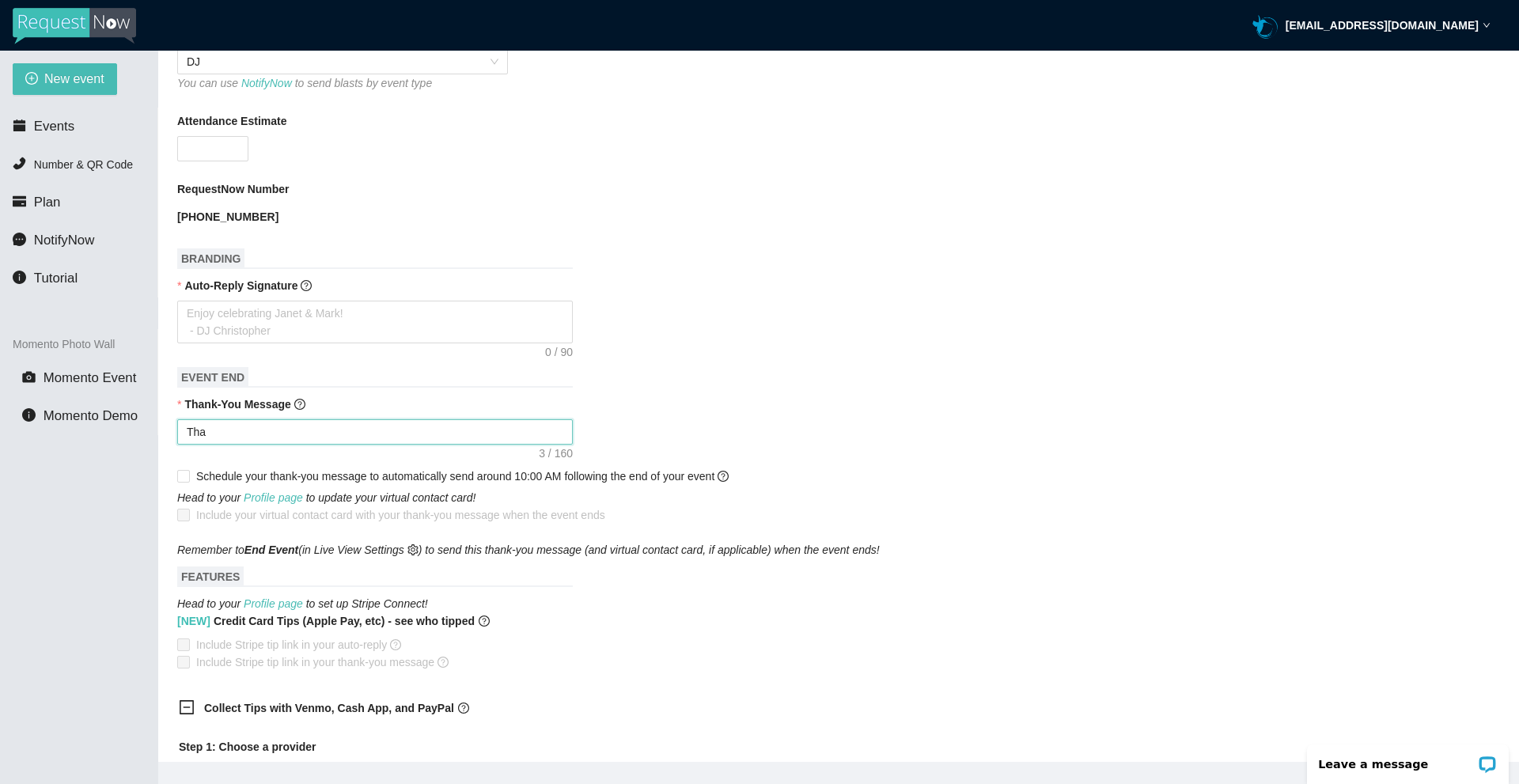
type textarea "Than"
type textarea "Thank"
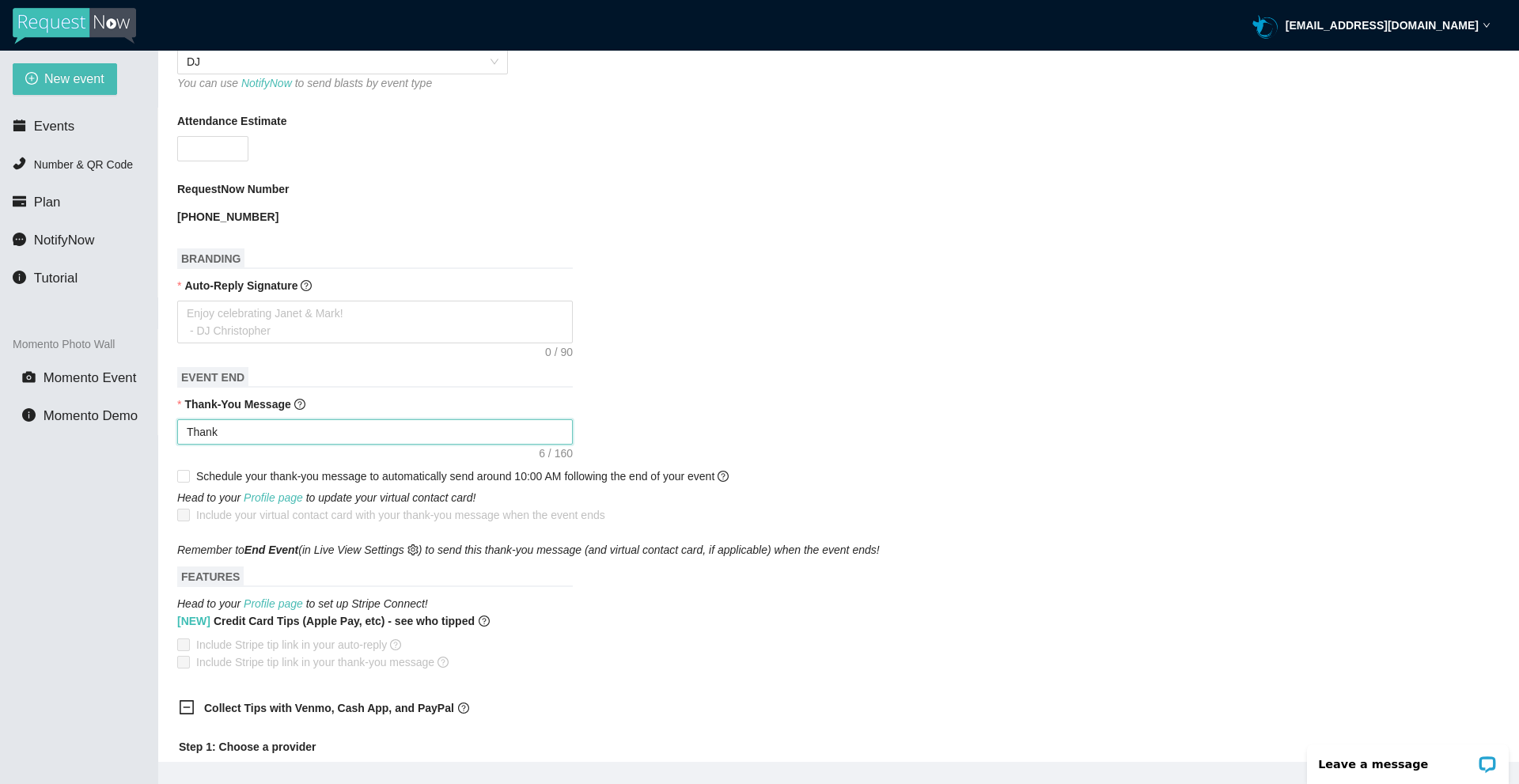
type textarea "Thank y"
type textarea "Thank yo"
type textarea "Thank you"
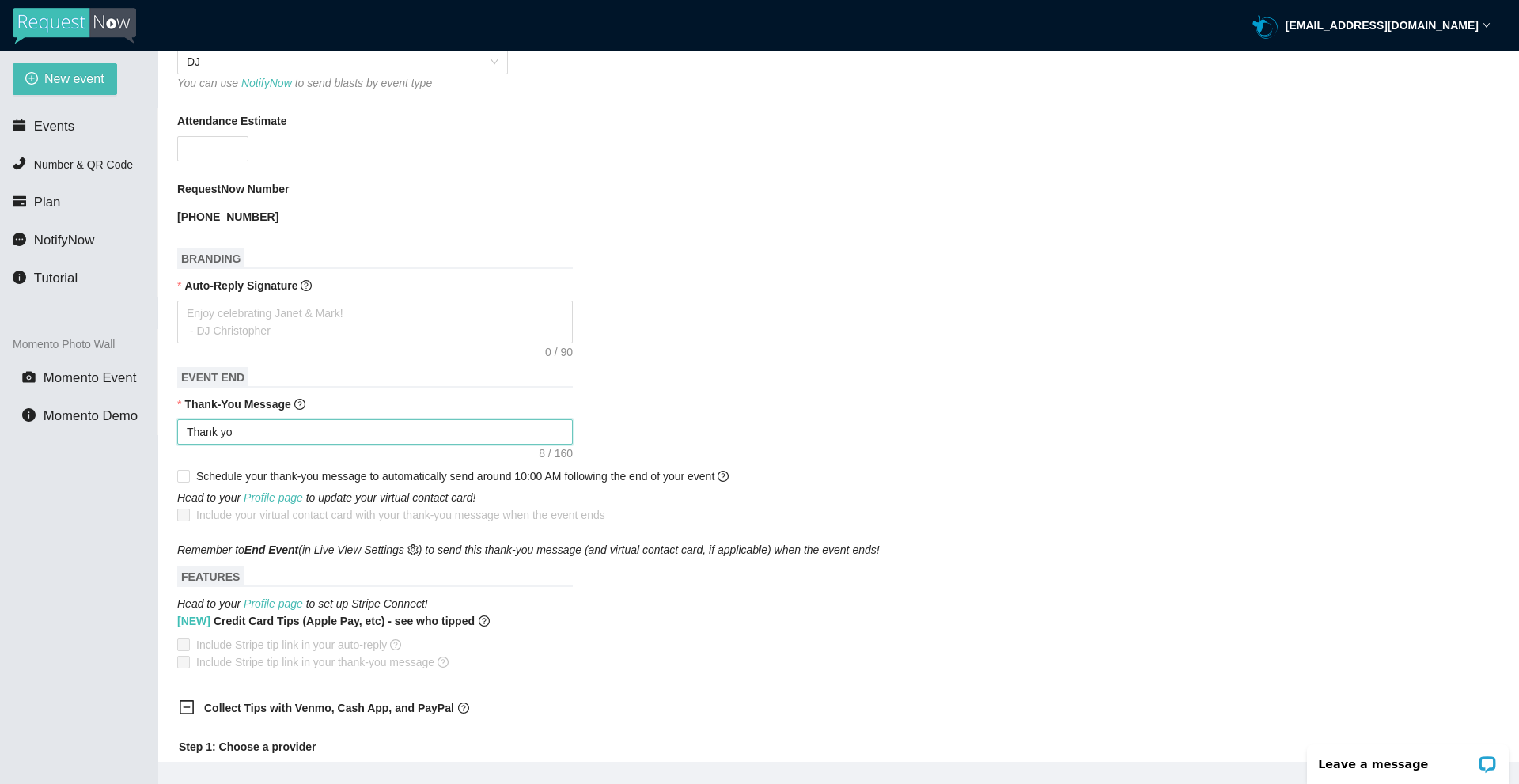
type textarea "Thank you"
type textarea "Thank you f"
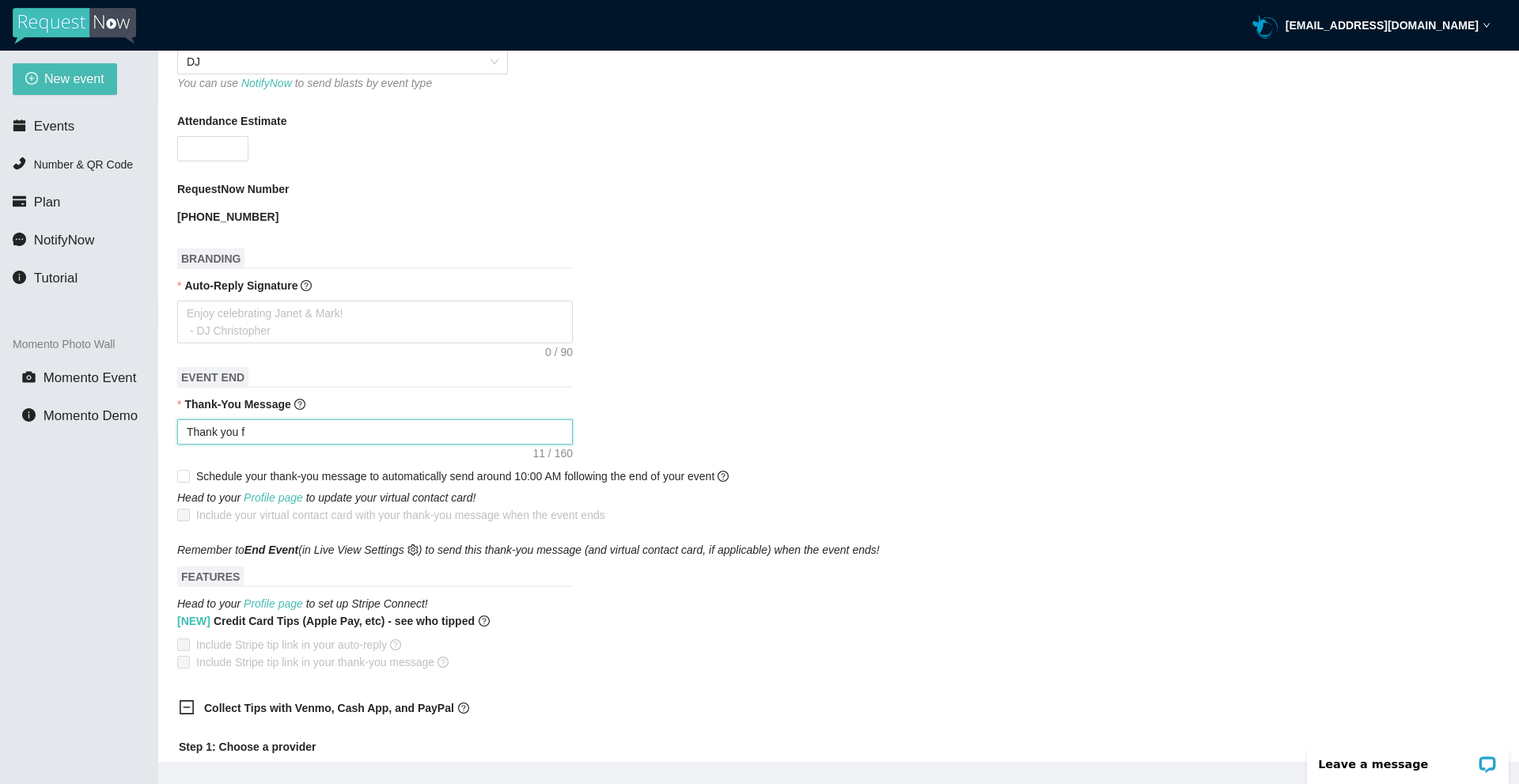
type textarea "Thank you fo"
type textarea "Thank you for"
type textarea "Thank you for b"
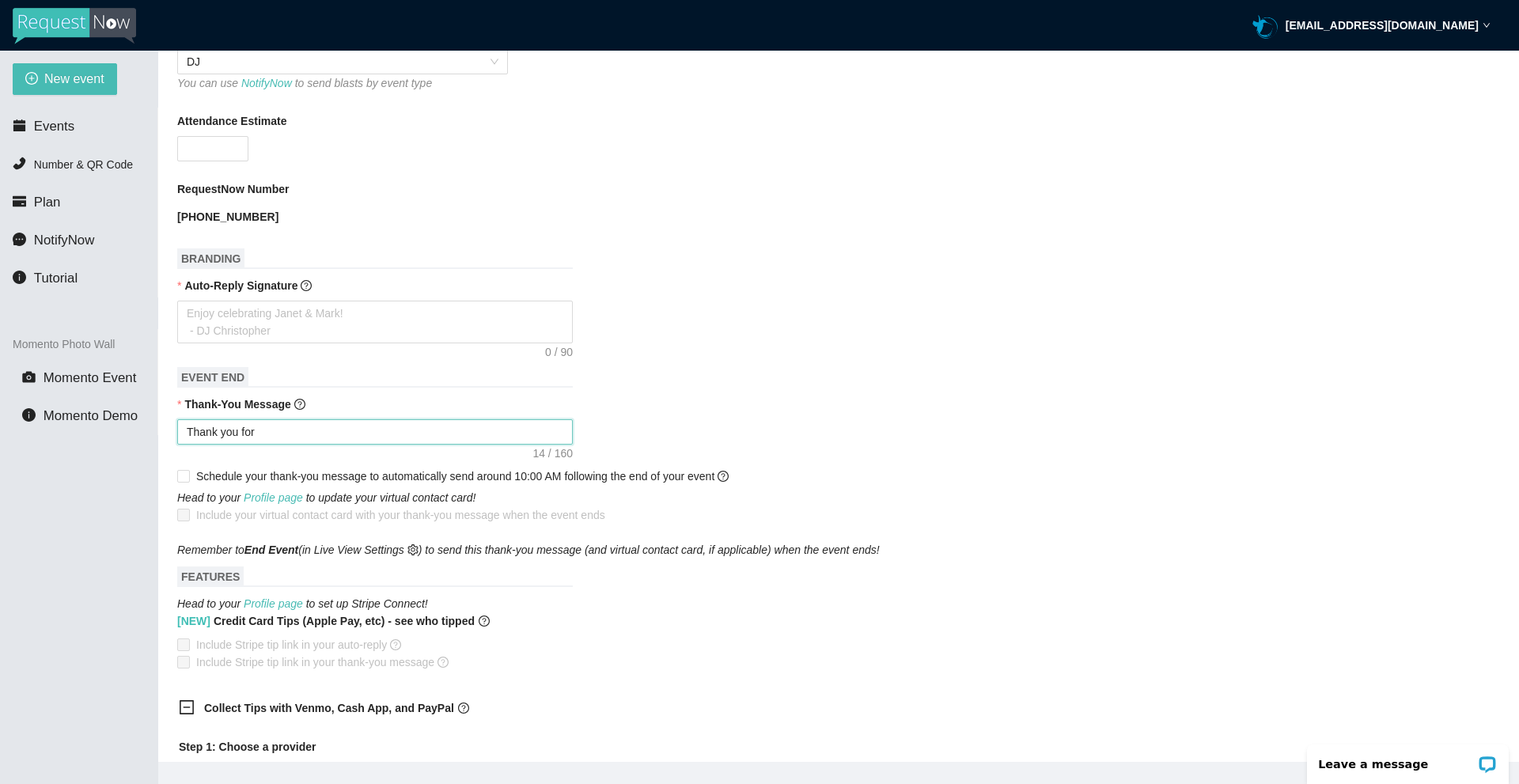
type textarea "Thank you for b"
type textarea "Thank you for be"
type textarea "Thank you for bei"
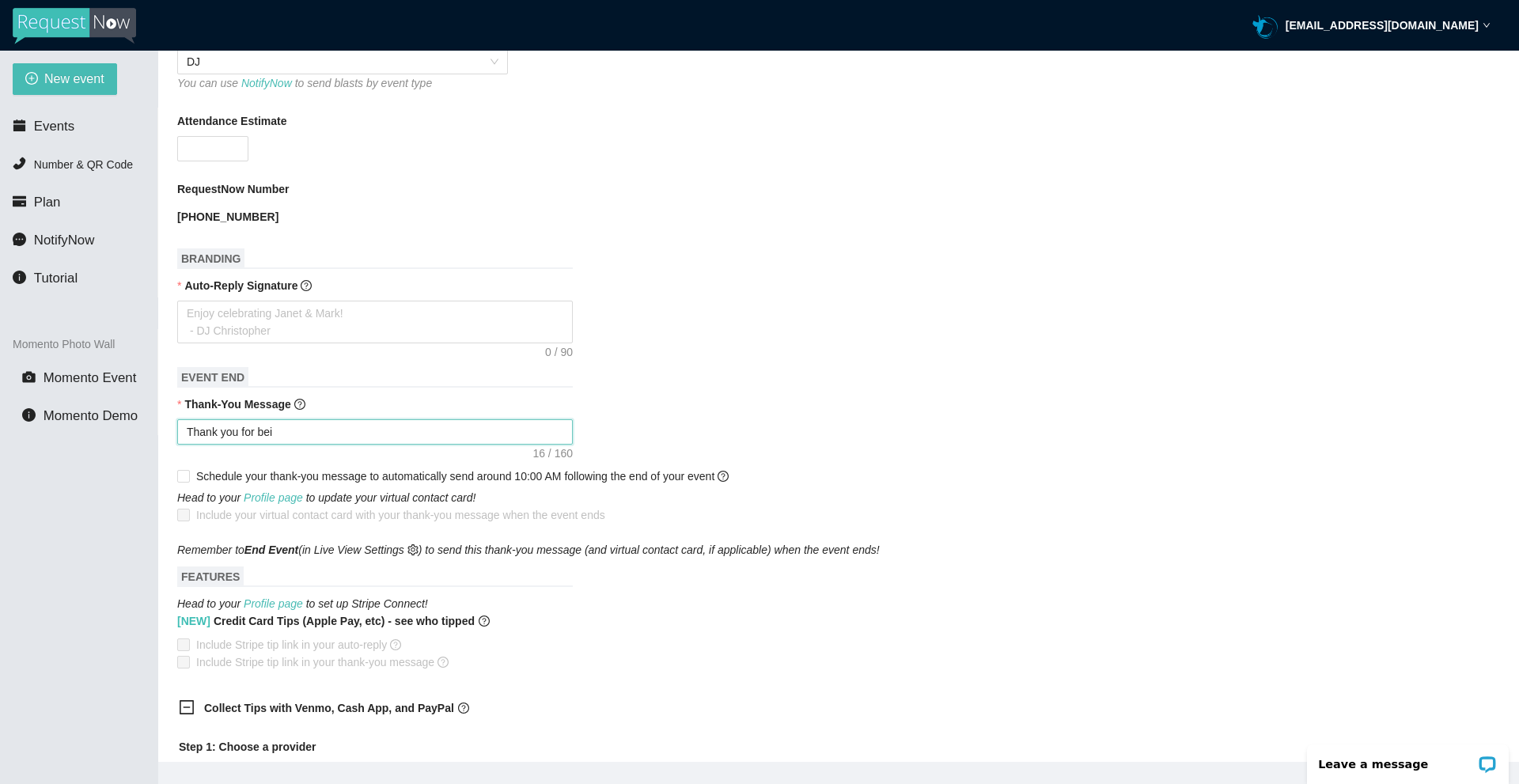
type textarea "Thank you for bein"
type textarea "Thank you for being"
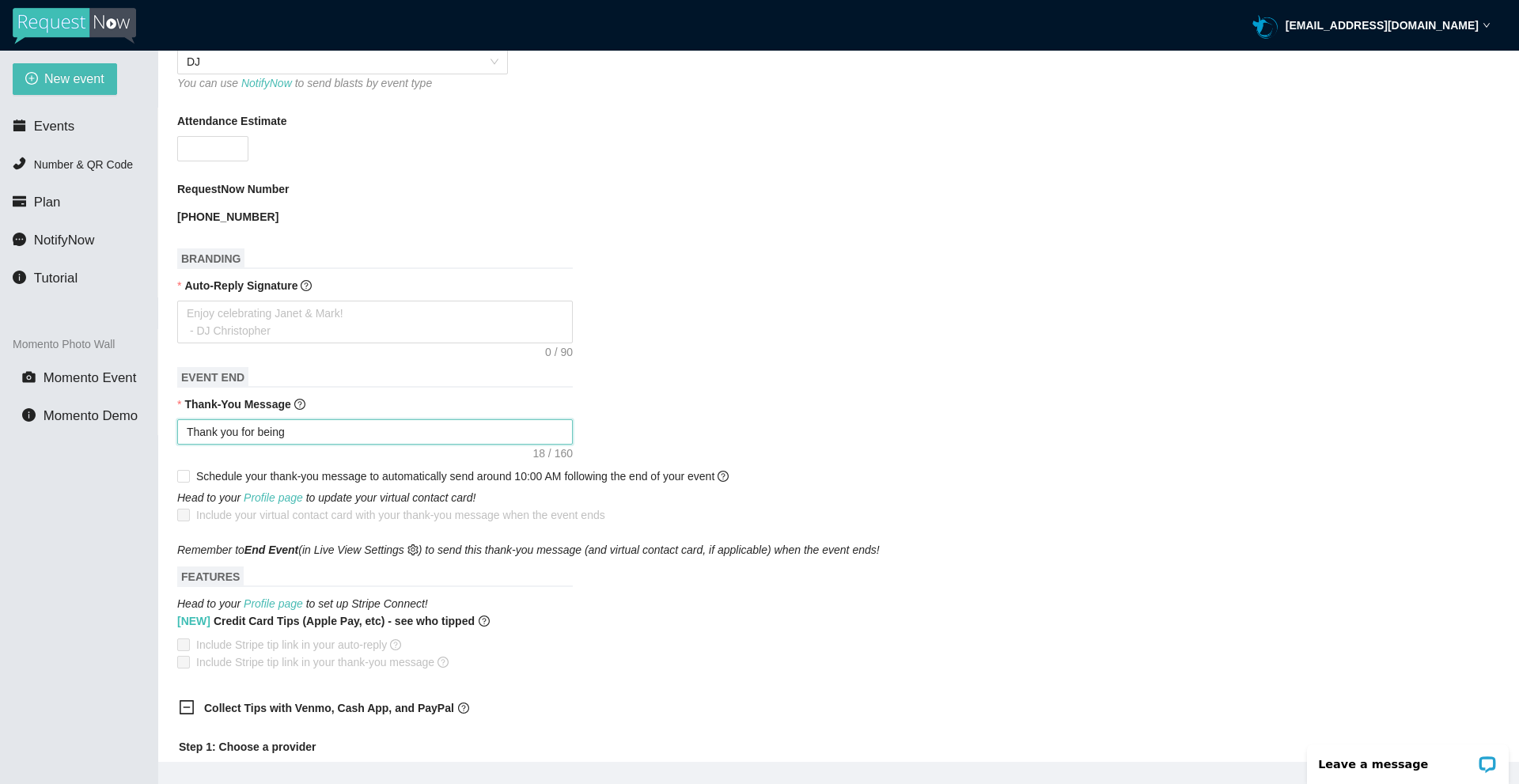
type textarea "Thank you for being"
type textarea "Thank you for being p"
type textarea "Thank you for being pa"
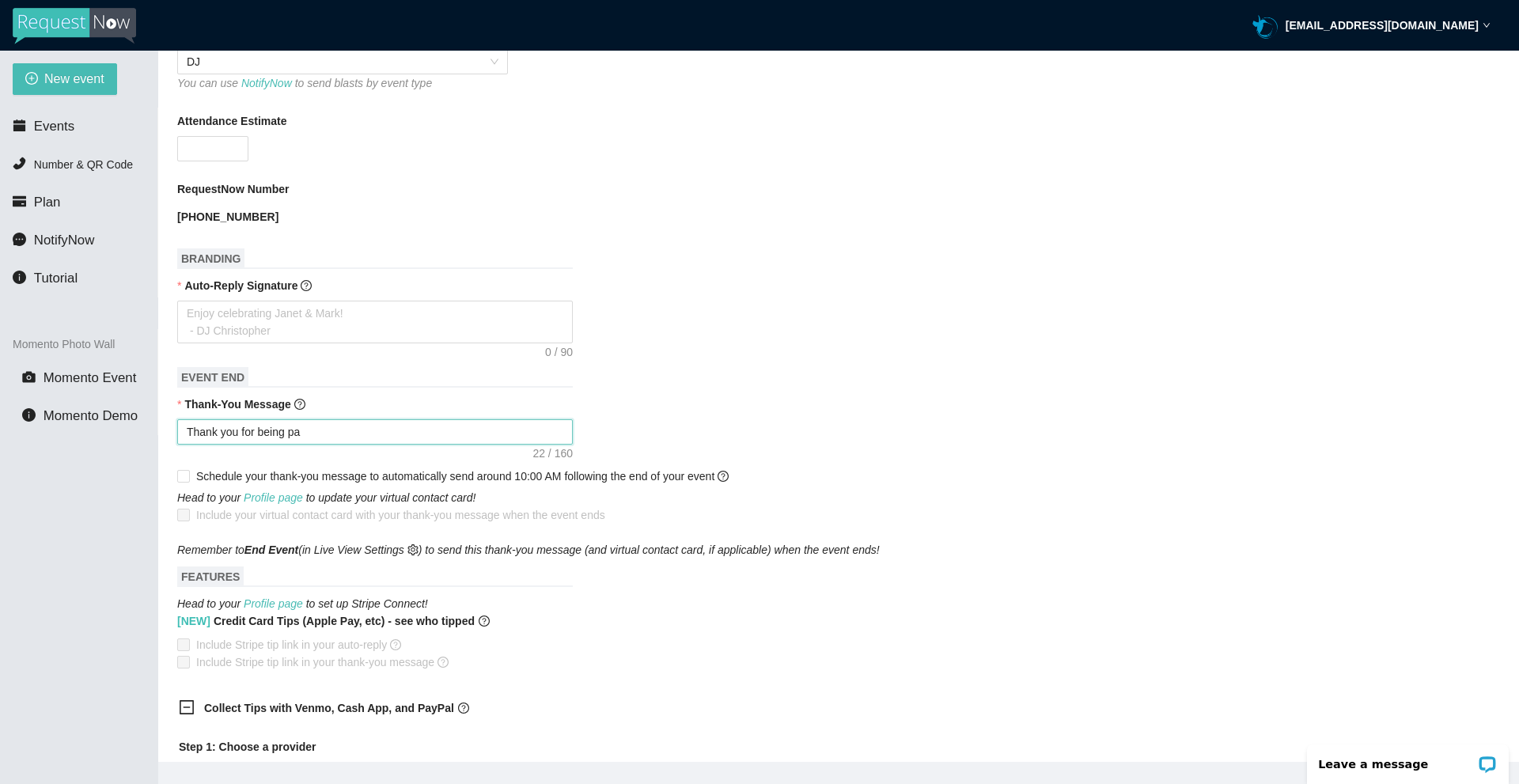
type textarea "Thank you for being par"
type textarea "Thank you for being part"
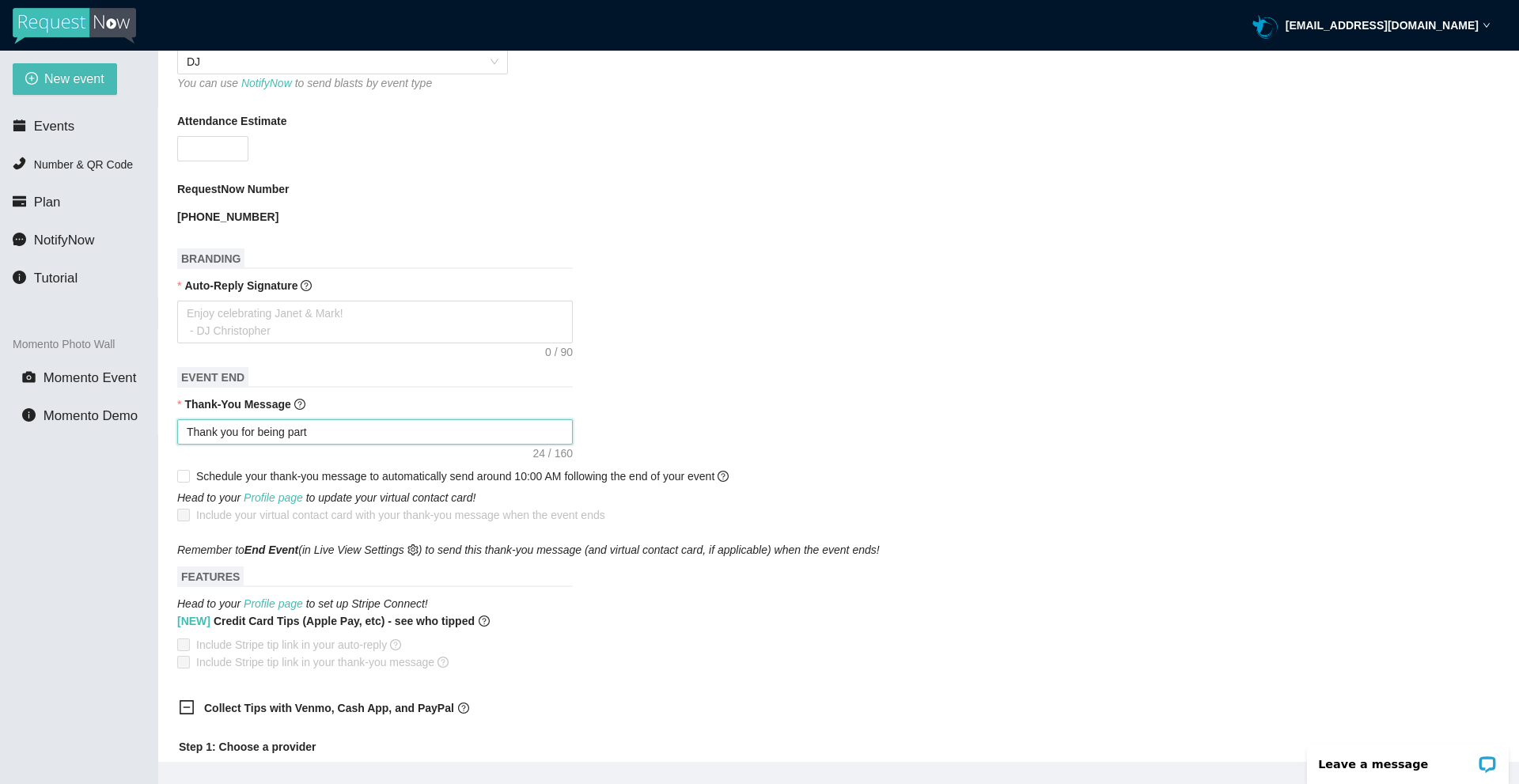
type textarea "Thank you for being part"
type textarea "Thank you for being part o"
type textarea "Thank you for being part of"
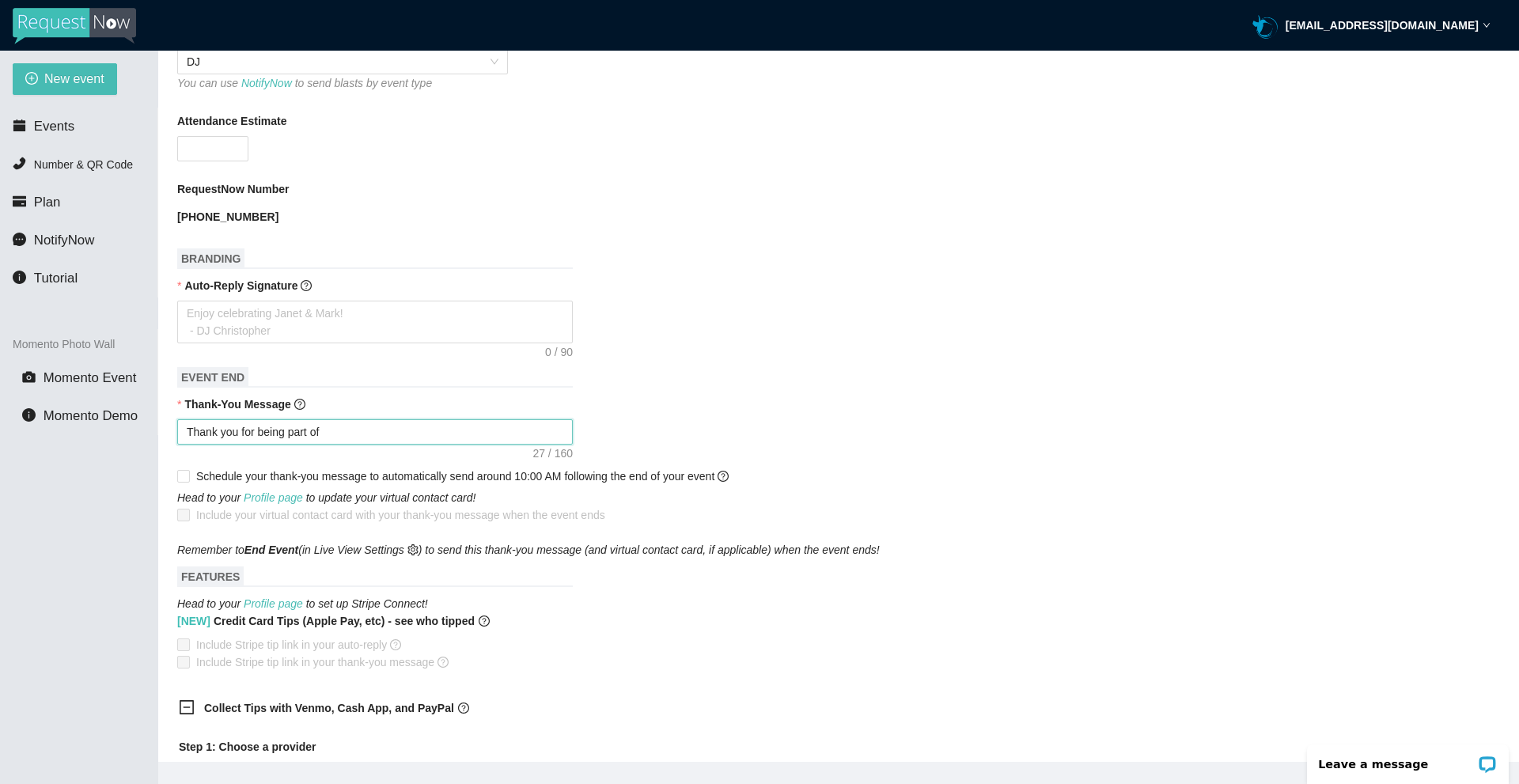
type textarea "Thank you for being part of"
type textarea "Thank you for being part of t"
type textarea "Thank you for being part of th"
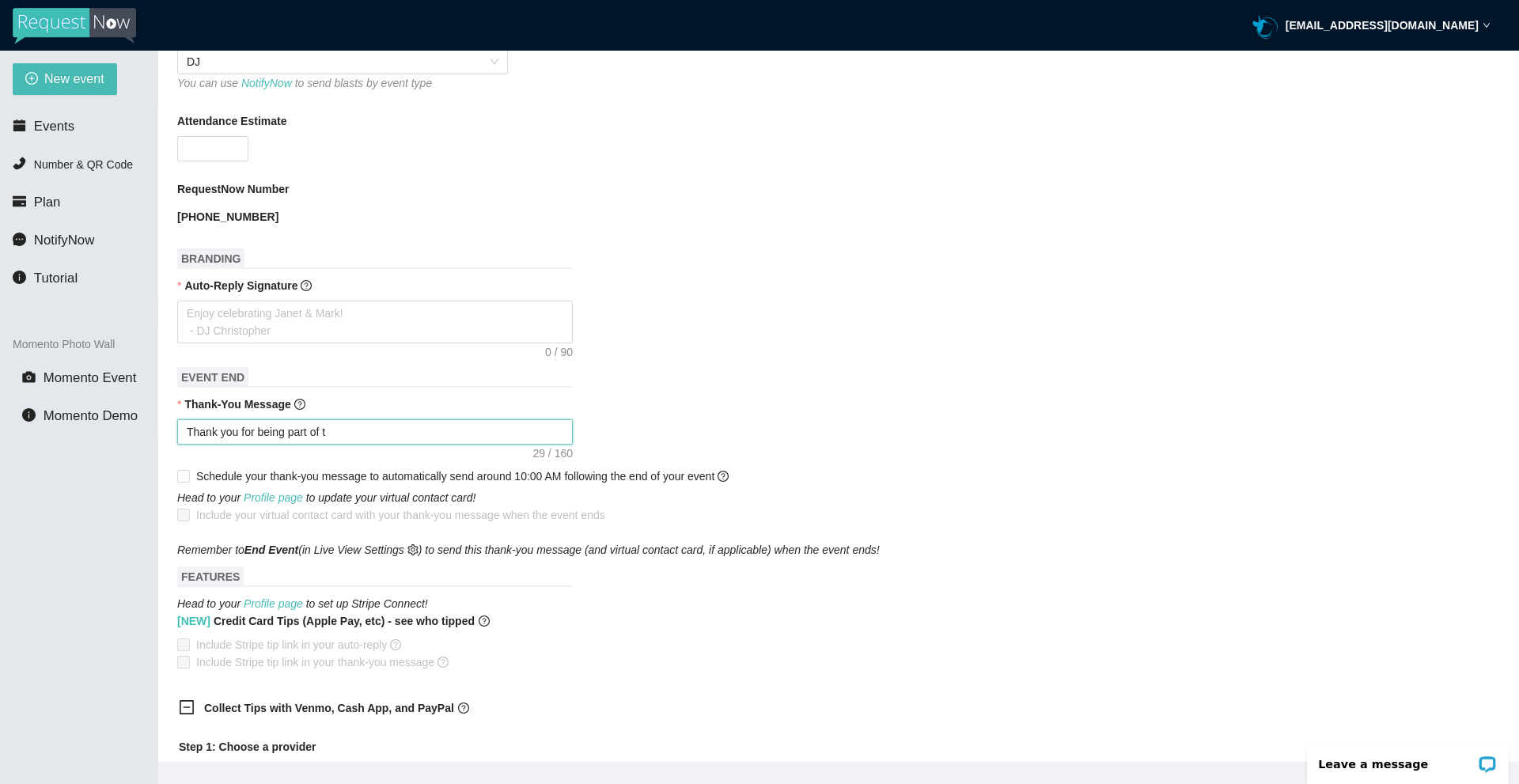
type textarea "Thank you for being part of th"
type textarea "Thank you for being part of thi"
type textarea "Thank you for being part of this"
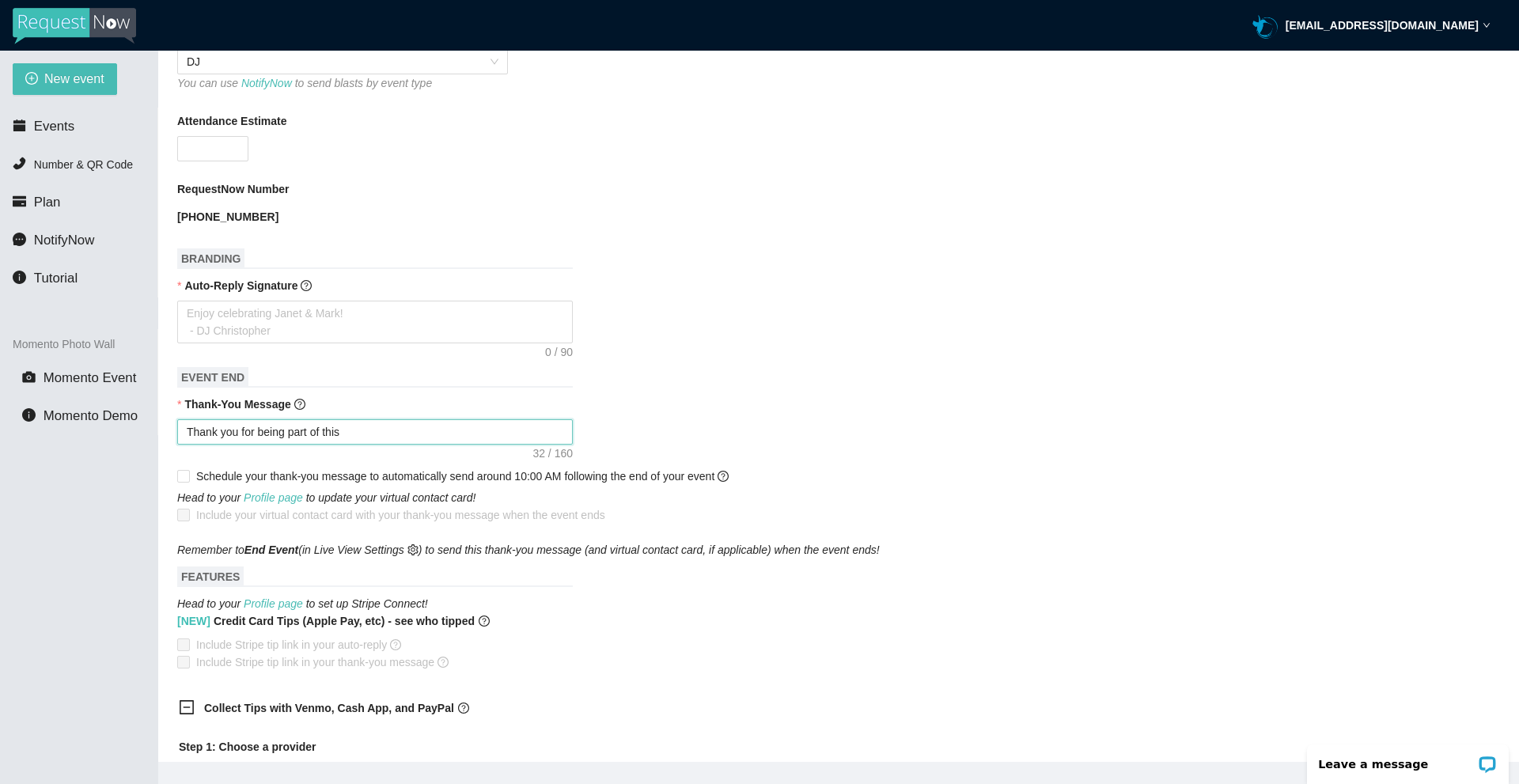
type textarea "Thank you for being part of this"
type textarea "Thank you for being part of this e"
type textarea "Thank you for being part of this ev"
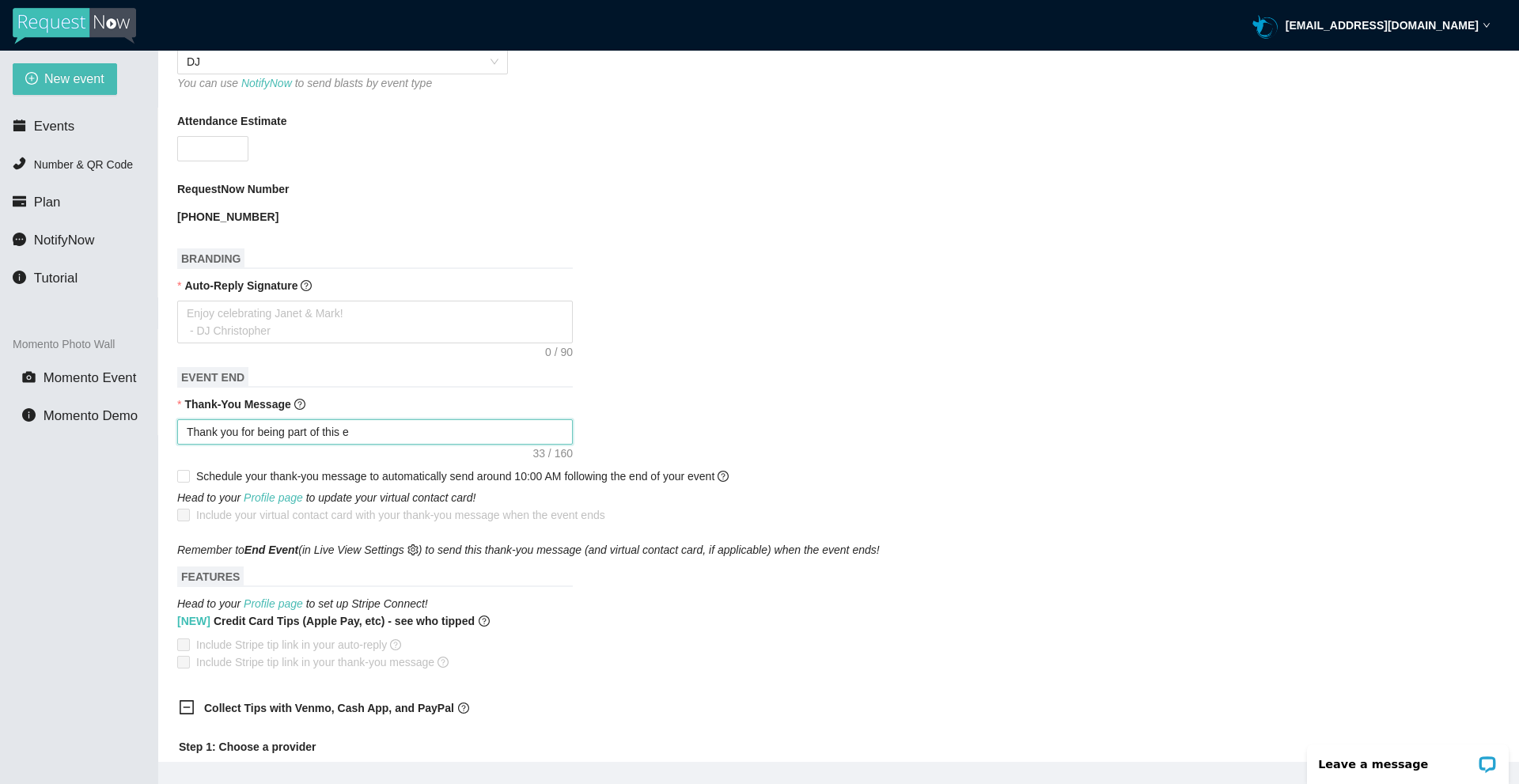
type textarea "Thank you for being part of this ev"
type textarea "Thank you for being part of this eve"
type textarea "Thank you for being part of this even"
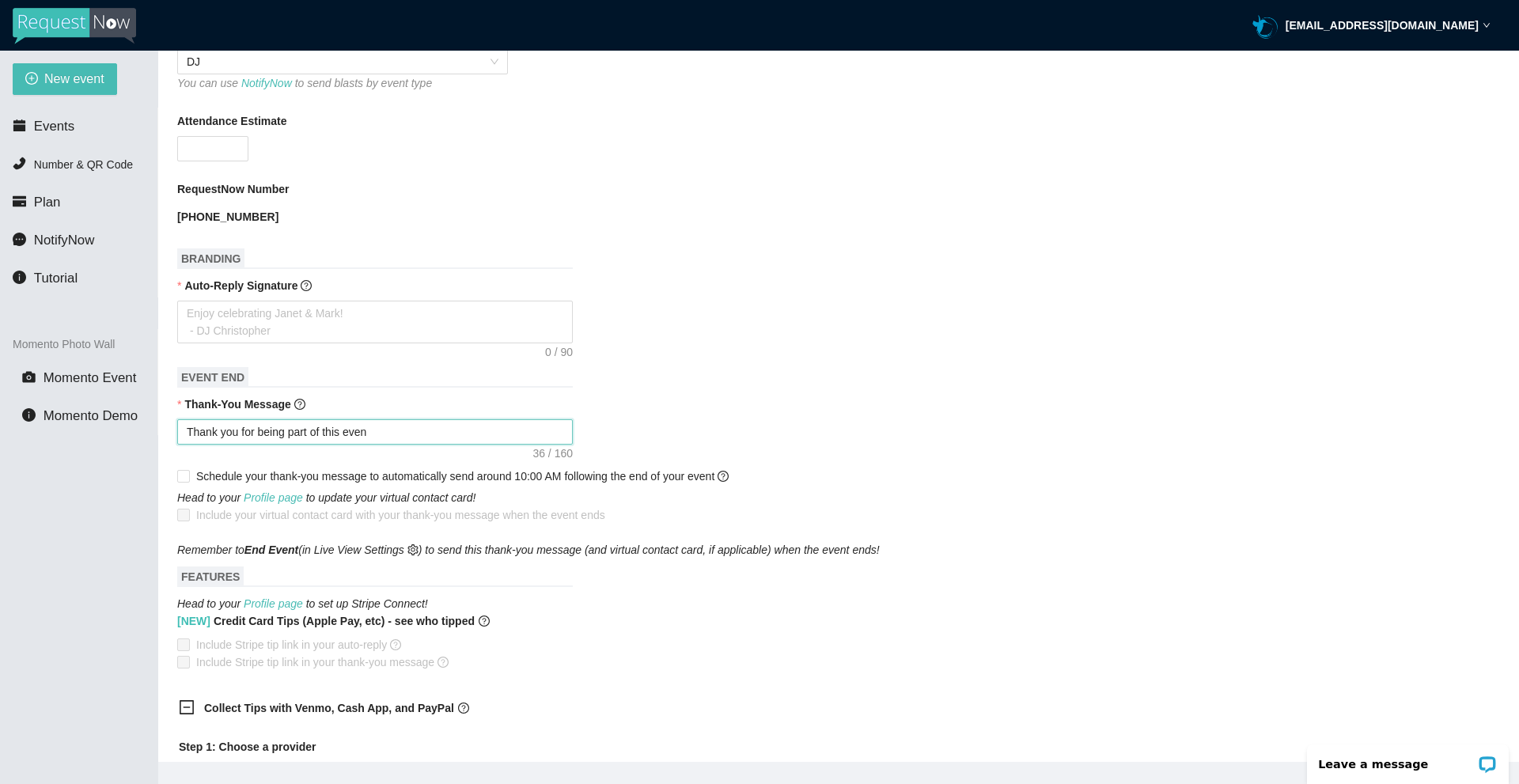
type textarea "Thank you for being part of this event"
type textarea "Thank you for being part of this event,"
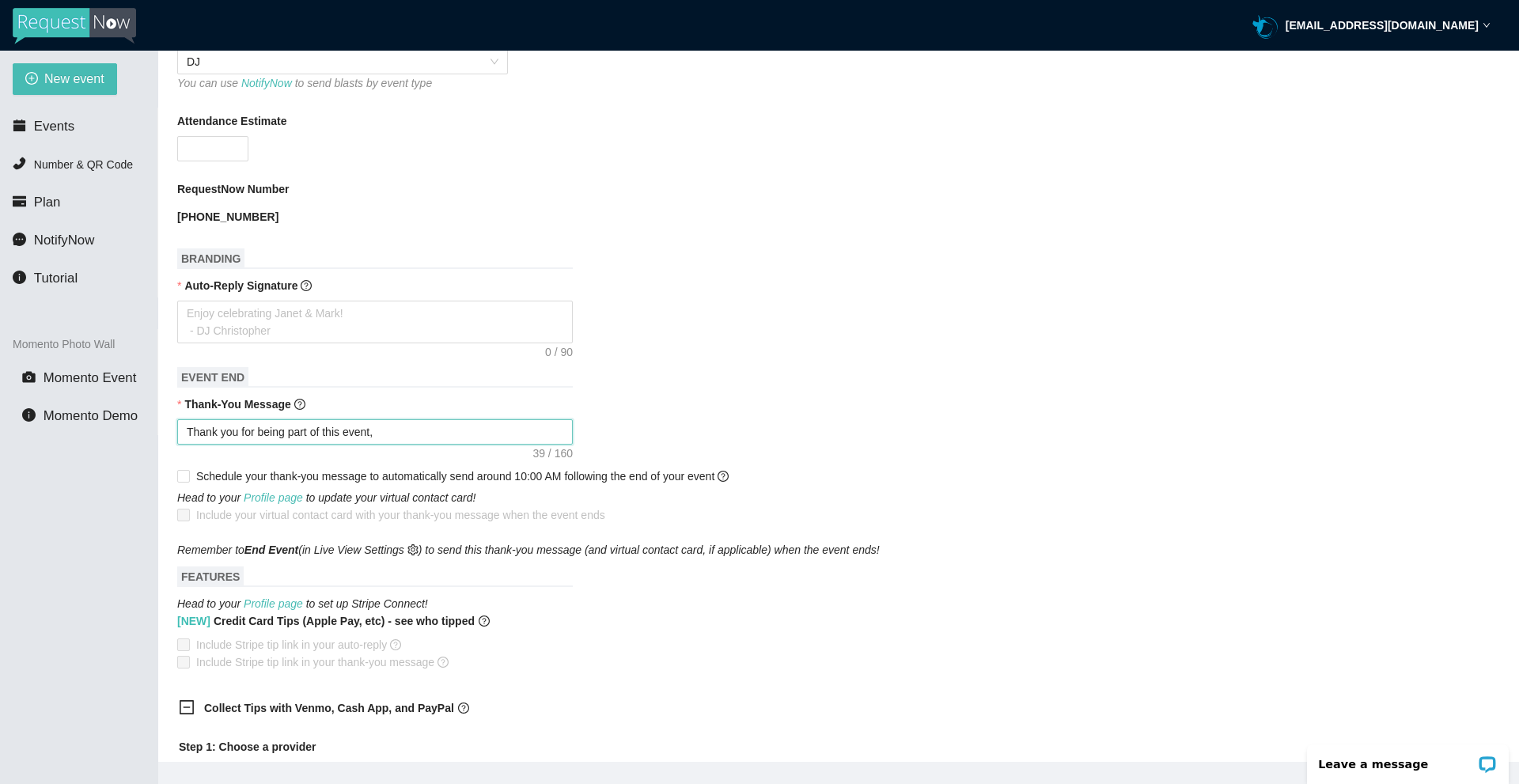
type textarea "Thank you for being part of this event,"
type textarea "Thank you for being part of this event, e"
type textarea "Thank you for being part of this event,"
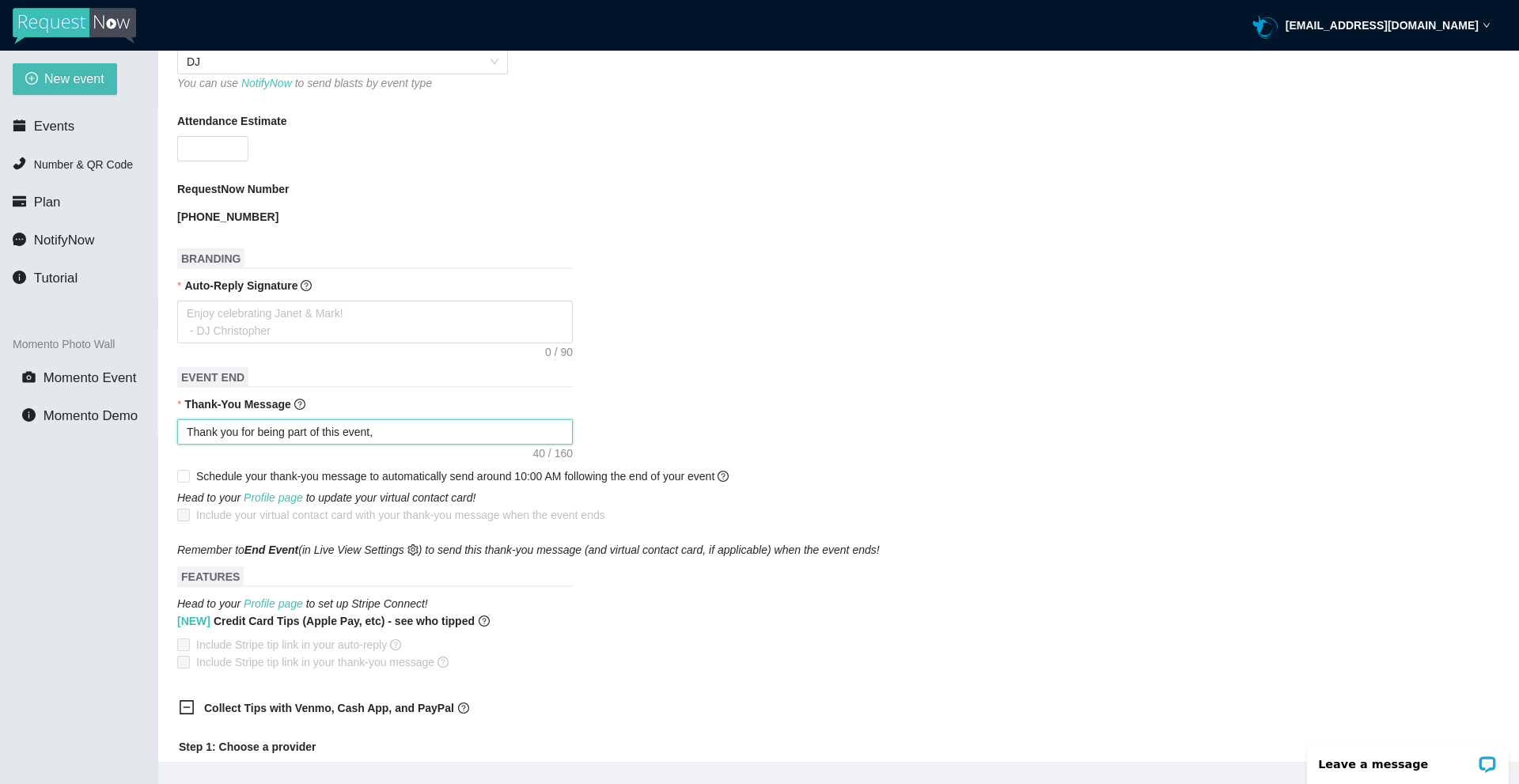
type textarea "Thank you for being part of this event, s"
type textarea "Thank you for being part of this event, se"
type textarea "Thank you for being part of this event, see"
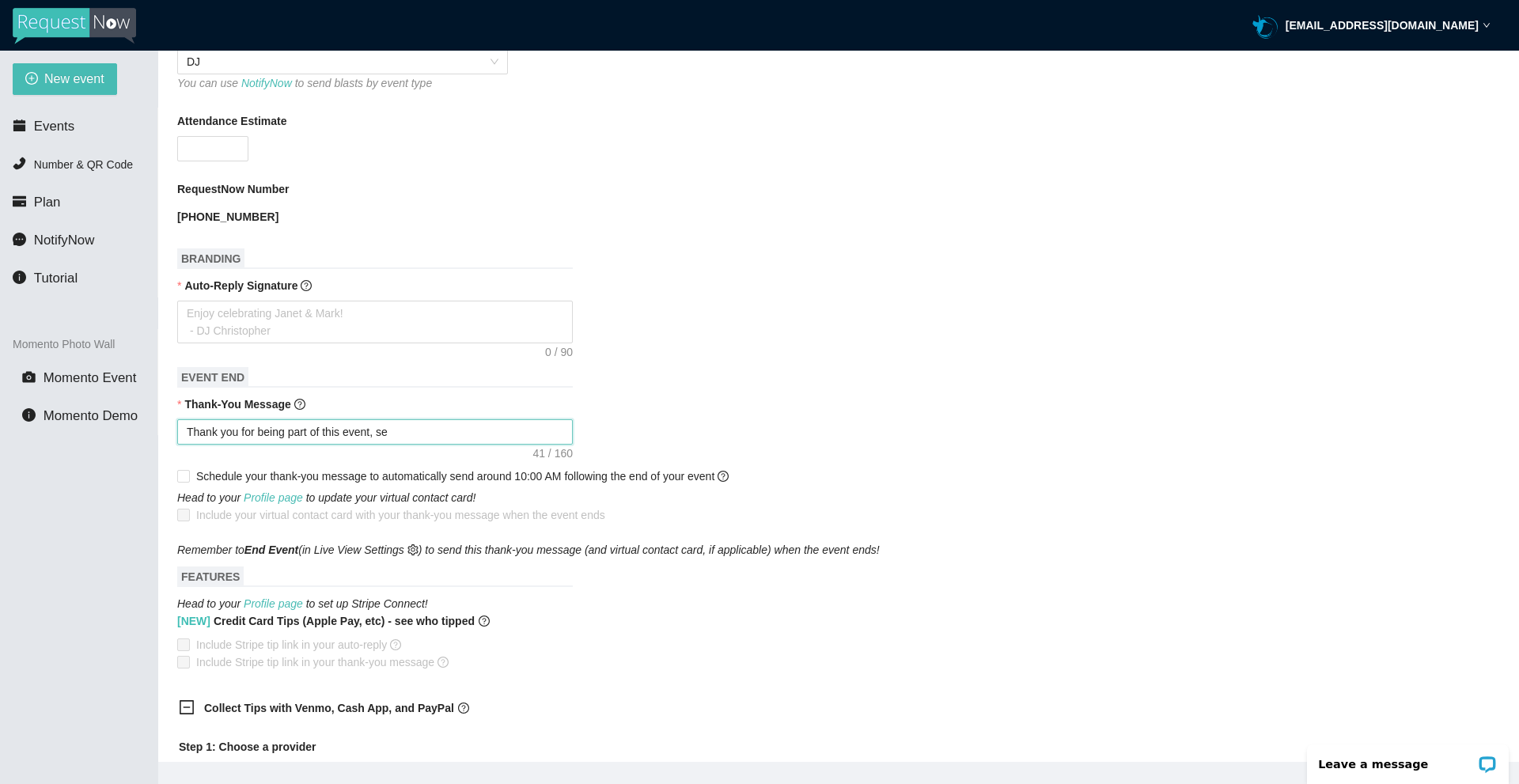
type textarea "Thank you for being part of this event, see"
type textarea "Thank you for being part of this event, see y"
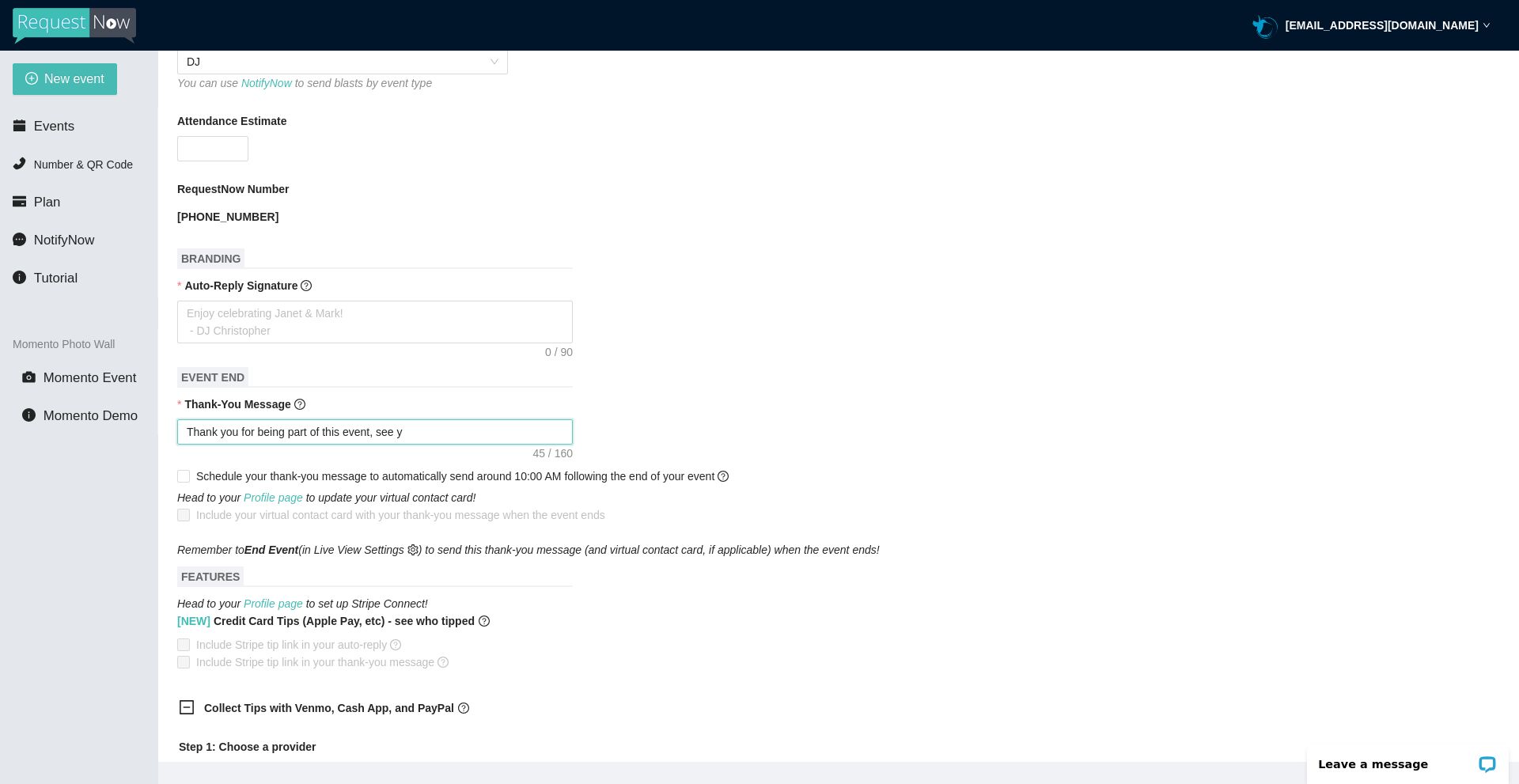
type textarea "Thank you for being part of this event, see yo"
type textarea "Thank you for being part of this event, see you"
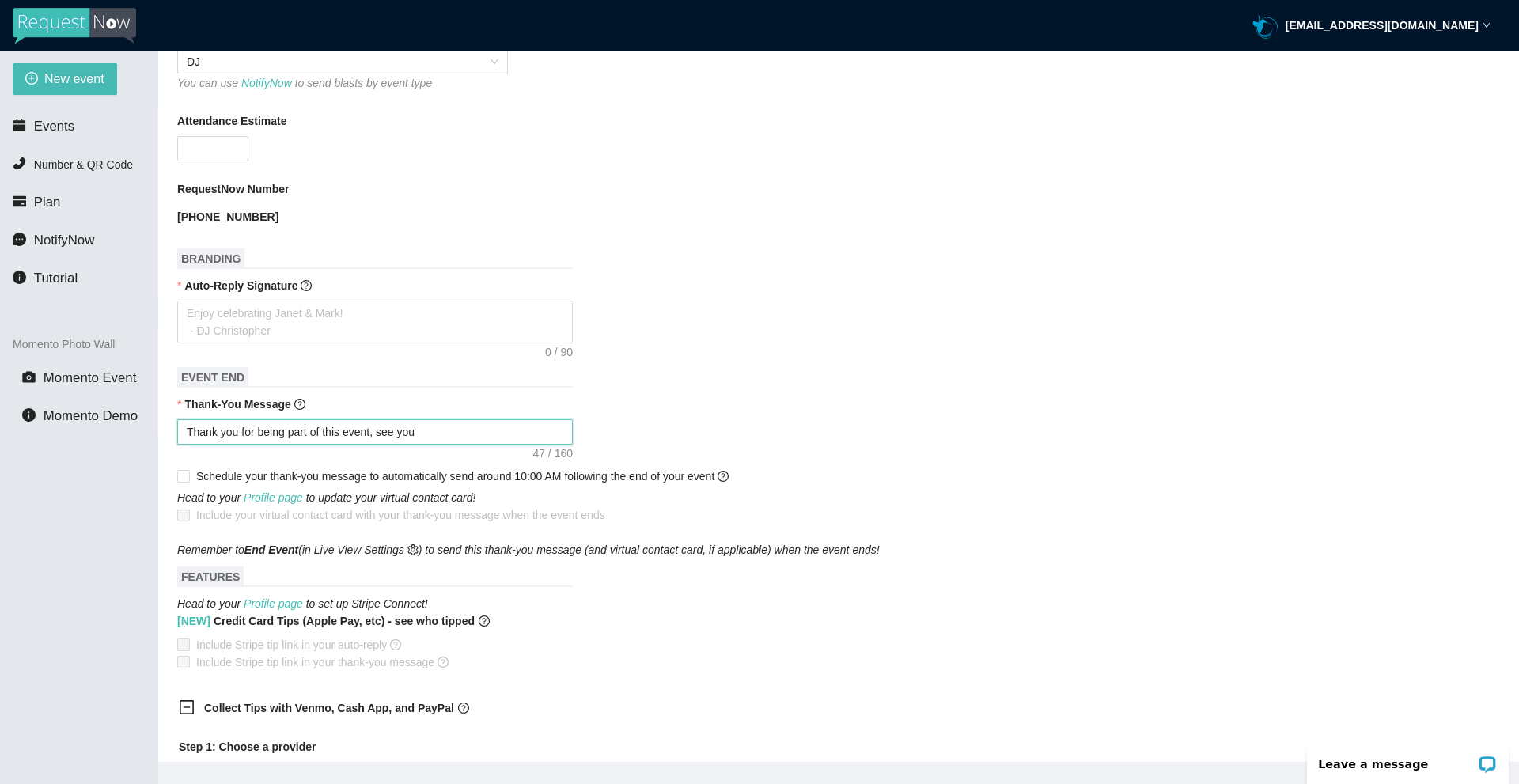
type textarea "Thank you for being part of this event, see you"
type textarea "Thank you for being part of this event, see you n"
type textarea "Thank you for being part of this event, see you ne"
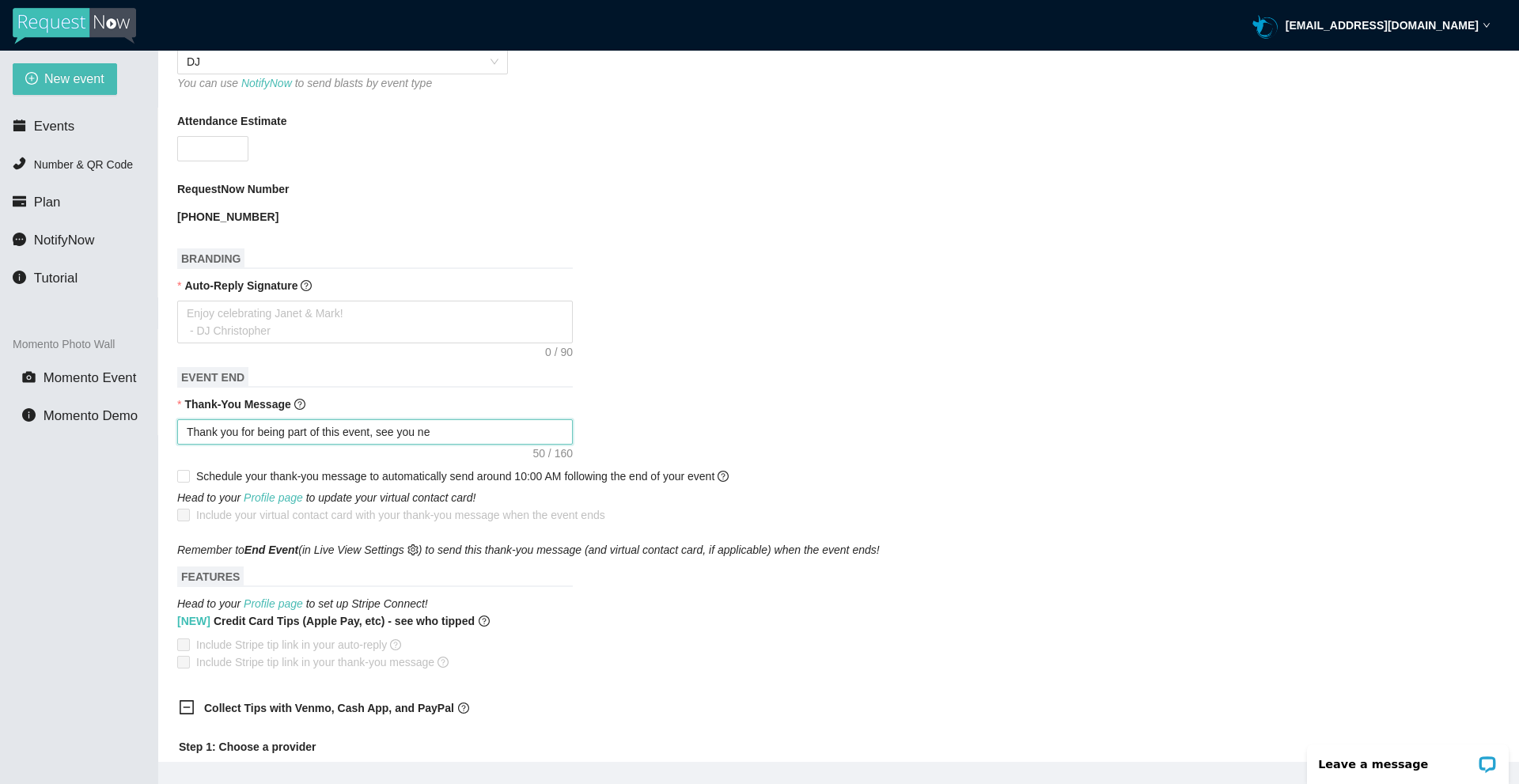
type textarea "Thank you for being part of this event, see you nex"
type textarea "Thank you for being part of this event, see you next"
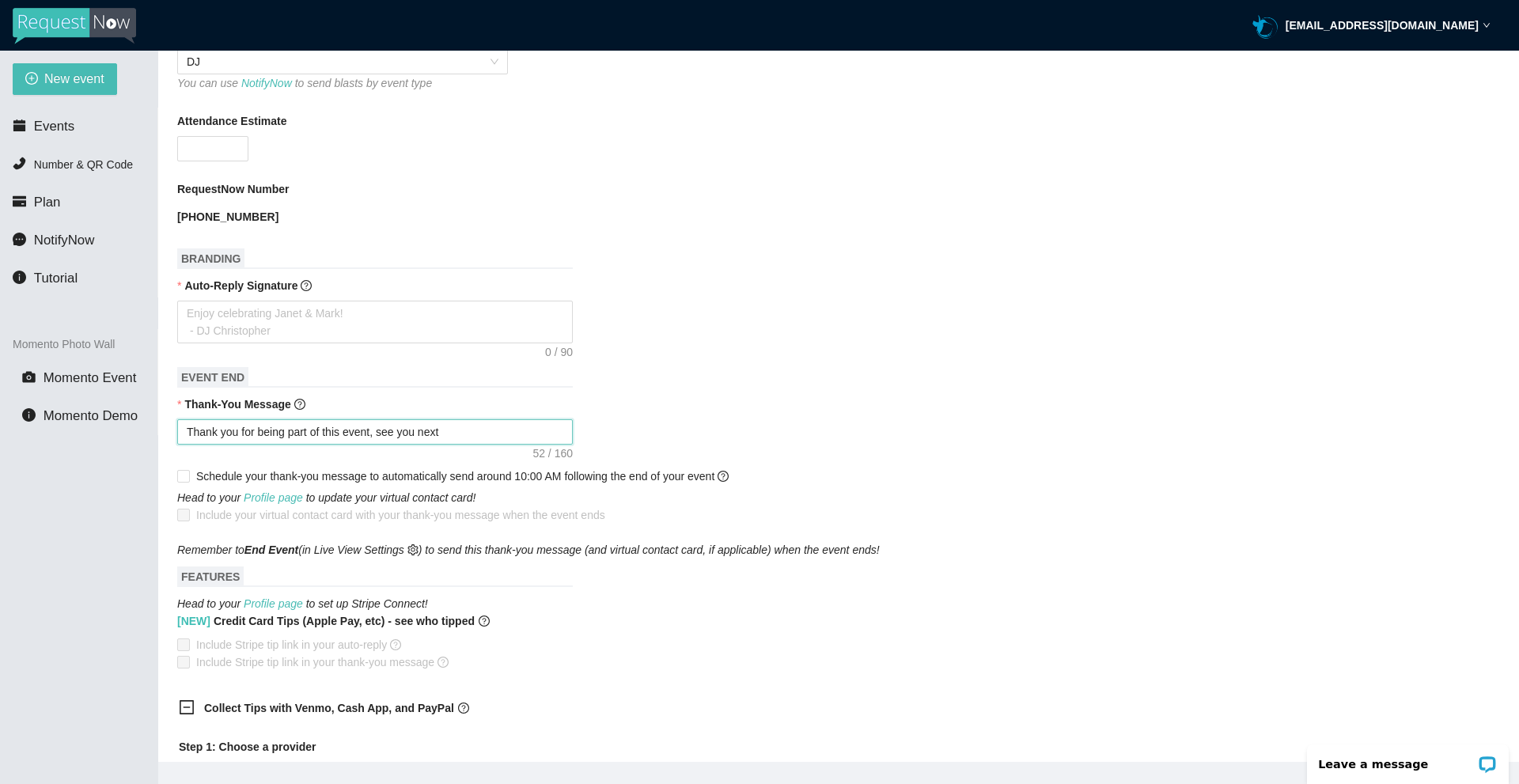
type textarea "Thank you for being part of this event, see you next"
type textarea "Thank you for being part of this event, see you next t"
type textarea "Thank you for being part of this event, see you next ti"
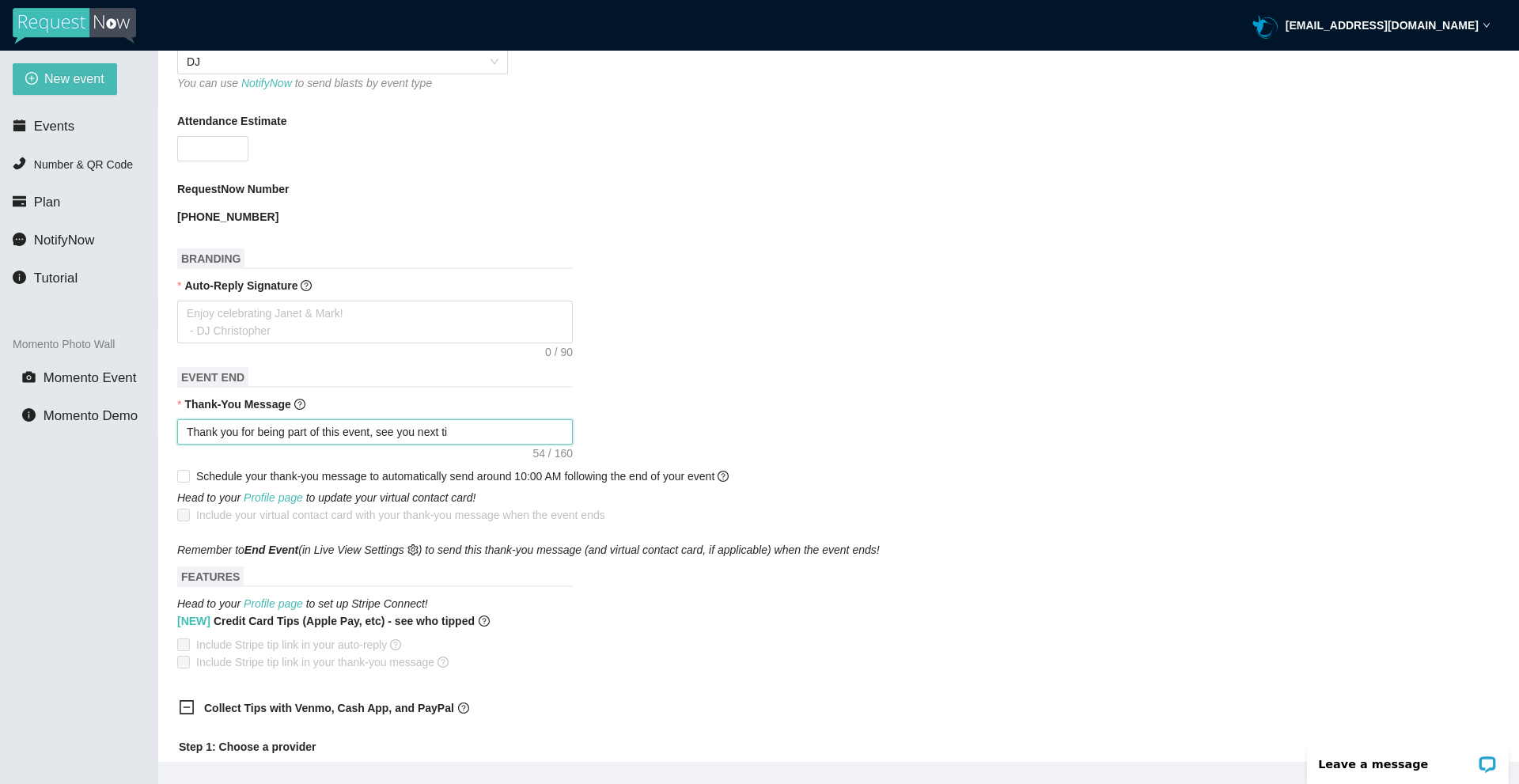
type textarea "Thank you for being part of this event, see you next tim"
type textarea "Thank you for being part of this event, see you next ti"
type textarea "Thank you for being part of this event, see you next t"
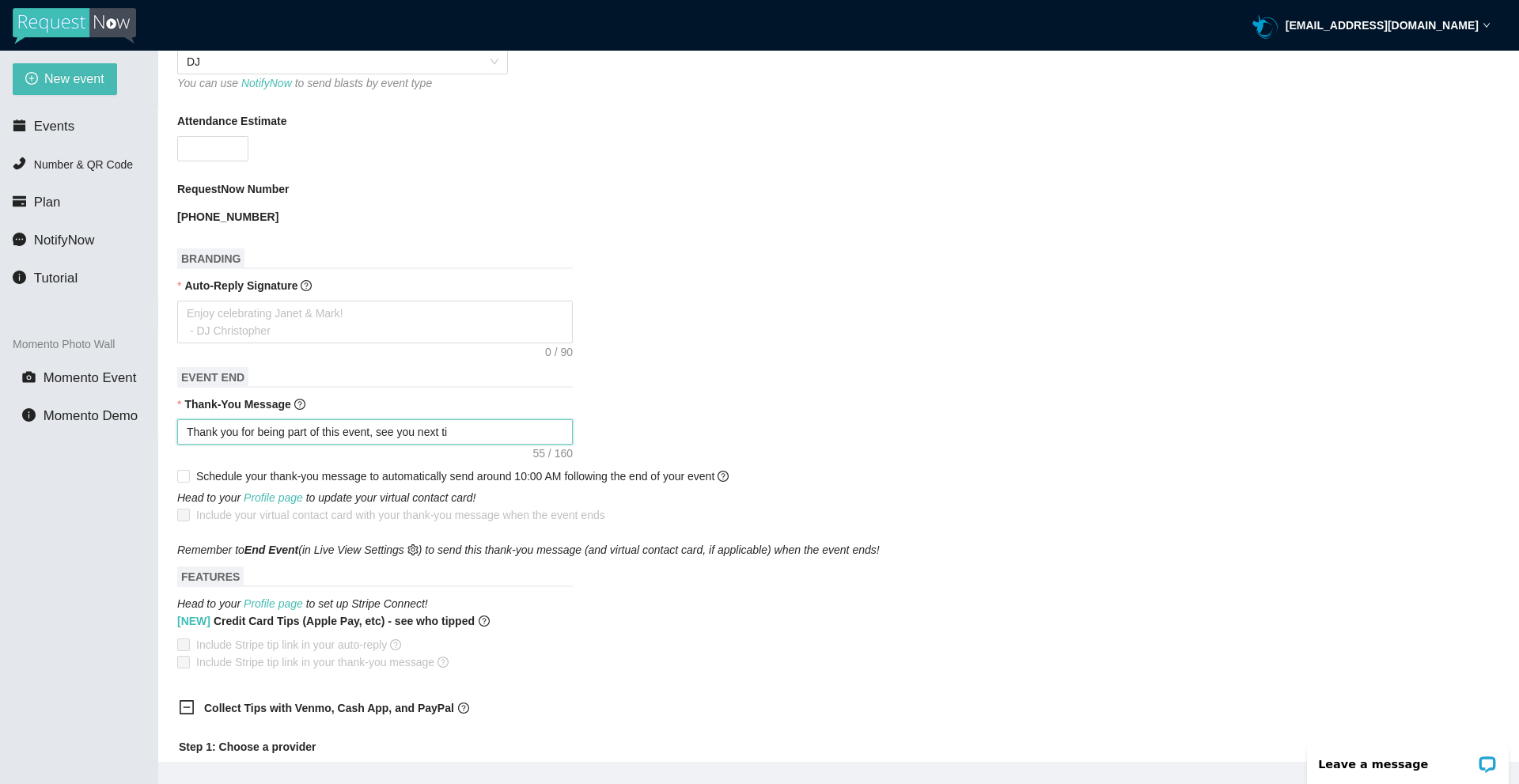
type textarea "Thank you for being part of this event, see you next t"
type textarea "Thank you for being part of this event, see you next"
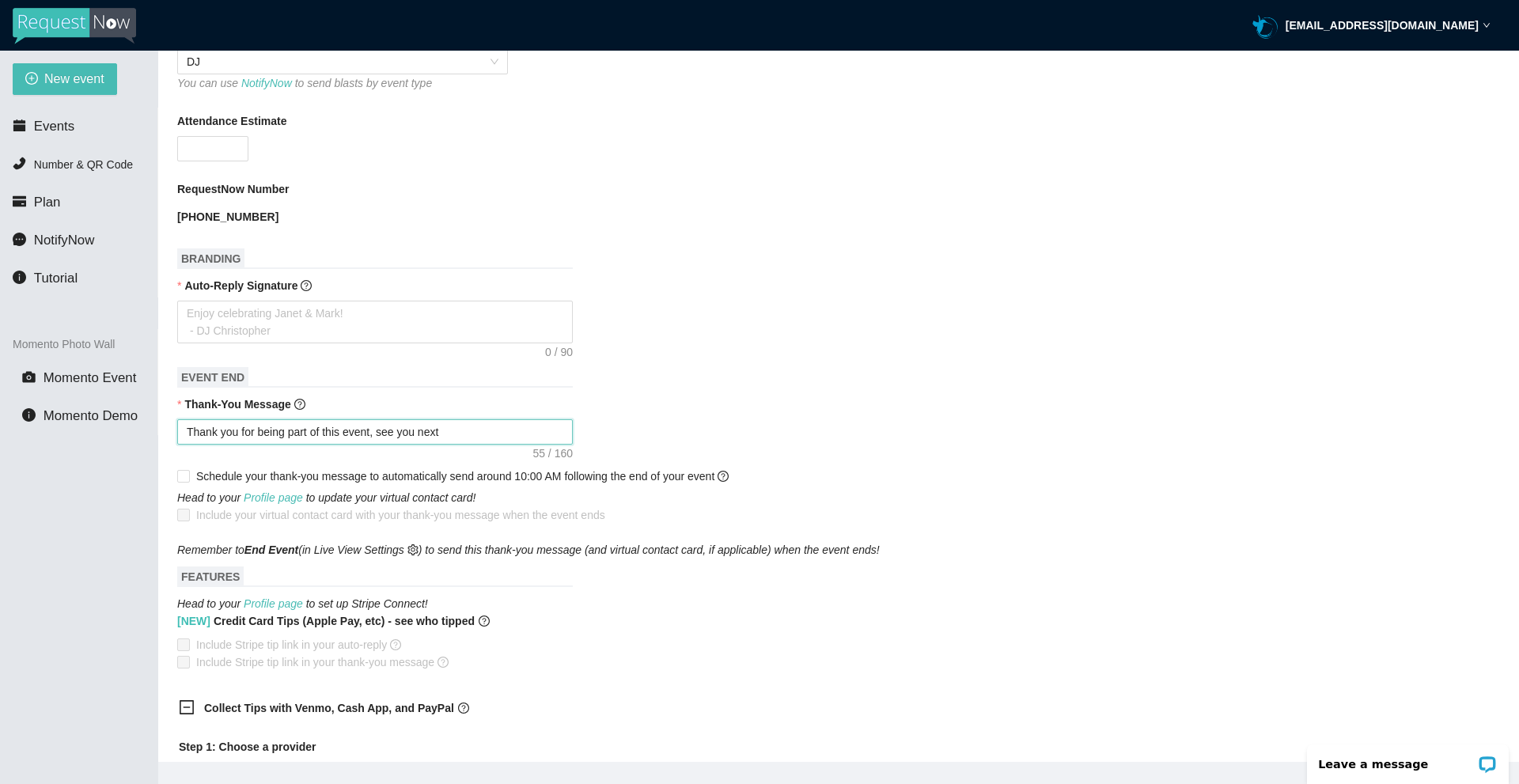
type textarea "Thank you for being part of this event, see you nex"
type textarea "Thank you for being part of this event, see you ne"
type textarea "Thank you for being part of this event, see you n"
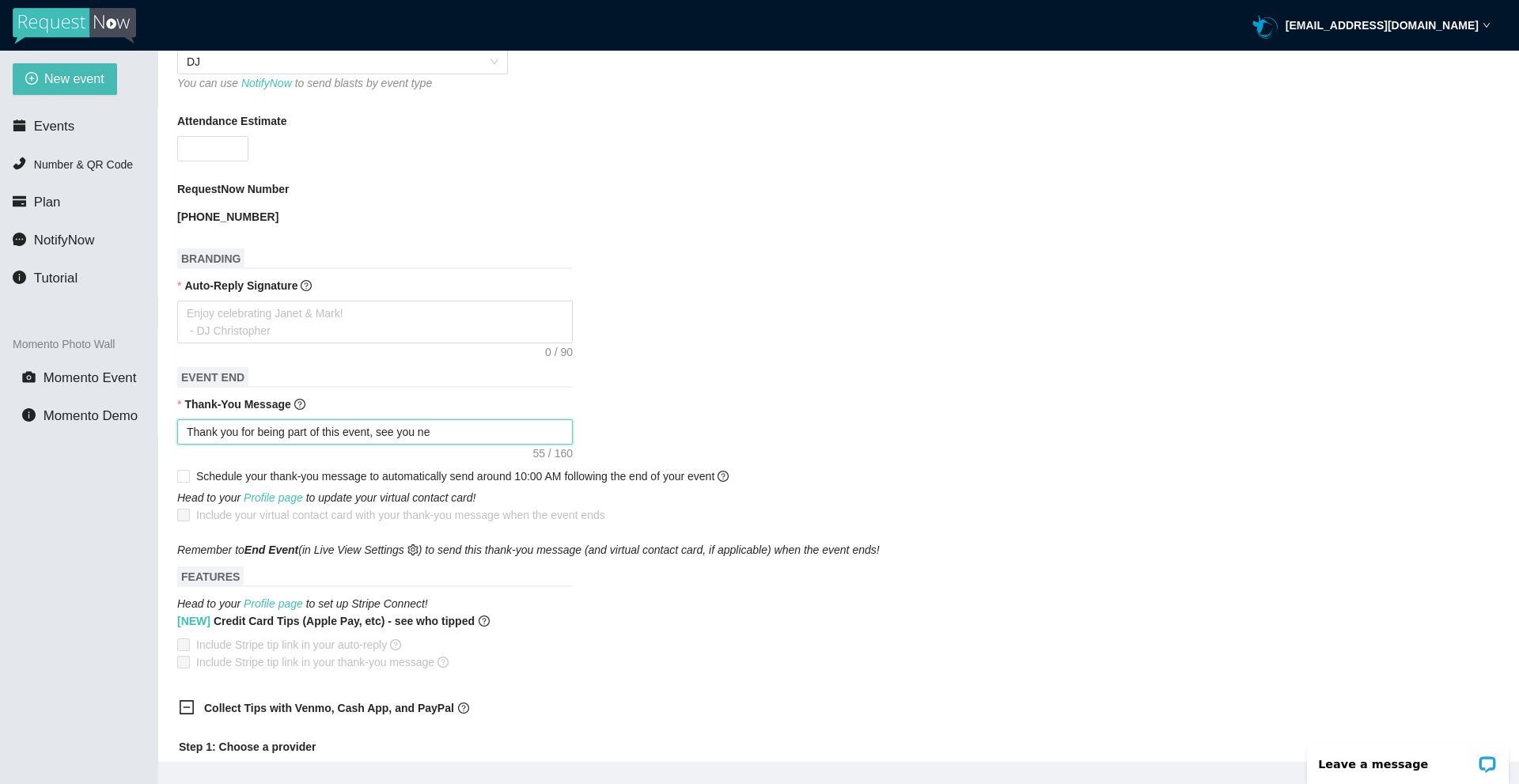
type textarea "Thank you for being part of this event, see you n"
type textarea "Thank you for being part of this event, see you"
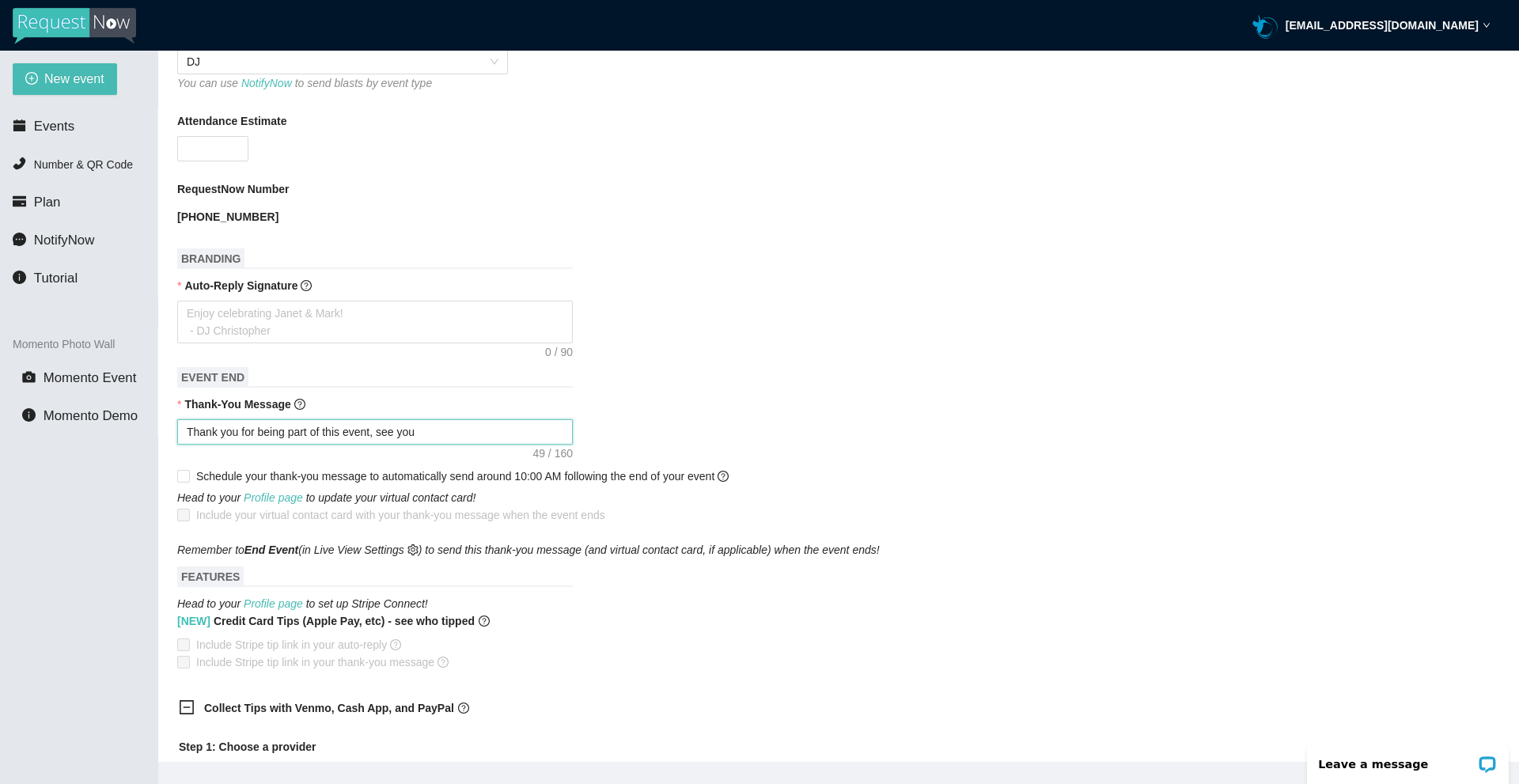
type textarea "Thank you for being part of this event, see yo"
type textarea "Thank you for being part of this event, see y"
type textarea "Thank you for being part of this event, see"
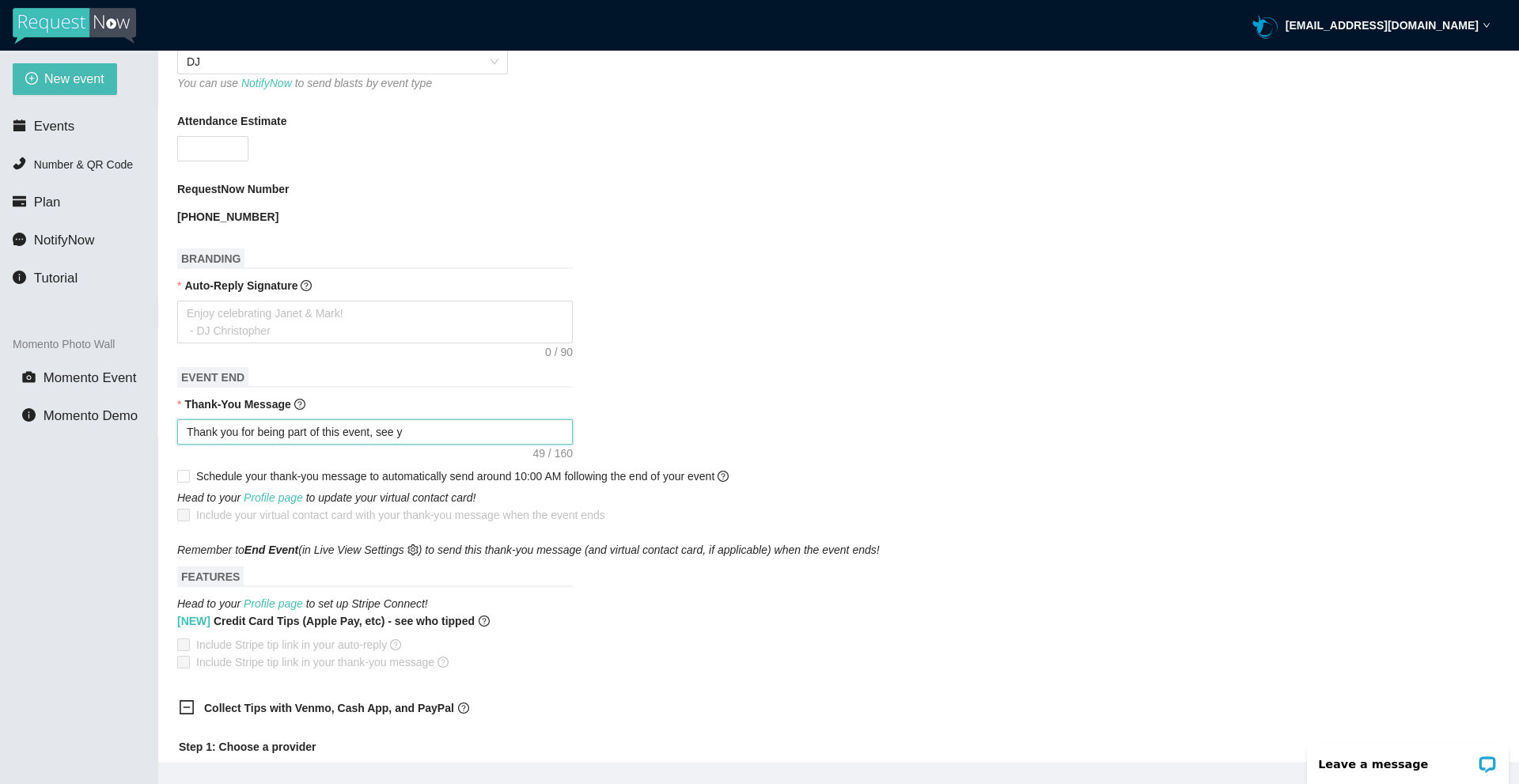
type textarea "Thank you for being part of this event, see"
type textarea "Thank you for being part of this event, se"
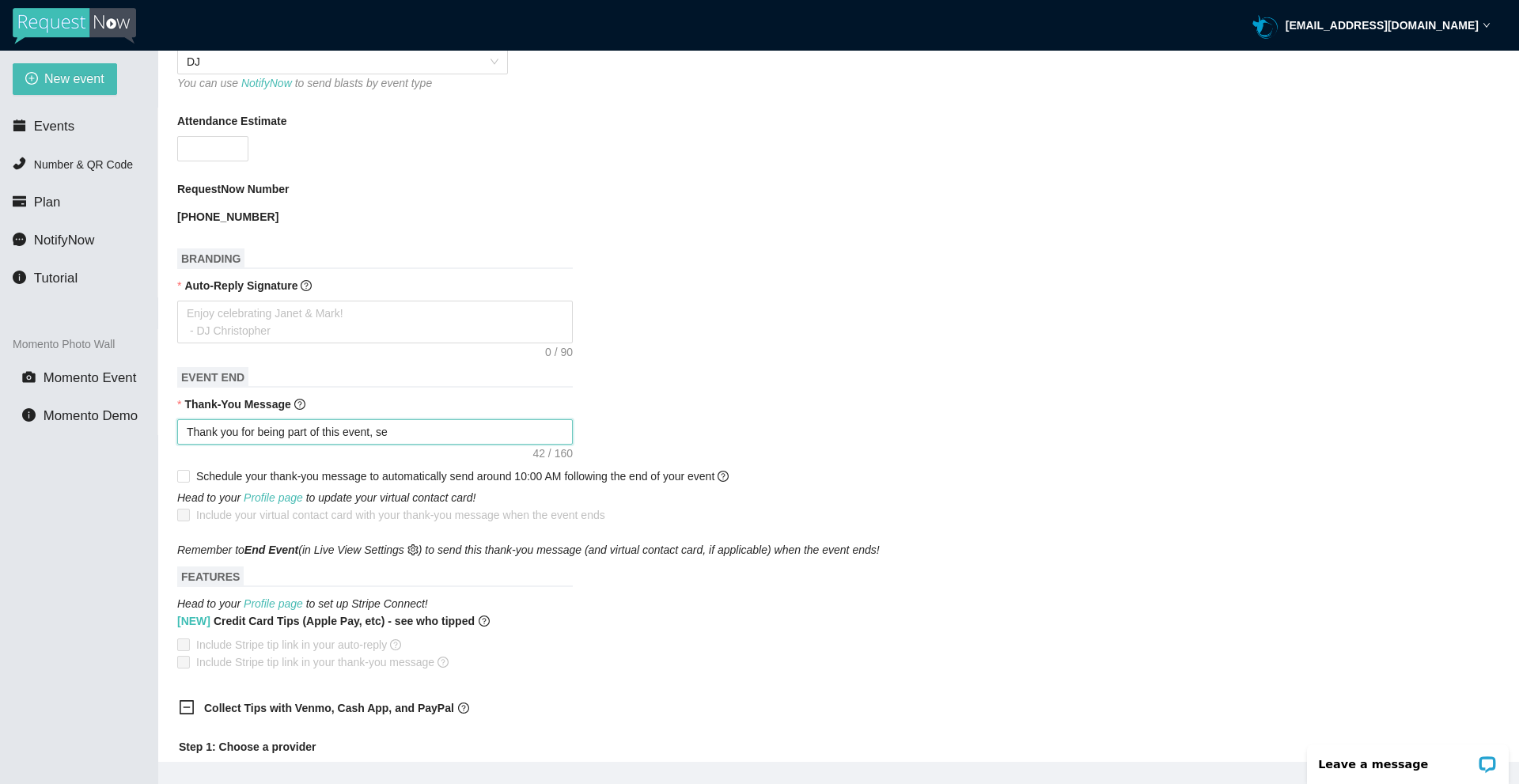
type textarea "Thank you for being part of this event, s"
type textarea "Thank you for being part of this event,"
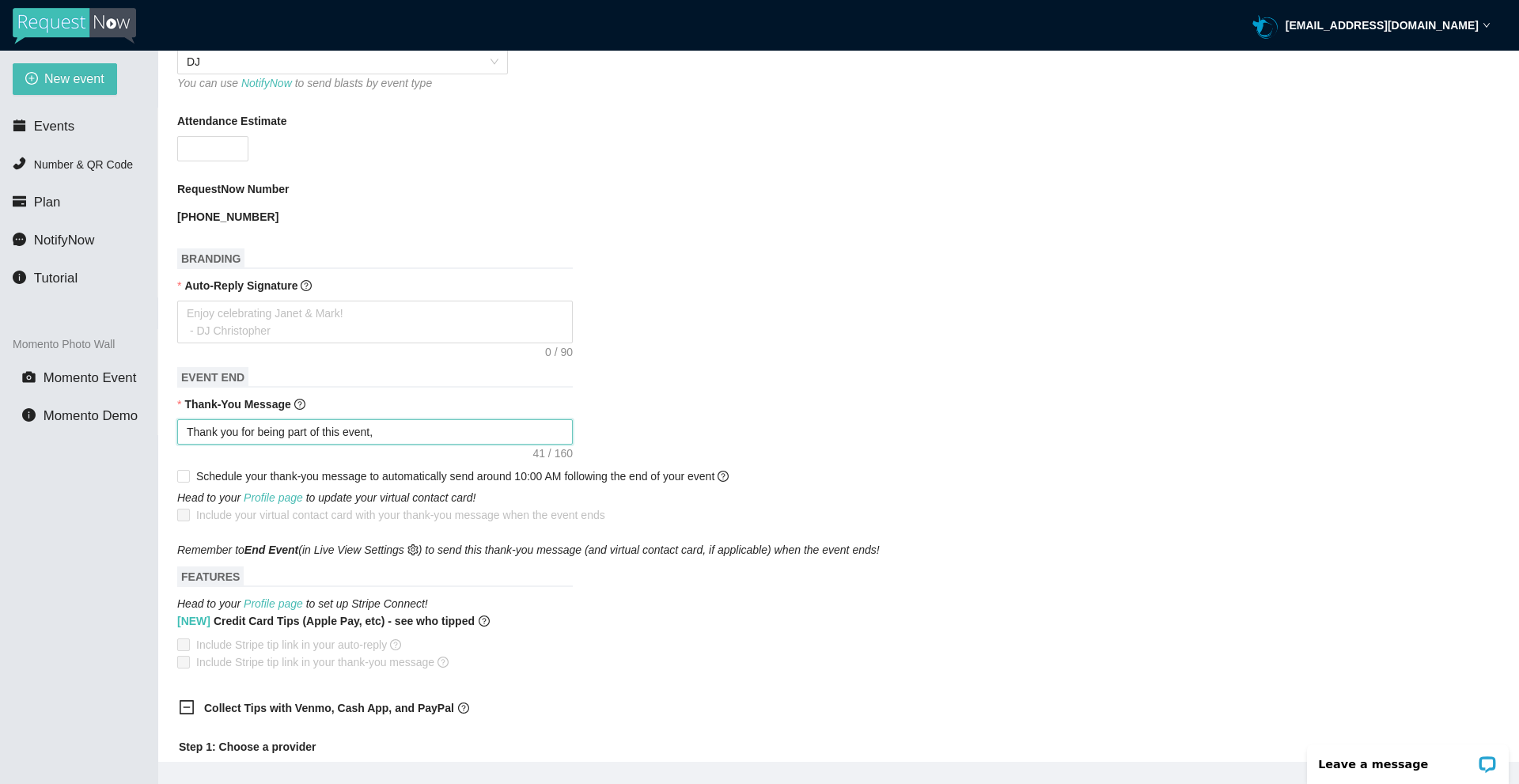
type textarea "Thank you for being part of this event,"
type textarea "Thank you for being part of this event"
type textarea "Thank you for being part of this event!"
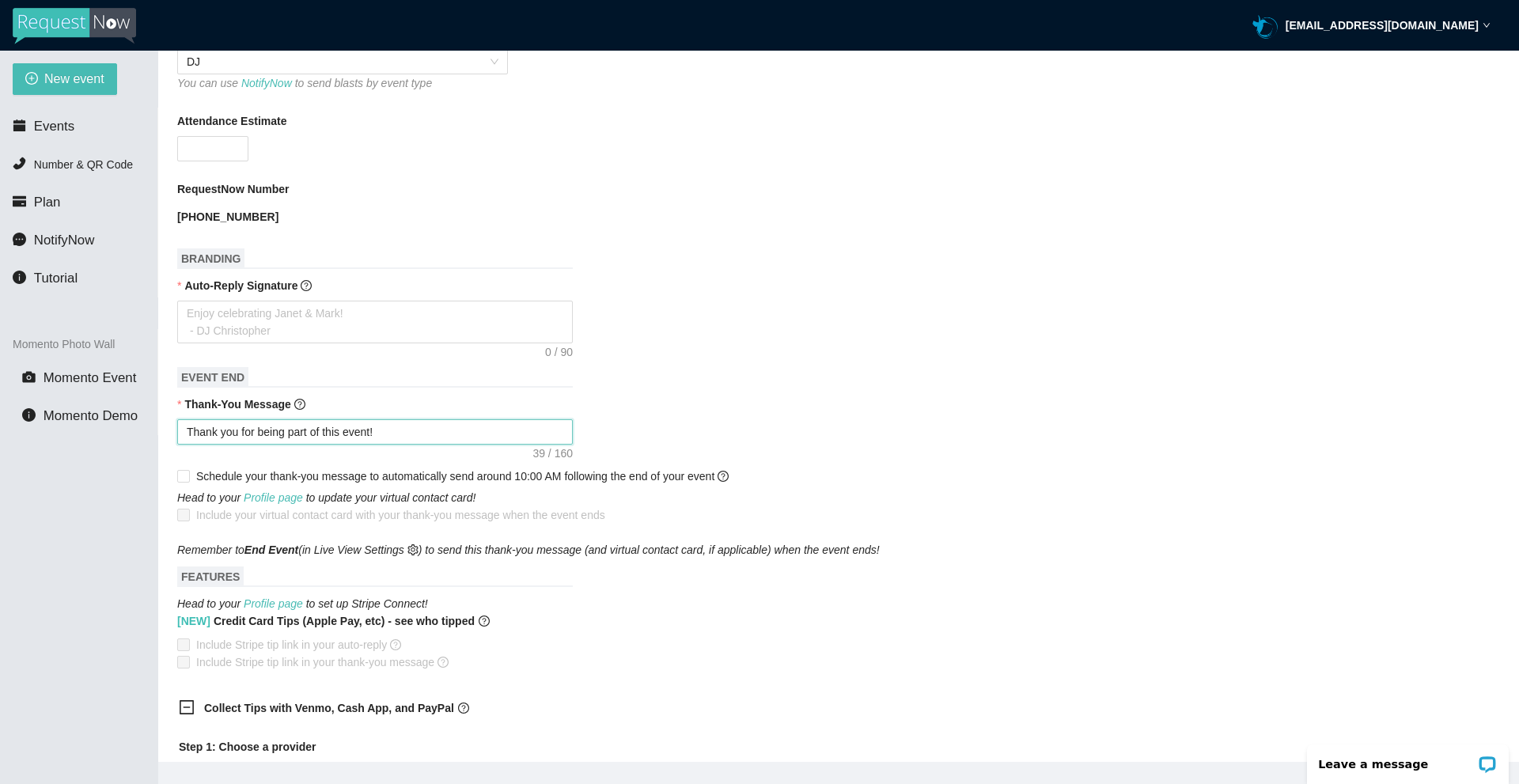
type textarea "Thank you for being part of this event!"
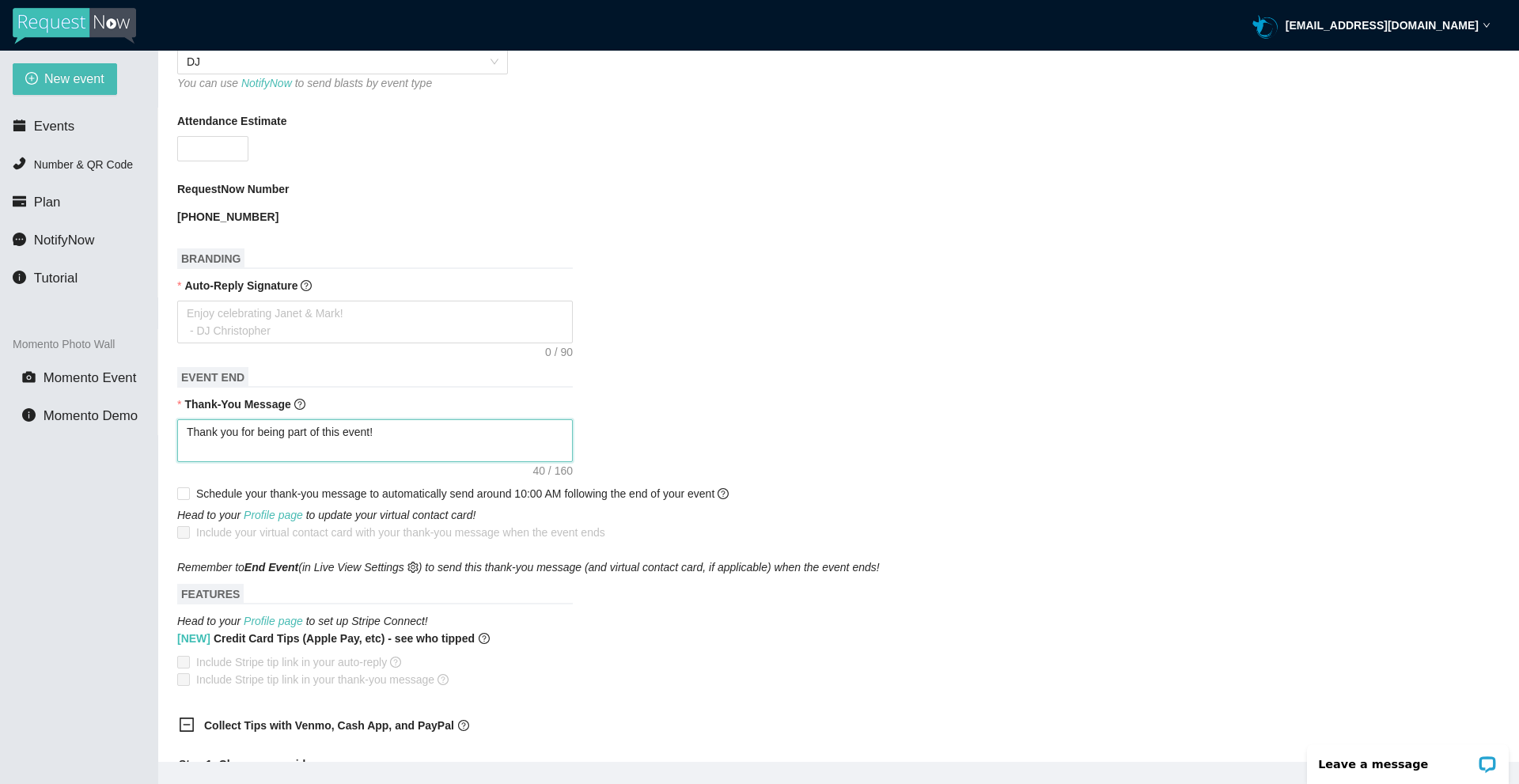
type textarea "Thank you for being part of this event! -"
type textarea "Thank you for being part of this event! -D"
type textarea "Thank you for being part of this event! -DJ"
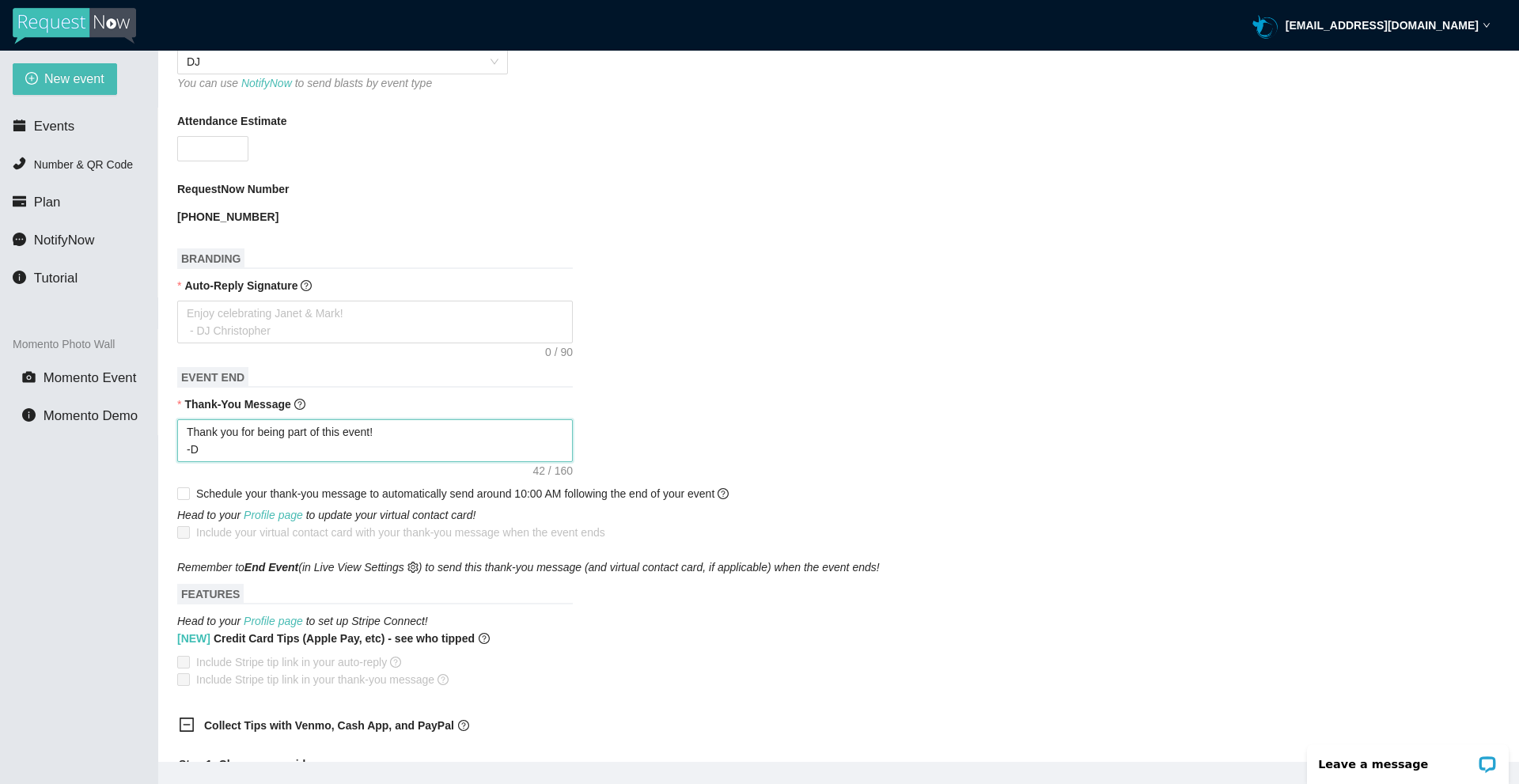
type textarea "Thank you for being part of this event! -DJ"
type textarea "Thank you for being part of this event! -DJ P"
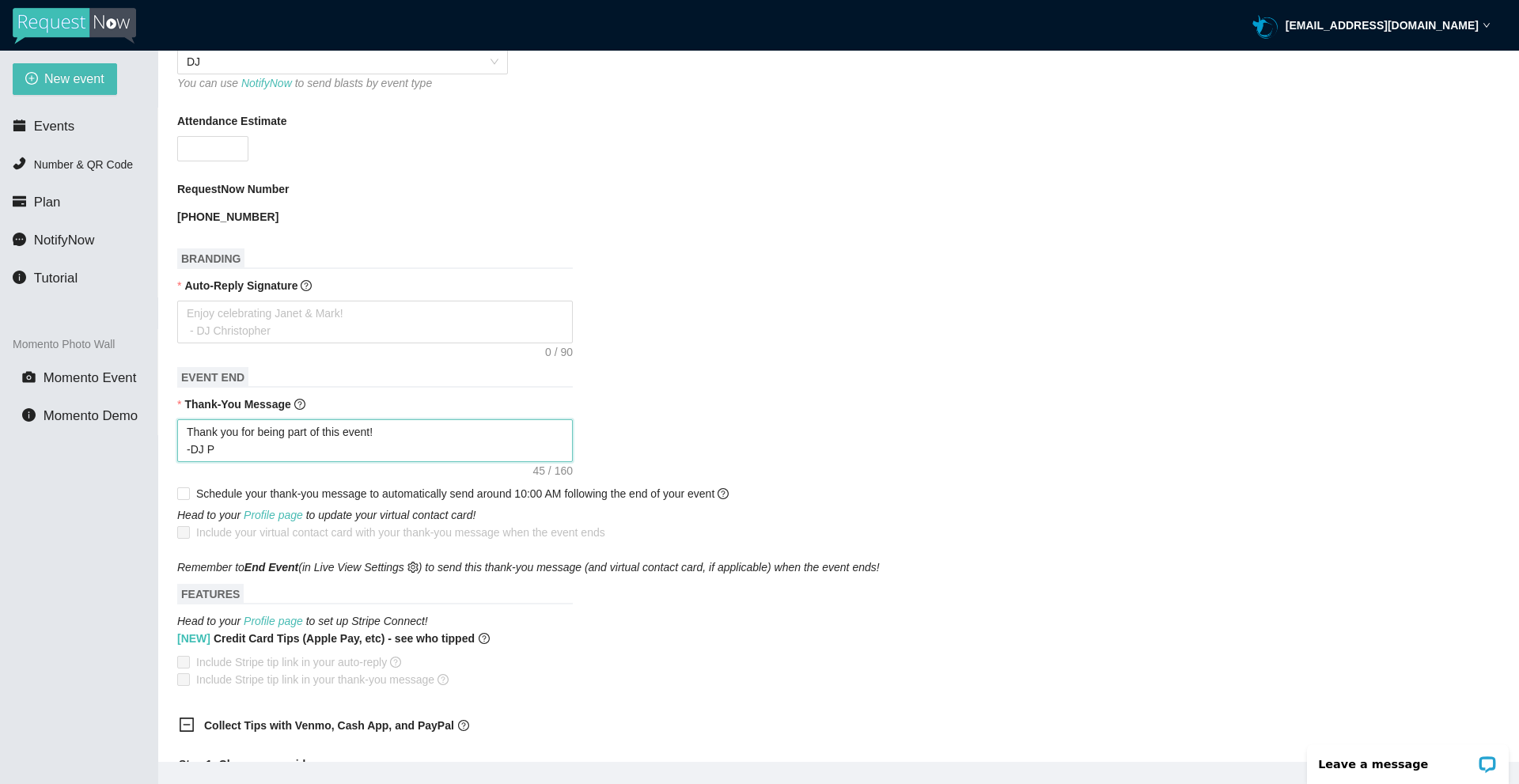
type textarea "Thank you for being part of this event! -DJ Pa"
type textarea "Thank you for being part of this event! -DJ Pas"
type textarea "Thank you for being part of this event! -DJ Past"
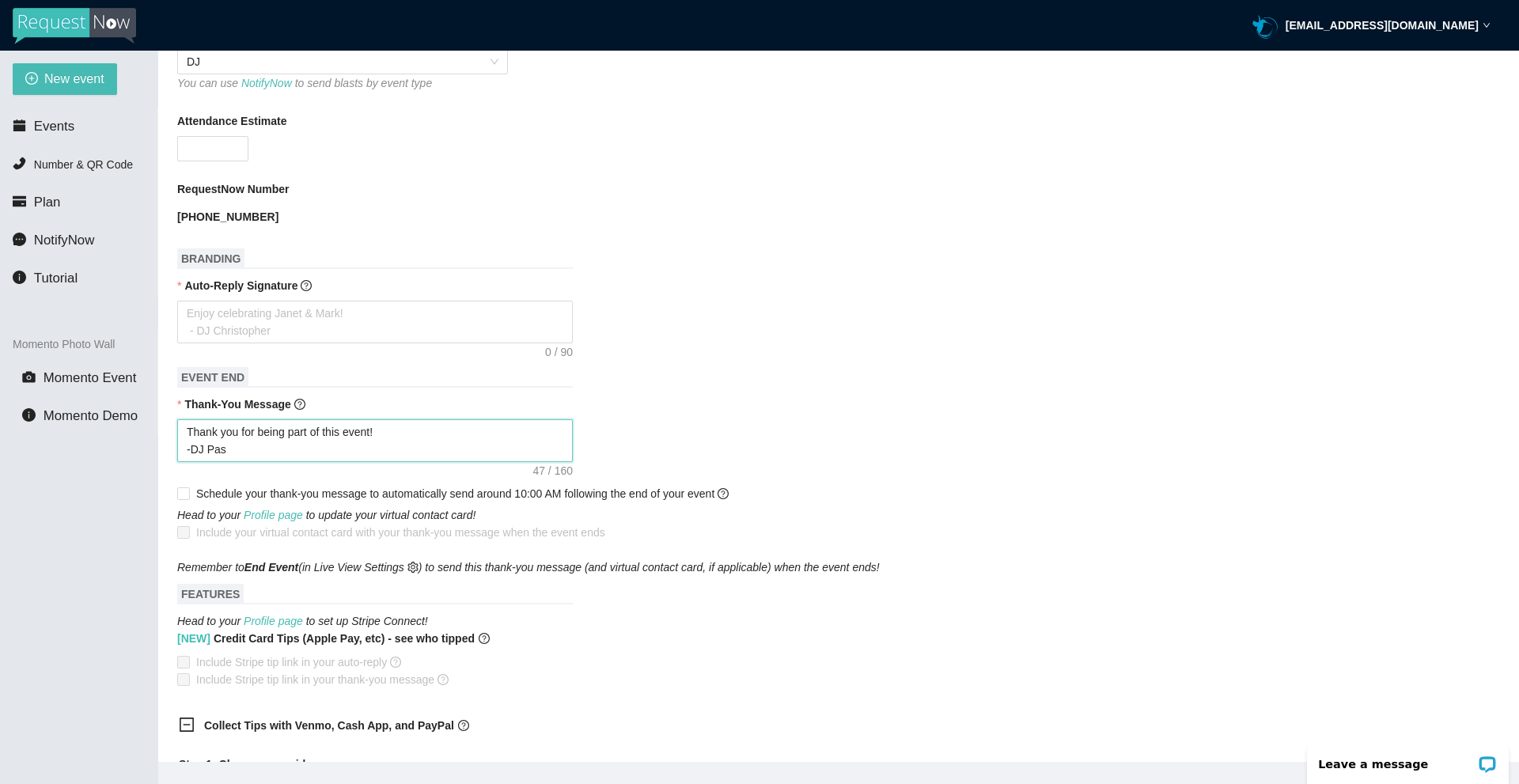
type textarea "Thank you for being part of this event! -DJ Past"
type textarea "Thank you for being part of this event! -DJ Pasto"
type textarea "Thank you for being part of this event! -DJ Pastor"
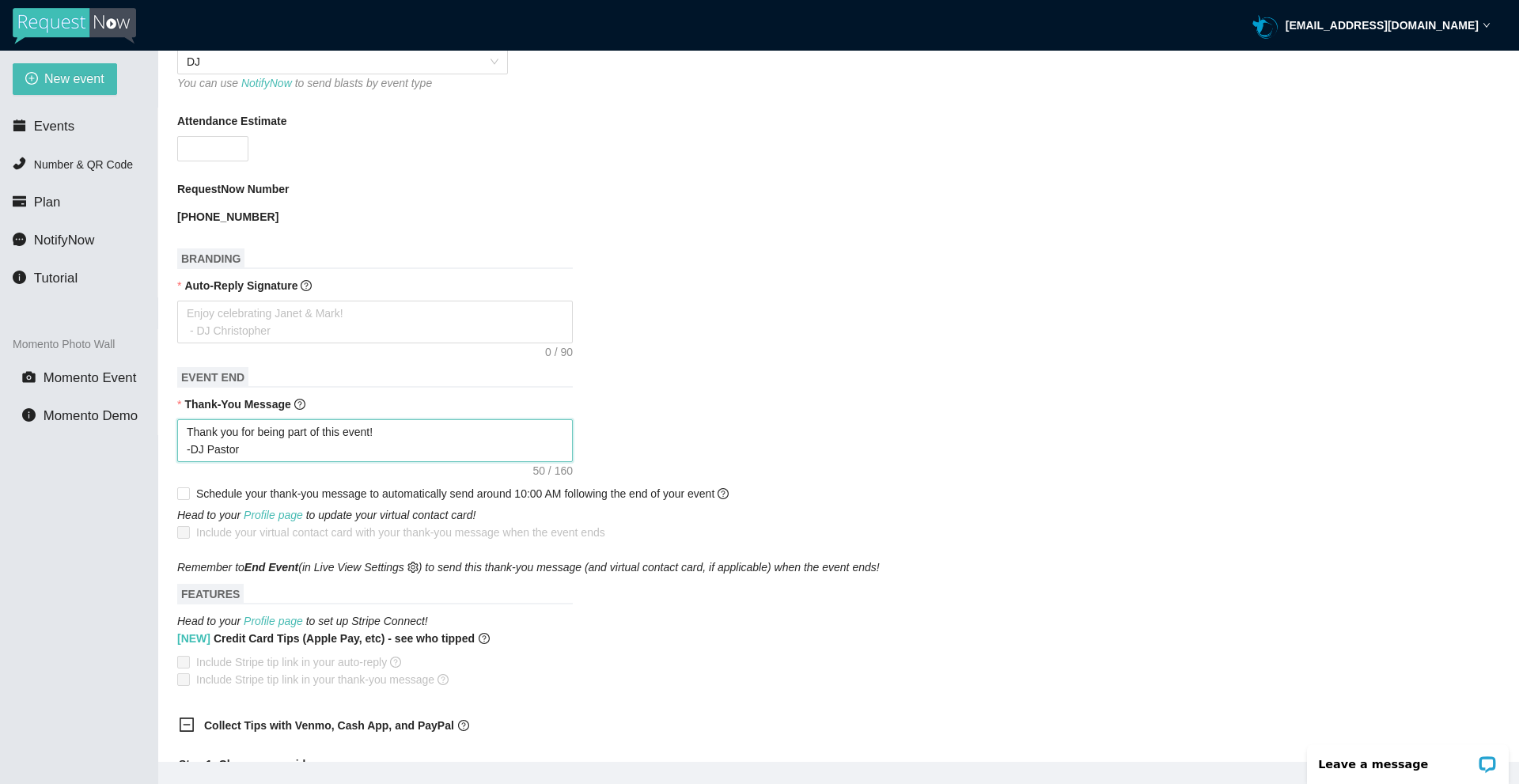
type textarea "Thank you for being part of this event! -DJ Pastor"
type textarea "Thank you for being part of this event! -DJ Pastor S"
type textarea "Thank you for being part of this event! -DJ Pastor Se"
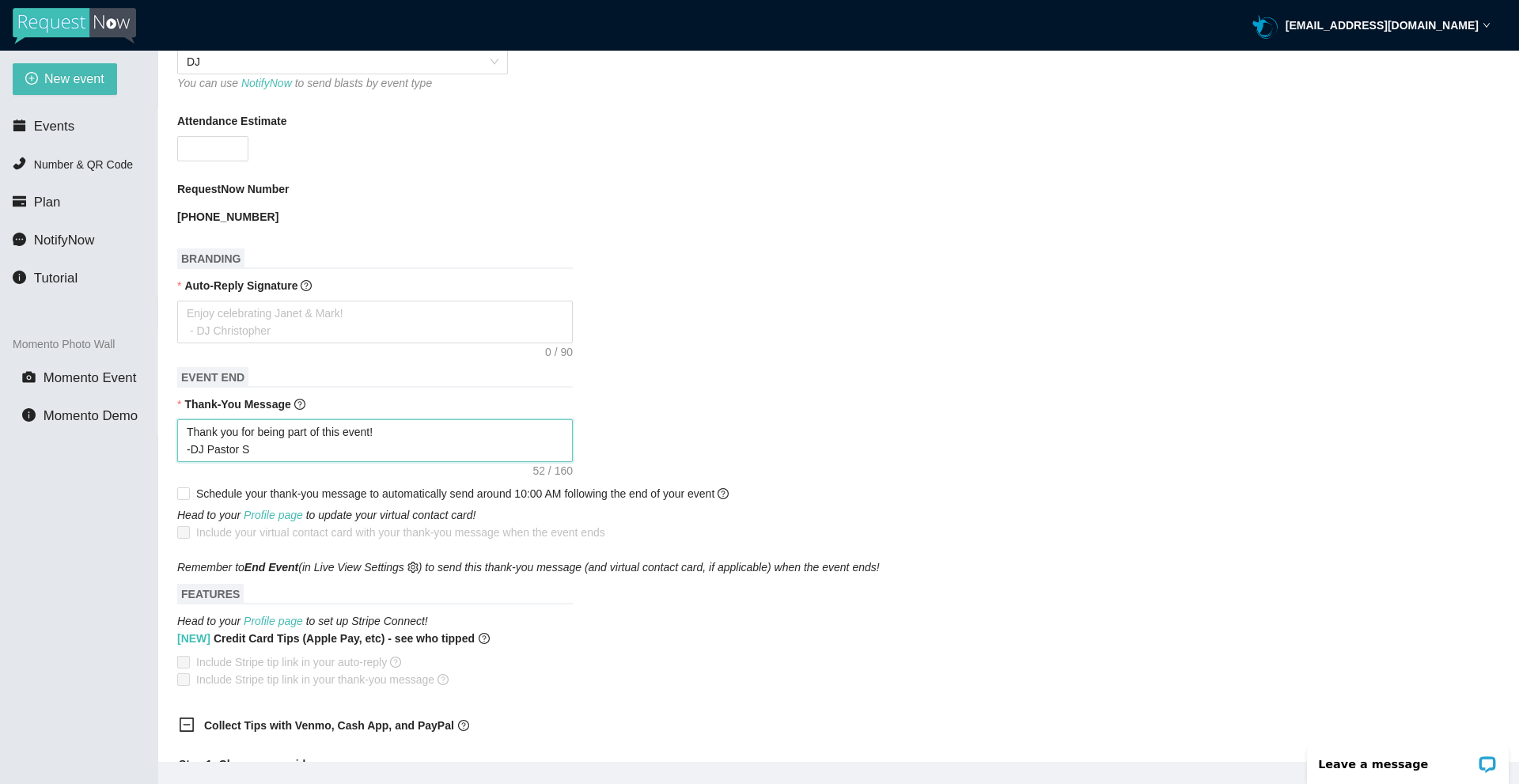
type textarea "Thank you for being part of this event! -DJ Pastor Se"
type textarea "Thank you for being part of this event! -DJ Pastor Sea"
type textarea "Thank you for being part of this event! -DJ Pastor Sean"
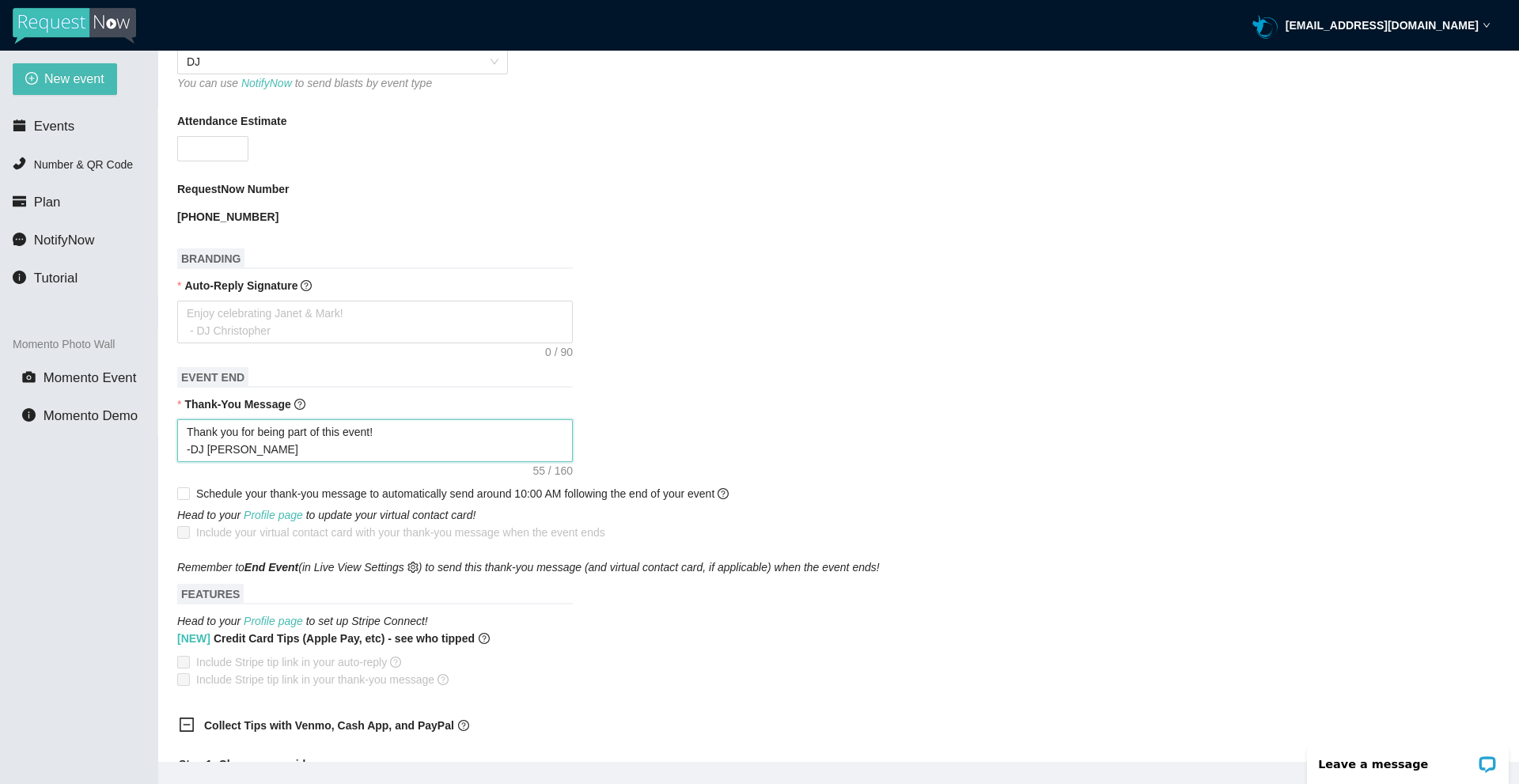
type textarea "Thank you for being part of this event! -DJ Pastor Sean"
type textarea "Thank you for being part of this event! -DJ Pastor Sean C"
type textarea "Thank you for being part of this event! -DJ Pastor Sean Co"
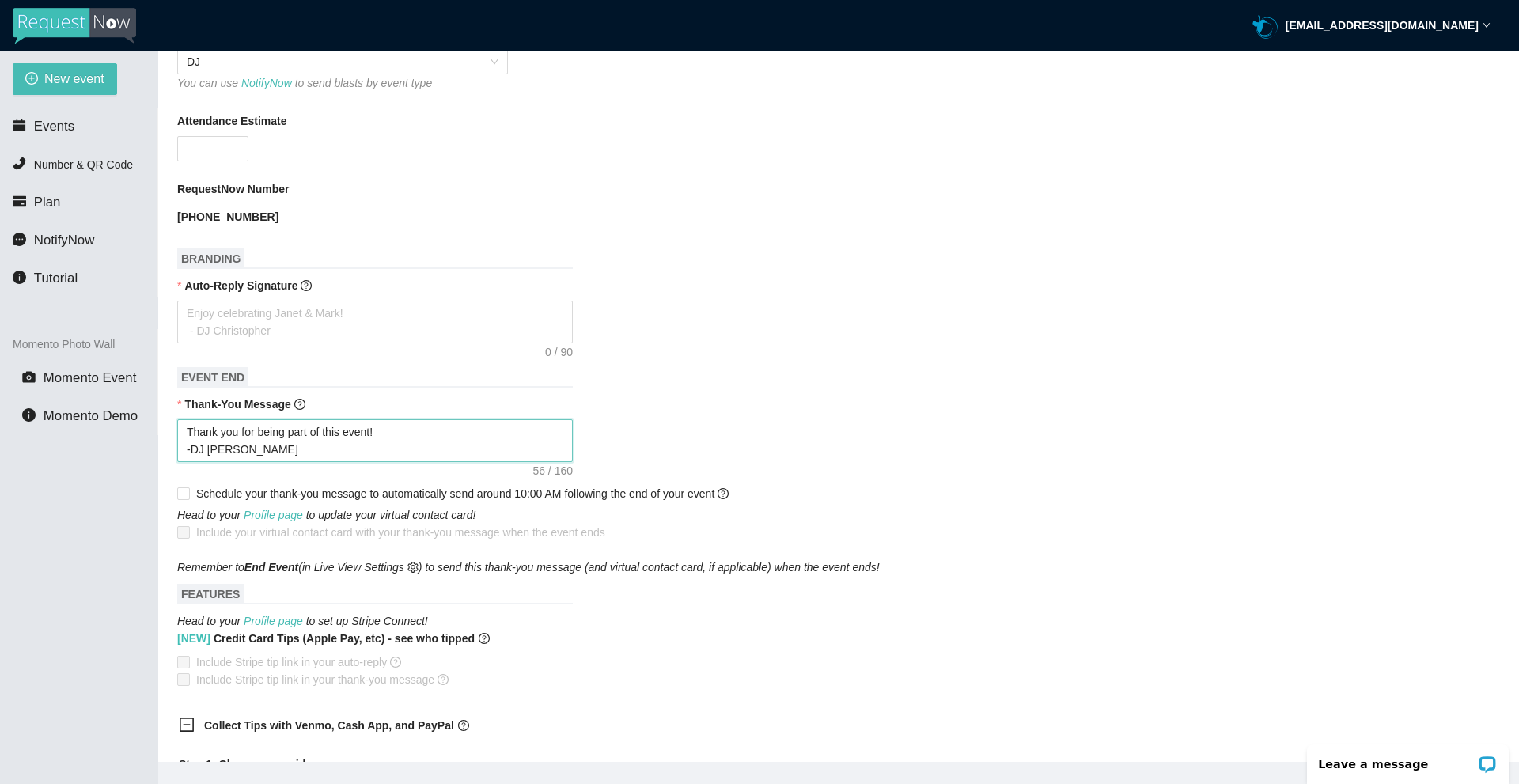
type textarea "Thank you for being part of this event! -DJ Pastor Sean Co"
type textarea "Thank you for being part of this event! -DJ Pastor Sean Con"
type textarea "Thank you for being part of this event! -DJ Pastor Sean Cond"
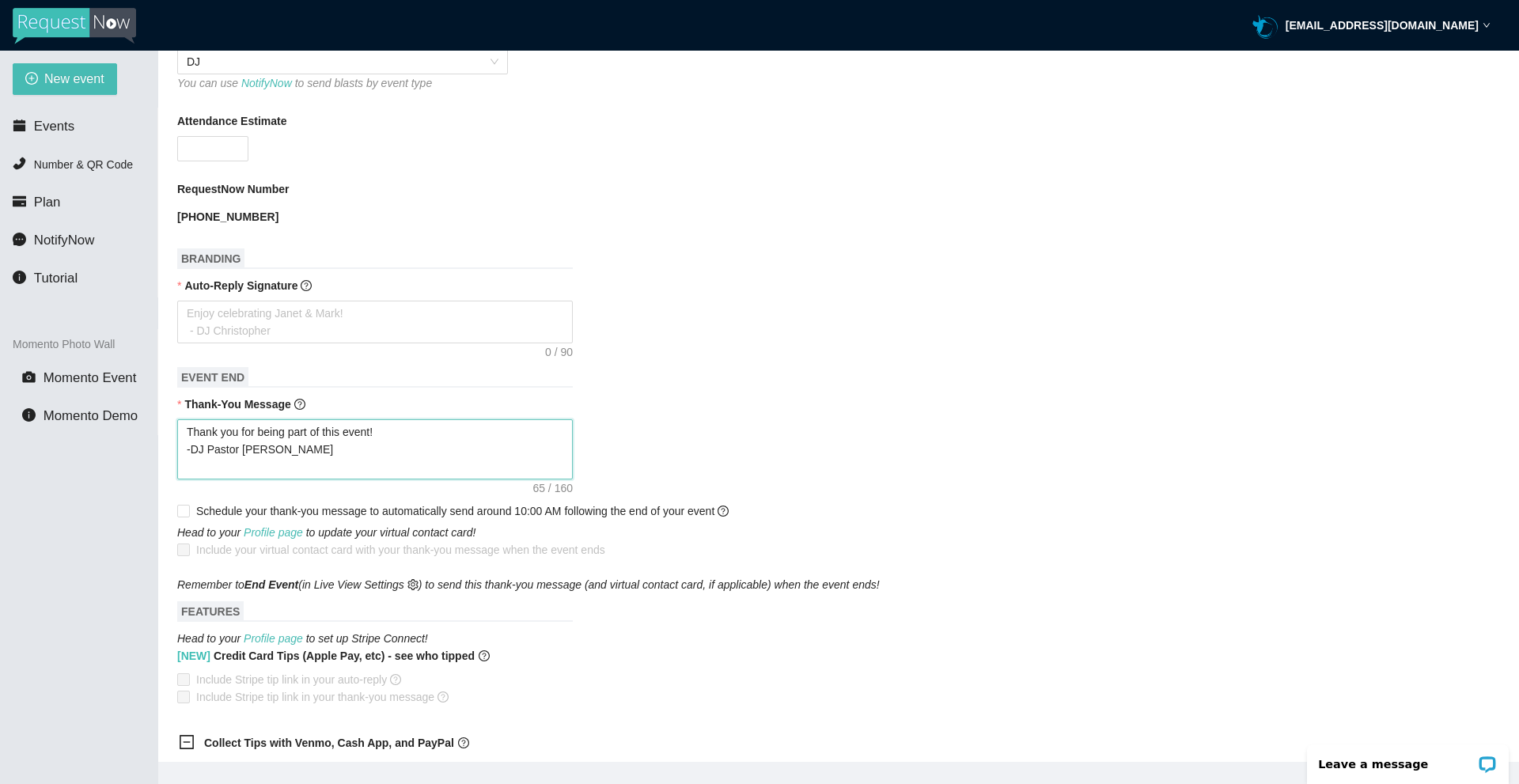
paste textarea "https://songtips.me/2UcGG"
click at [335, 301] on textarea "Auto-Reply Signature" at bounding box center [375, 322] width 396 height 43
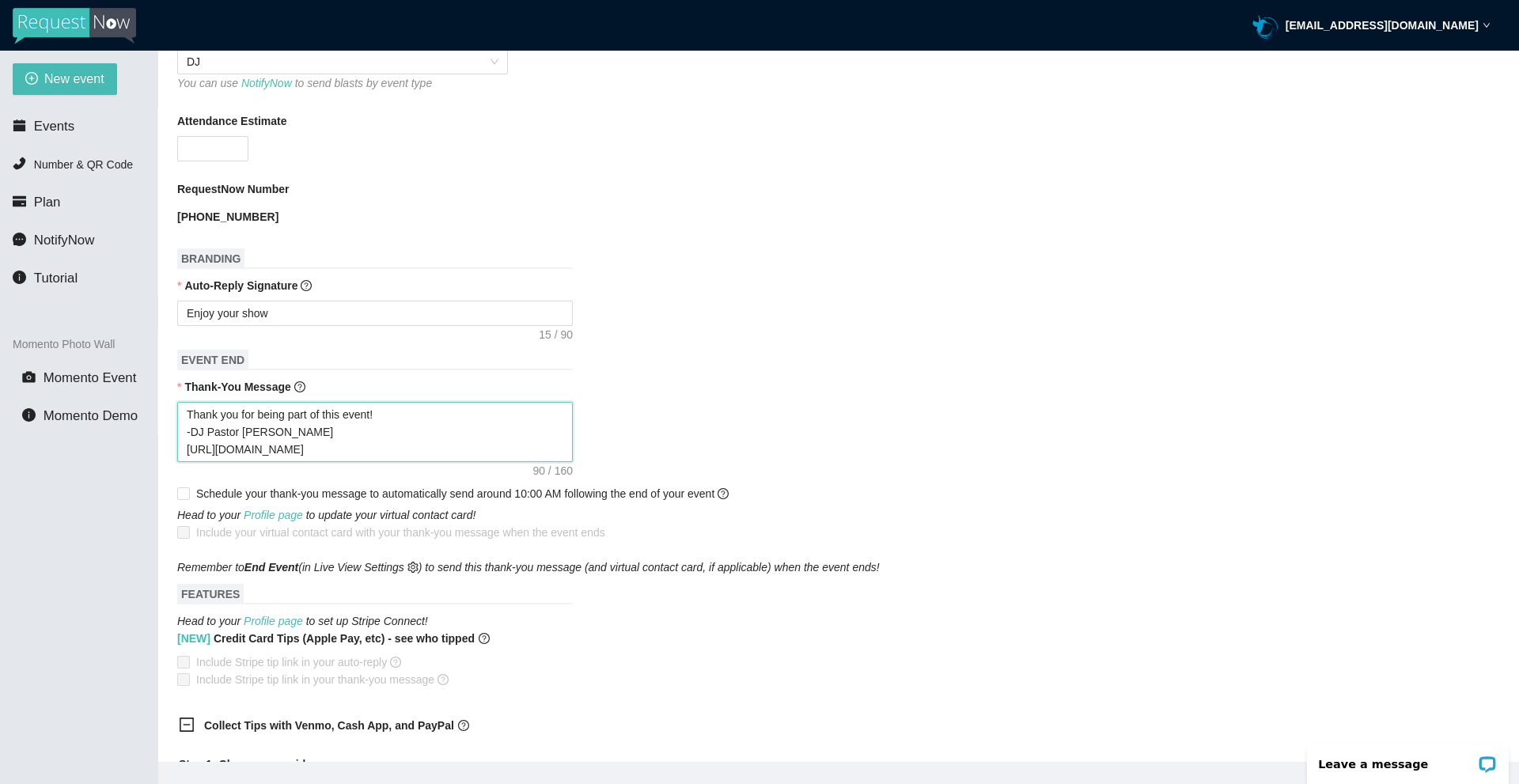
drag, startPoint x: 326, startPoint y: 450, endPoint x: 181, endPoint y: 432, distance: 146.1
click at [181, 432] on textarea "Thank you for being part of this event! -DJ Pastor Sean Condran https://songtip…" at bounding box center [375, 431] width 396 height 60
click at [296, 313] on textarea "Enjoy your show" at bounding box center [375, 313] width 396 height 26
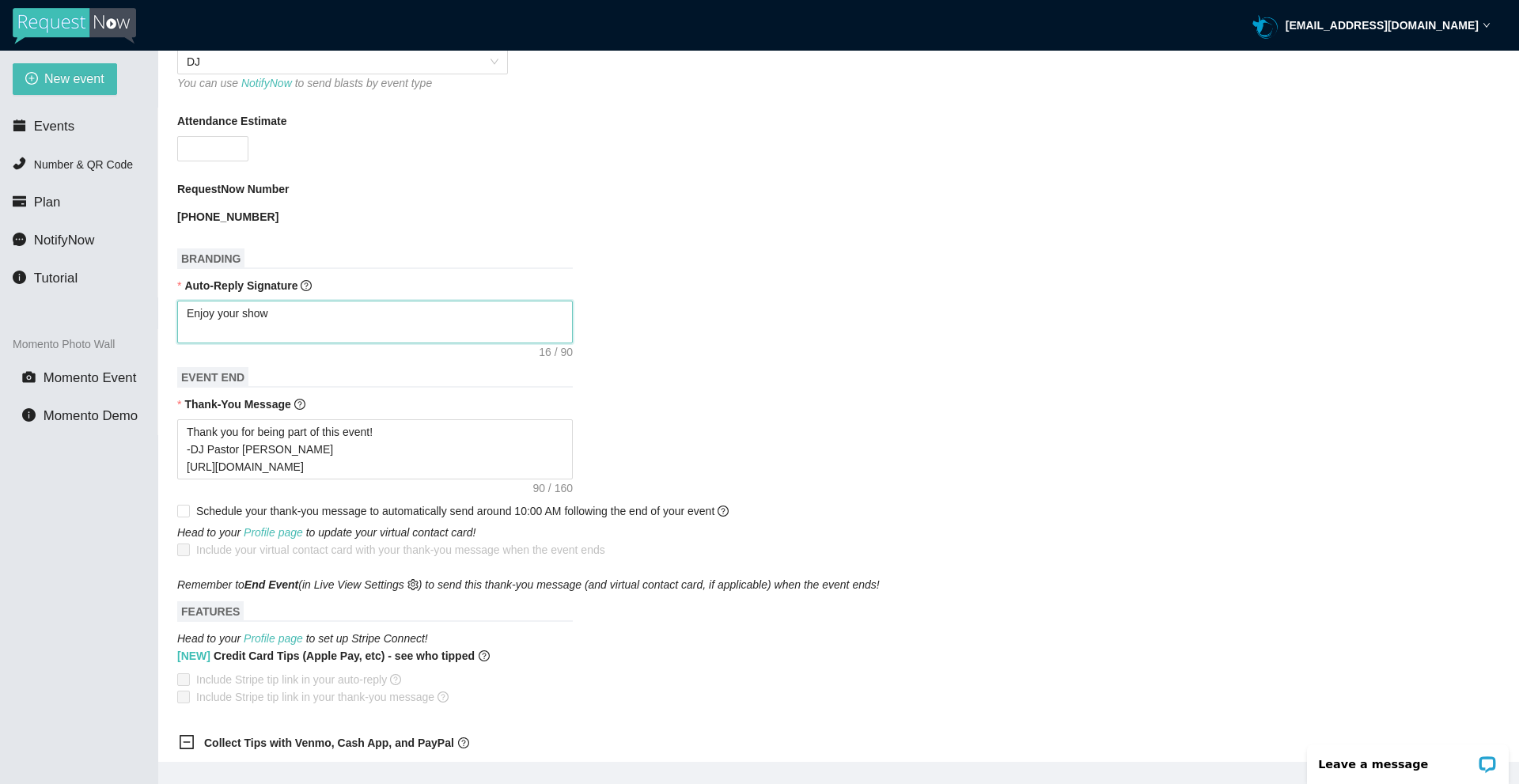
paste textarea "-DJ Pastor Sean Condran https://songtips.me/2UcGG"
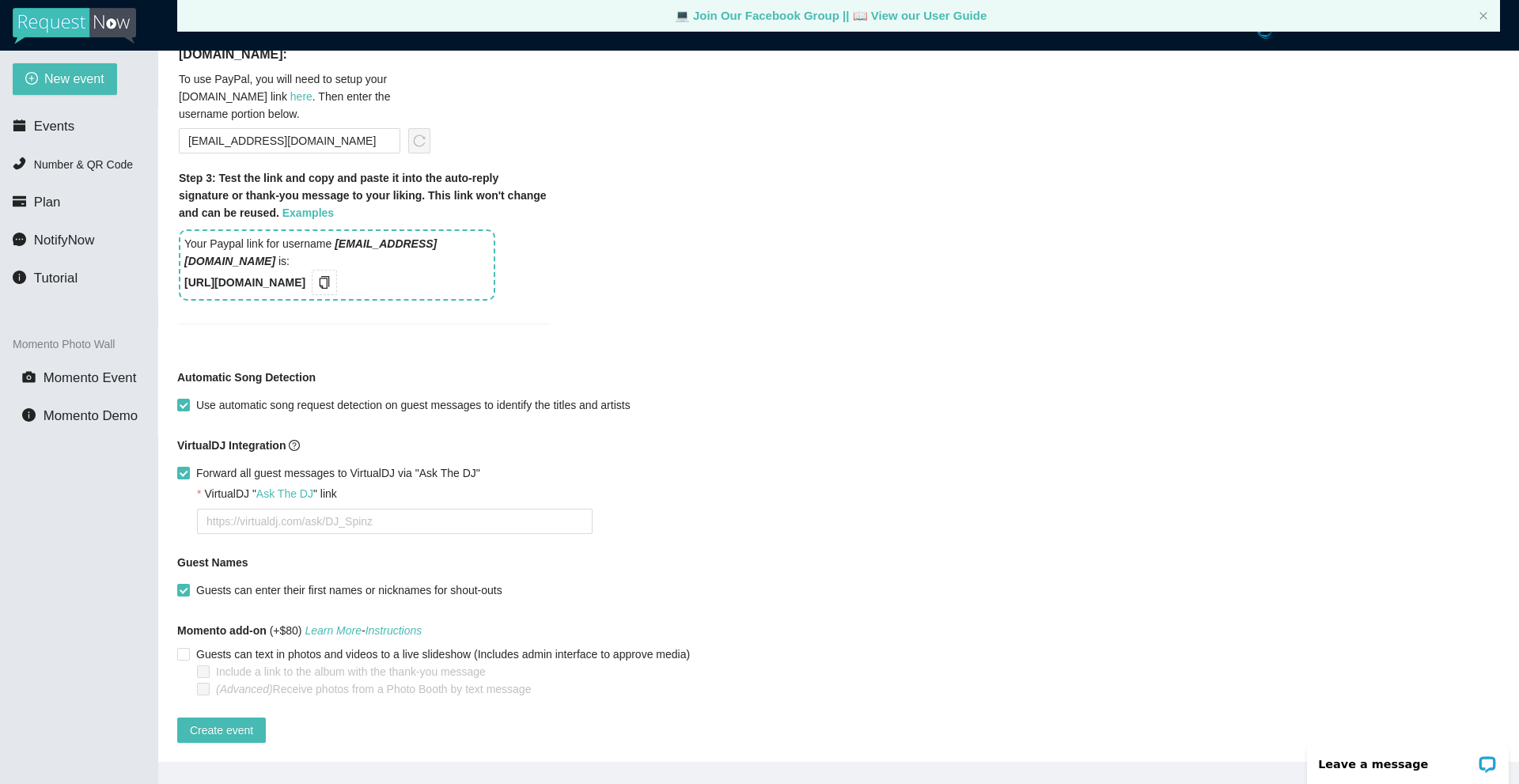
scroll to position [51, 0]
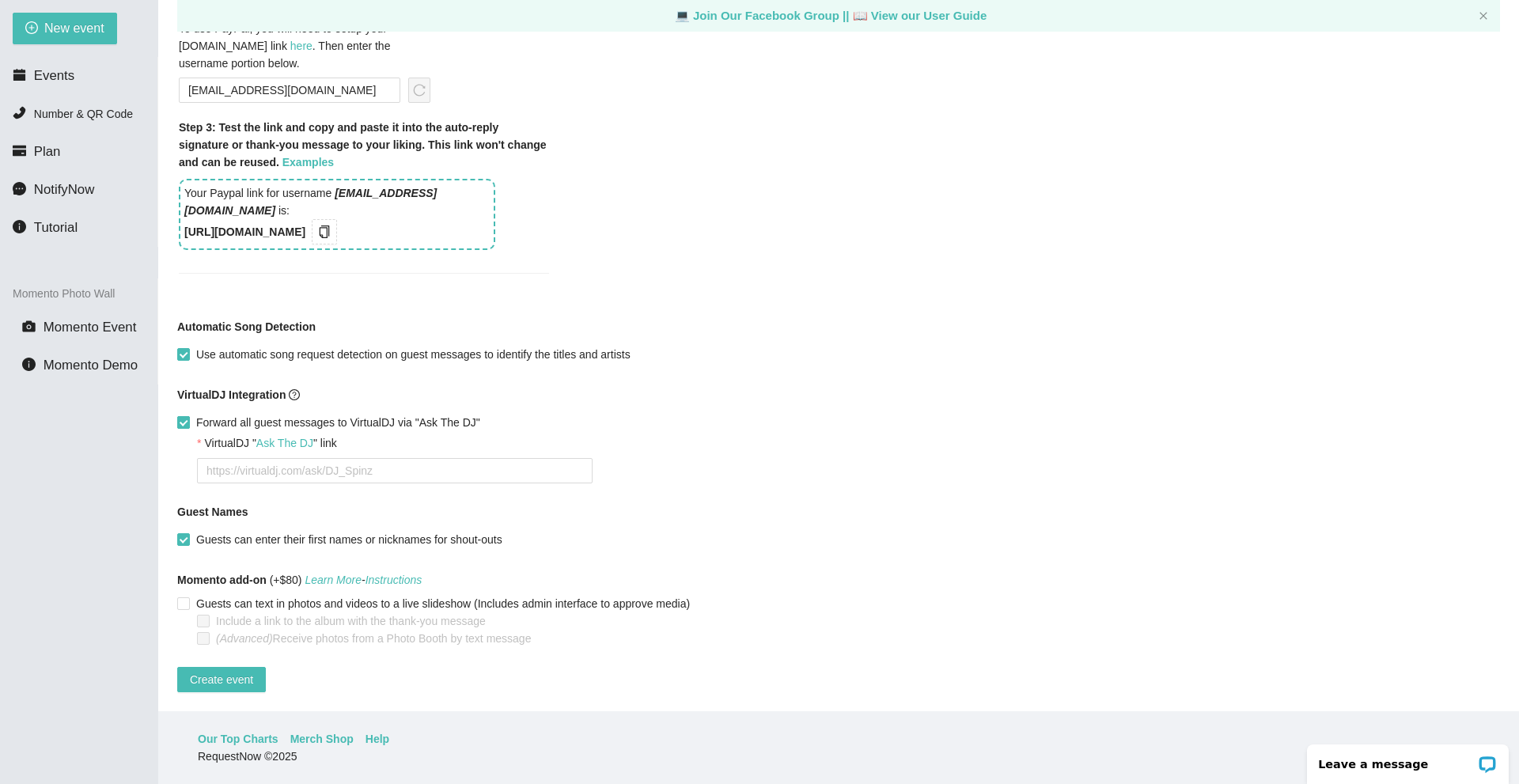
click at [184, 416] on input "Forward all guest messages to VirtualDJ via "Ask The DJ"" at bounding box center [182, 421] width 11 height 11
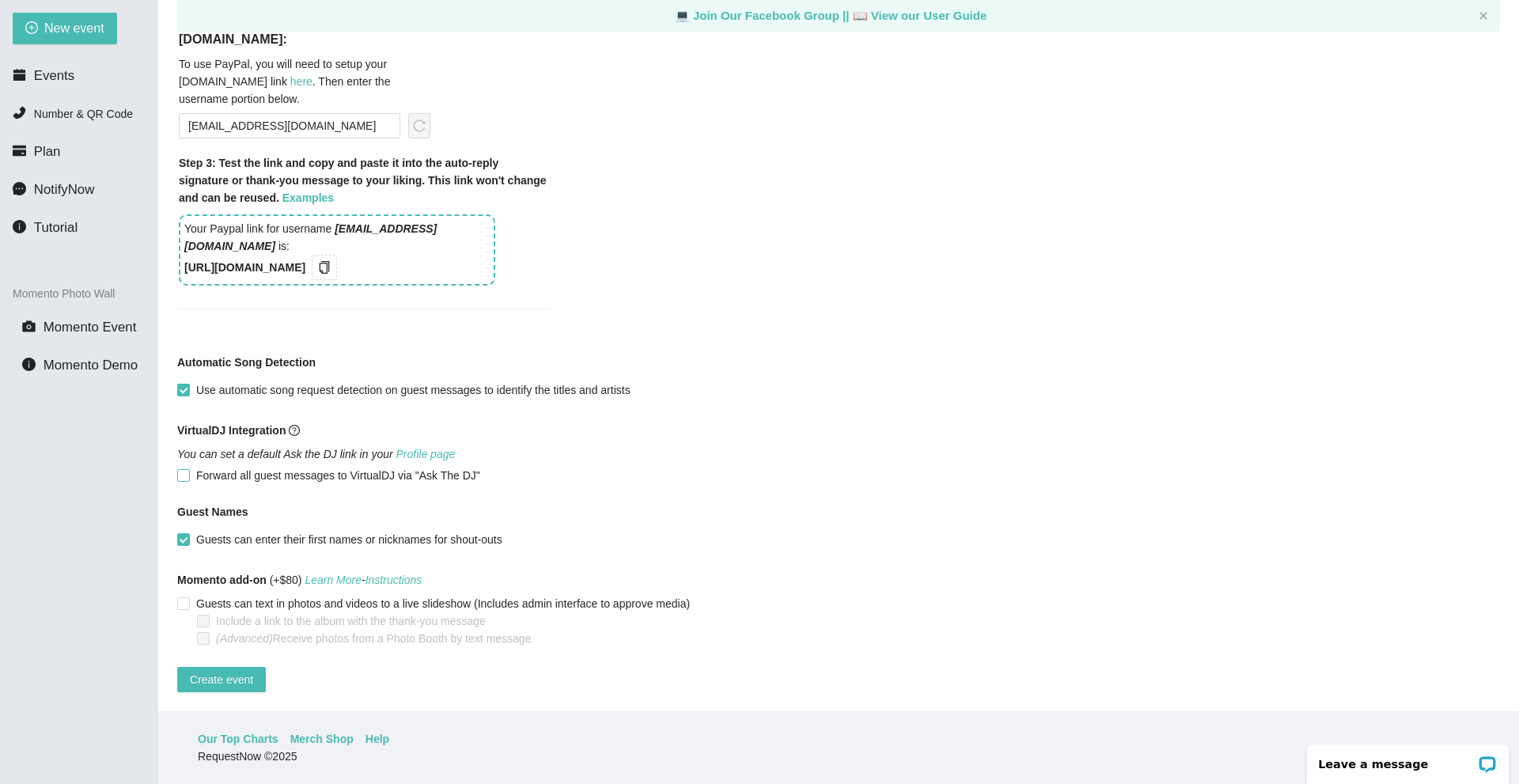
scroll to position [1296, 0]
click at [243, 671] on span "Create event" at bounding box center [221, 679] width 63 height 17
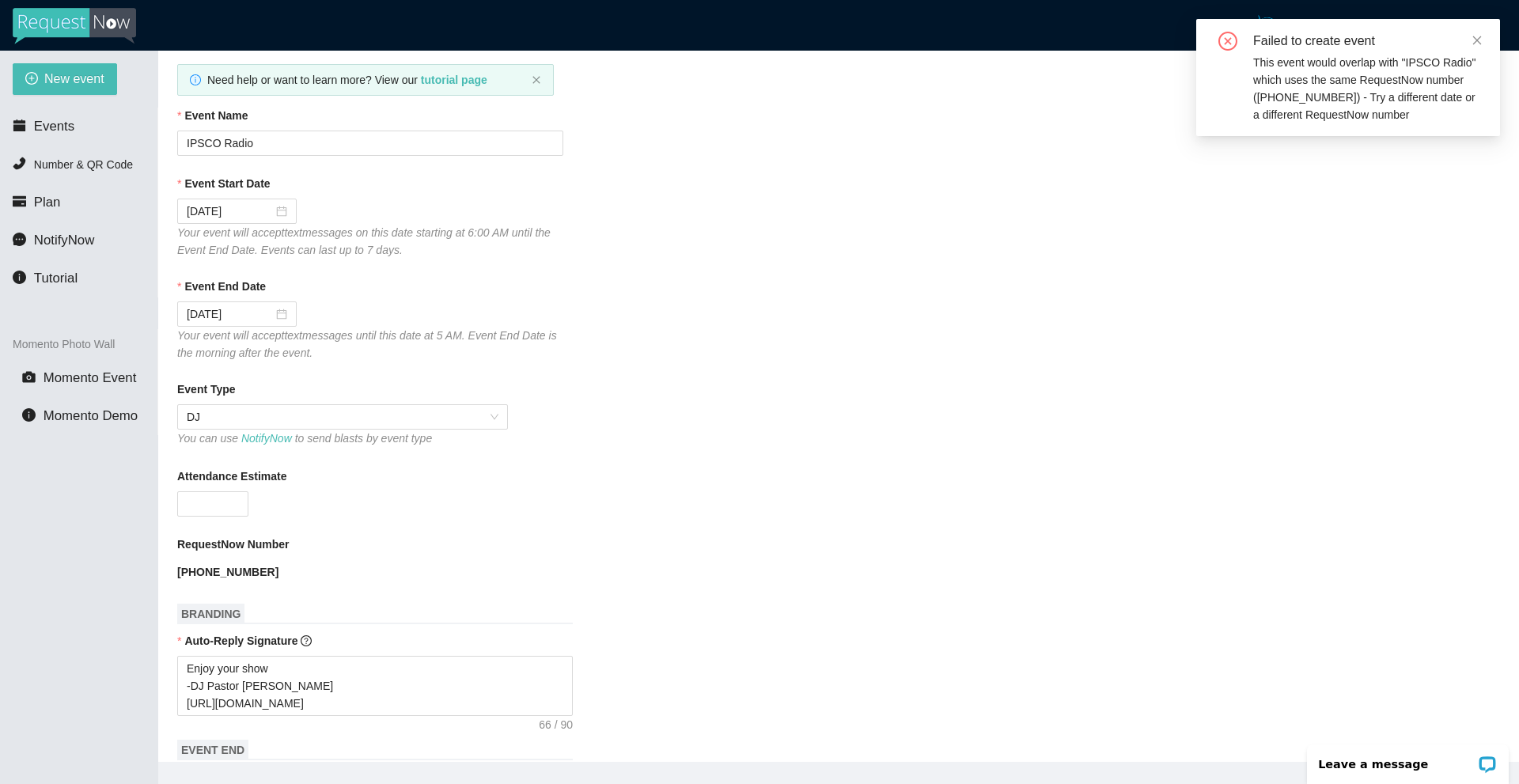
scroll to position [79, 0]
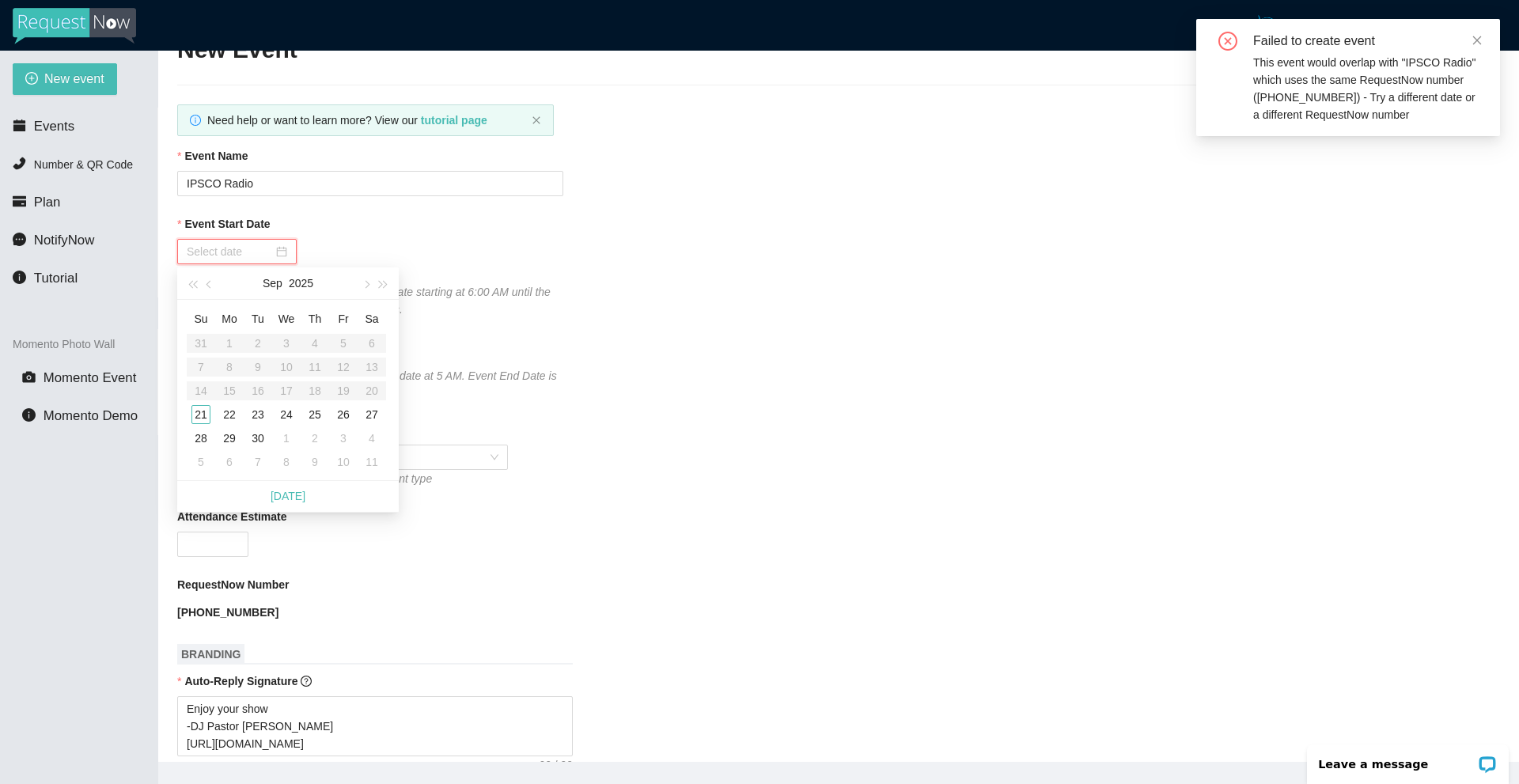
click at [261, 254] on input "Event Start Date" at bounding box center [229, 251] width 86 height 17
click at [229, 411] on div "22" at bounding box center [229, 414] width 19 height 19
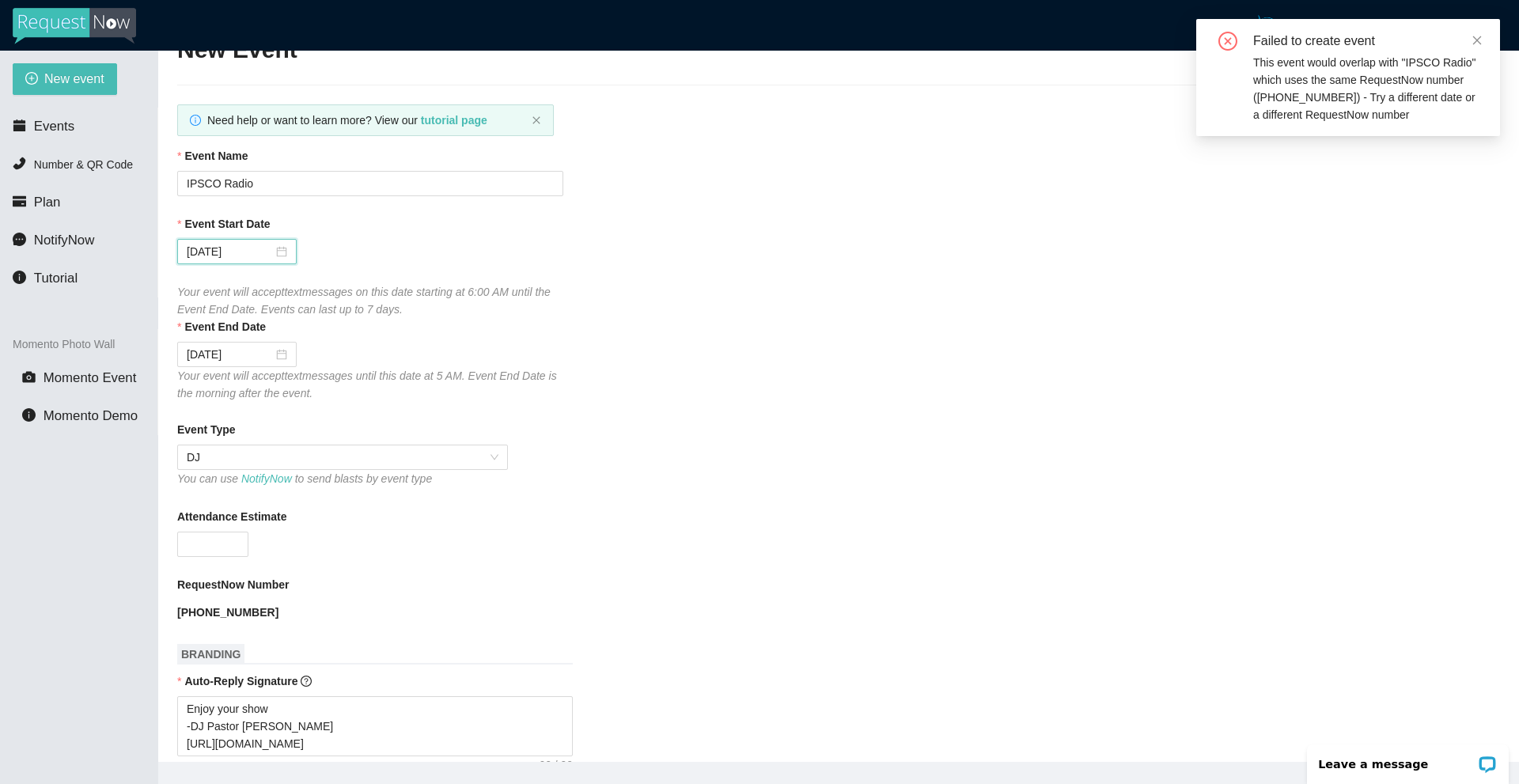
click at [399, 257] on div "09/22/2025" at bounding box center [370, 252] width 386 height 26
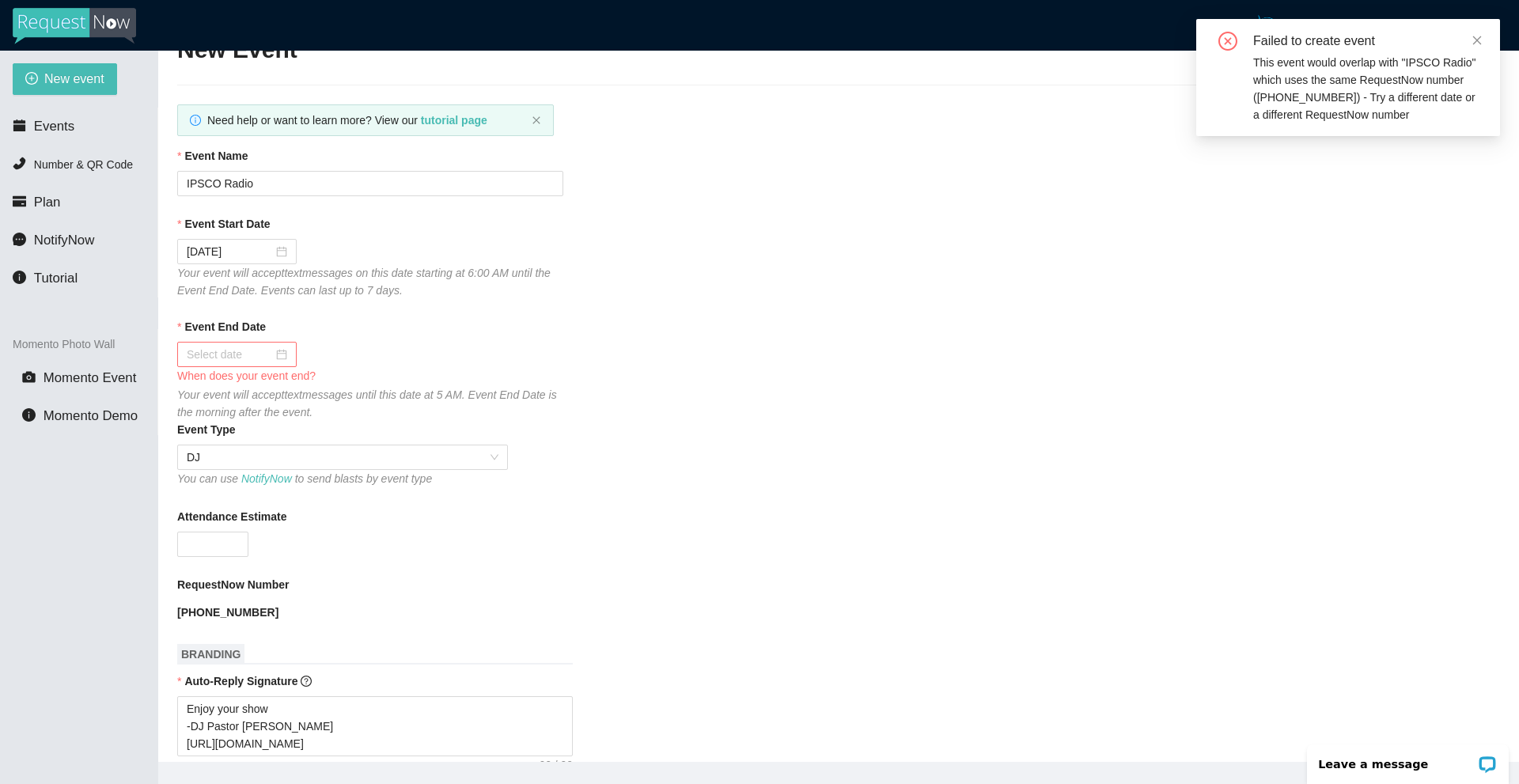
click at [253, 356] on input "Event End Date" at bounding box center [229, 354] width 86 height 17
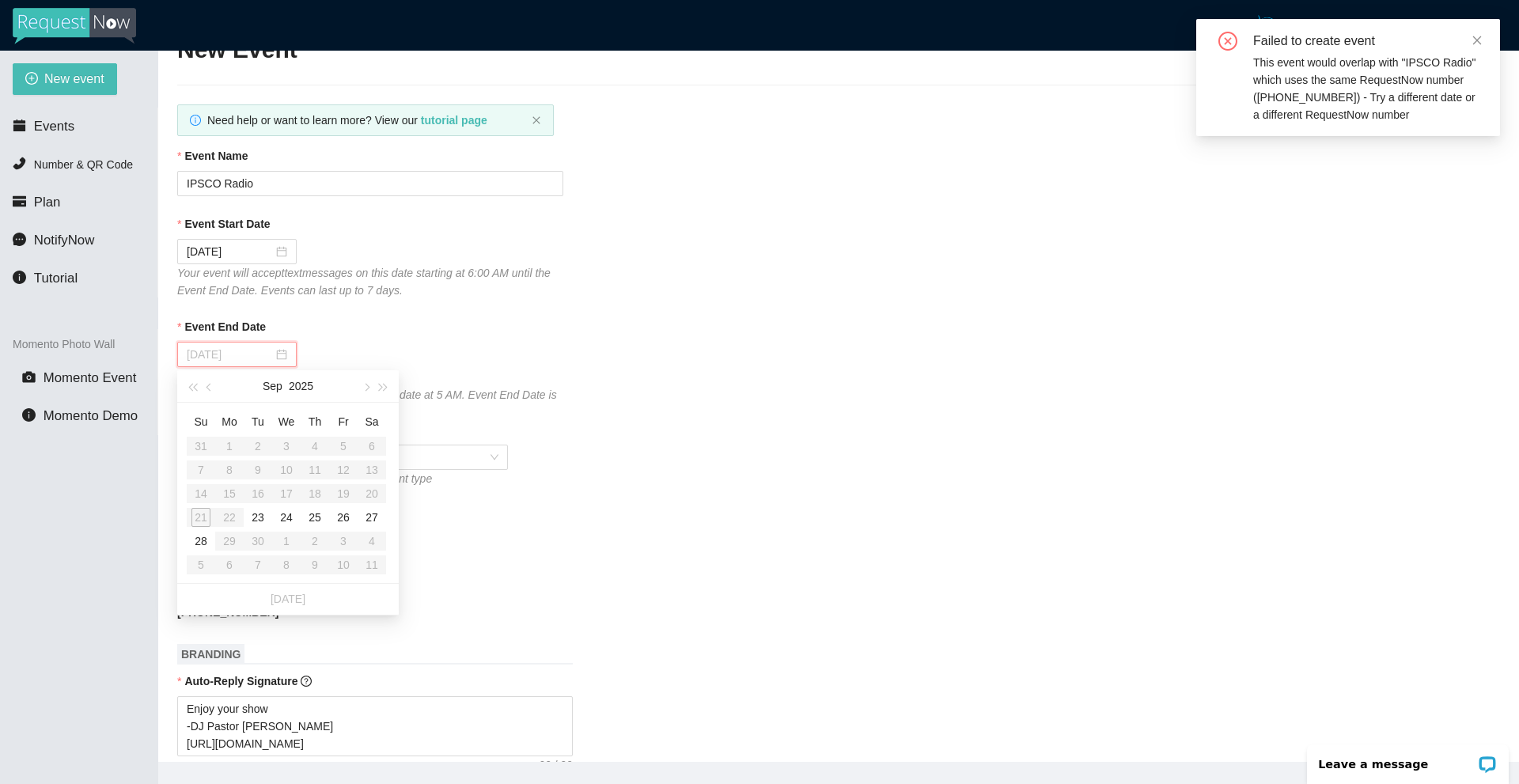
click at [201, 535] on div "28" at bounding box center [200, 541] width 19 height 19
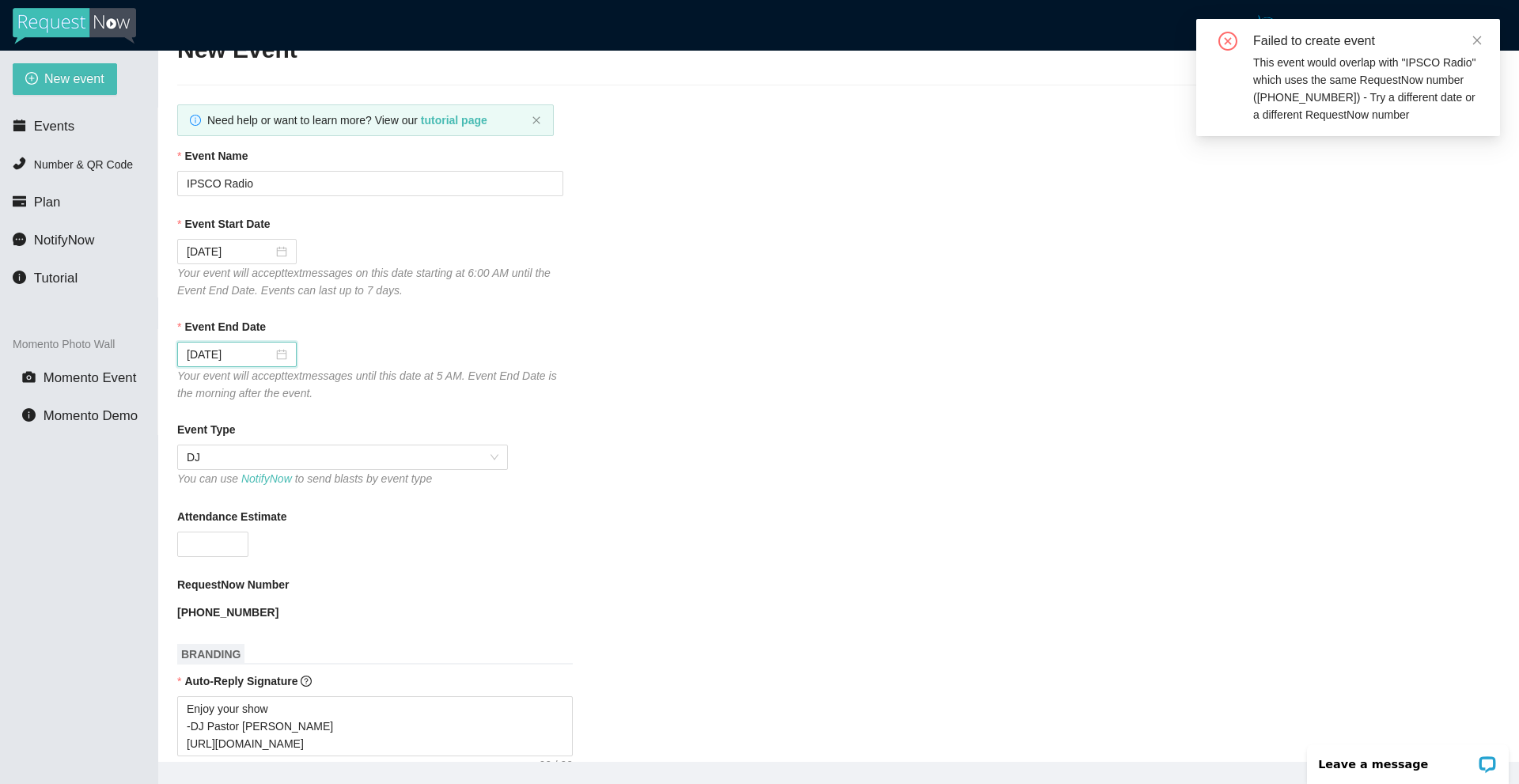
click at [434, 348] on div "09/28/2025" at bounding box center [370, 354] width 386 height 26
click at [451, 294] on div "Your event will accept text messages on this date starting at 6:00 AM until the…" at bounding box center [370, 281] width 386 height 35
click at [280, 257] on div "09/22/2025" at bounding box center [236, 251] width 100 height 17
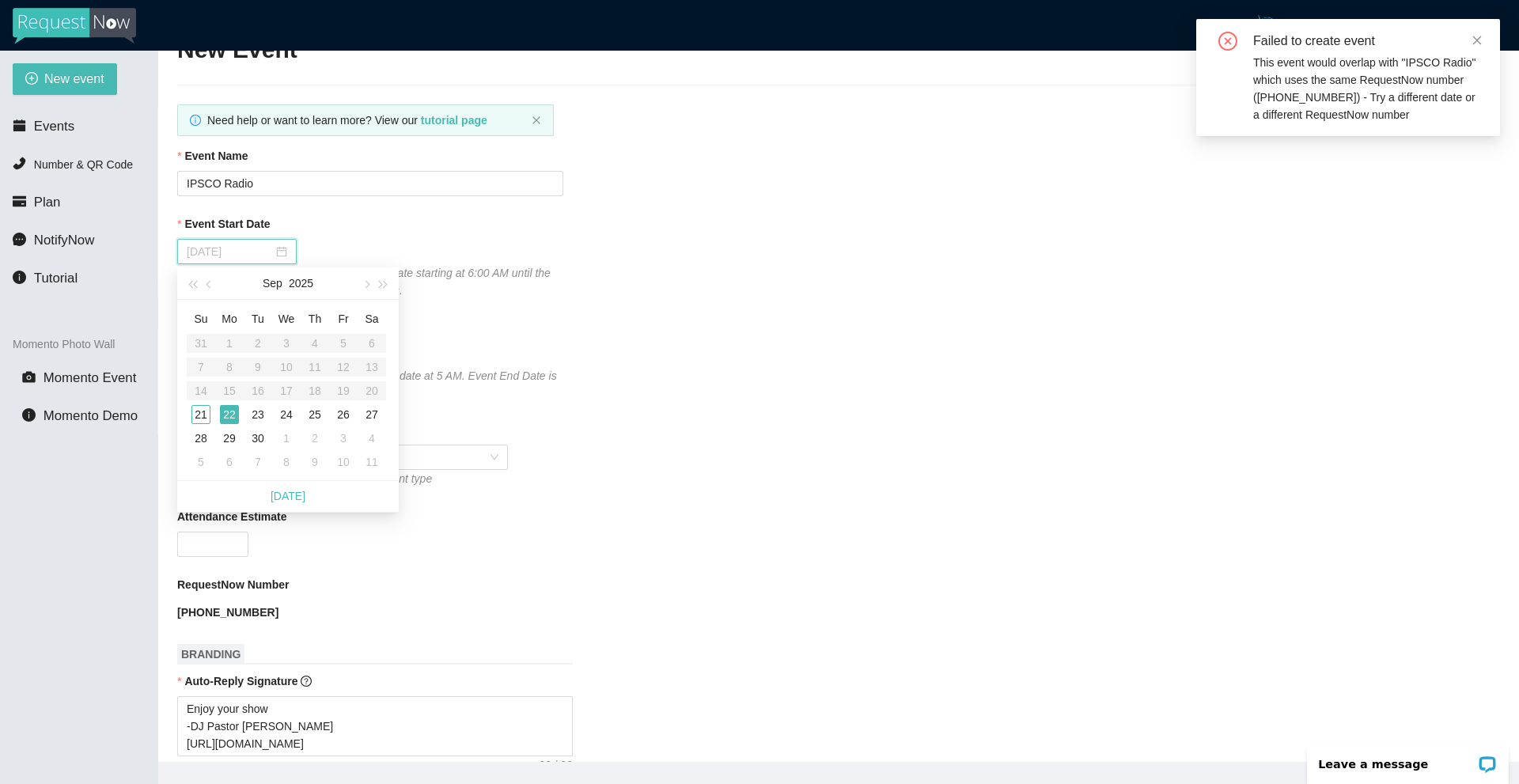
click at [200, 412] on div "21" at bounding box center [200, 414] width 19 height 19
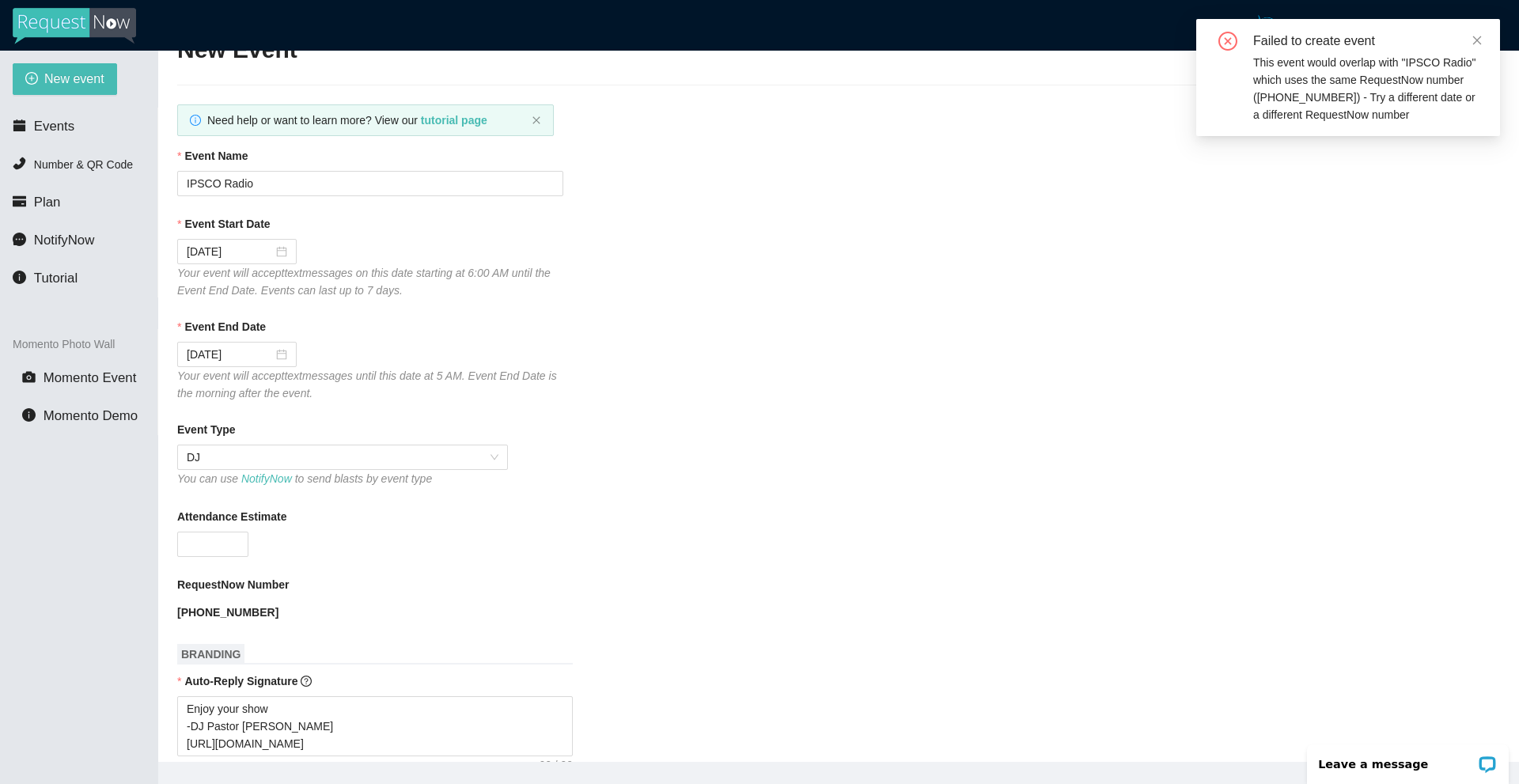
click at [411, 262] on div "09/21/2025" at bounding box center [370, 252] width 386 height 26
click at [256, 353] on input "09/22/2025" at bounding box center [229, 354] width 86 height 17
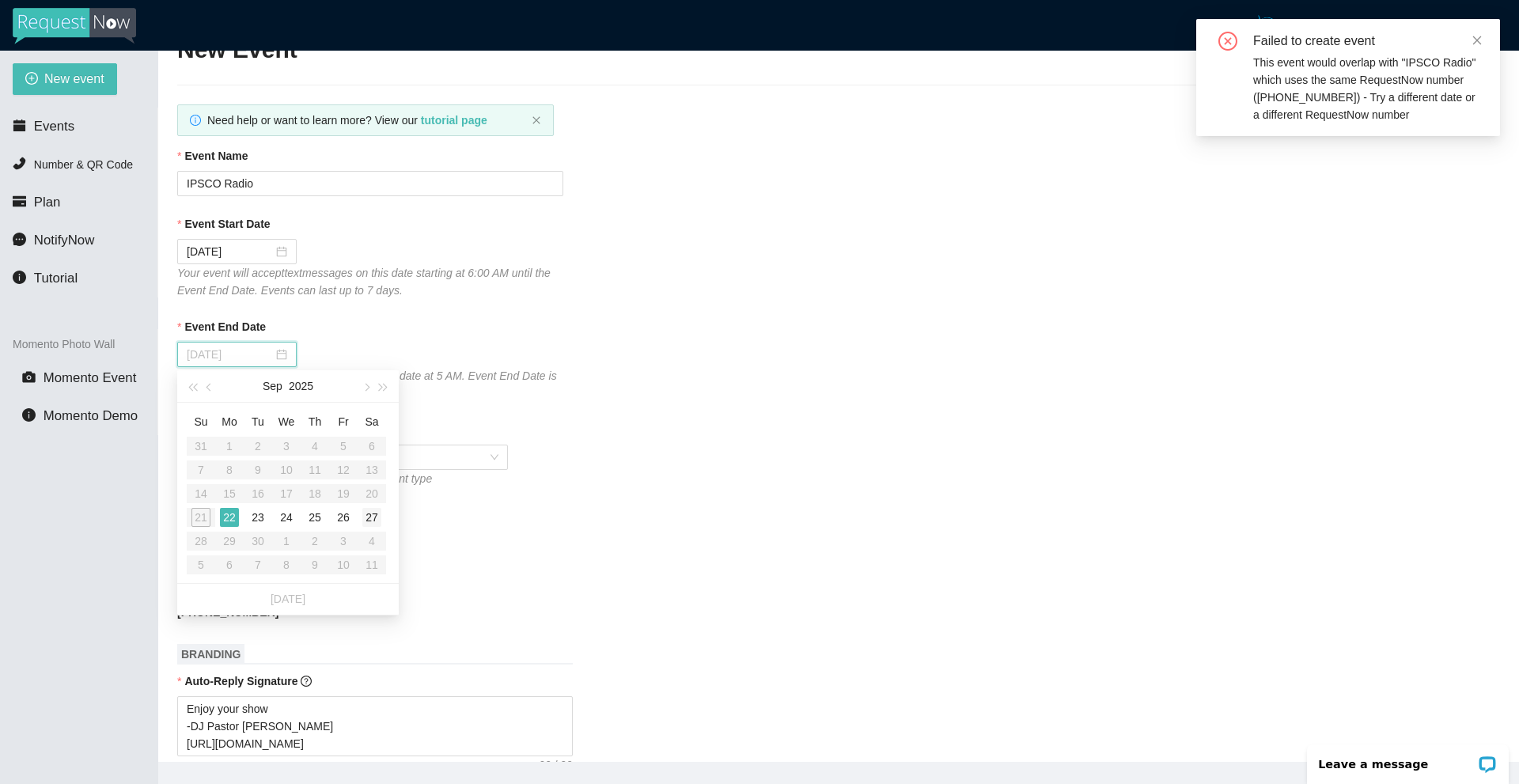
click at [373, 517] on div "27" at bounding box center [372, 517] width 19 height 19
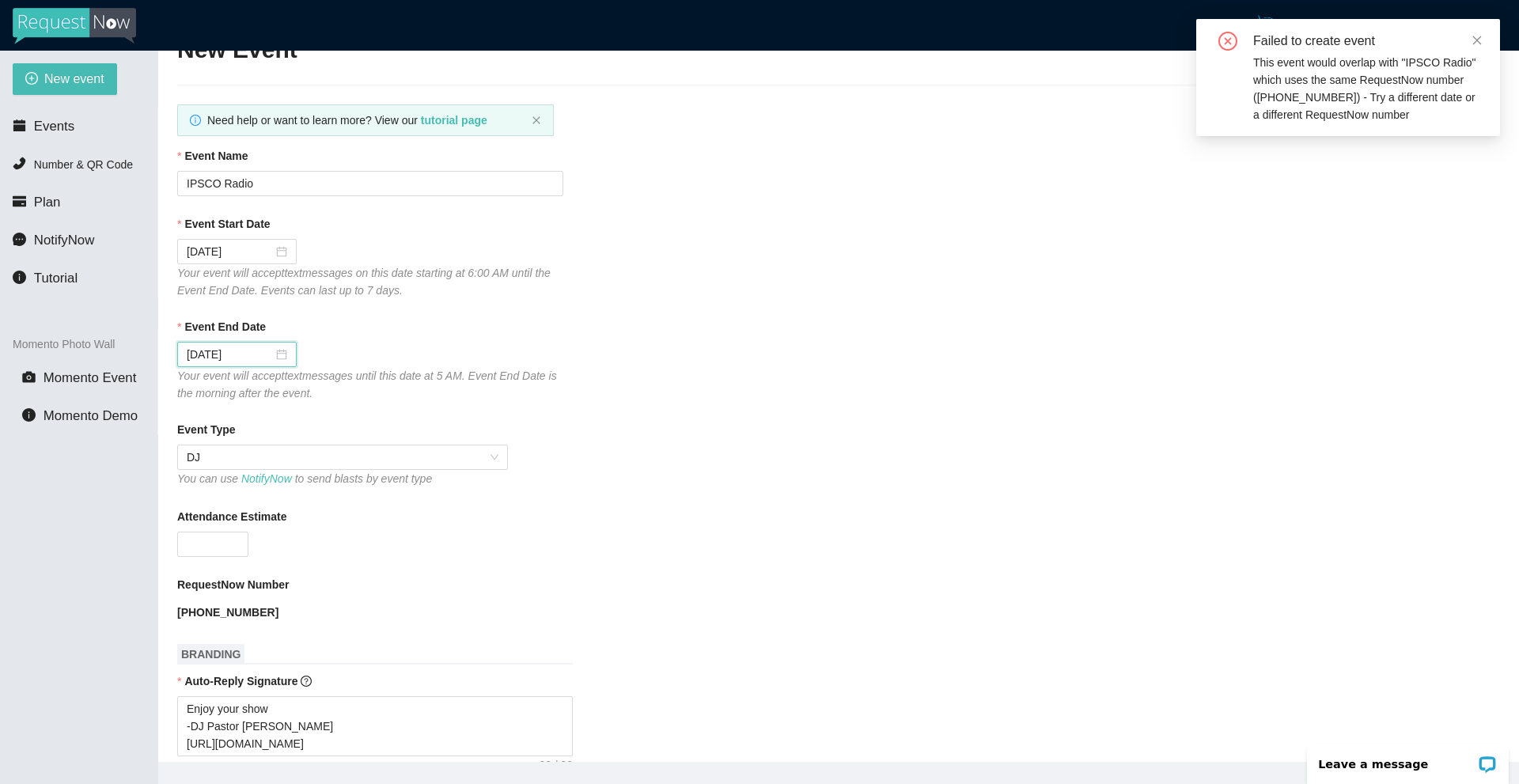
click at [399, 345] on div "09/27/2025" at bounding box center [370, 354] width 386 height 26
click at [632, 401] on div "Event End Date 09/27/2025 Your event will accept text messages until this date …" at bounding box center [838, 359] width 1323 height 84
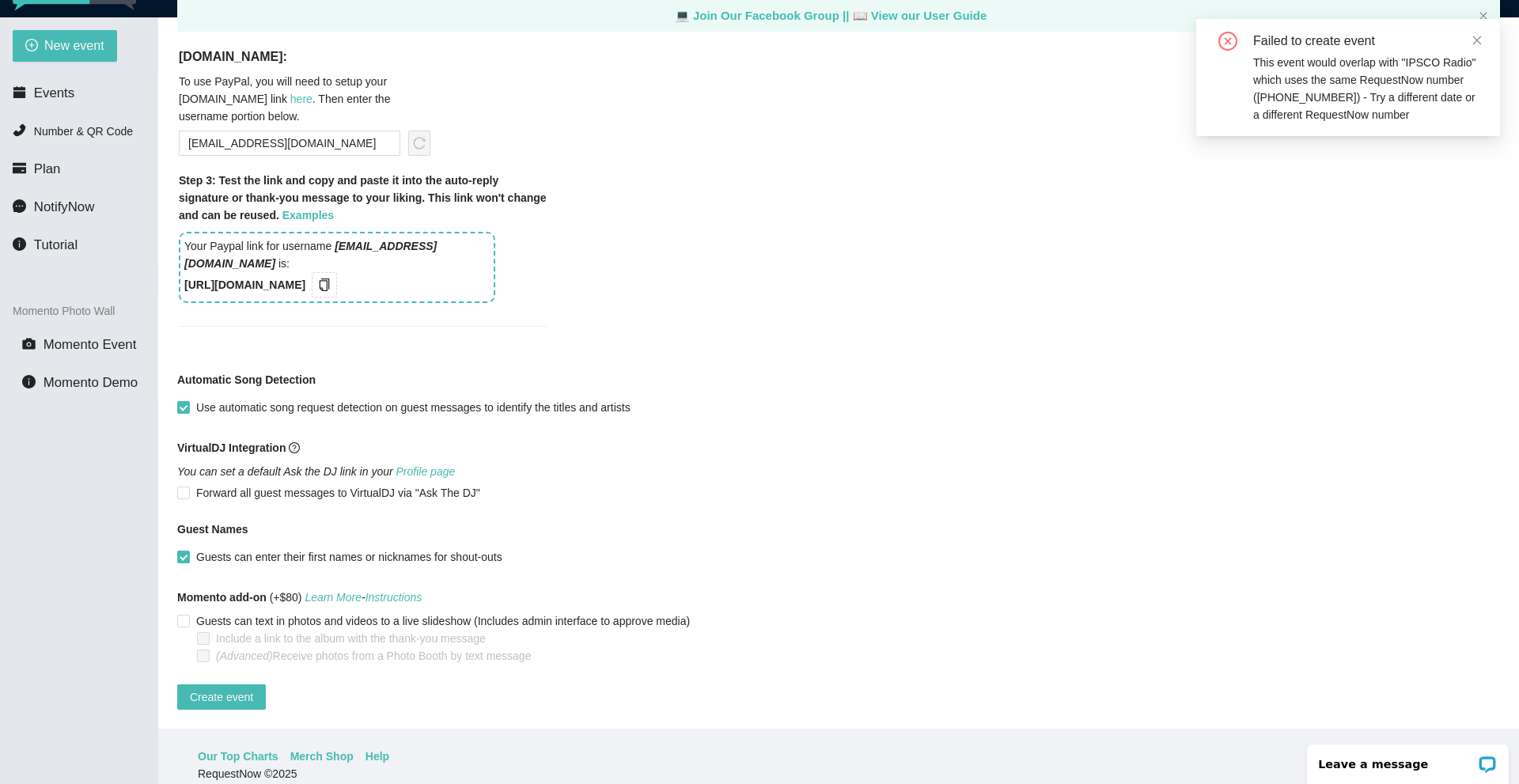
scroll to position [51, 0]
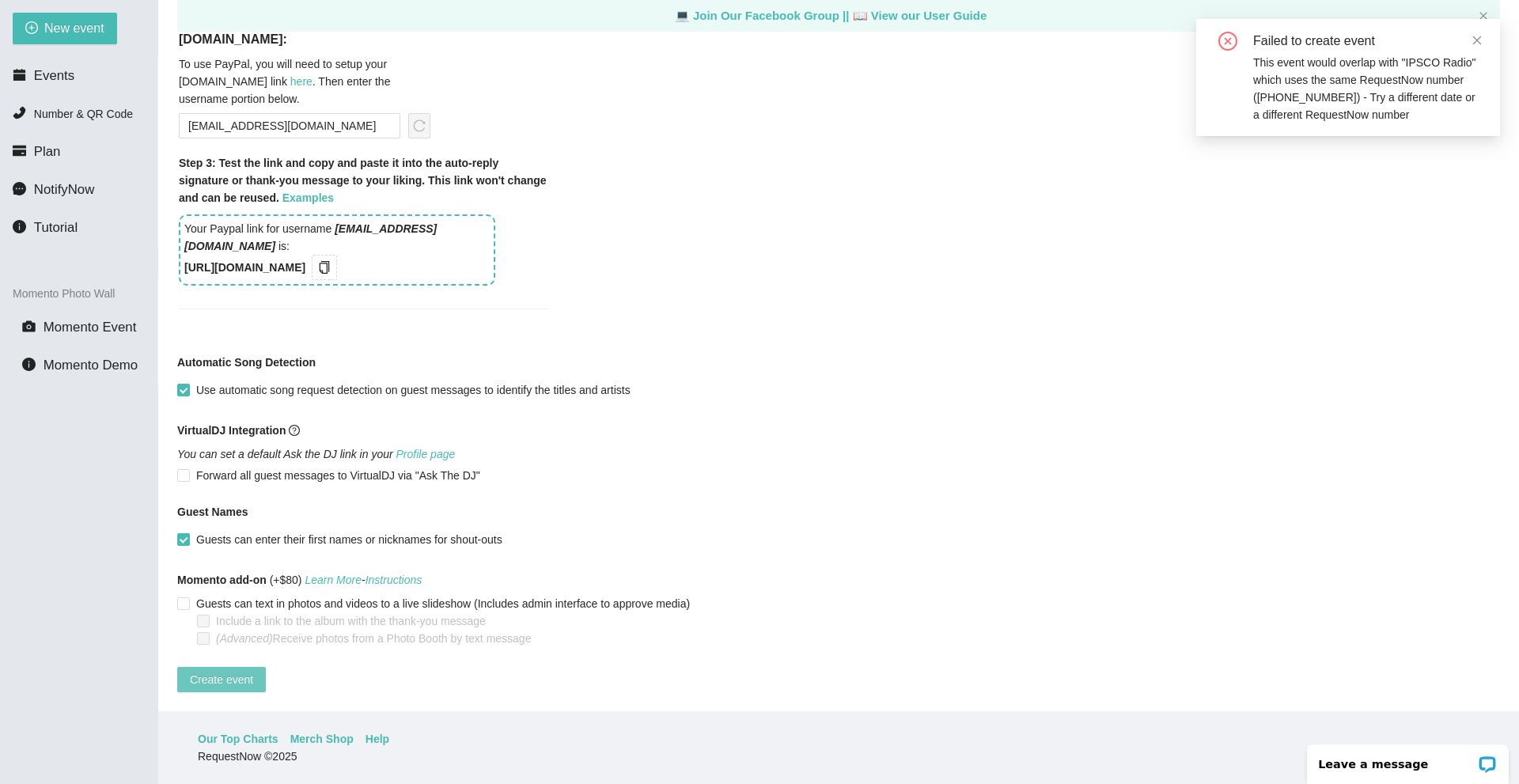
click at [220, 671] on span "Create event" at bounding box center [221, 679] width 63 height 17
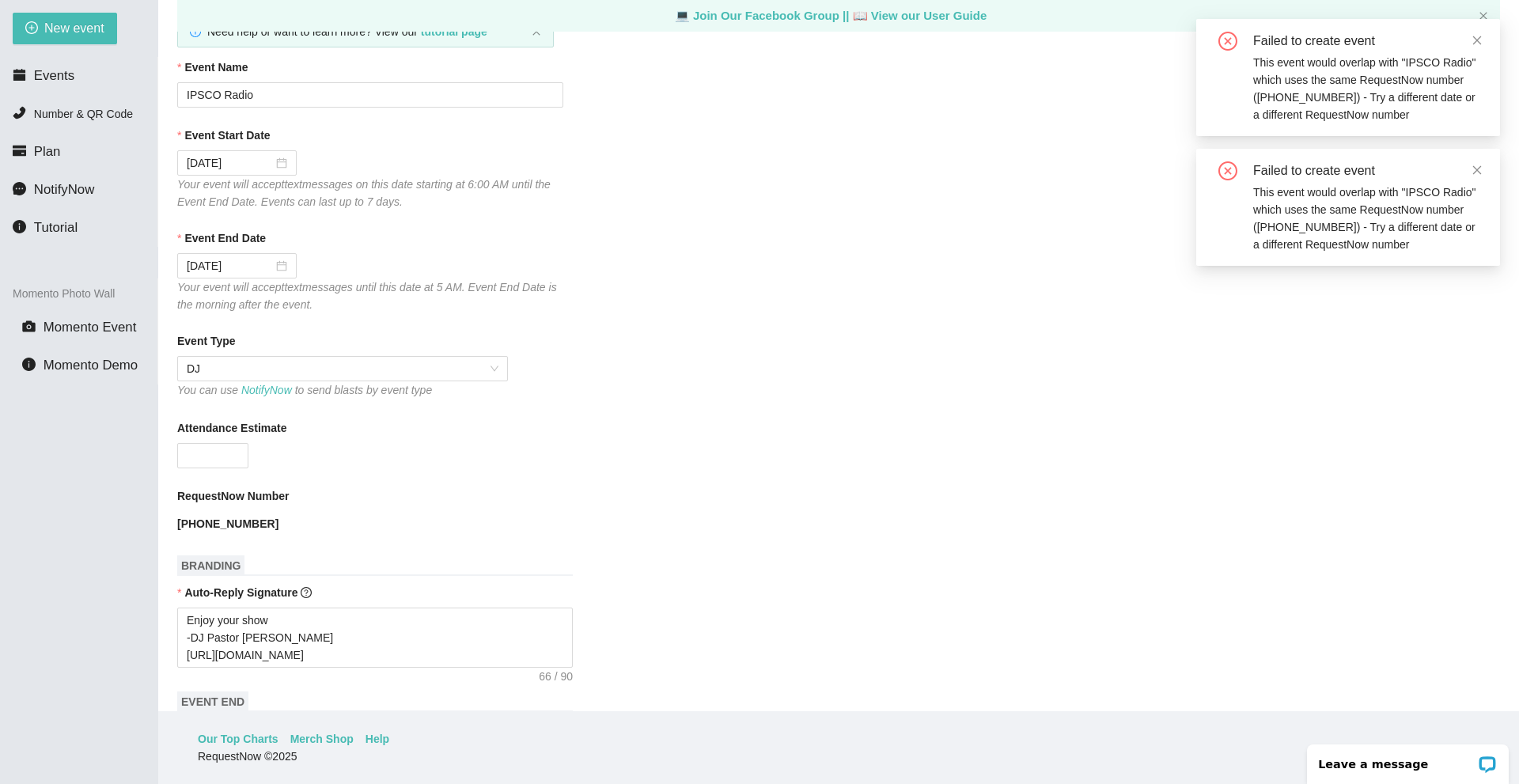
scroll to position [30, 0]
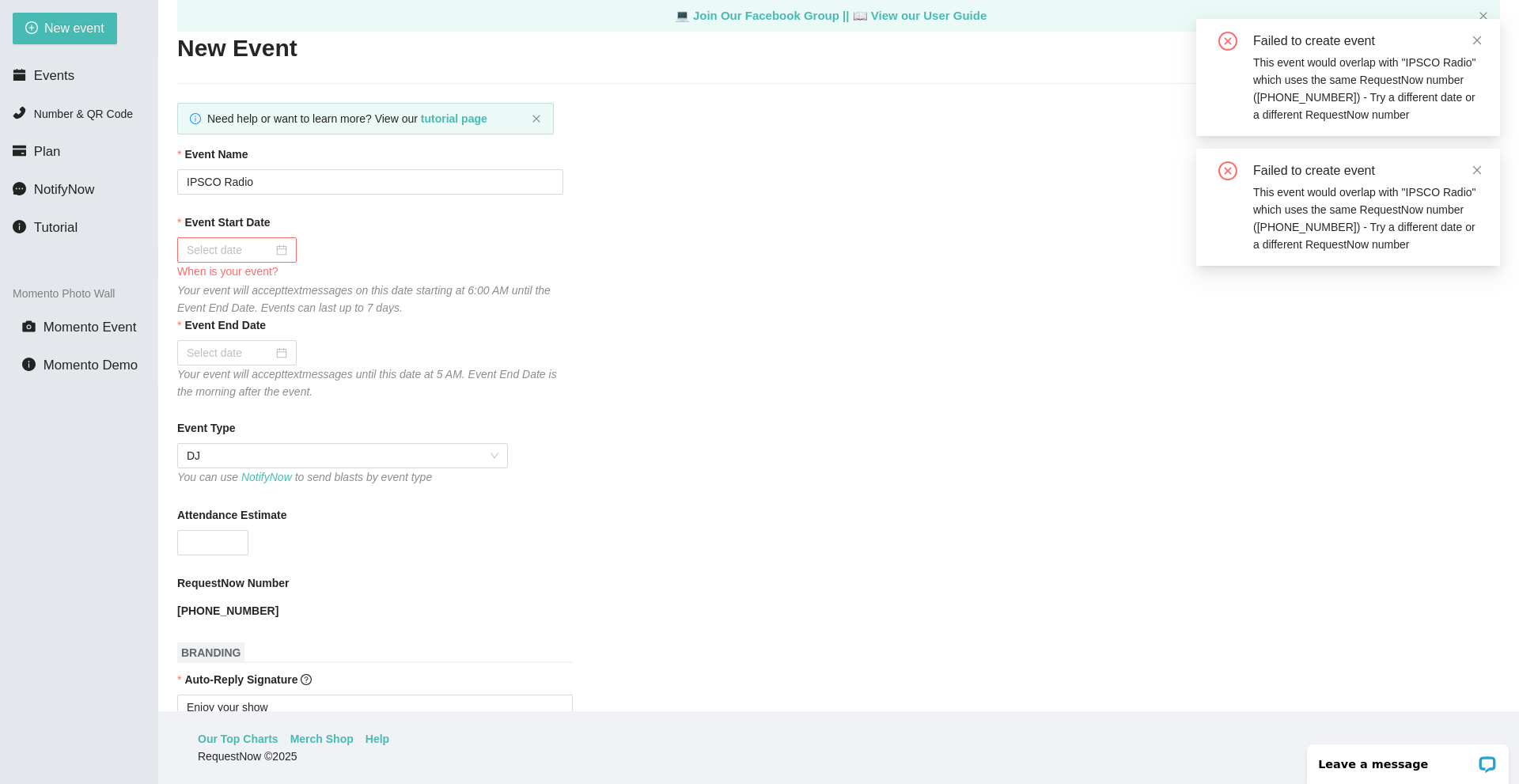
click at [273, 255] on div at bounding box center [236, 249] width 100 height 17
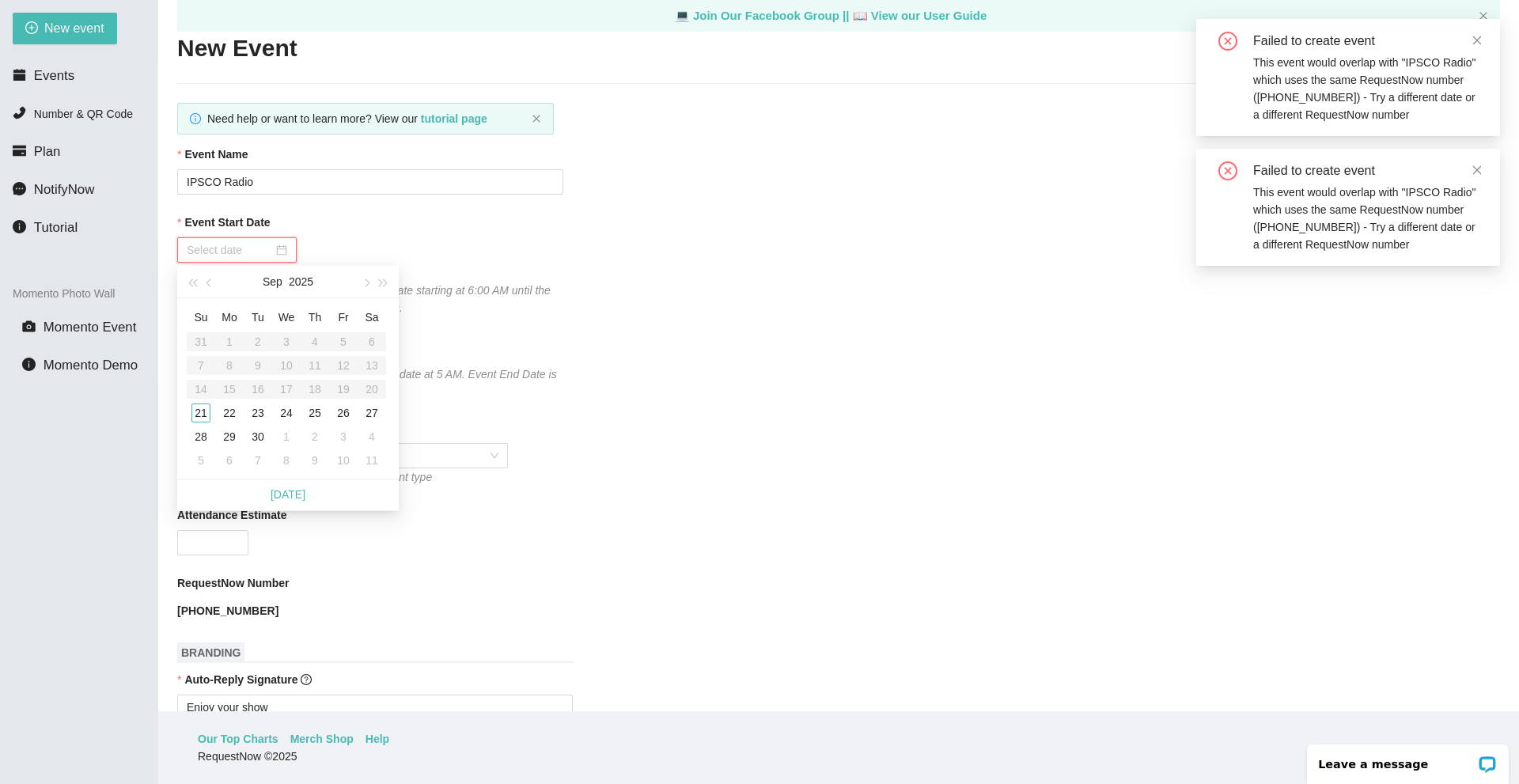
click at [281, 252] on div at bounding box center [236, 249] width 100 height 17
click at [227, 411] on div "22" at bounding box center [229, 412] width 19 height 19
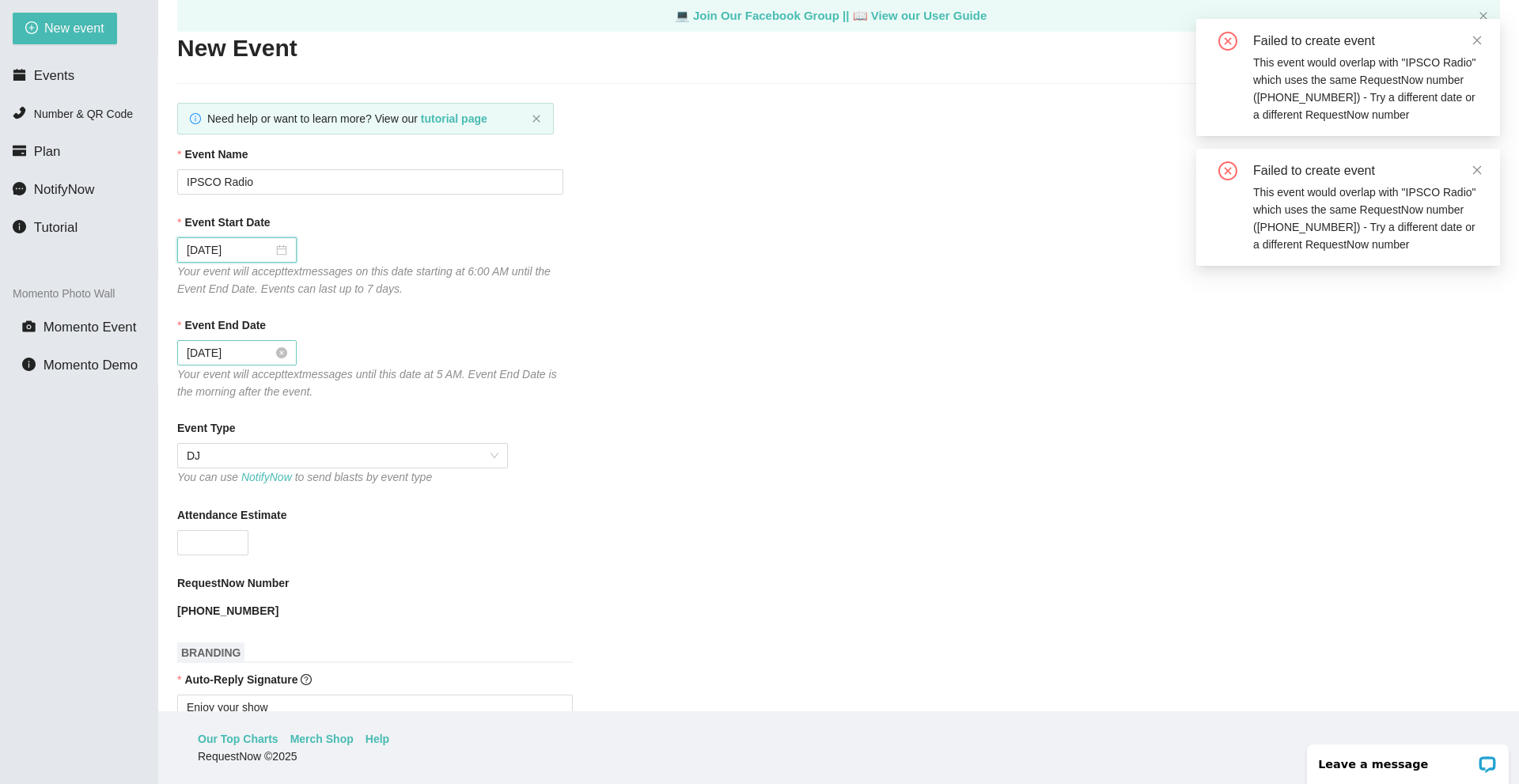
click at [265, 357] on input "09/23/2025" at bounding box center [229, 353] width 86 height 17
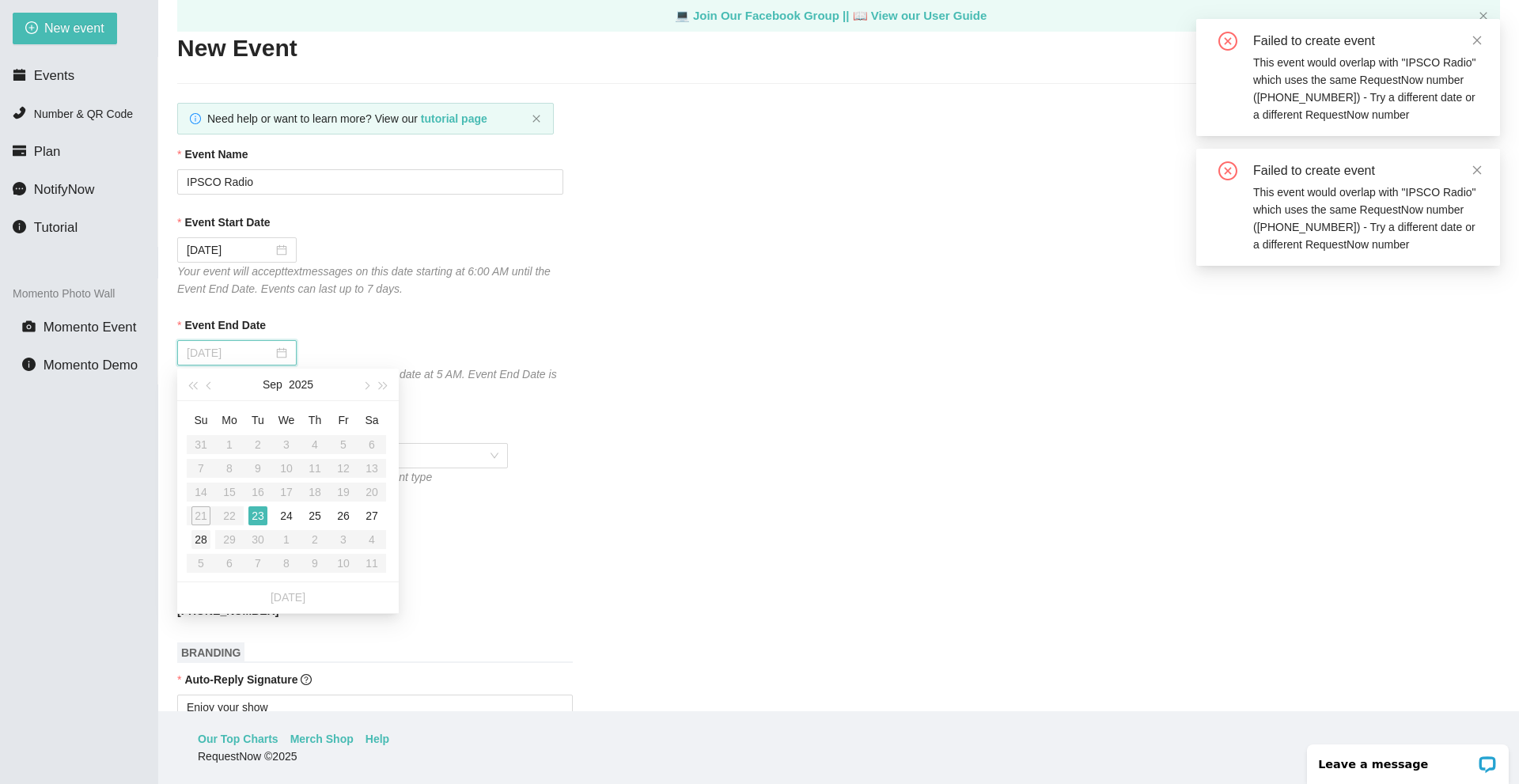
click at [201, 540] on div "28" at bounding box center [200, 539] width 19 height 19
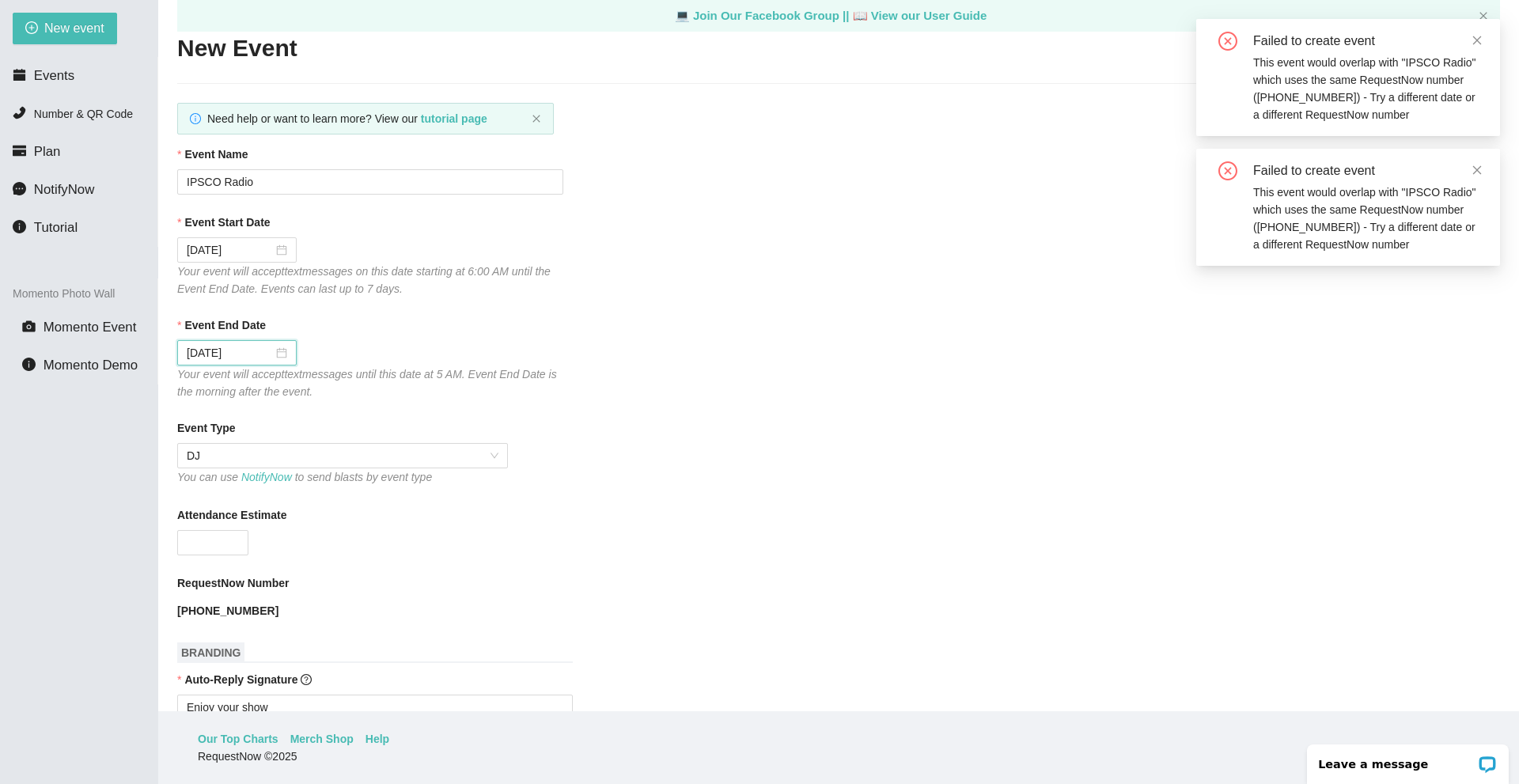
click at [528, 392] on div "Your event will accept text messages until this date at 5 AM. Event End Date is…" at bounding box center [370, 382] width 386 height 35
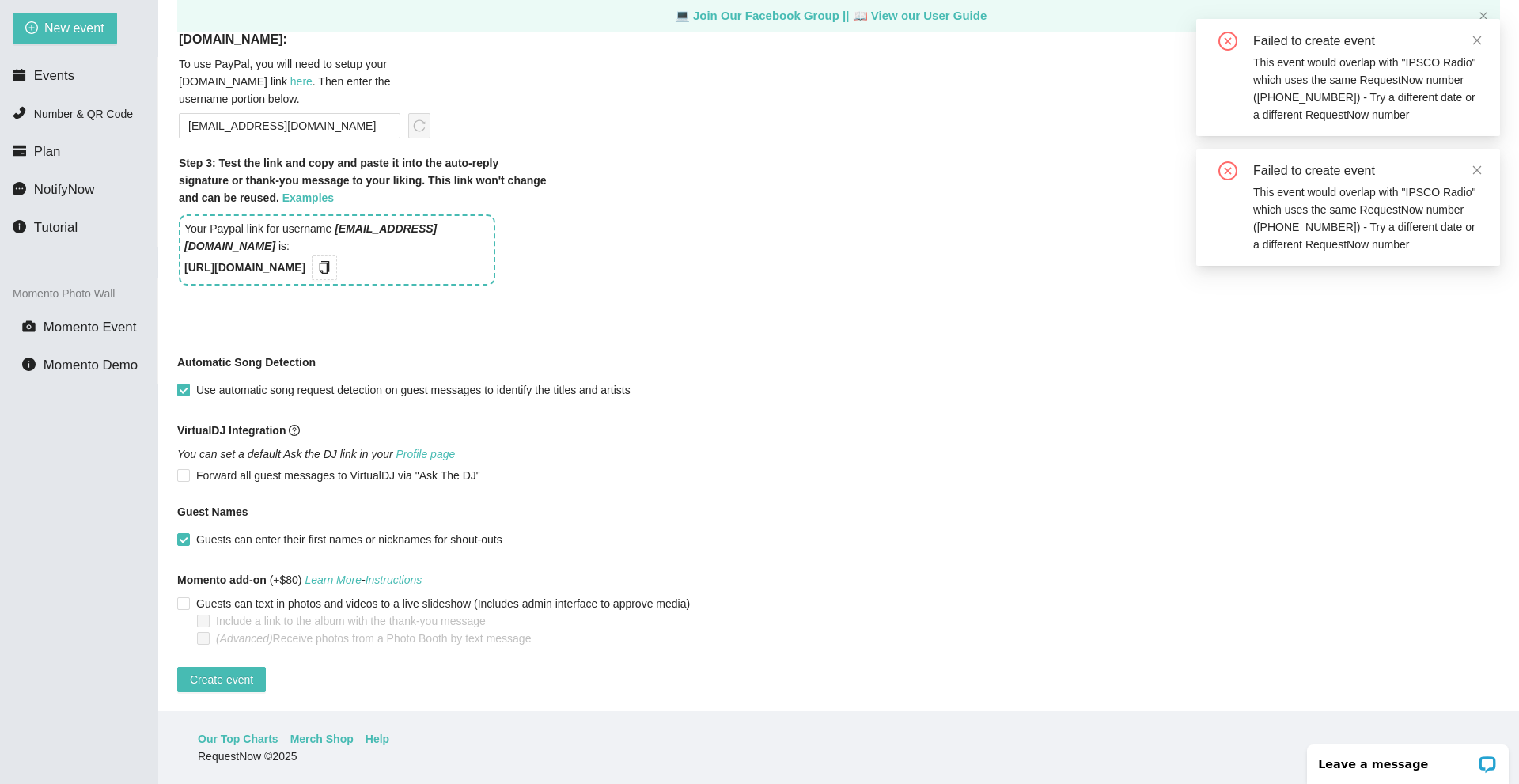
scroll to position [1296, 0]
click at [229, 675] on span "Create event" at bounding box center [221, 679] width 63 height 17
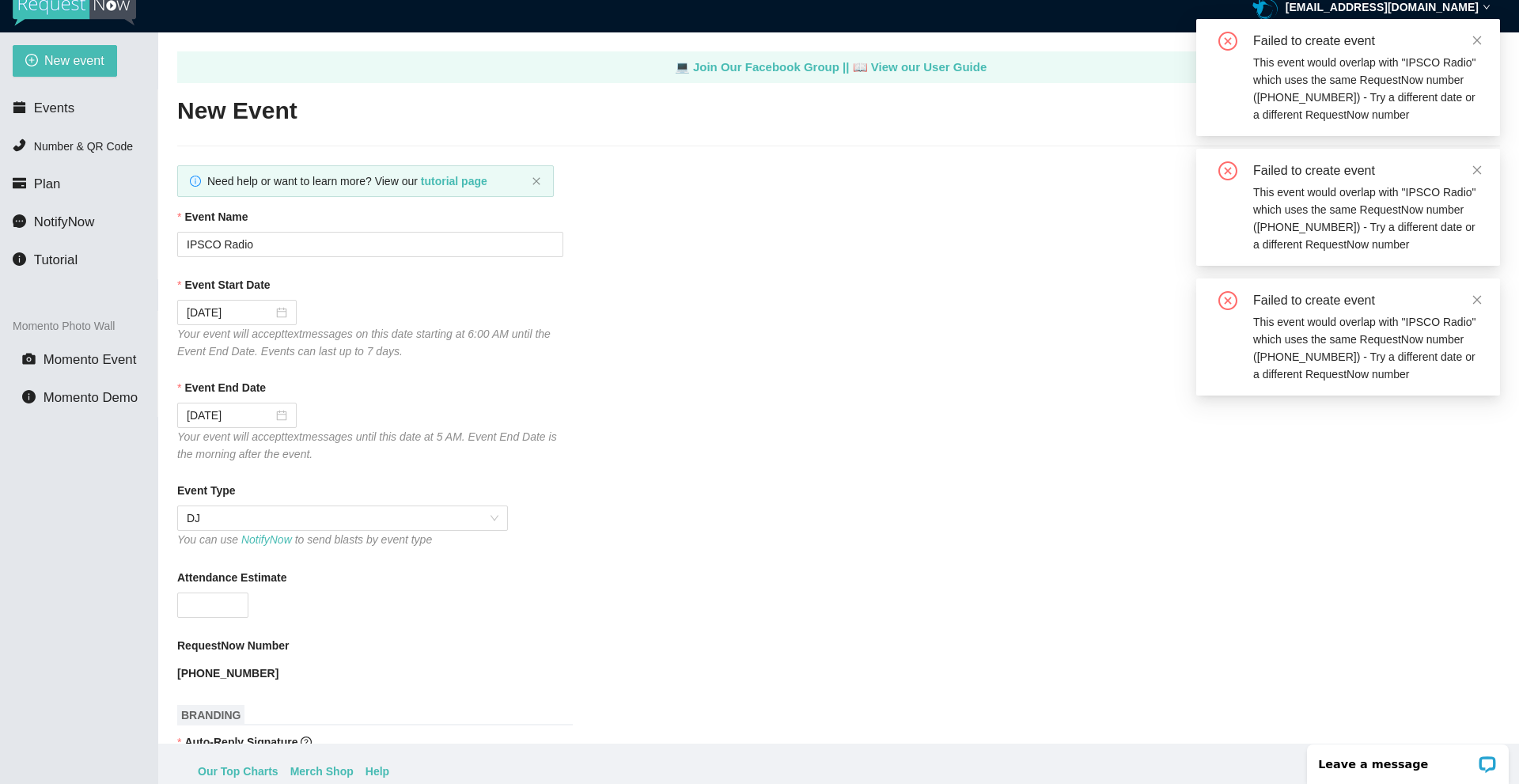
scroll to position [0, 0]
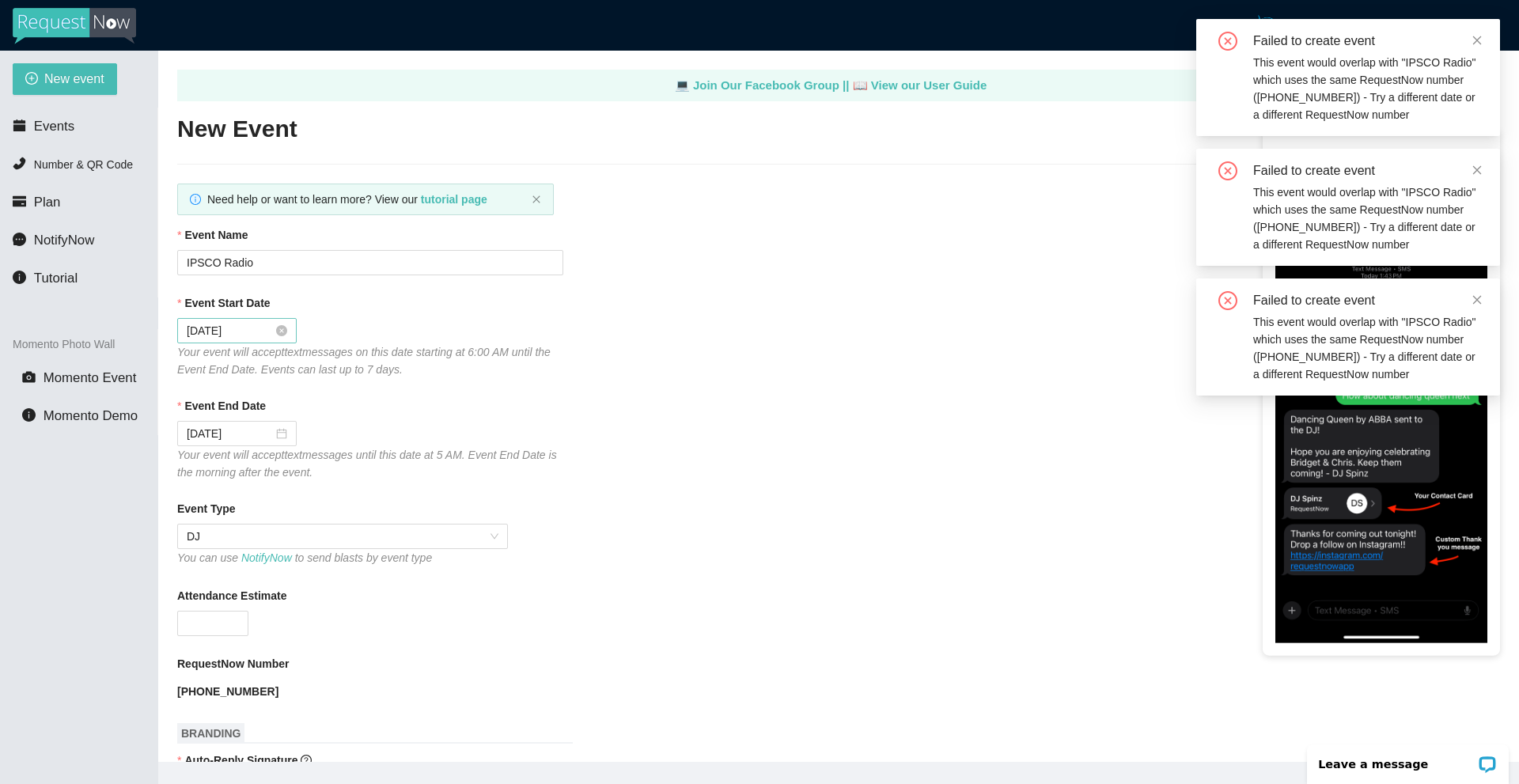
click at [257, 334] on input "09/22/2025" at bounding box center [229, 330] width 86 height 17
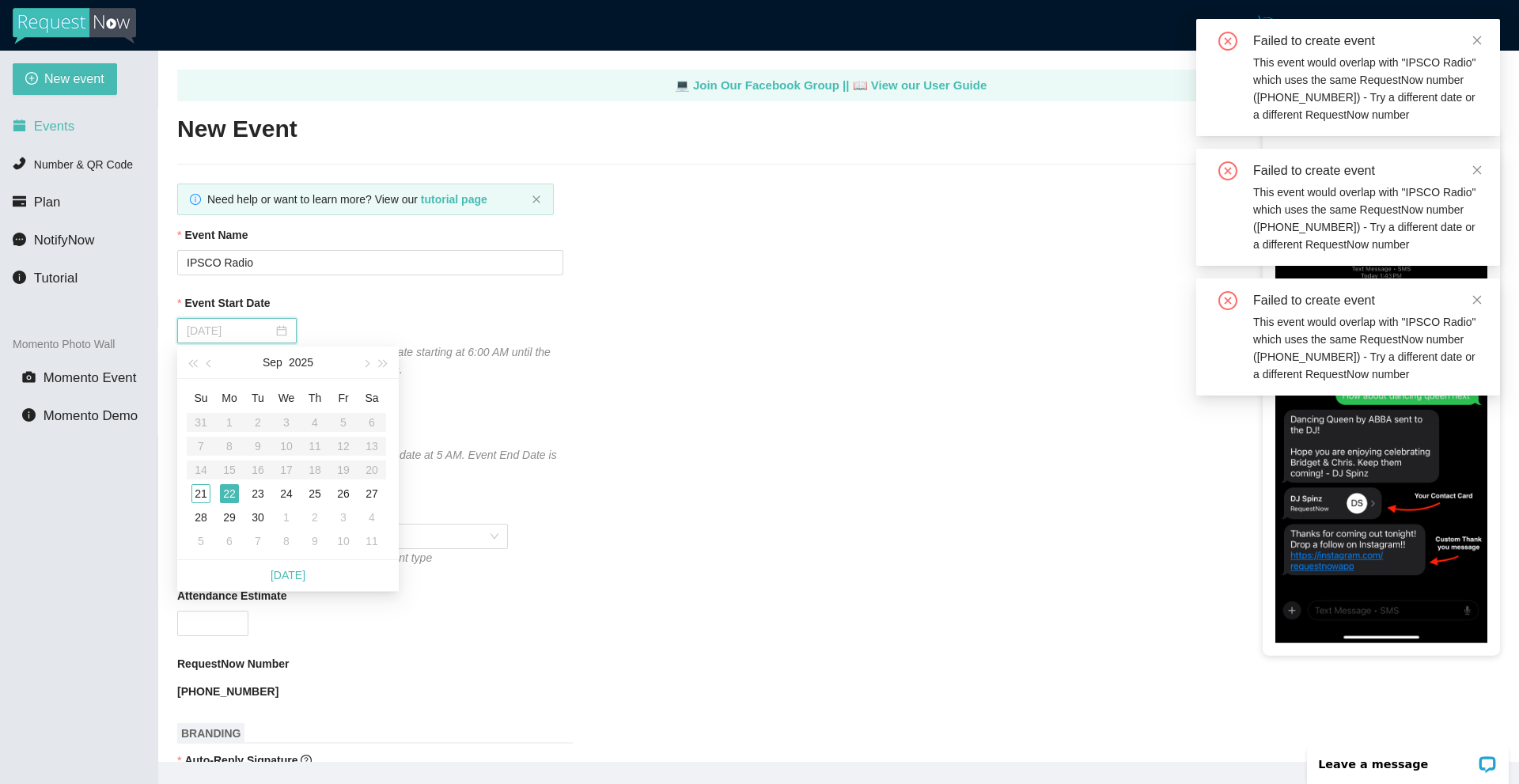
click at [200, 492] on div "21" at bounding box center [200, 493] width 19 height 19
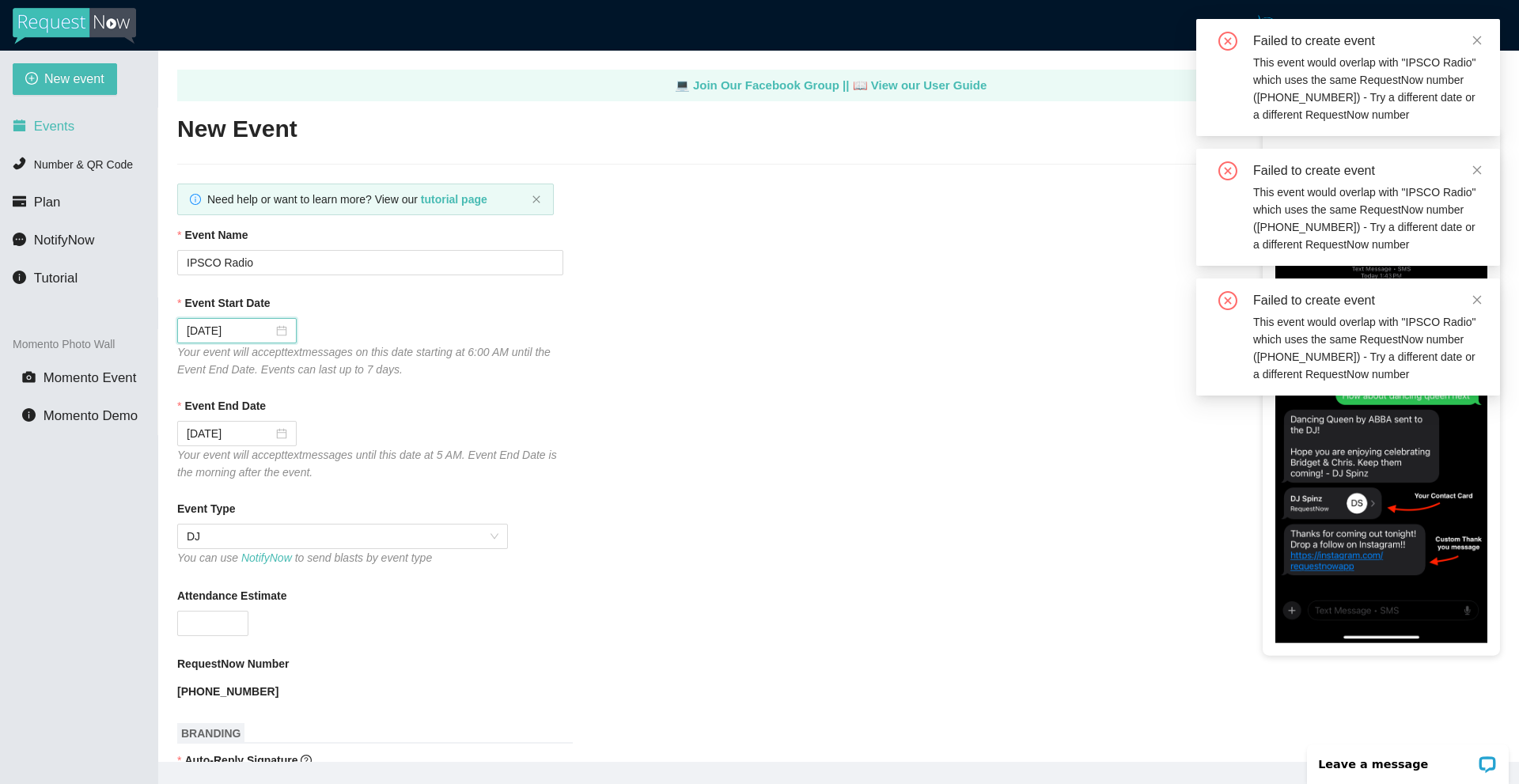
click at [366, 363] on icon "Your event will accept text messages on this date starting at 6:00 AM until the…" at bounding box center [364, 361] width 374 height 30
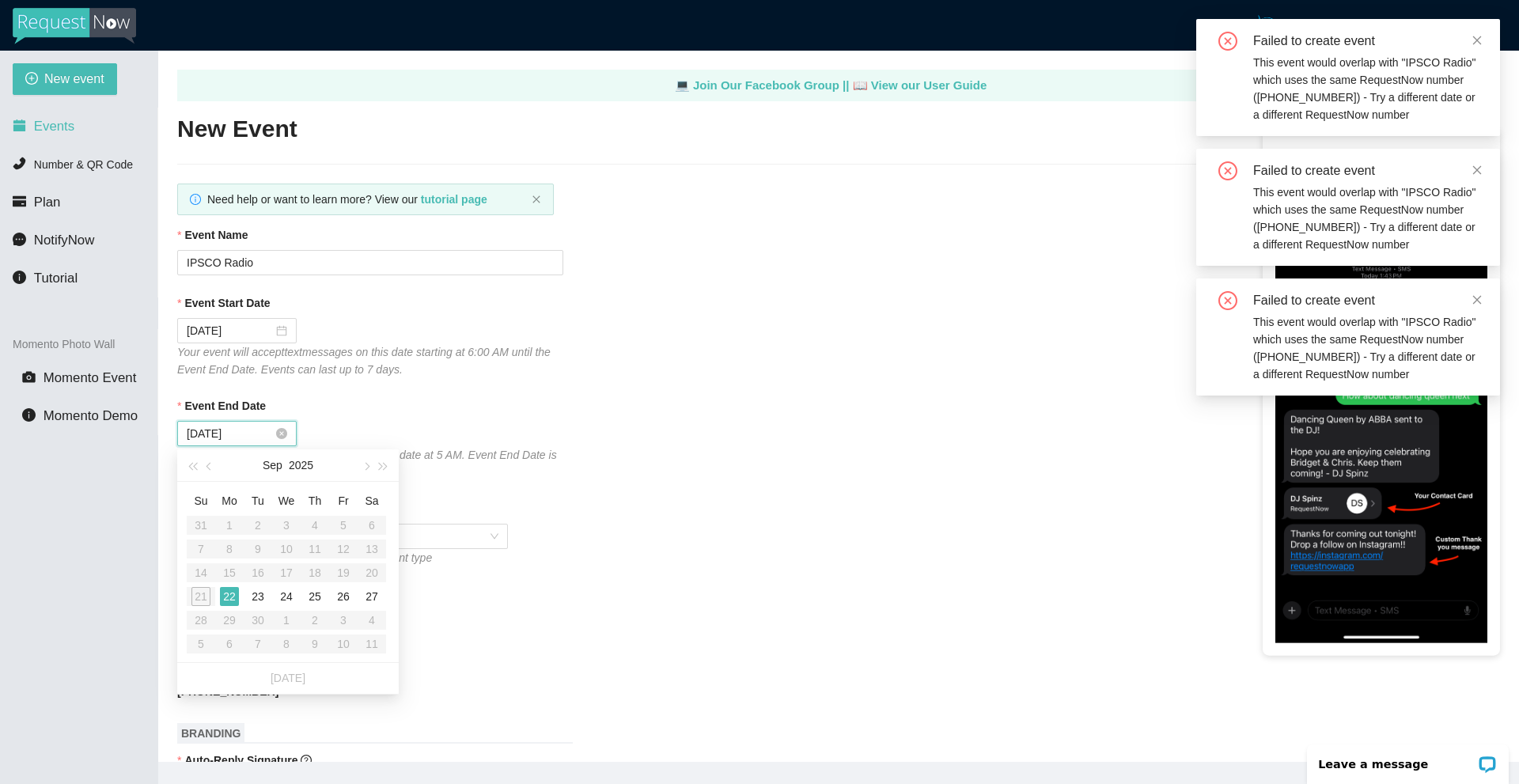
click at [246, 435] on input "09/22/2025" at bounding box center [229, 433] width 86 height 17
click at [369, 594] on div "27" at bounding box center [372, 596] width 19 height 19
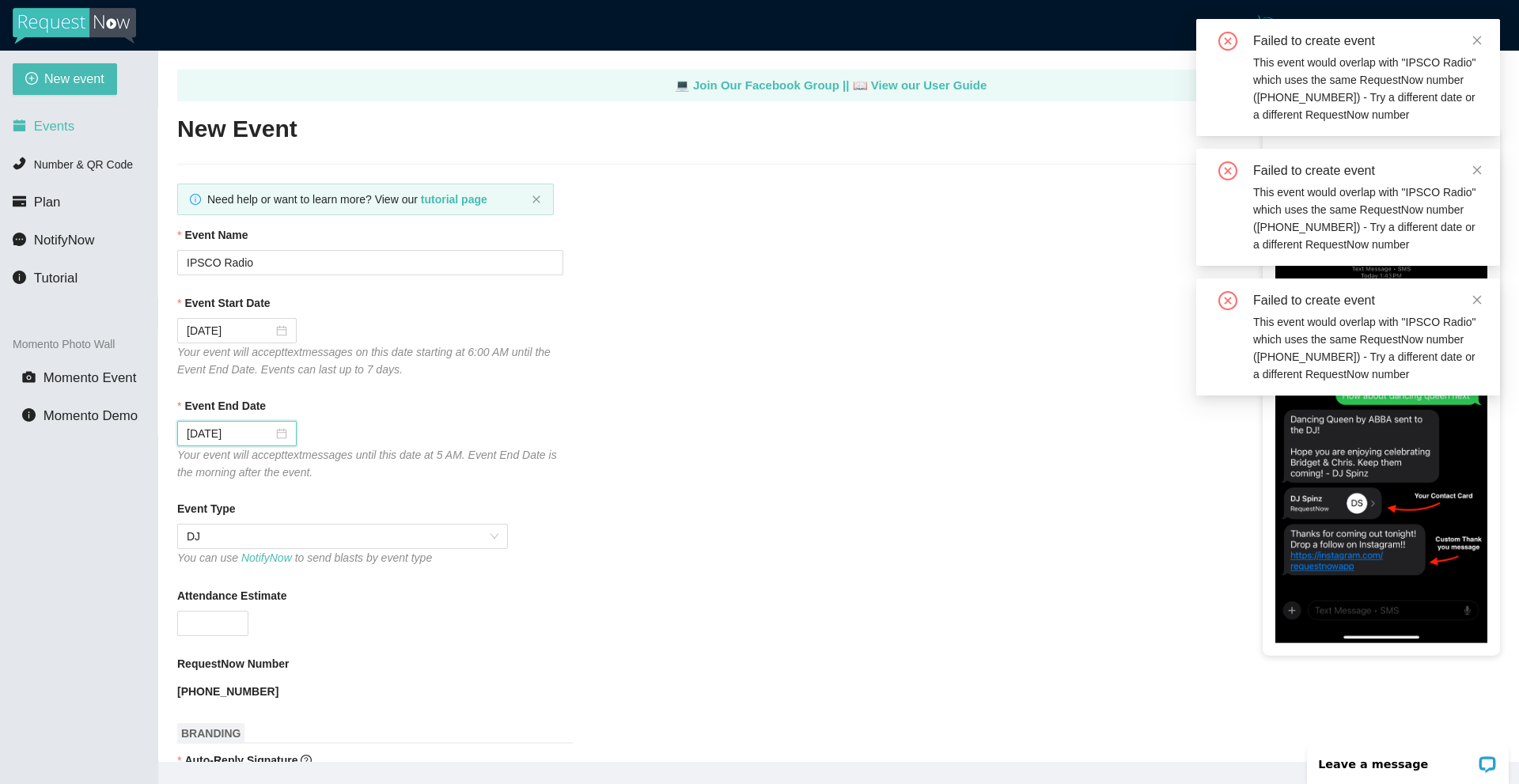
click at [531, 430] on div "09/27/2025" at bounding box center [370, 433] width 386 height 26
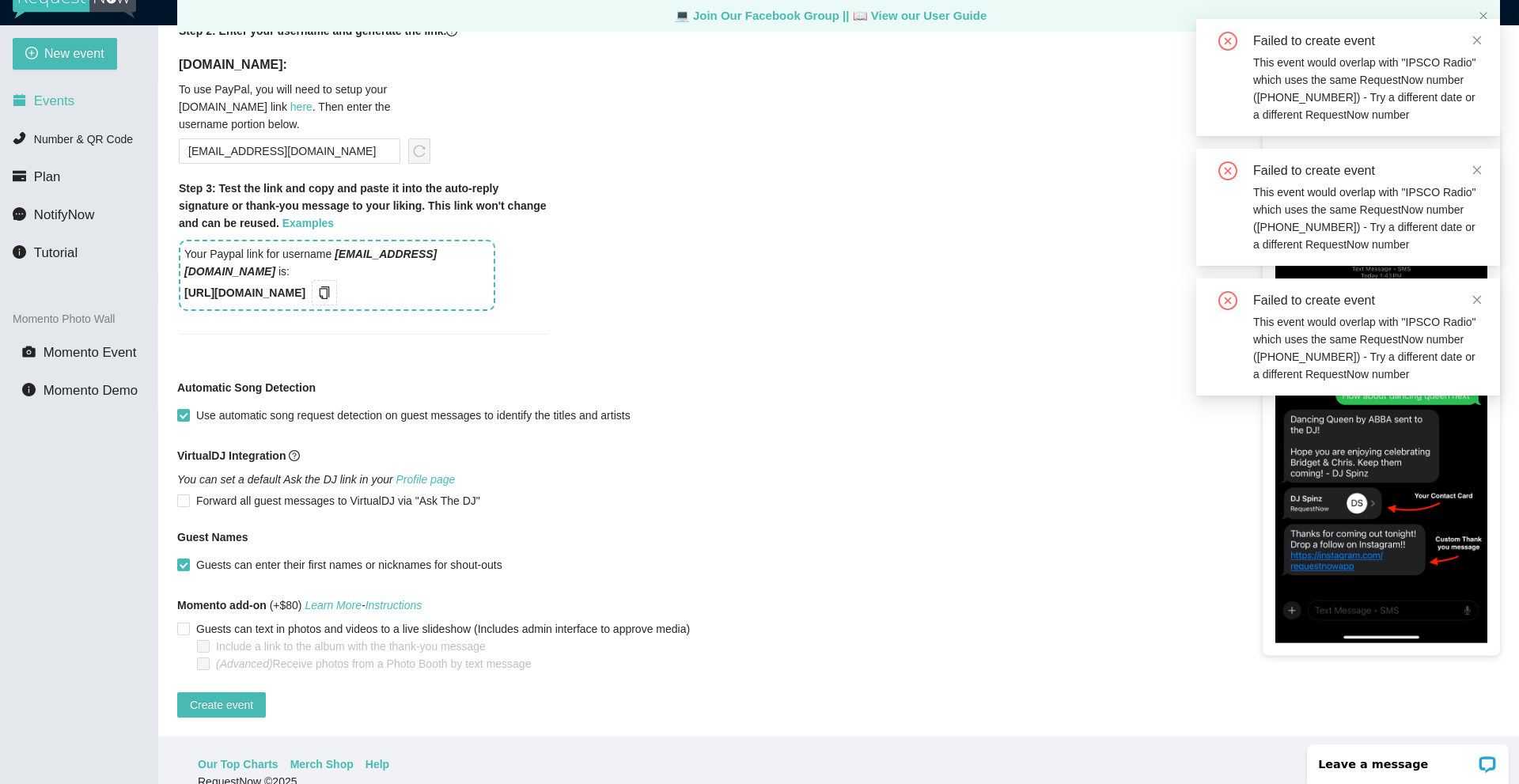
scroll to position [51, 0]
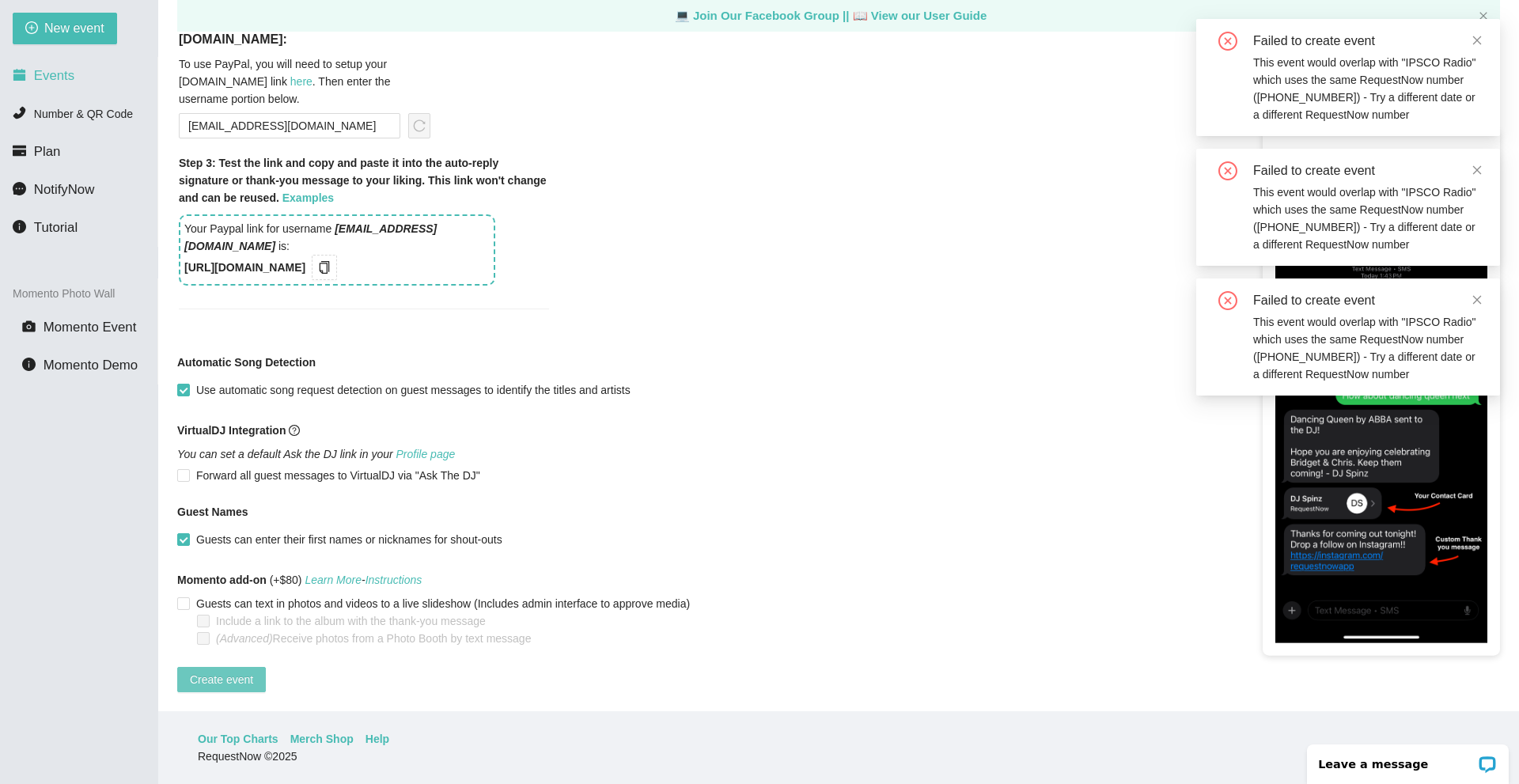
click at [234, 676] on span "Create event" at bounding box center [221, 679] width 63 height 17
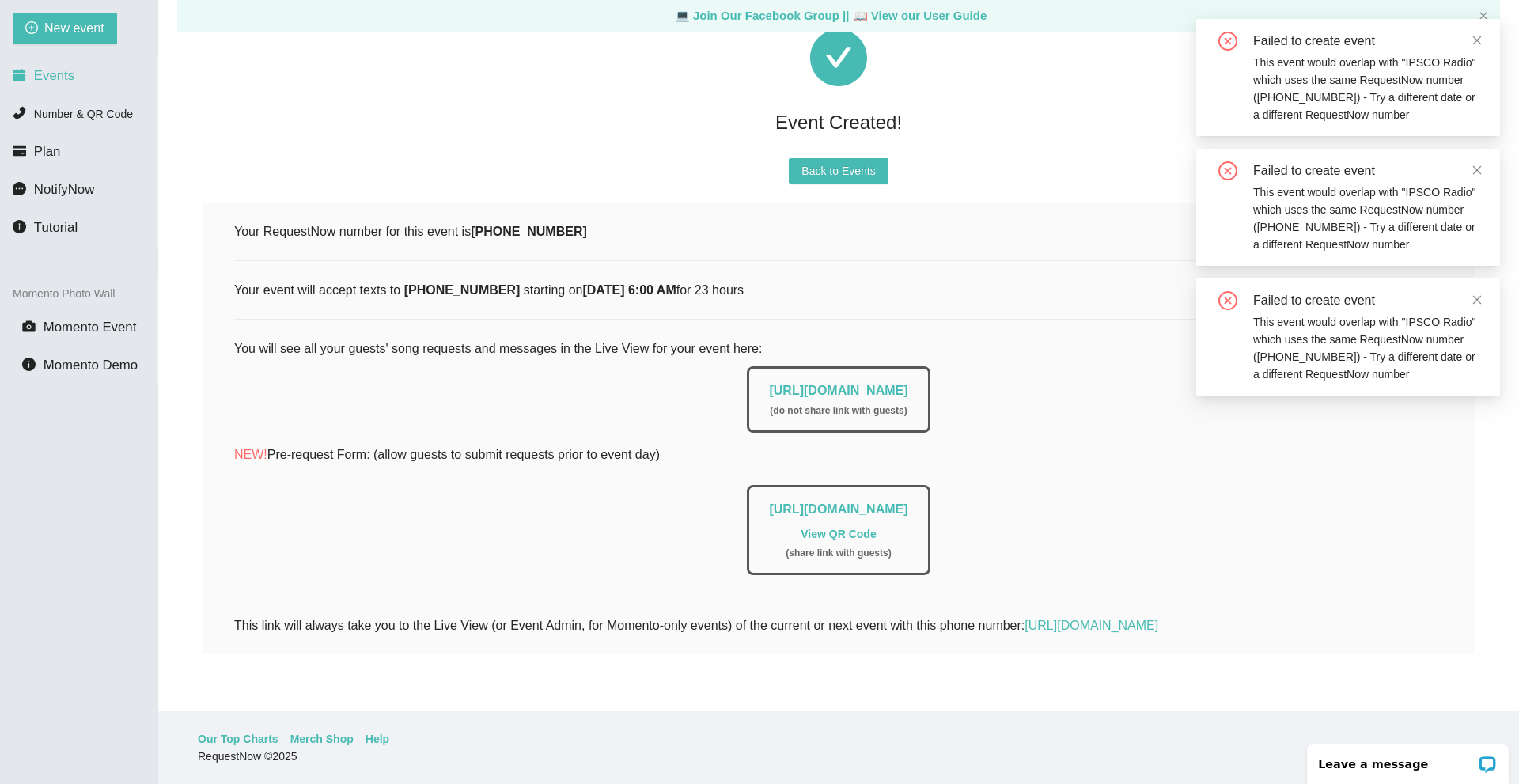
scroll to position [0, 0]
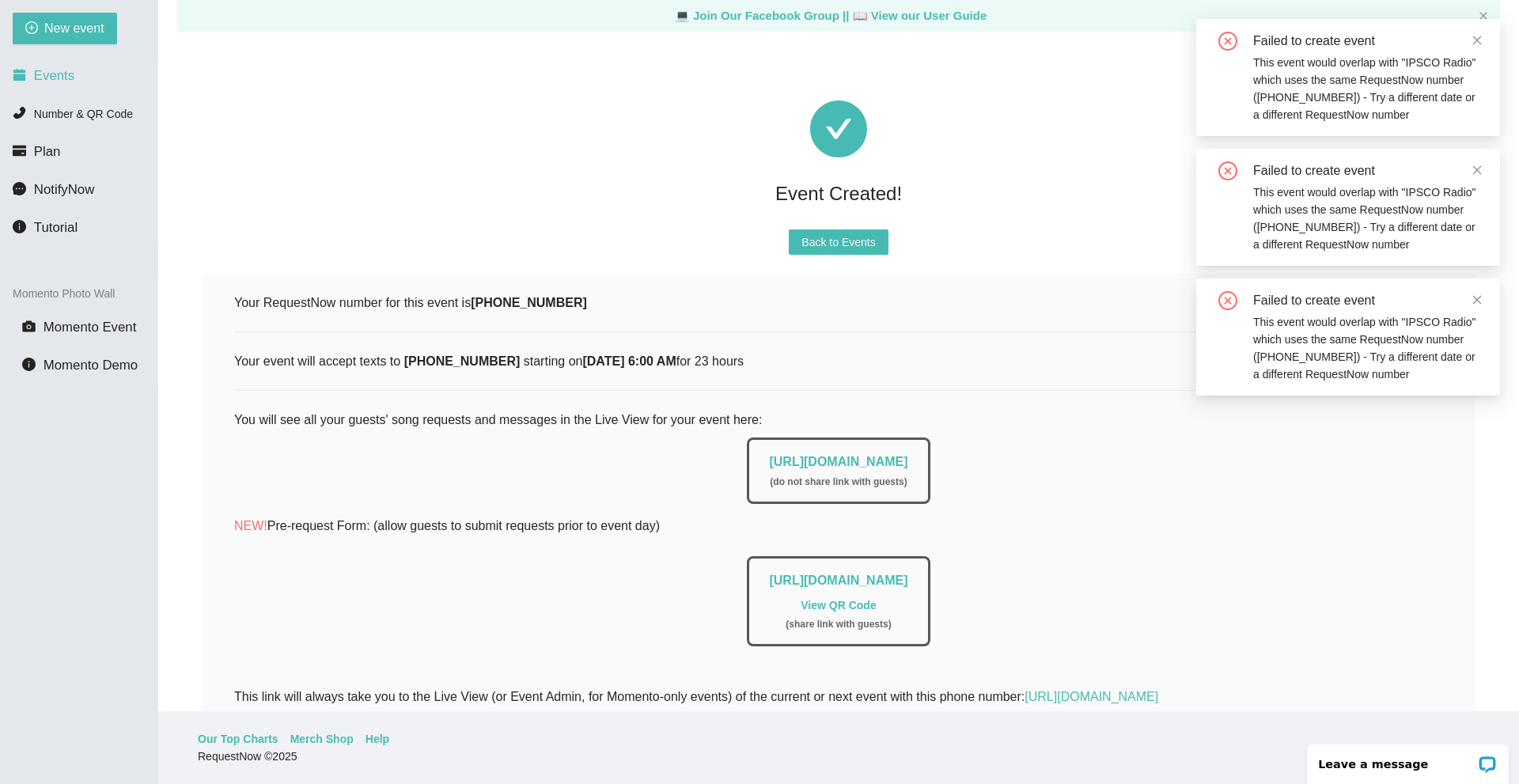
click at [62, 82] on span "Events" at bounding box center [54, 75] width 41 height 15
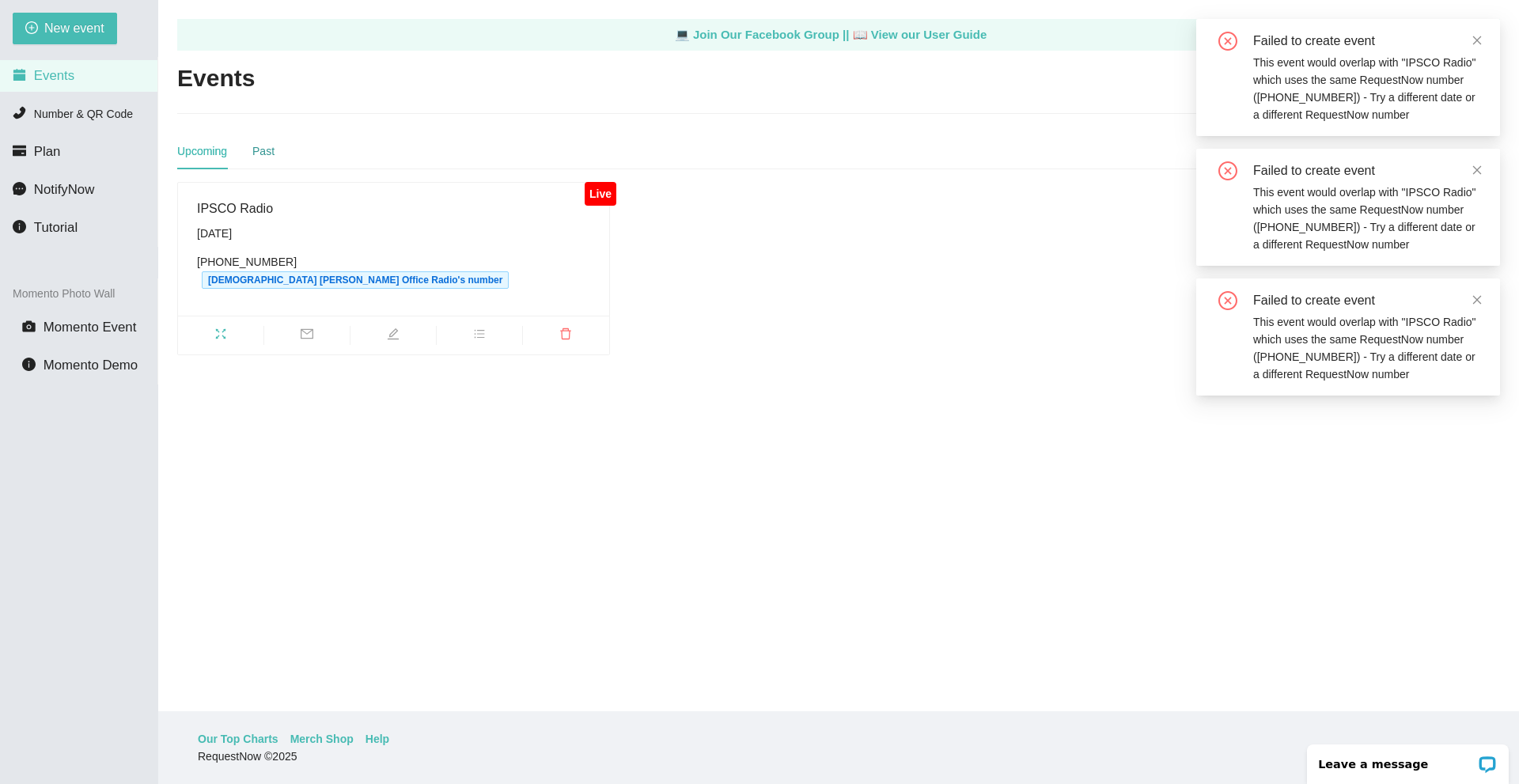
click at [261, 155] on div "Past" at bounding box center [263, 151] width 22 height 17
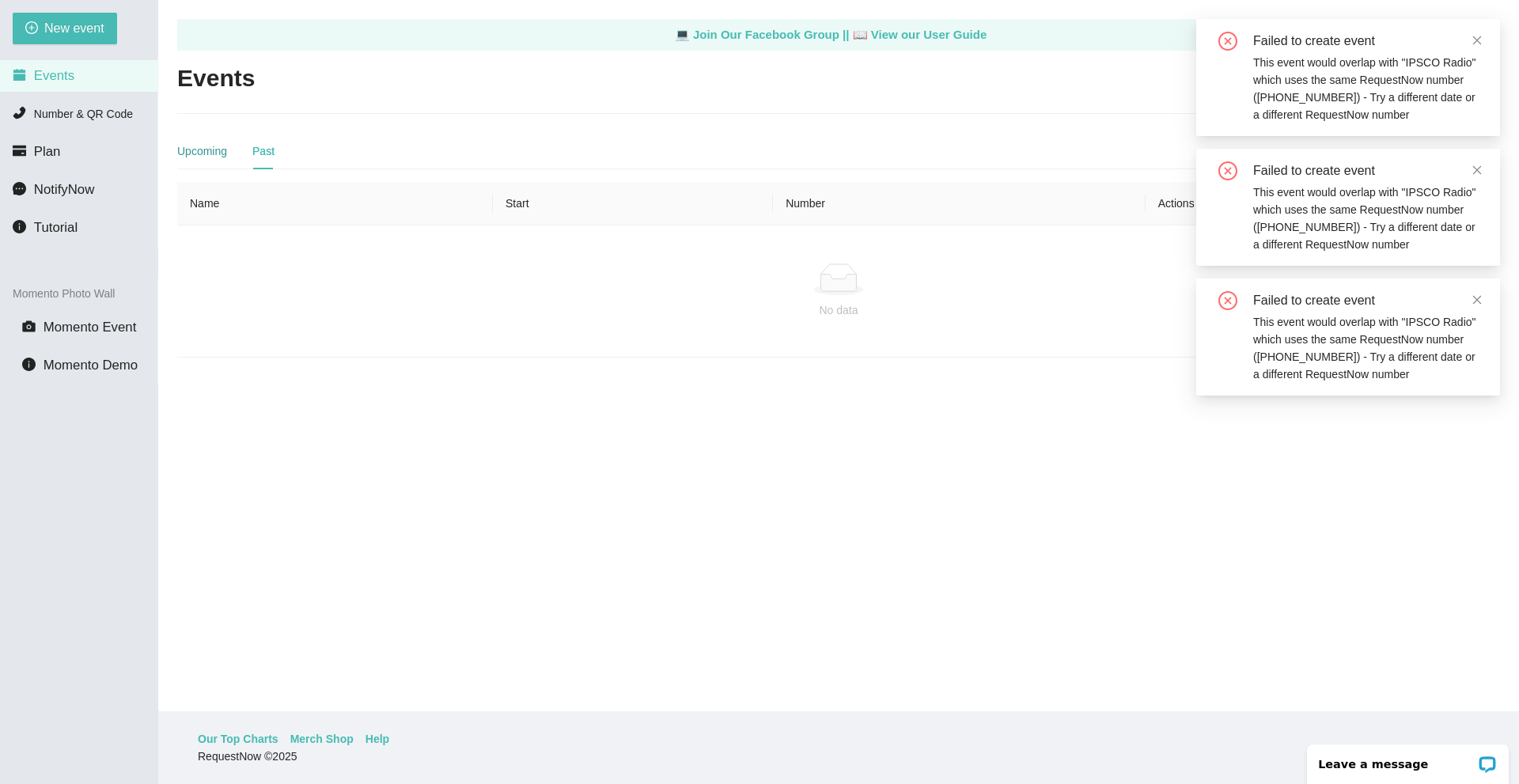
click at [182, 155] on div "Upcoming" at bounding box center [202, 151] width 50 height 17
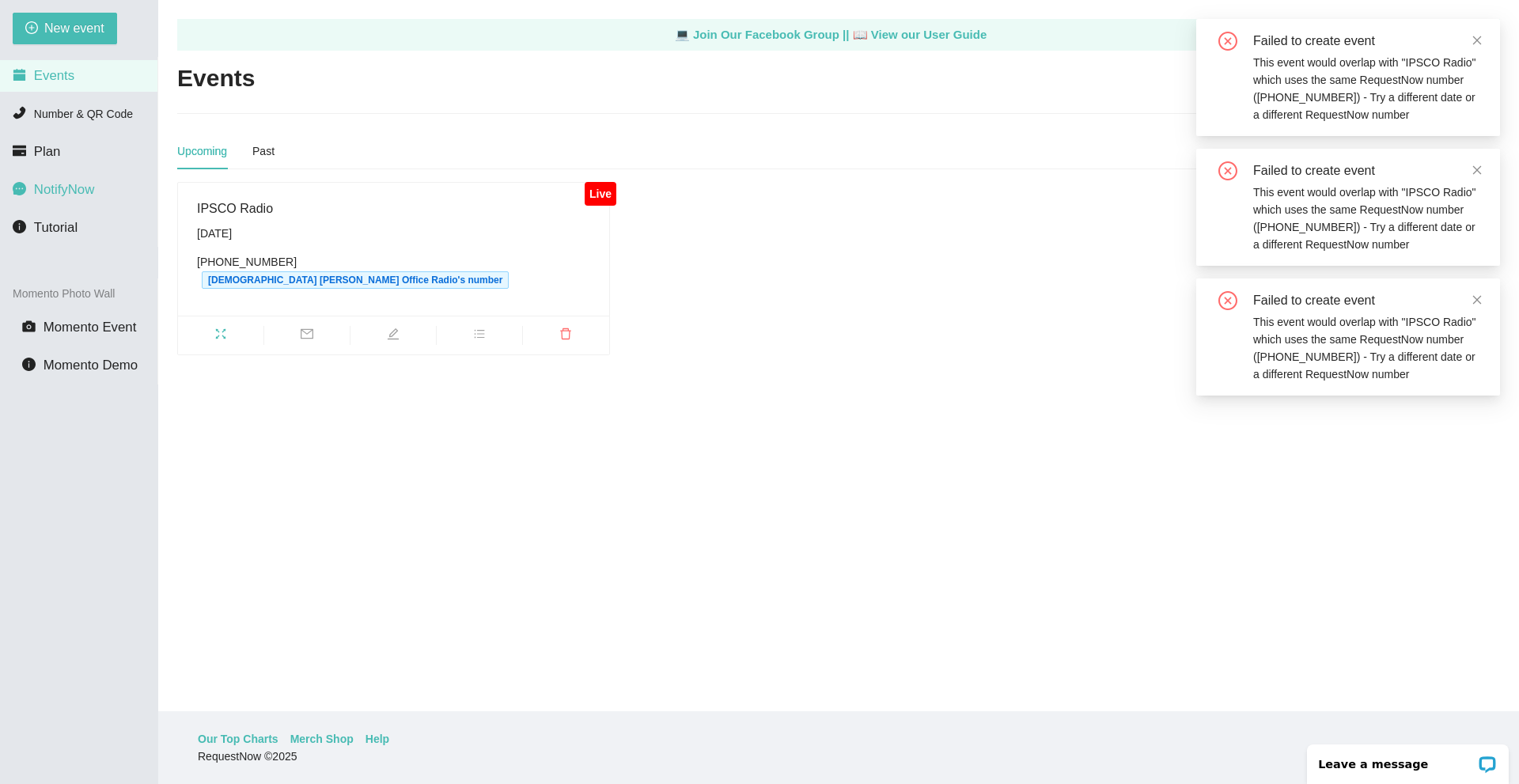
click at [94, 193] on span "NotifyNow" at bounding box center [64, 190] width 60 height 15
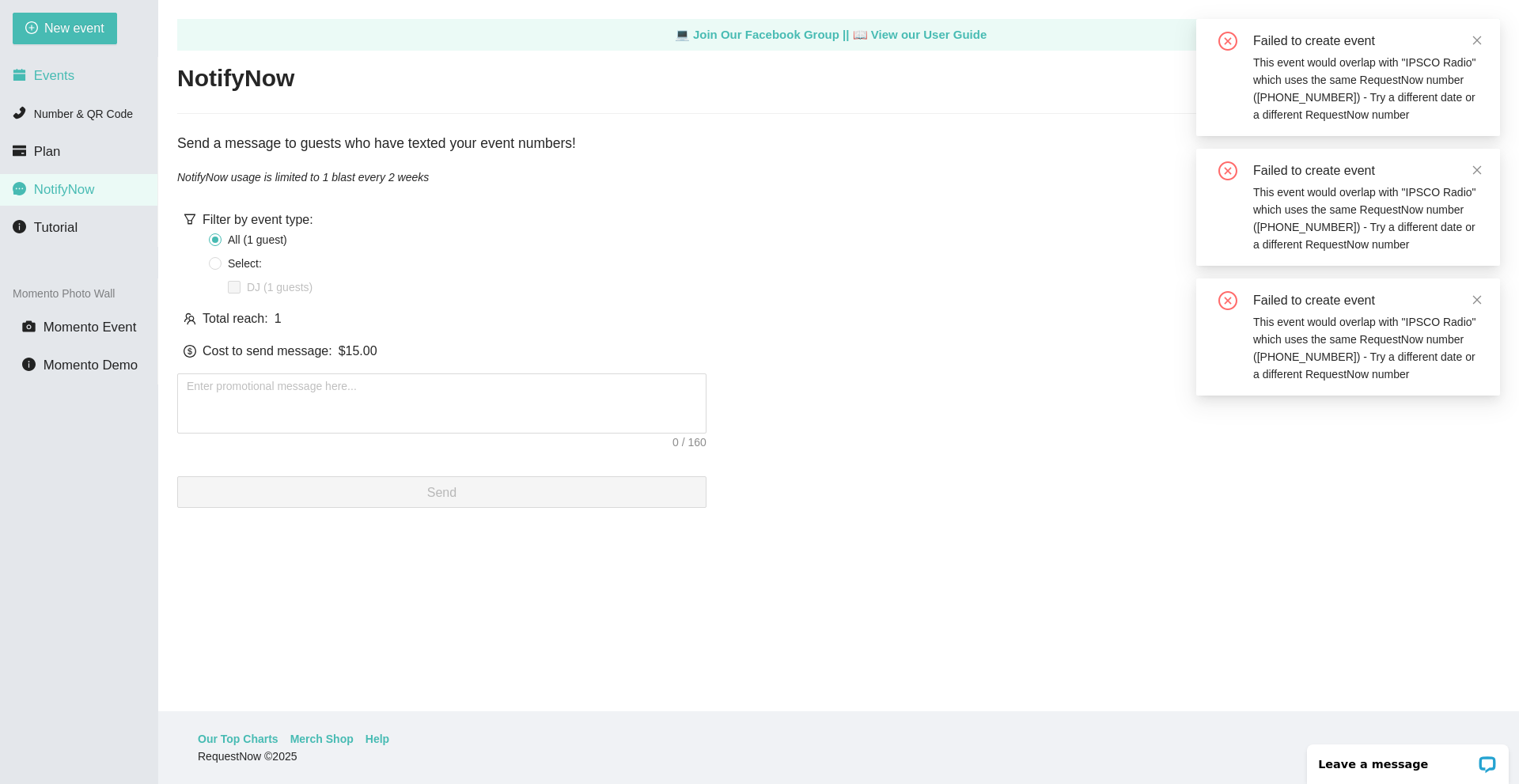
click at [62, 79] on span "Events" at bounding box center [54, 75] width 41 height 15
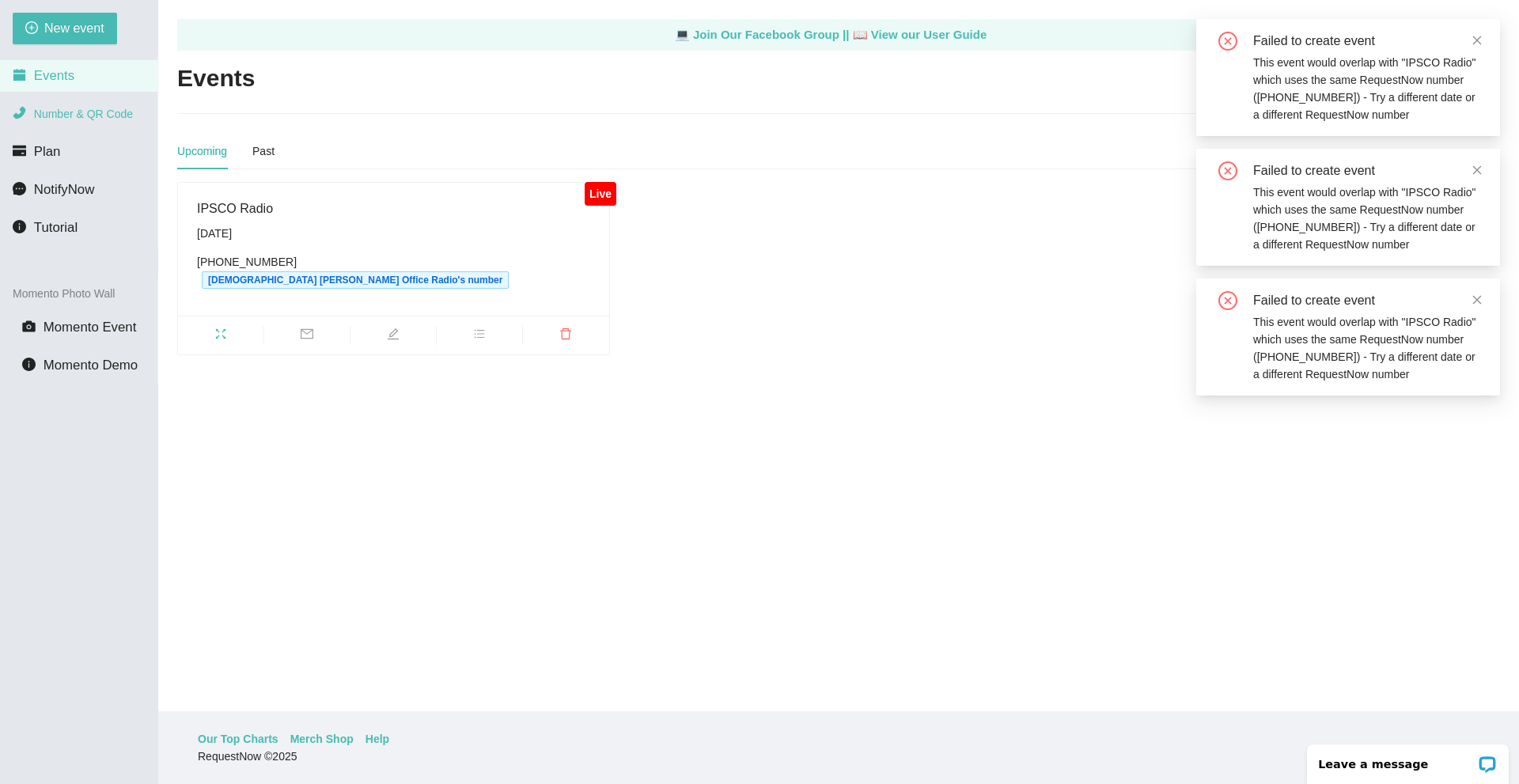
click at [113, 112] on span "Number & QR Code" at bounding box center [83, 113] width 99 height 12
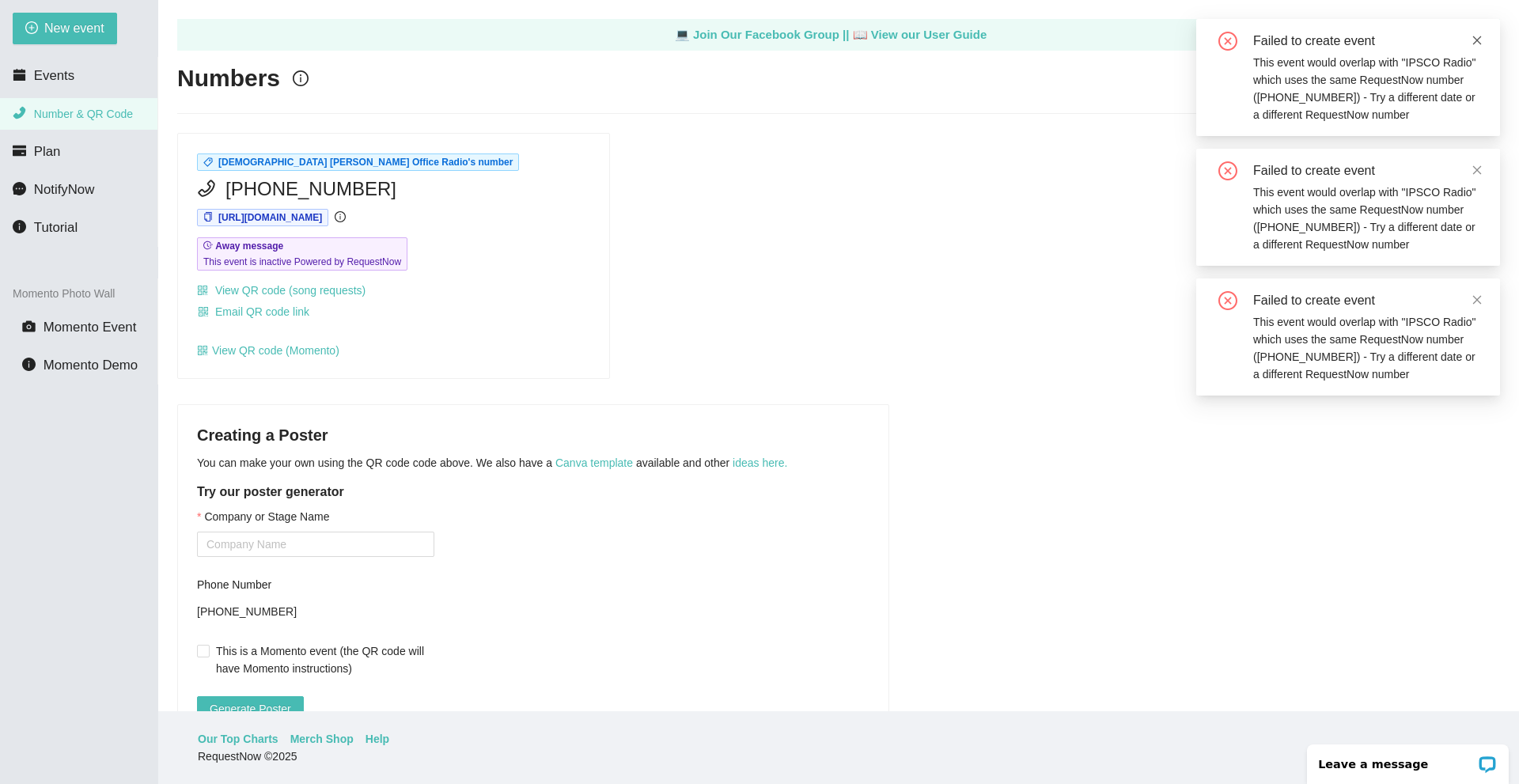
click at [1474, 40] on icon "close" at bounding box center [1477, 40] width 11 height 11
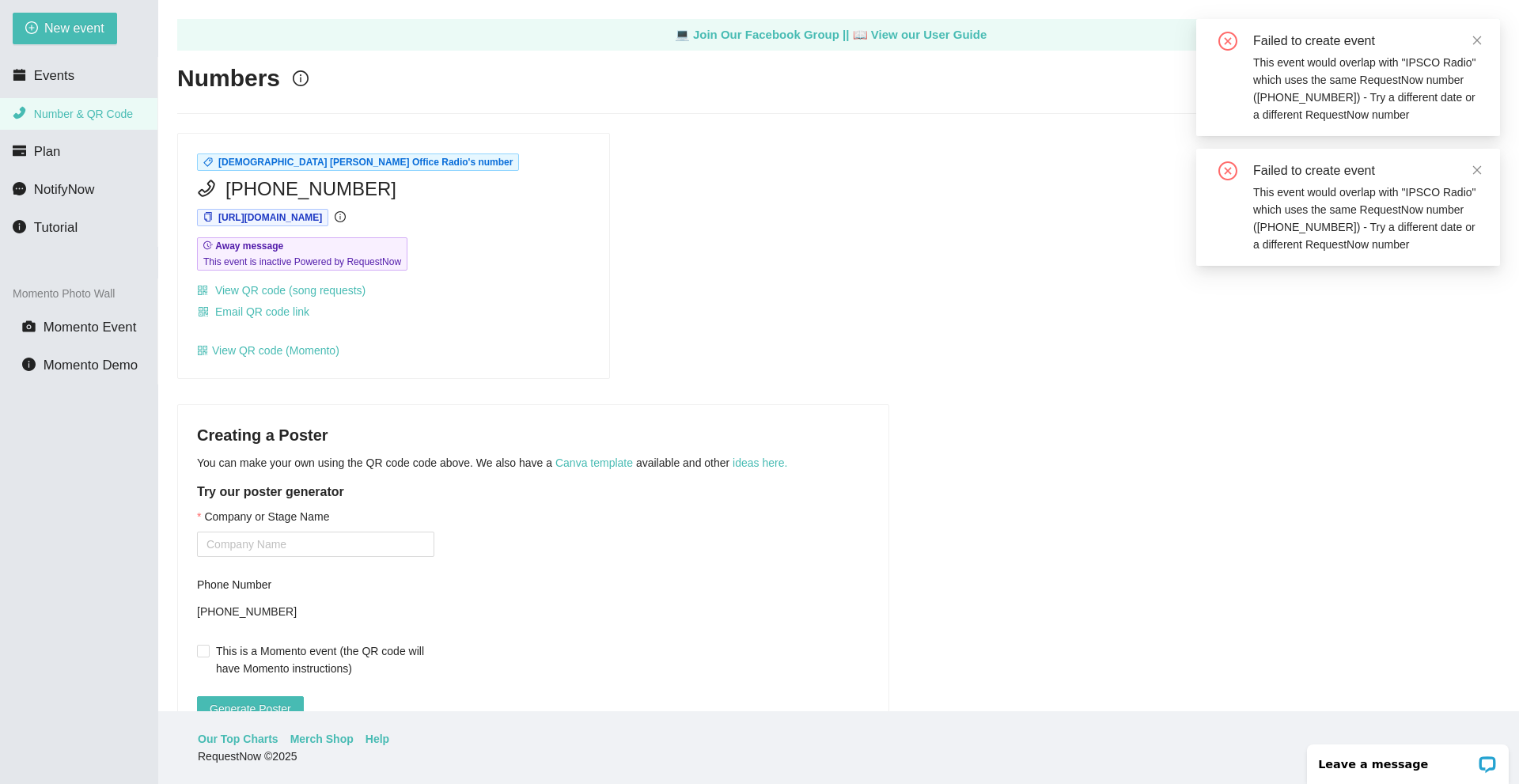
click at [1474, 40] on icon "close" at bounding box center [1477, 40] width 11 height 11
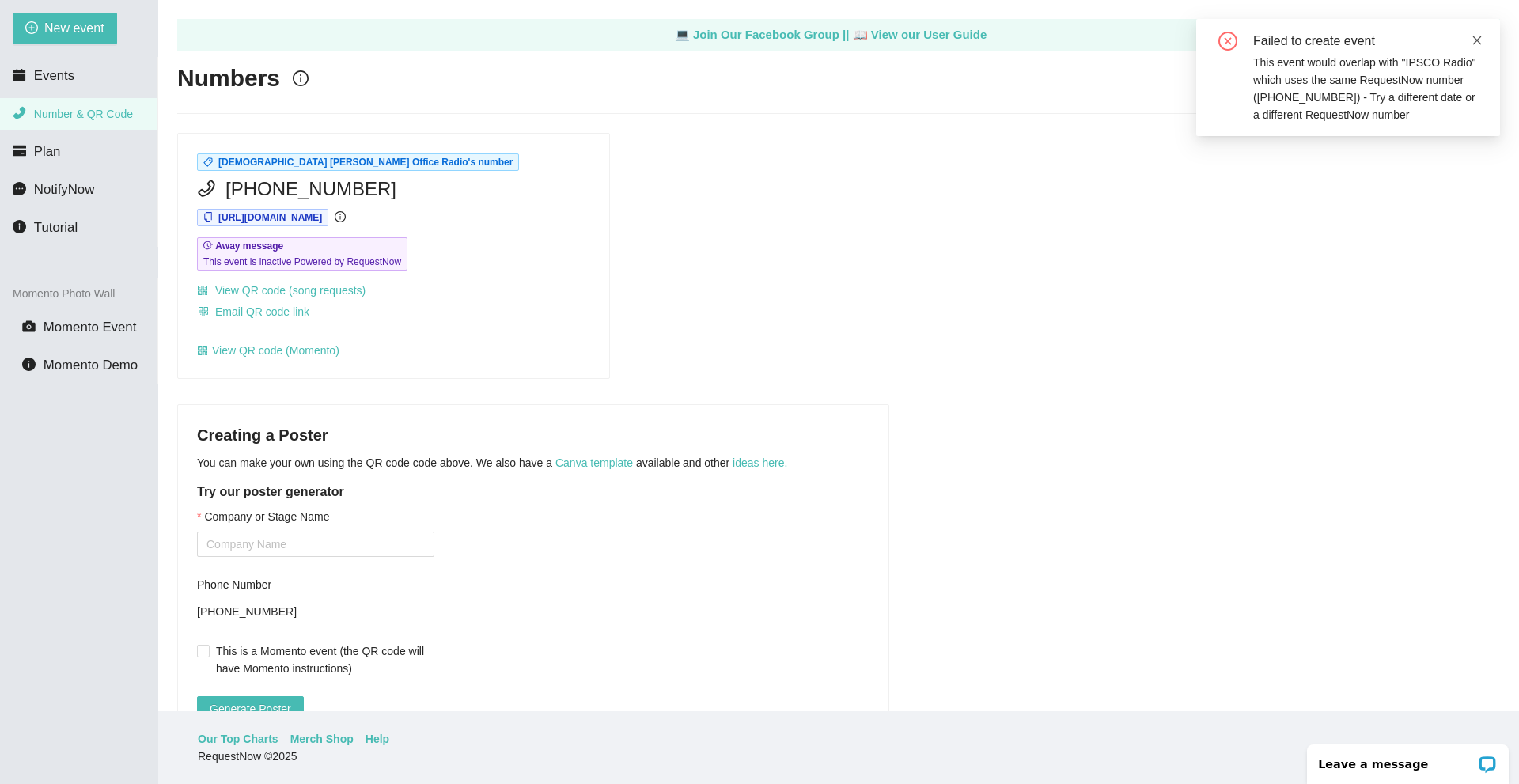
click at [1479, 40] on icon "close" at bounding box center [1477, 40] width 11 height 11
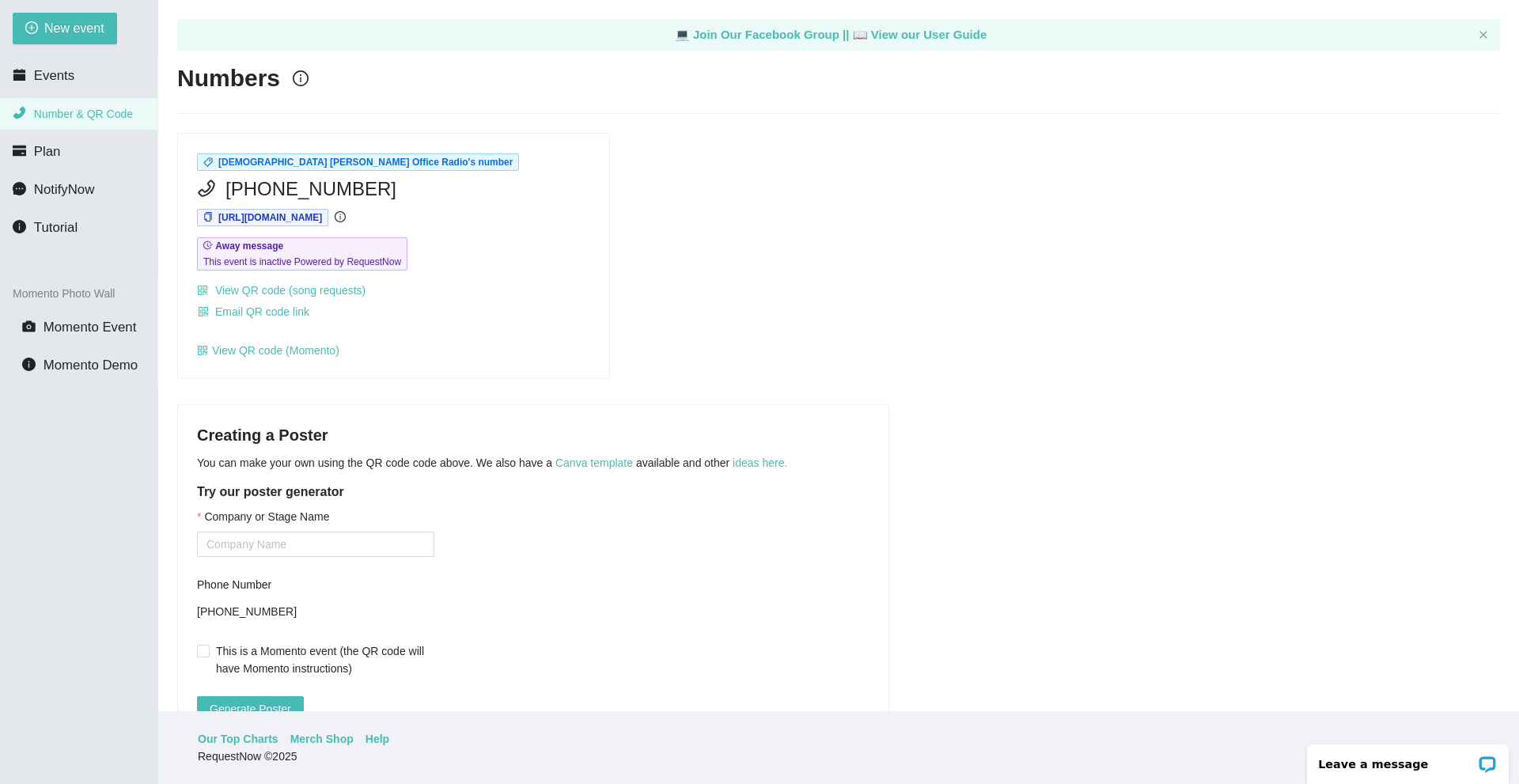
click at [985, 204] on div "Pastor Sean Condran Office Radio's number (717) 862-9110 https://app.requestnow…" at bounding box center [838, 256] width 1336 height 246
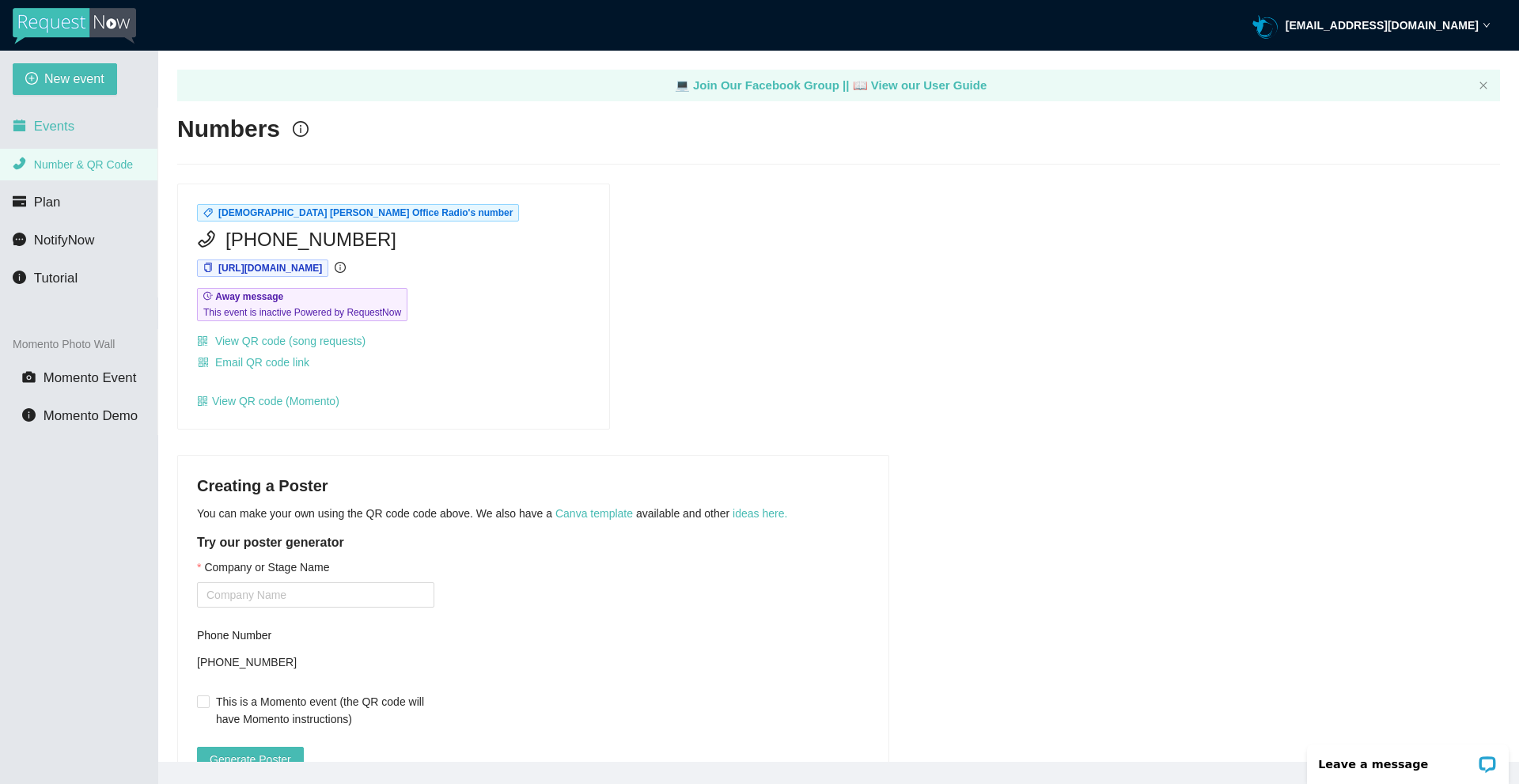
click at [84, 124] on li "Events" at bounding box center [79, 127] width 157 height 31
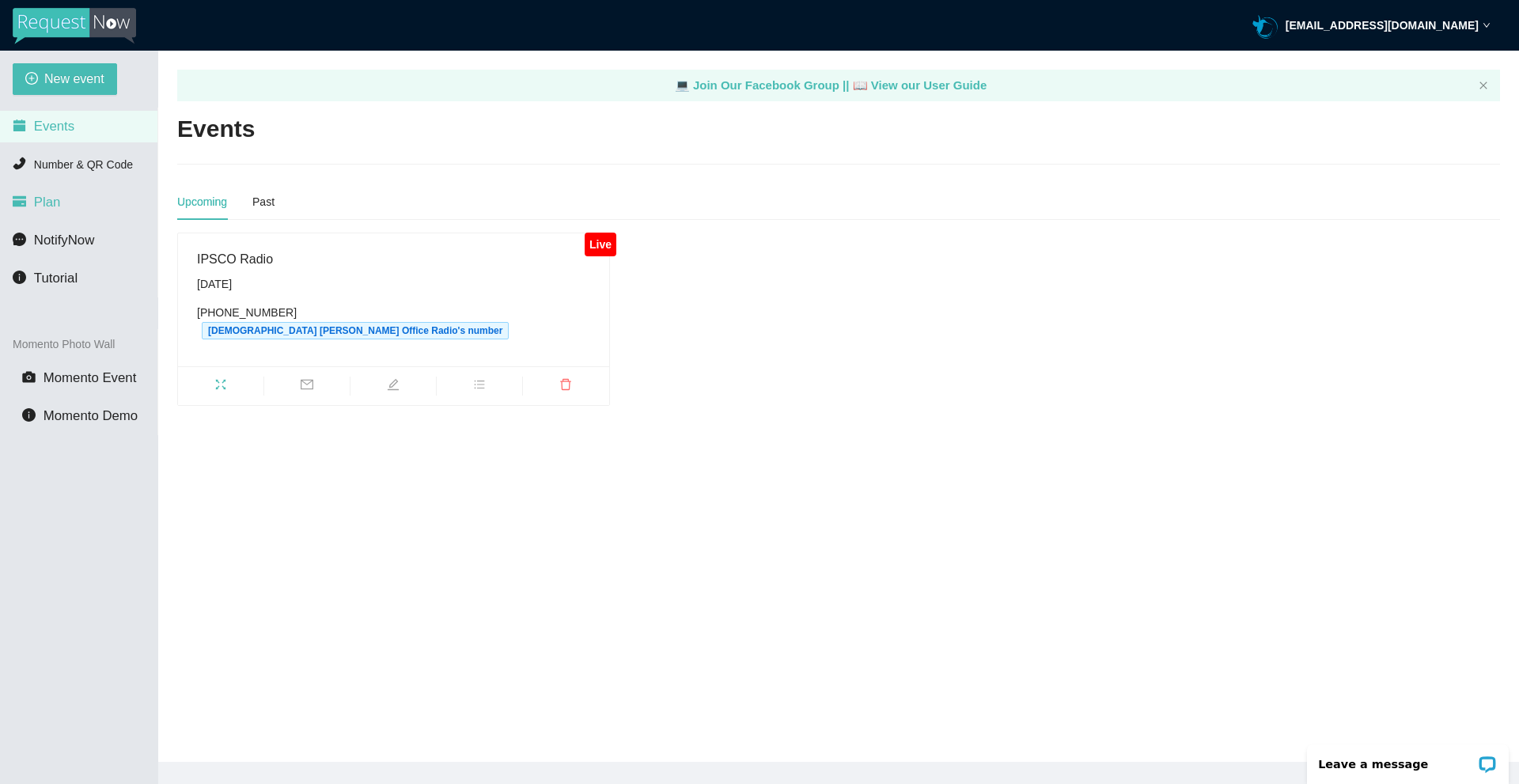
click at [96, 202] on li "Plan" at bounding box center [79, 202] width 157 height 31
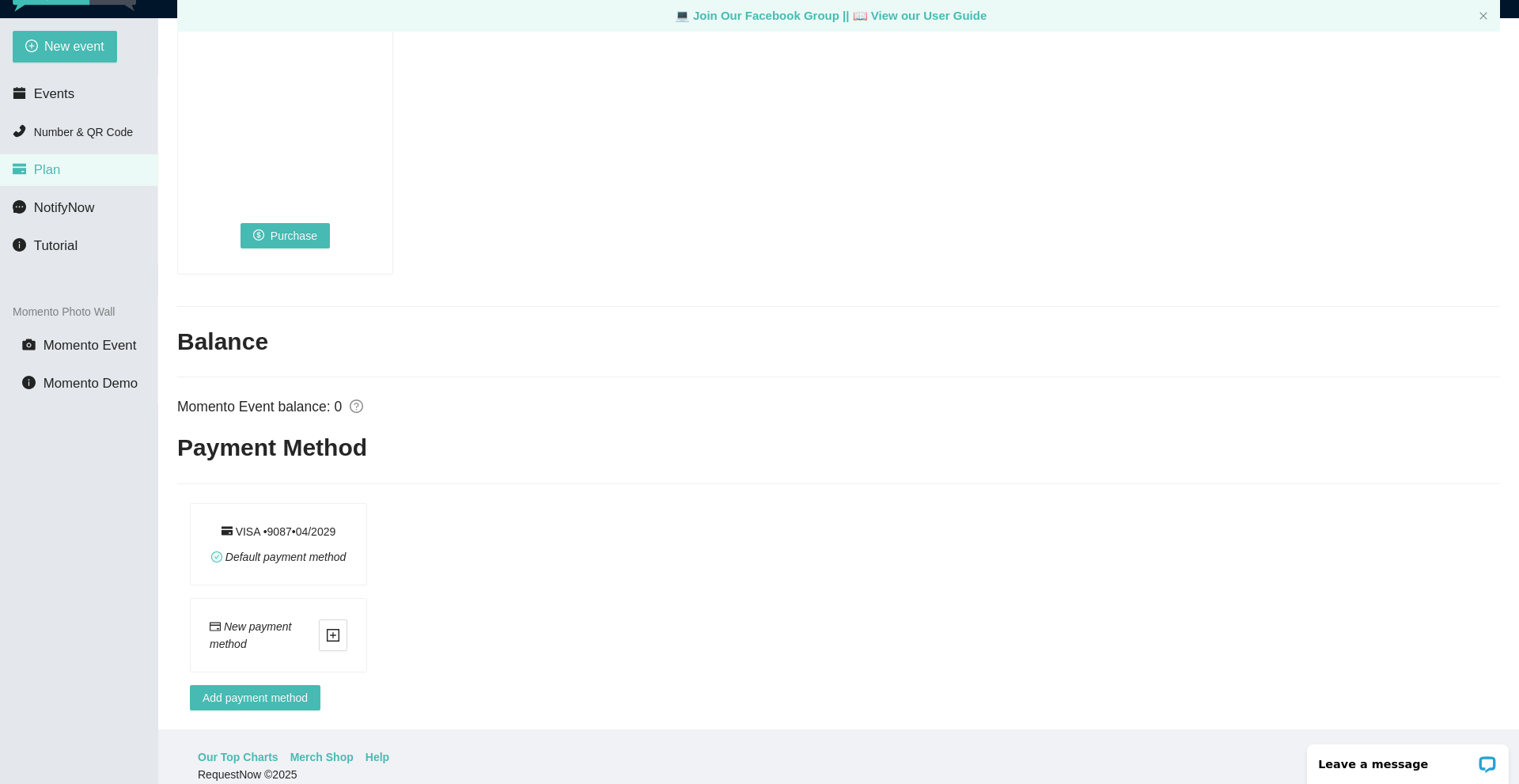
scroll to position [51, 0]
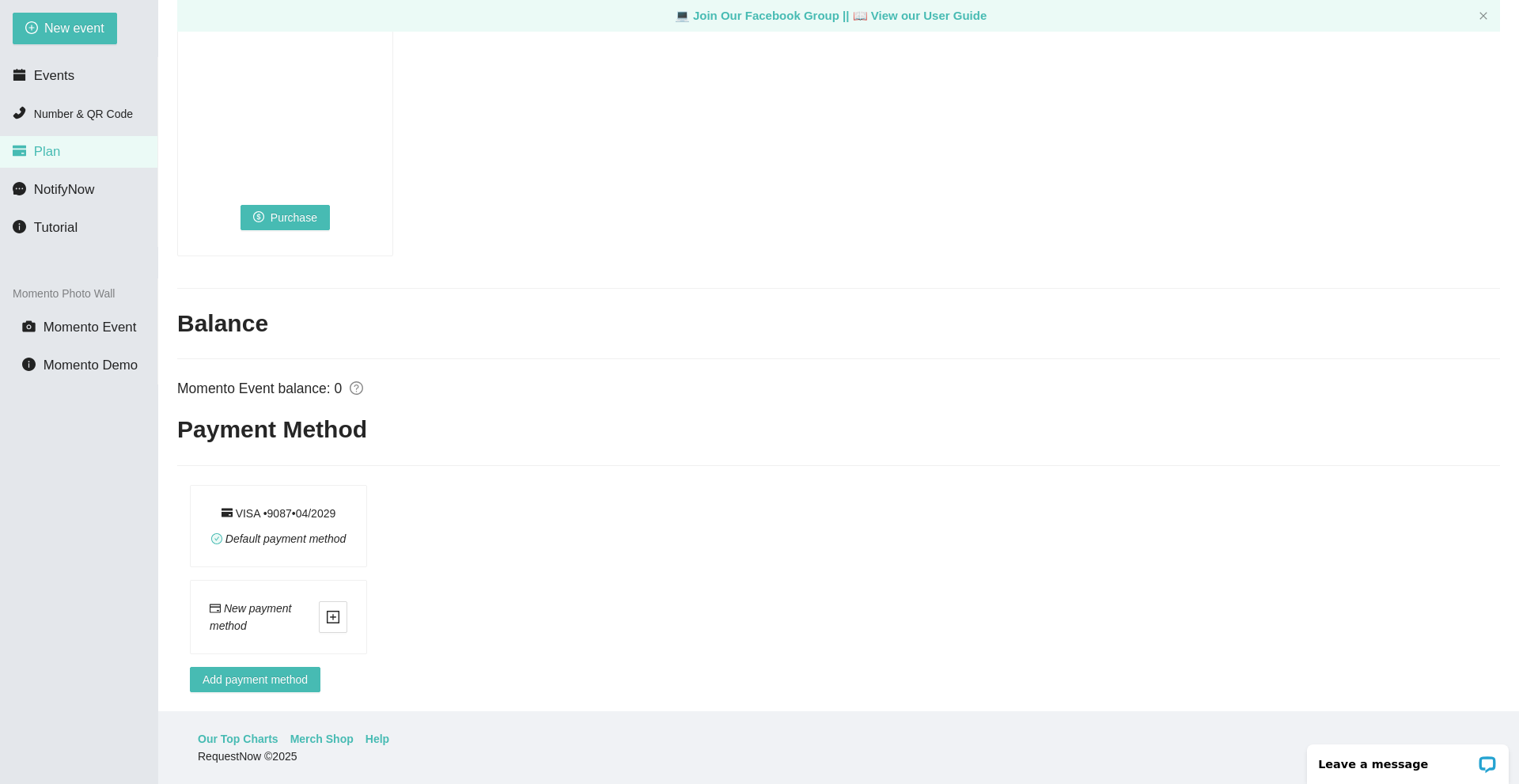
click at [239, 532] on span "Default payment method" at bounding box center [286, 538] width 121 height 12
click at [224, 508] on icon "credit-card" at bounding box center [227, 512] width 11 height 9
click at [218, 533] on icon "check-circle" at bounding box center [216, 538] width 11 height 11
click at [237, 505] on div "VISA • 9087 • 0 4 / 2029" at bounding box center [279, 513] width 115 height 17
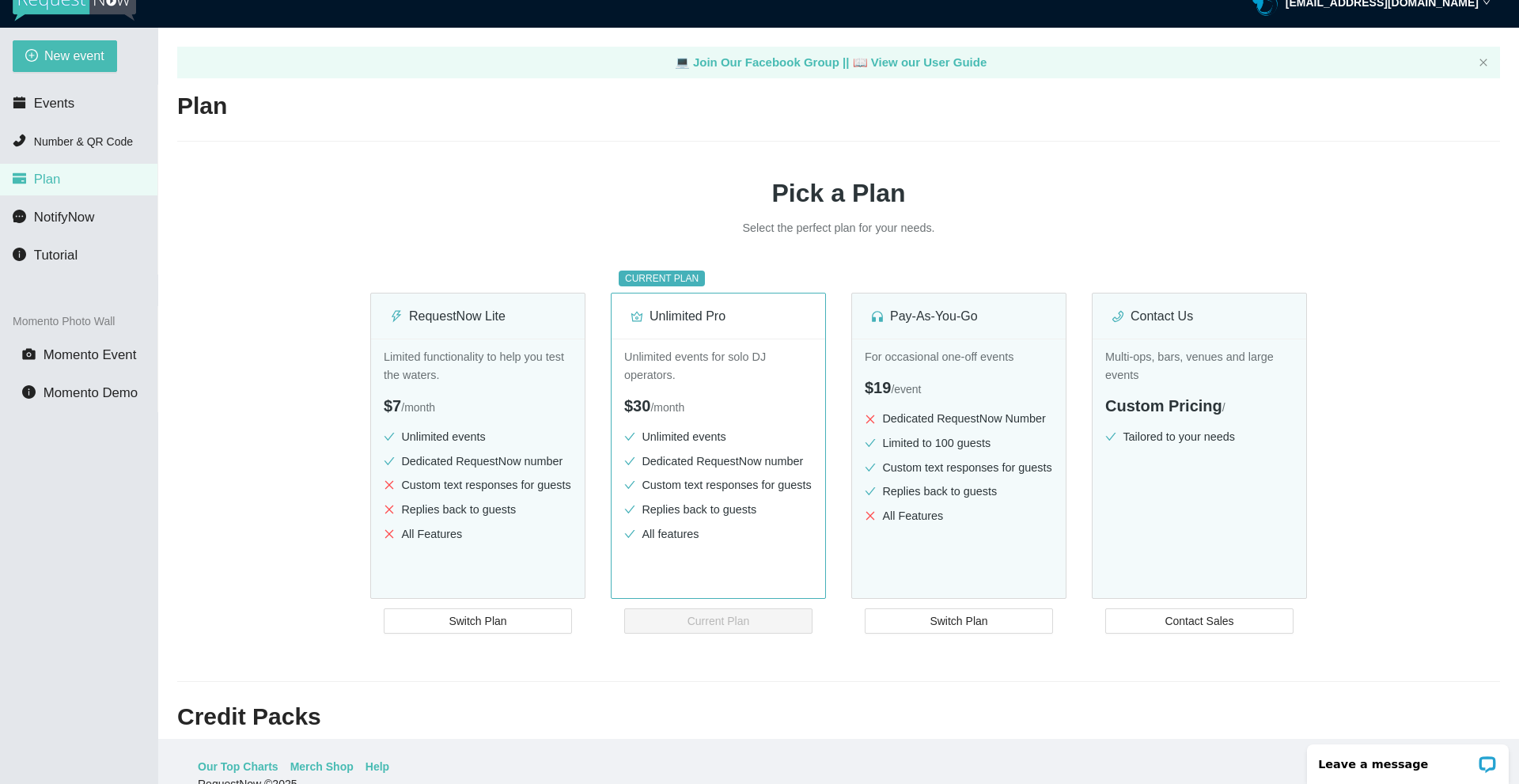
scroll to position [0, 0]
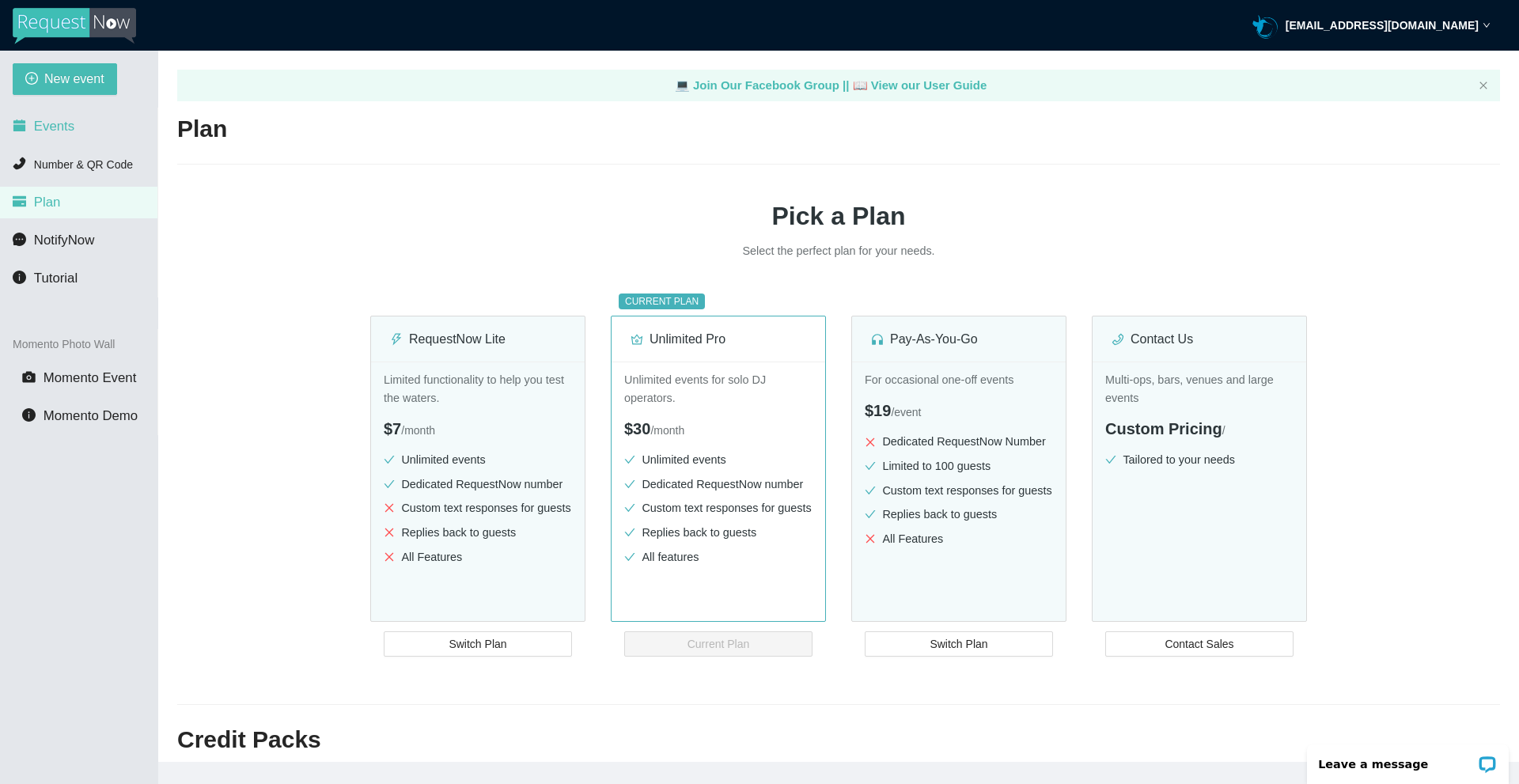
click at [65, 131] on span "Events" at bounding box center [54, 126] width 41 height 15
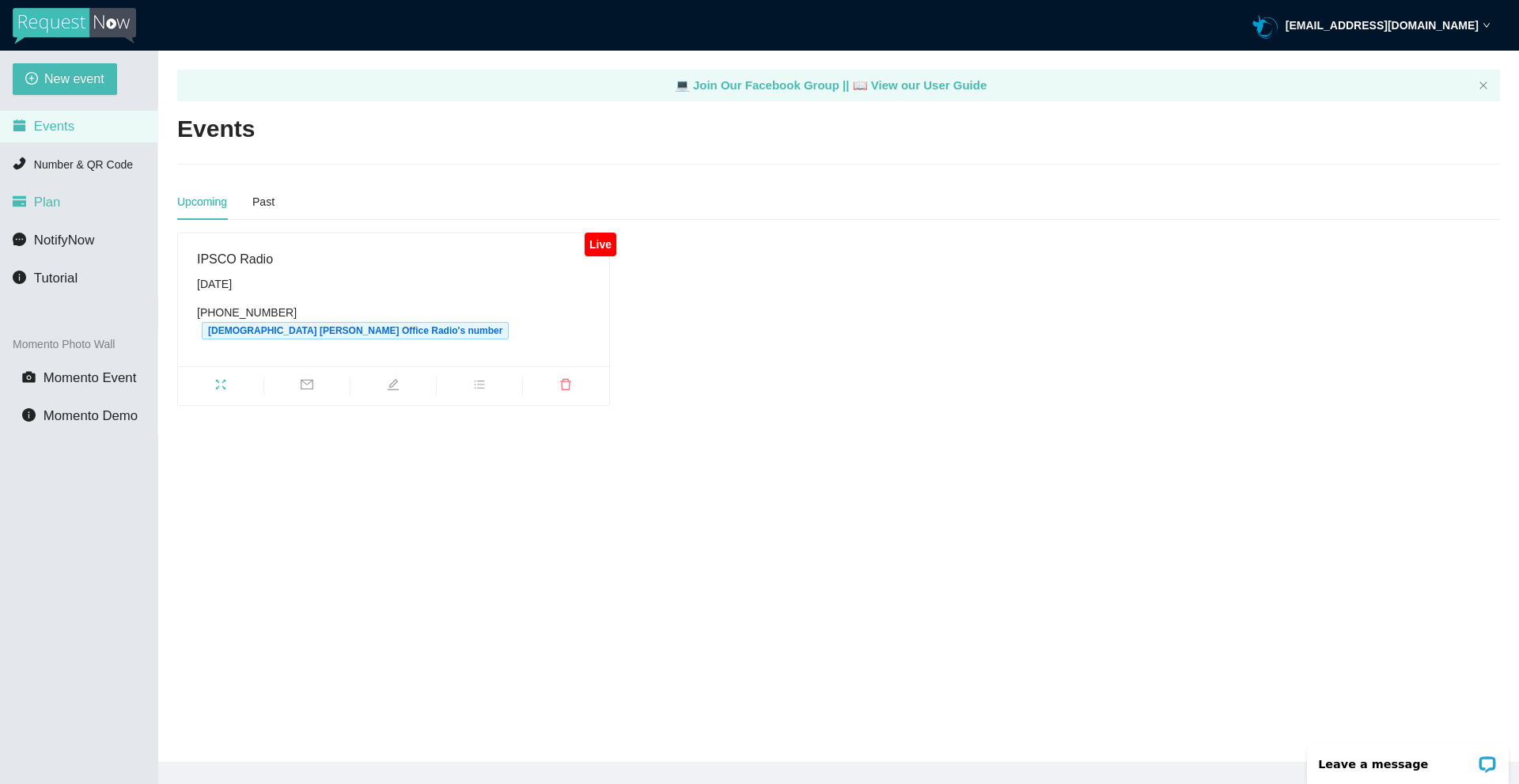
click at [55, 202] on span "Plan" at bounding box center [47, 202] width 27 height 15
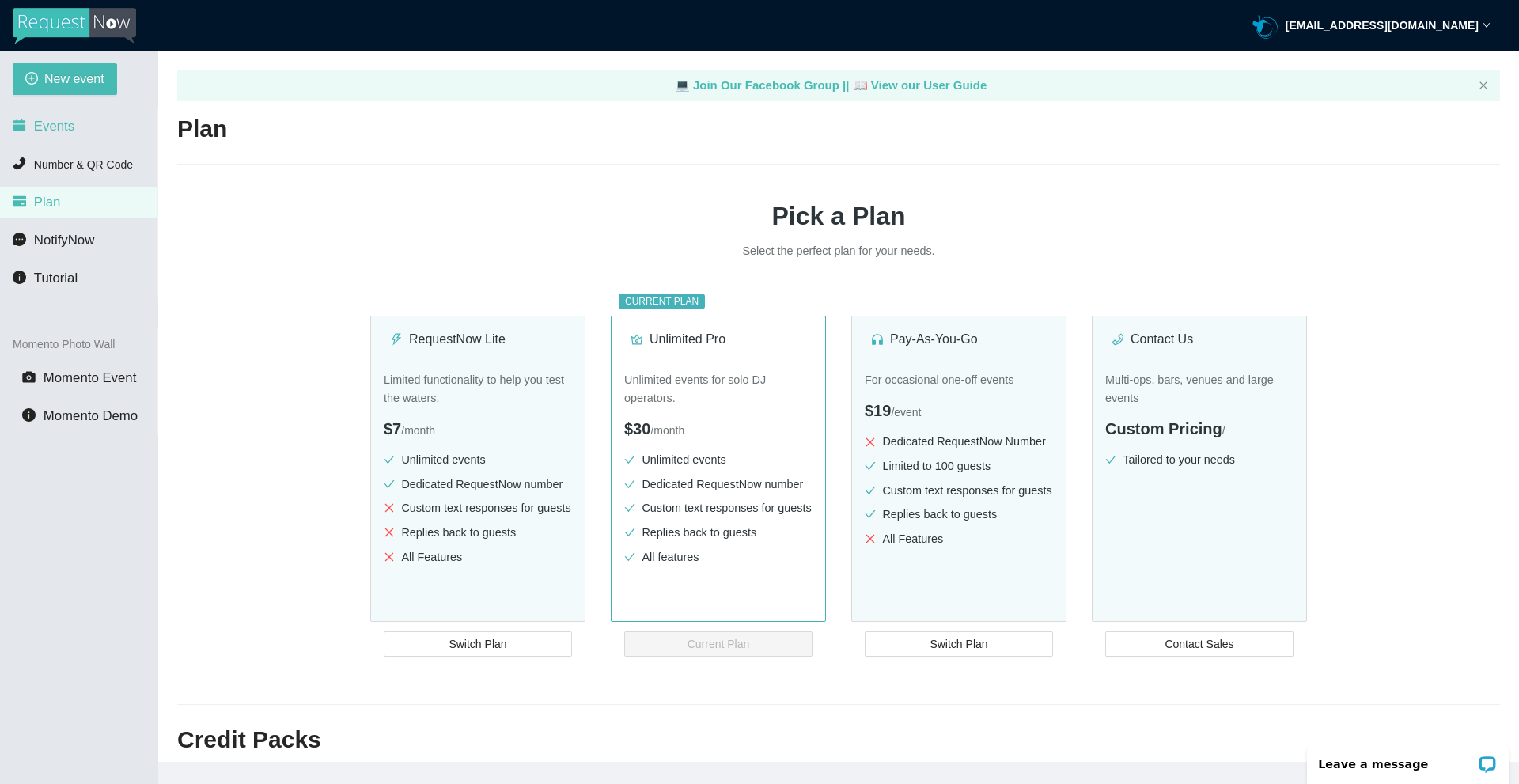
click at [68, 133] on span "Events" at bounding box center [54, 126] width 41 height 15
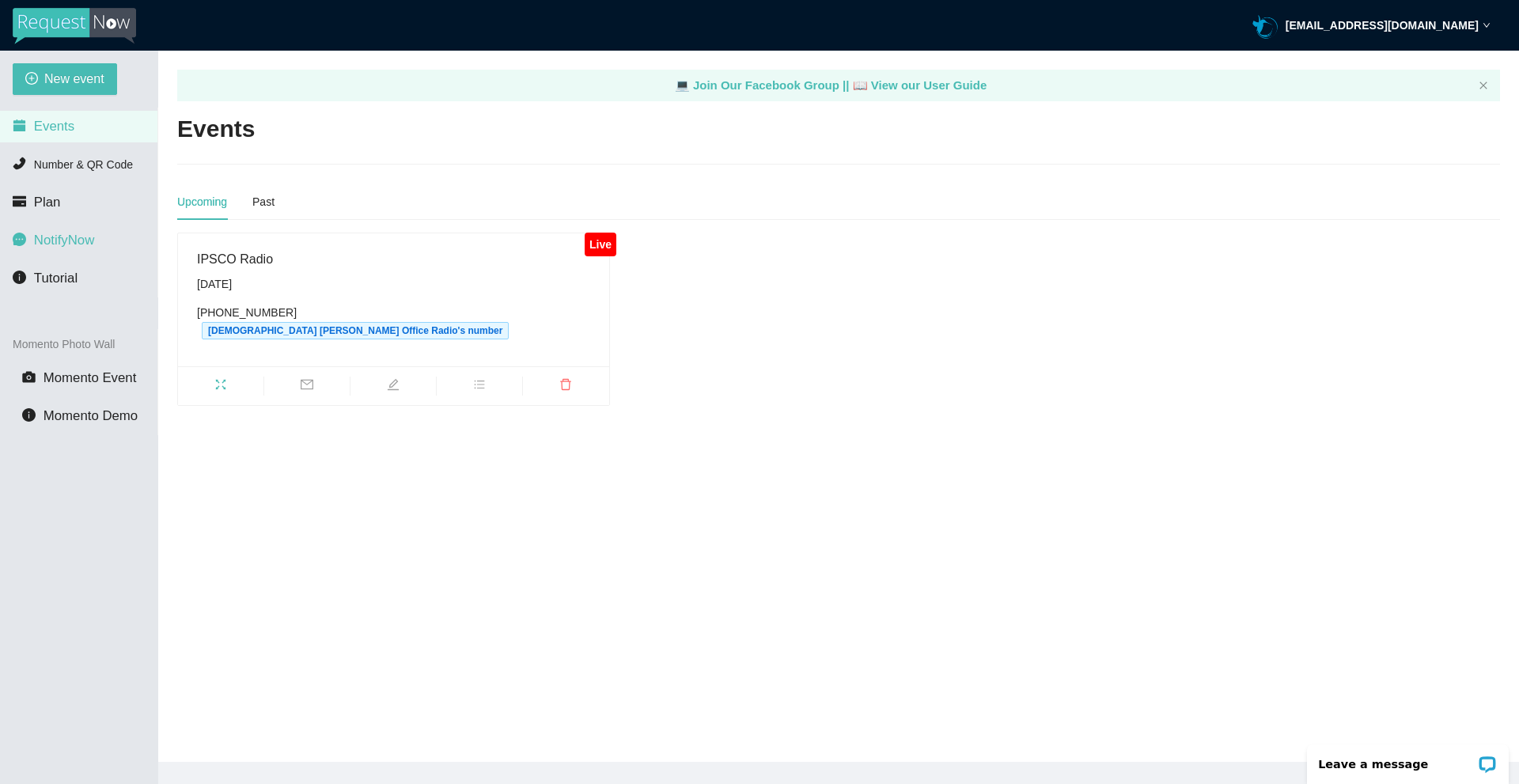
click at [44, 243] on span "NotifyNow" at bounding box center [64, 240] width 60 height 15
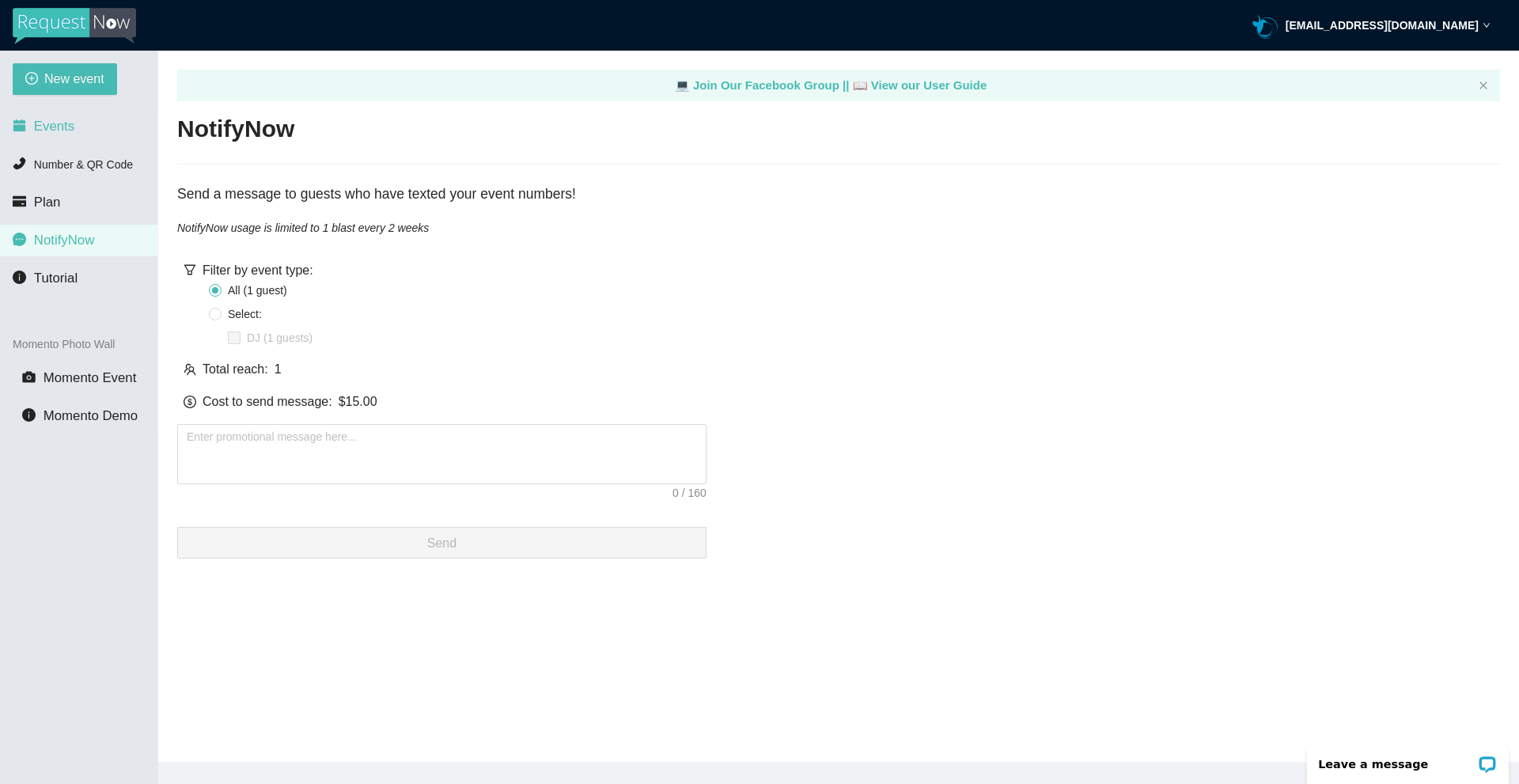
click at [60, 122] on span "Events" at bounding box center [54, 126] width 41 height 15
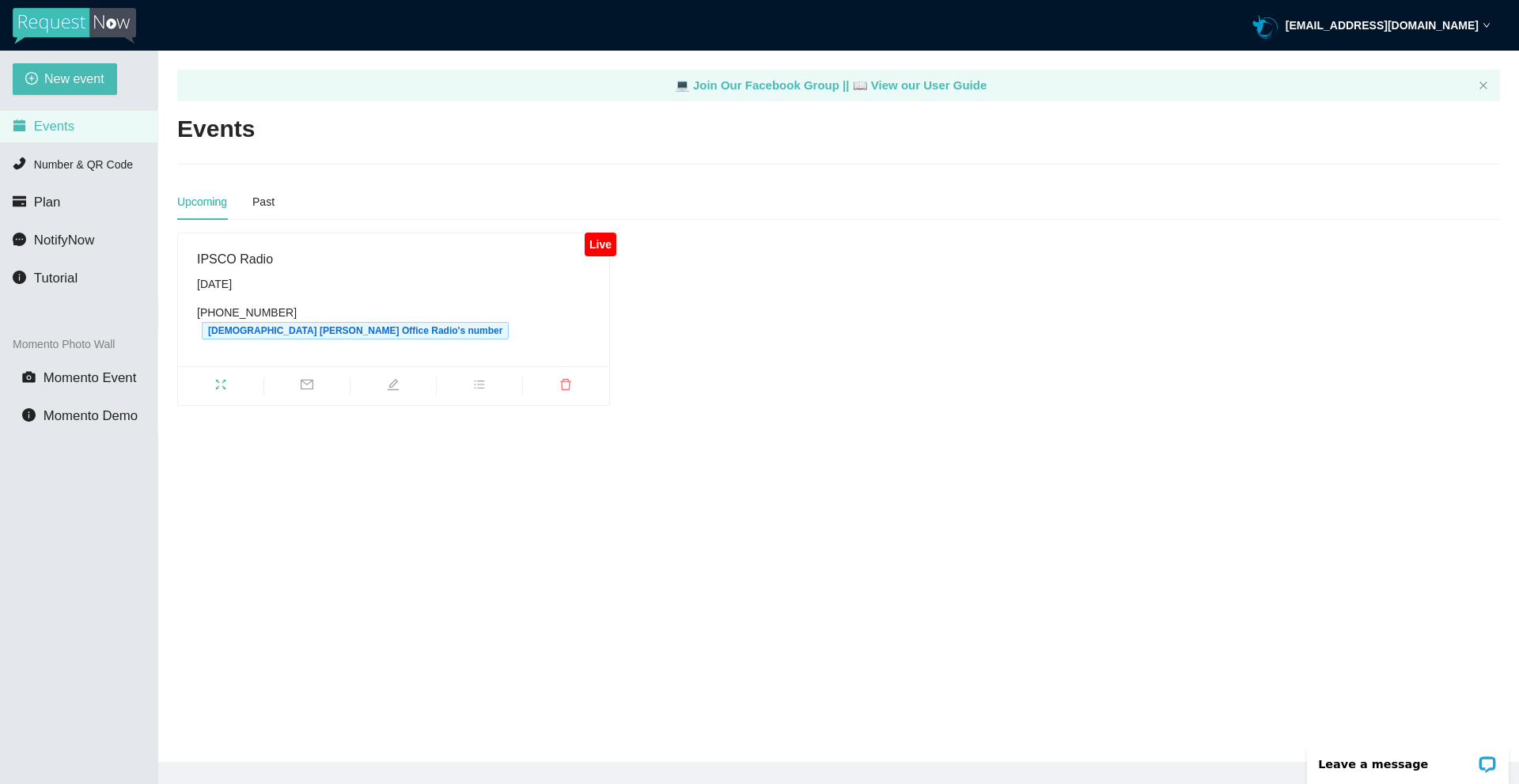
click at [351, 281] on div "[DATE]" at bounding box center [393, 283] width 393 height 17
click at [486, 378] on span "bars" at bounding box center [479, 387] width 85 height 17
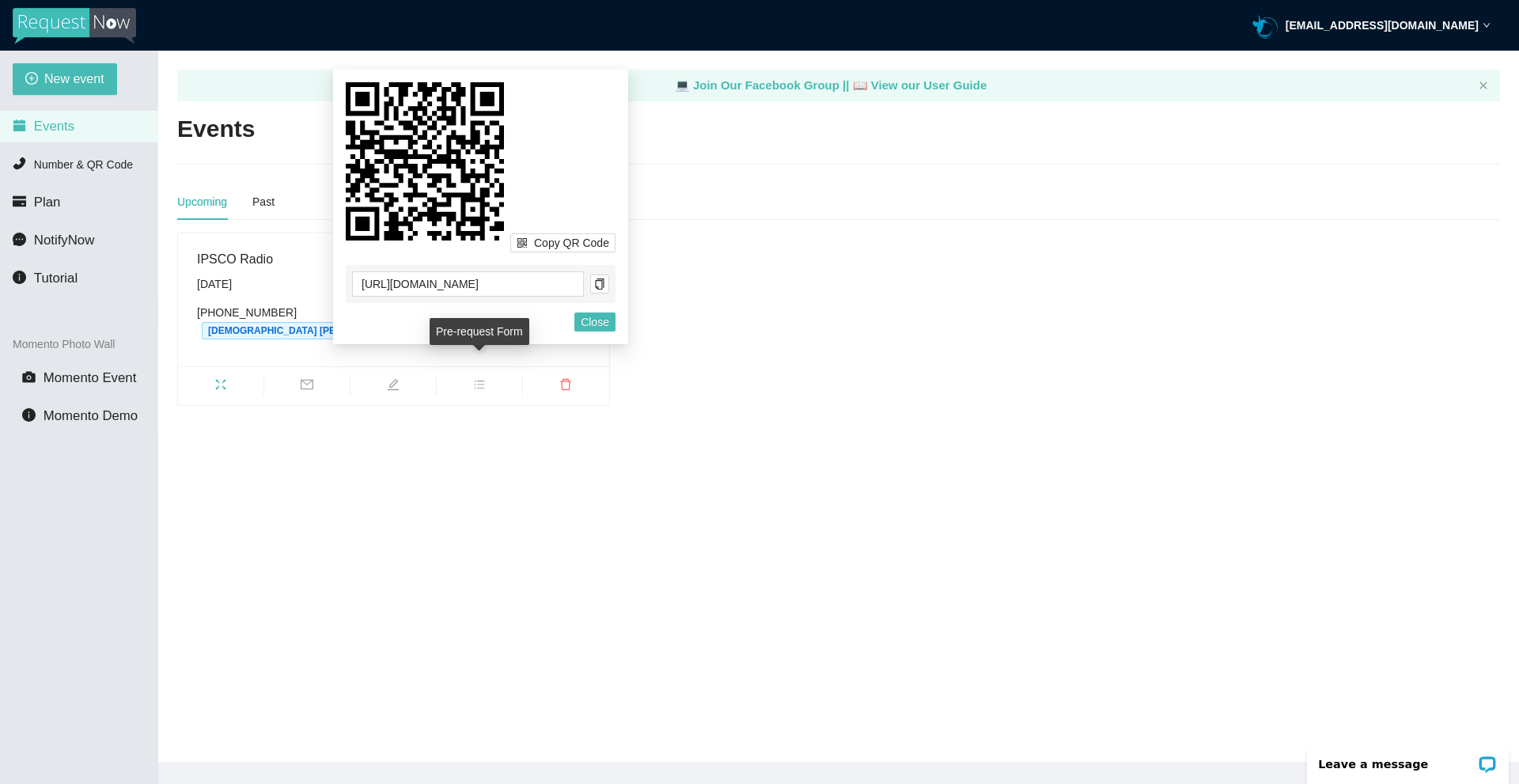
click at [486, 378] on span "bars" at bounding box center [479, 387] width 85 height 17
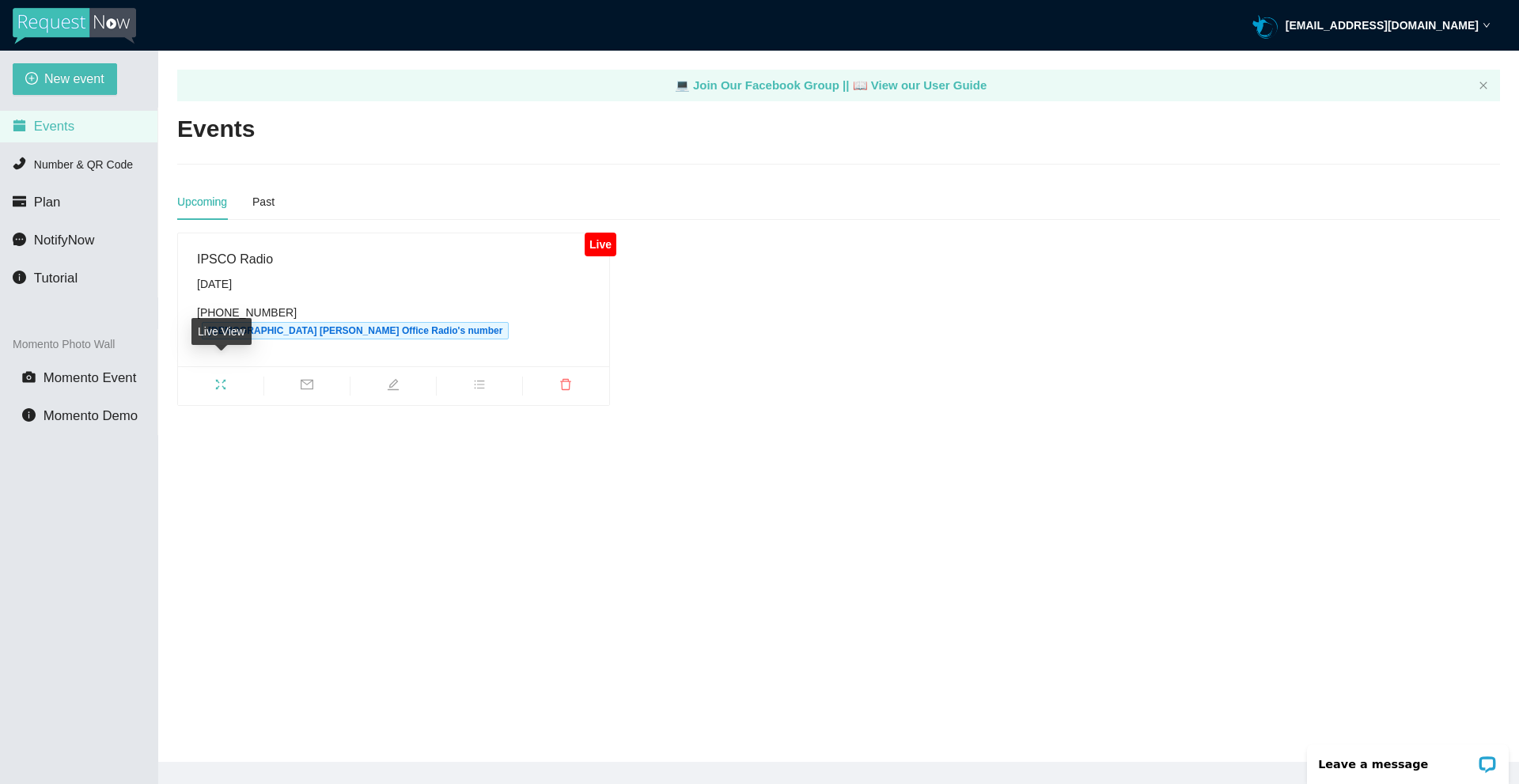
click at [227, 378] on span "fullscreen" at bounding box center [220, 387] width 85 height 17
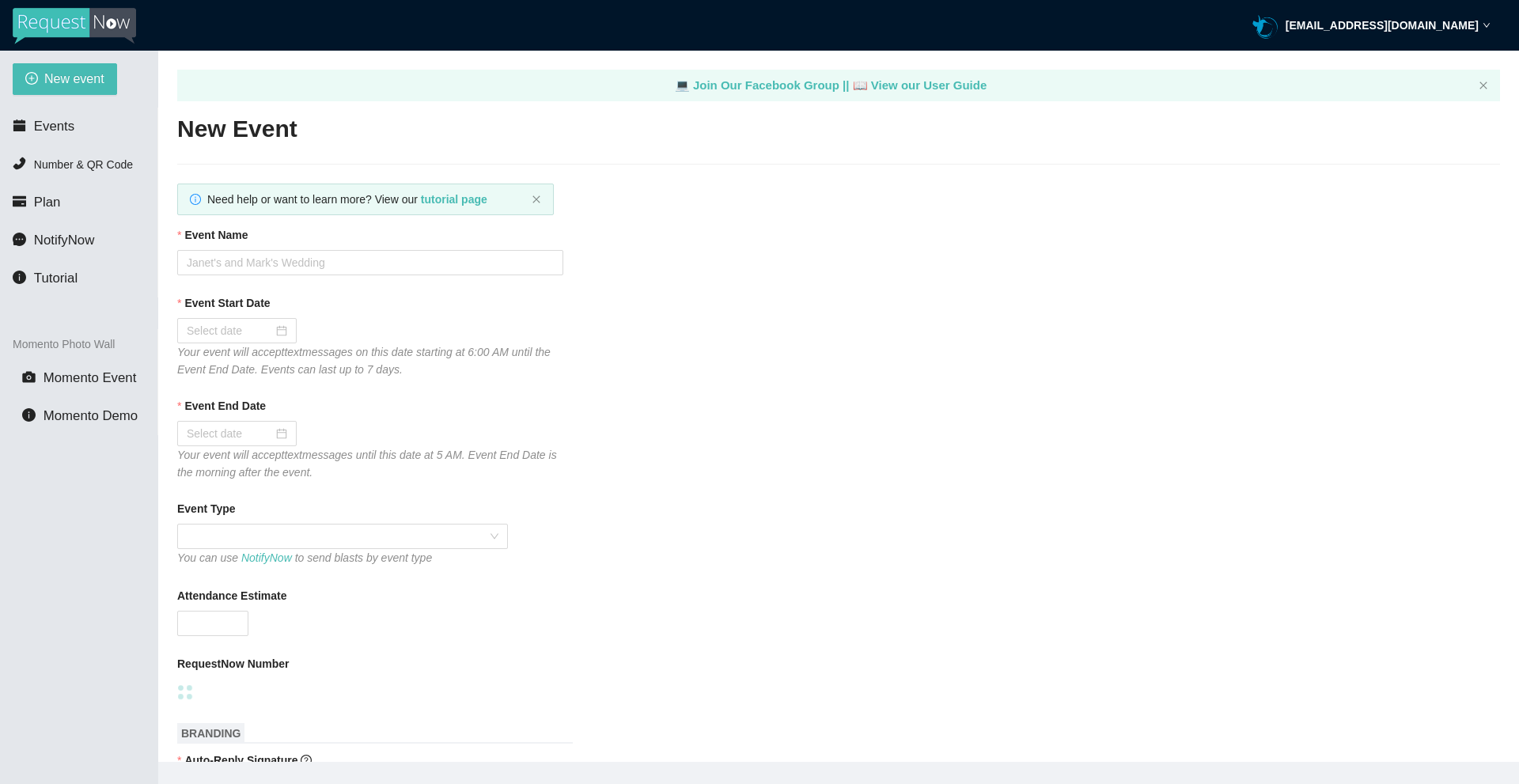
type textarea "[URL][DOMAIN_NAME]"
click at [69, 133] on span "Events" at bounding box center [54, 126] width 41 height 15
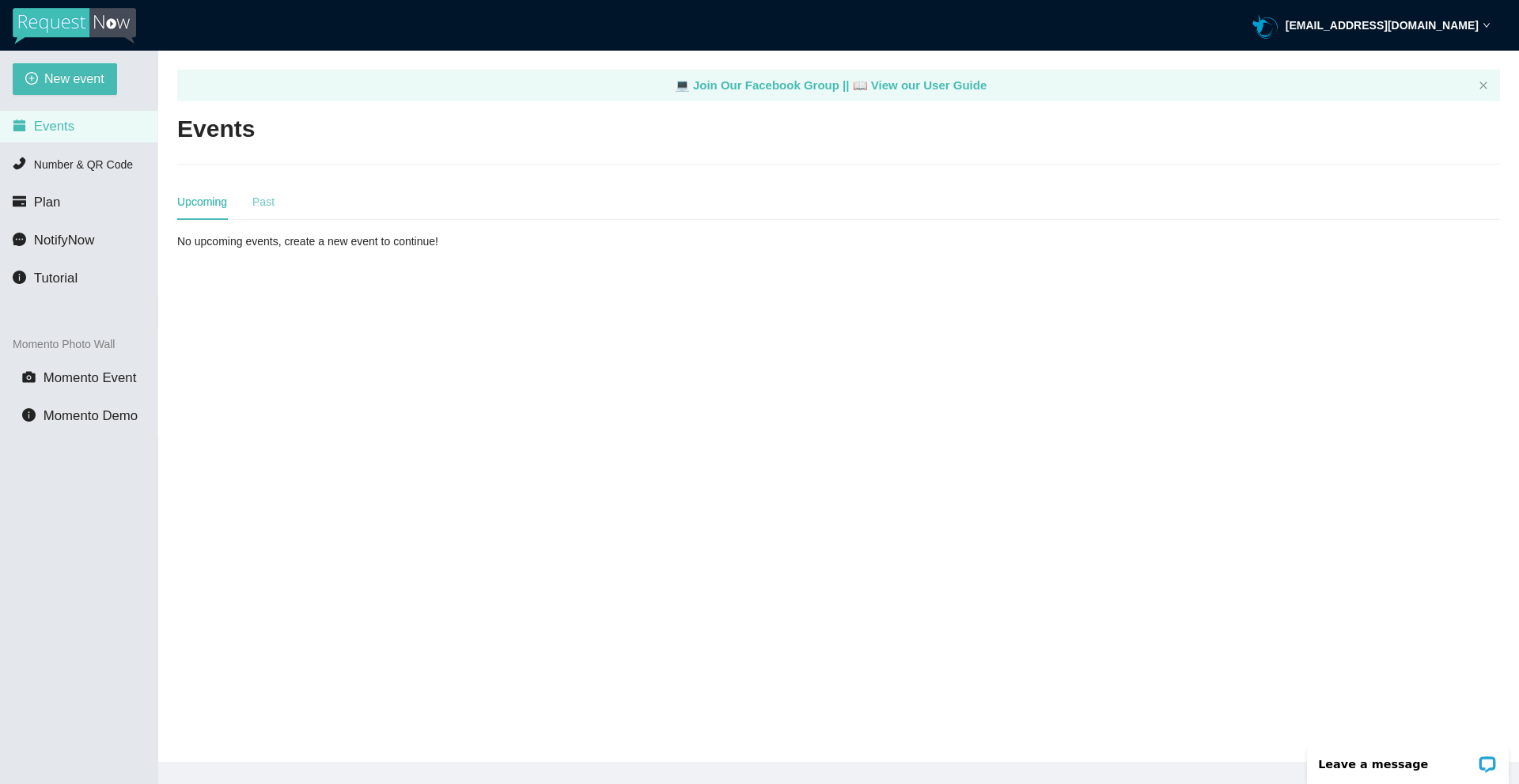
click at [267, 211] on div "Past" at bounding box center [263, 202] width 22 height 36
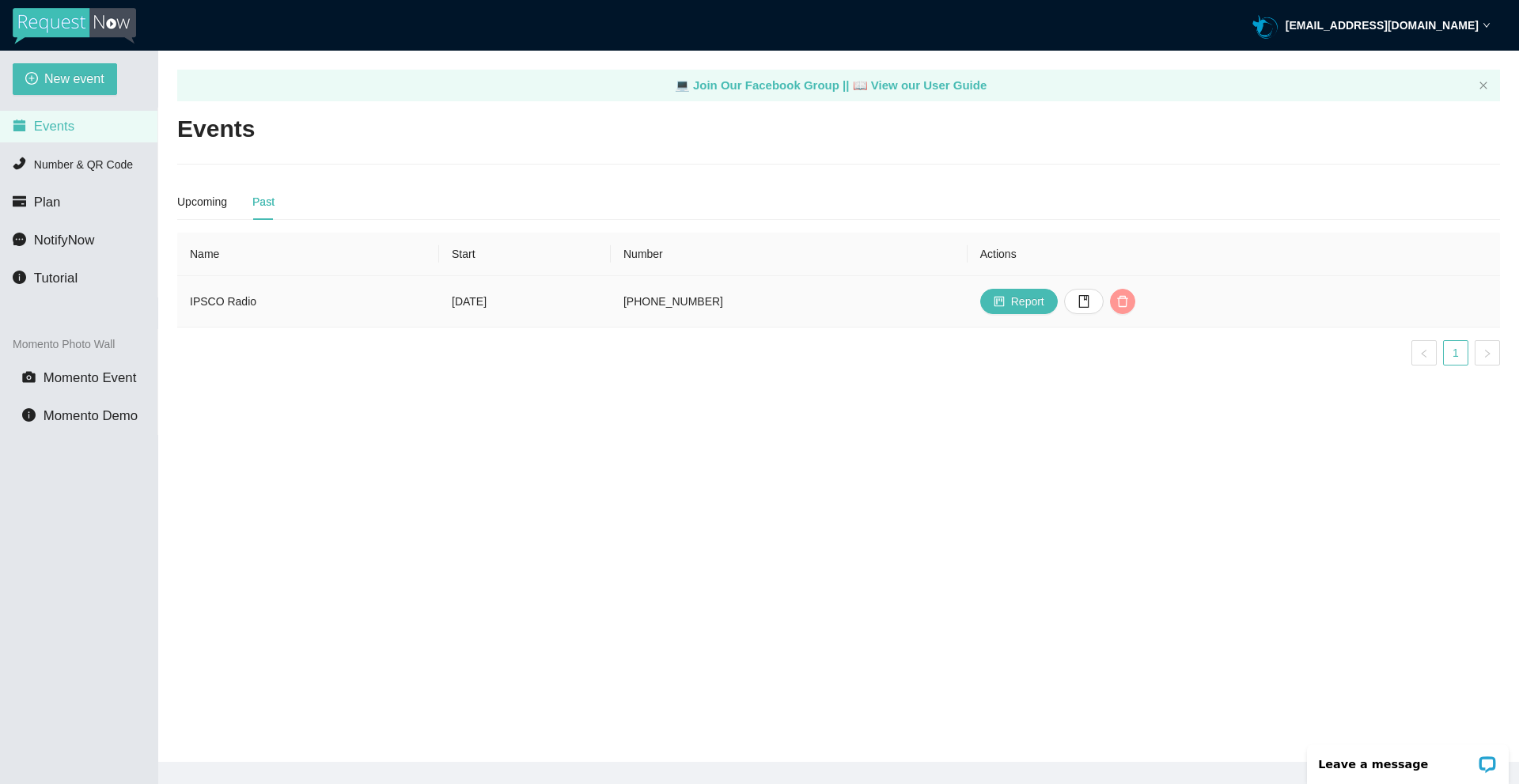
click at [1129, 305] on icon "delete" at bounding box center [1122, 301] width 12 height 12
click at [1285, 245] on span "OK" at bounding box center [1277, 251] width 16 height 17
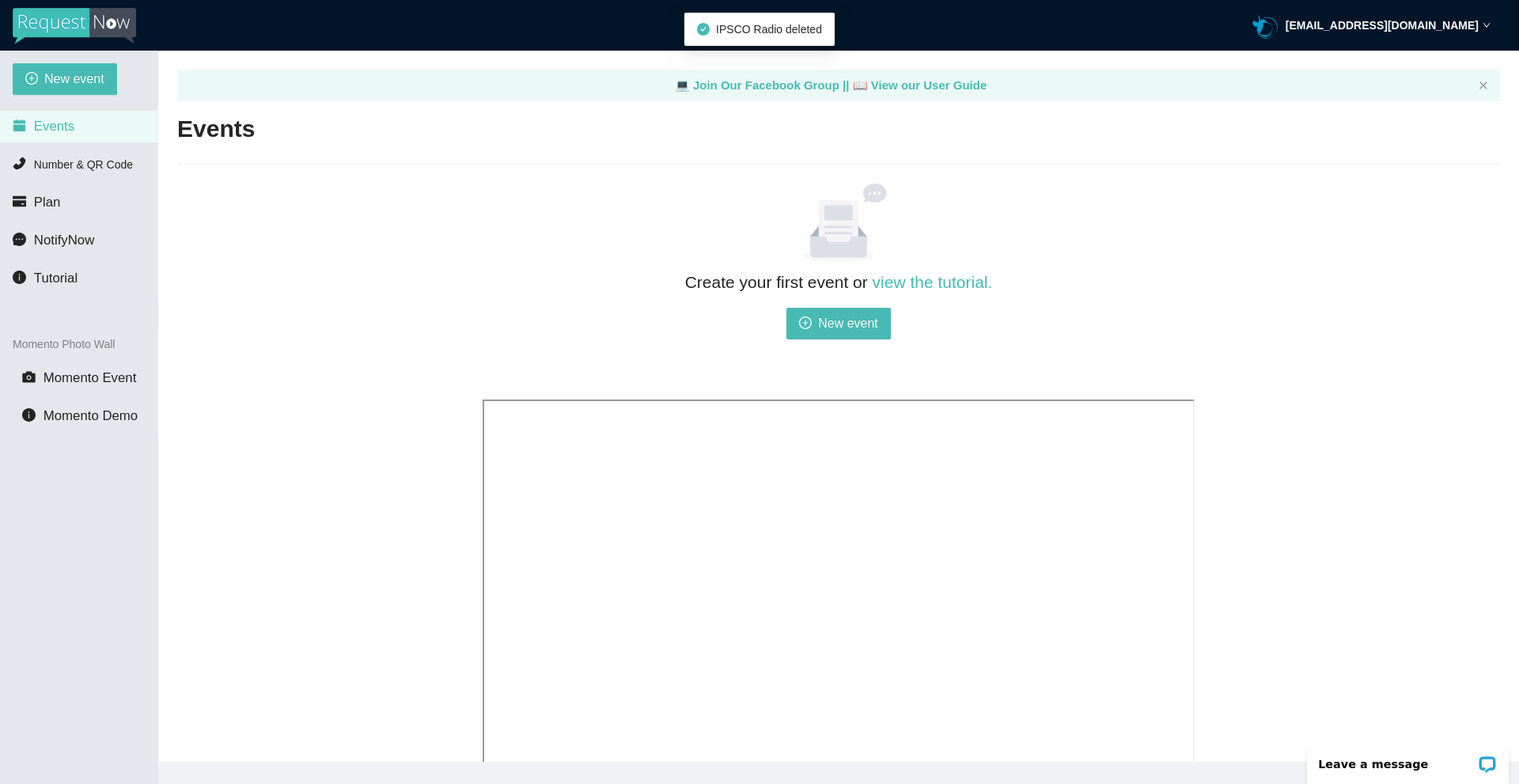
click at [608, 252] on div at bounding box center [839, 224] width 712 height 79
click at [606, 252] on div at bounding box center [839, 224] width 712 height 79
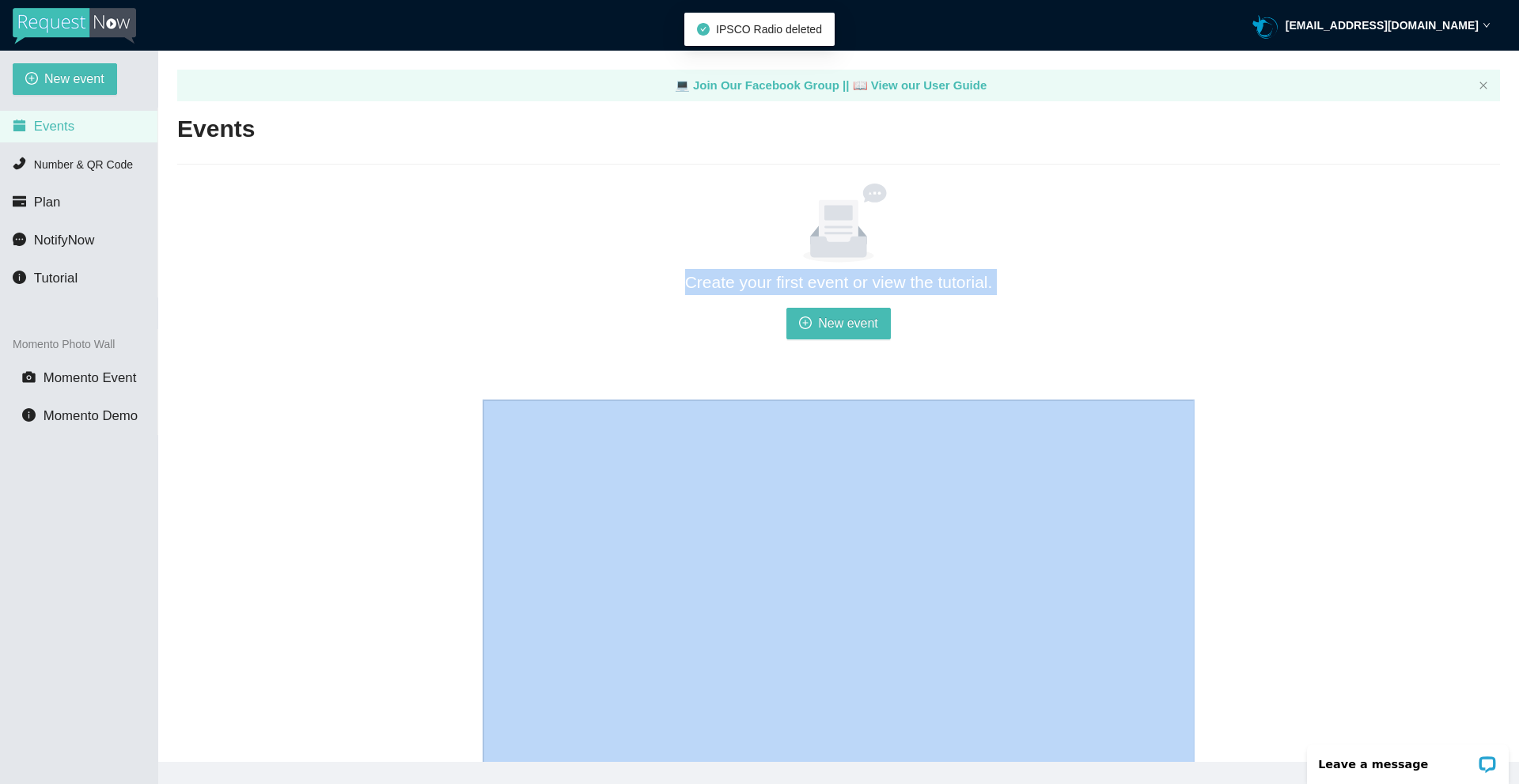
click at [606, 252] on div at bounding box center [839, 224] width 712 height 79
